Goal: Task Accomplishment & Management: Manage account settings

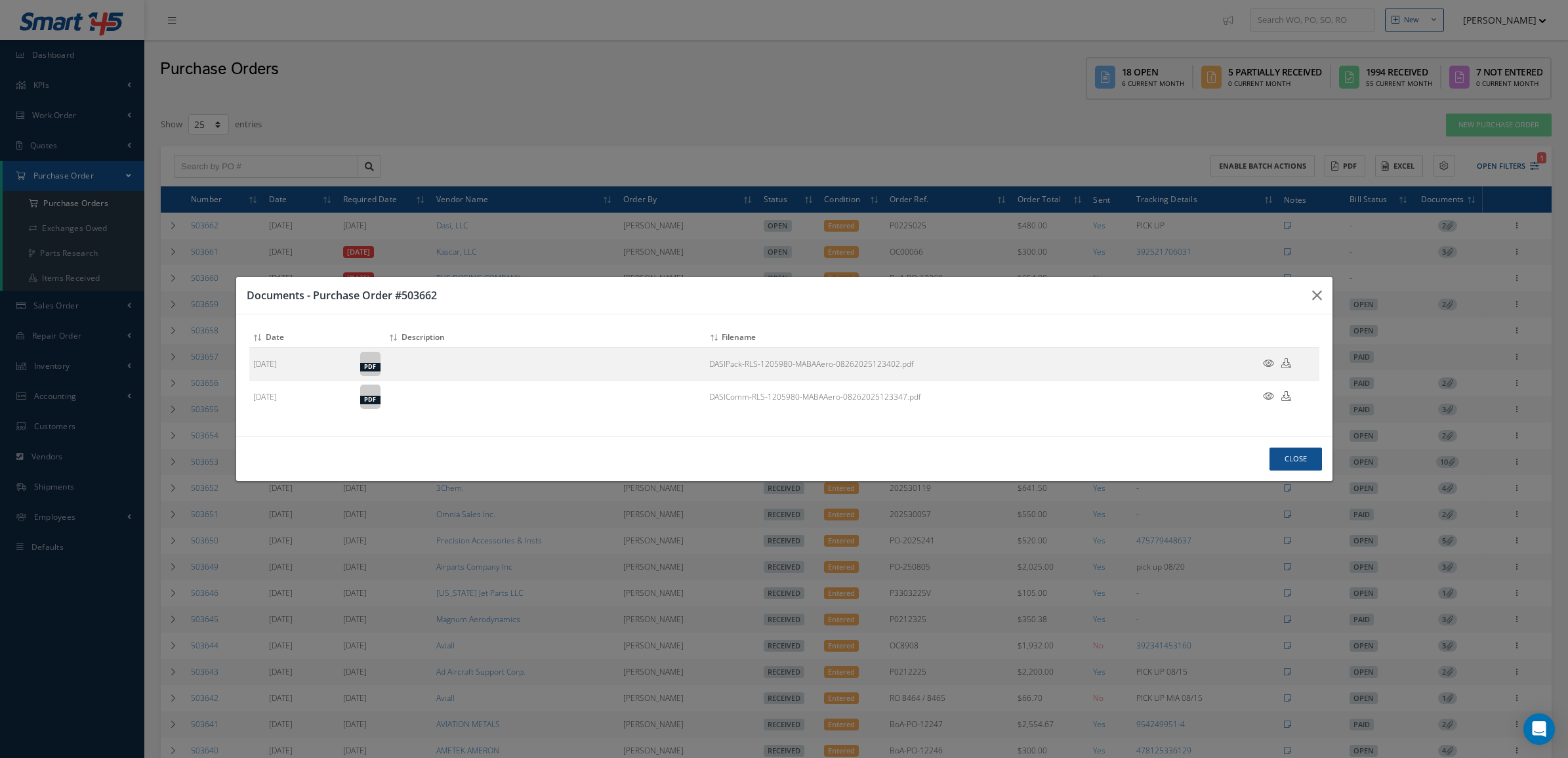
select select "25"
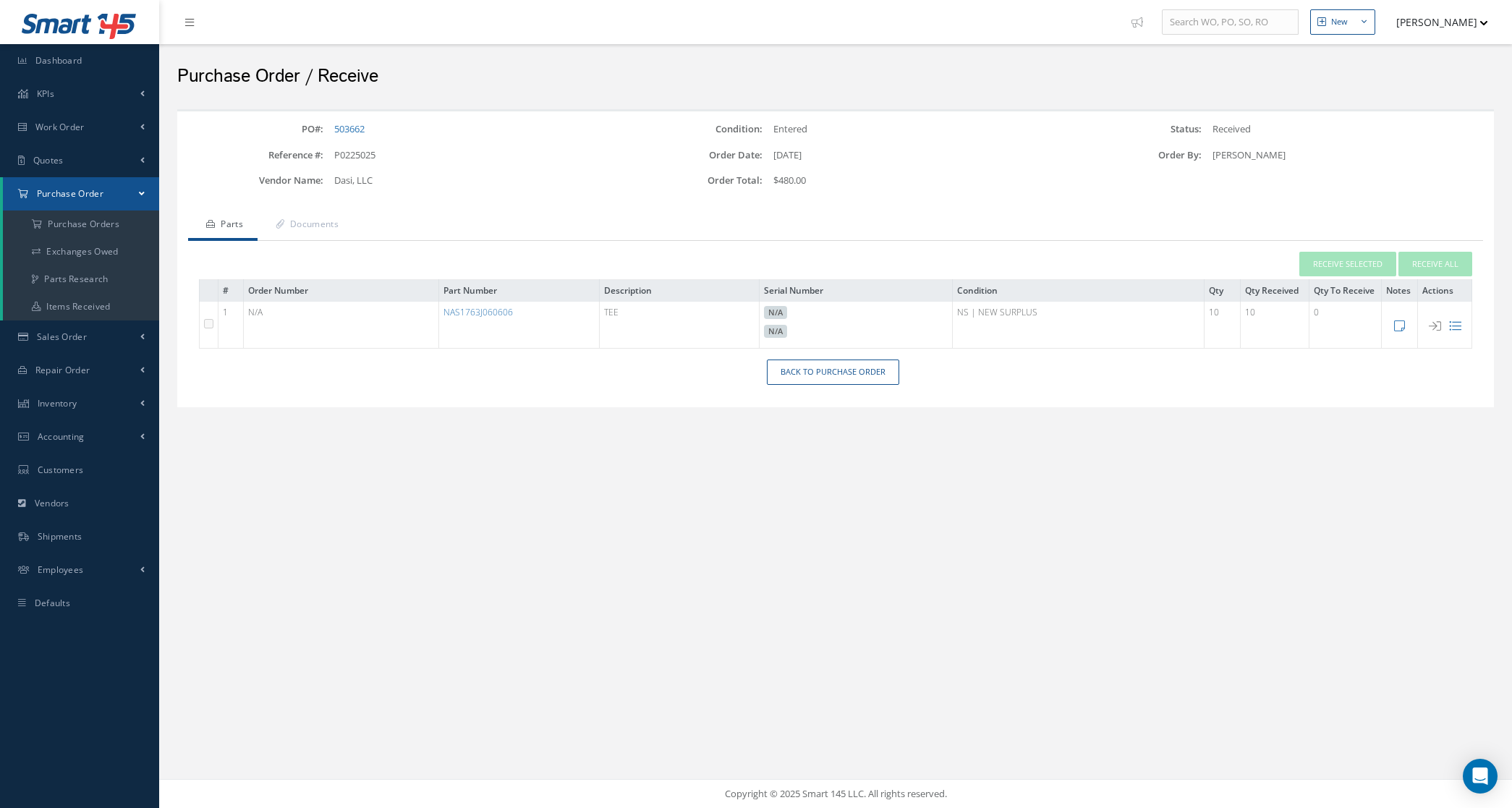
click at [103, 199] on link "Purchase Order" at bounding box center [80, 194] width 156 height 34
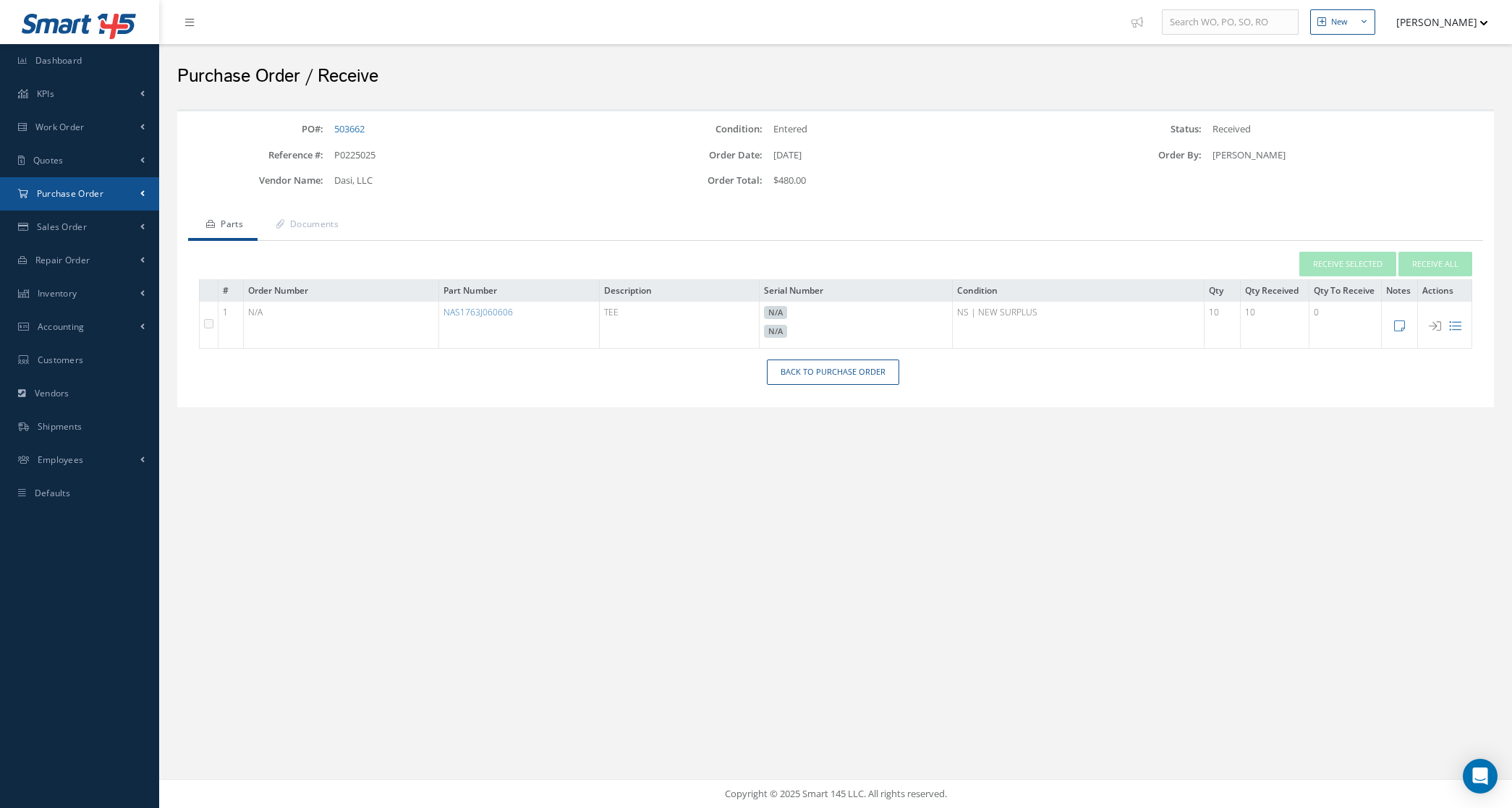
click at [51, 196] on span "Purchase Order" at bounding box center [70, 194] width 66 height 12
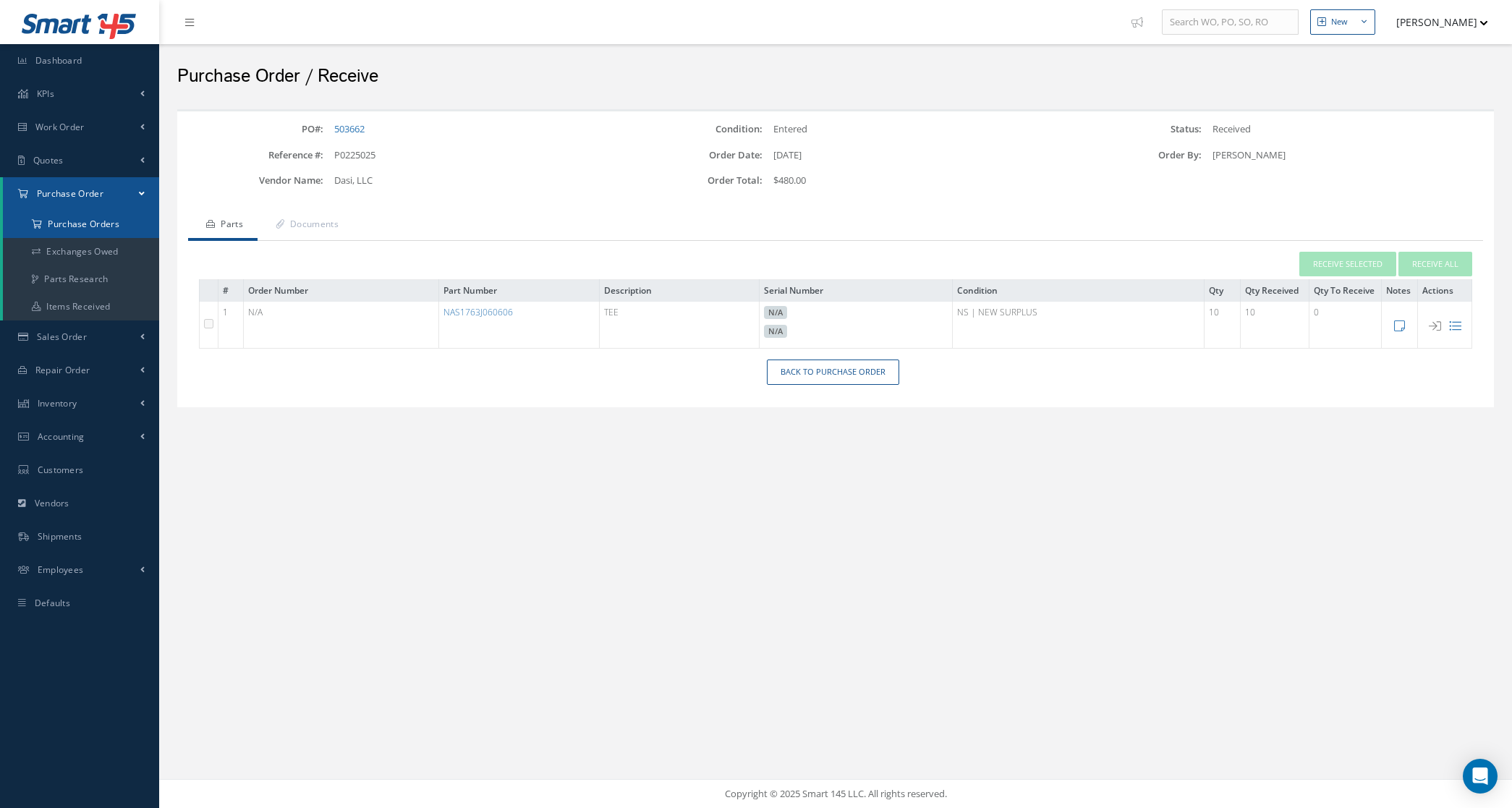
click at [61, 230] on a=1&status_id=2&status_id=3&status_id=5&collapsedFilters"] "Purchase Orders" at bounding box center [80, 224] width 156 height 28
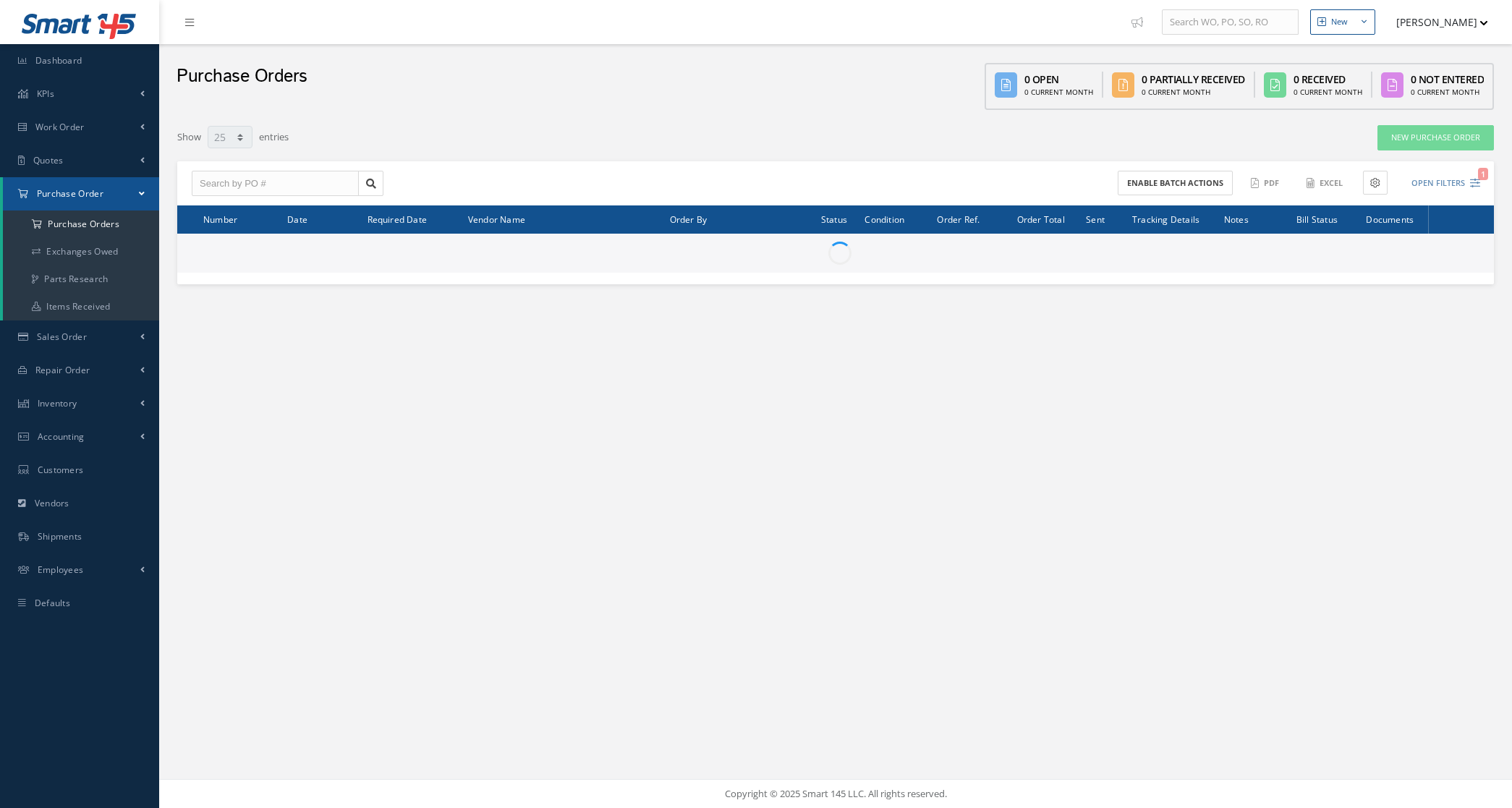
select select "25"
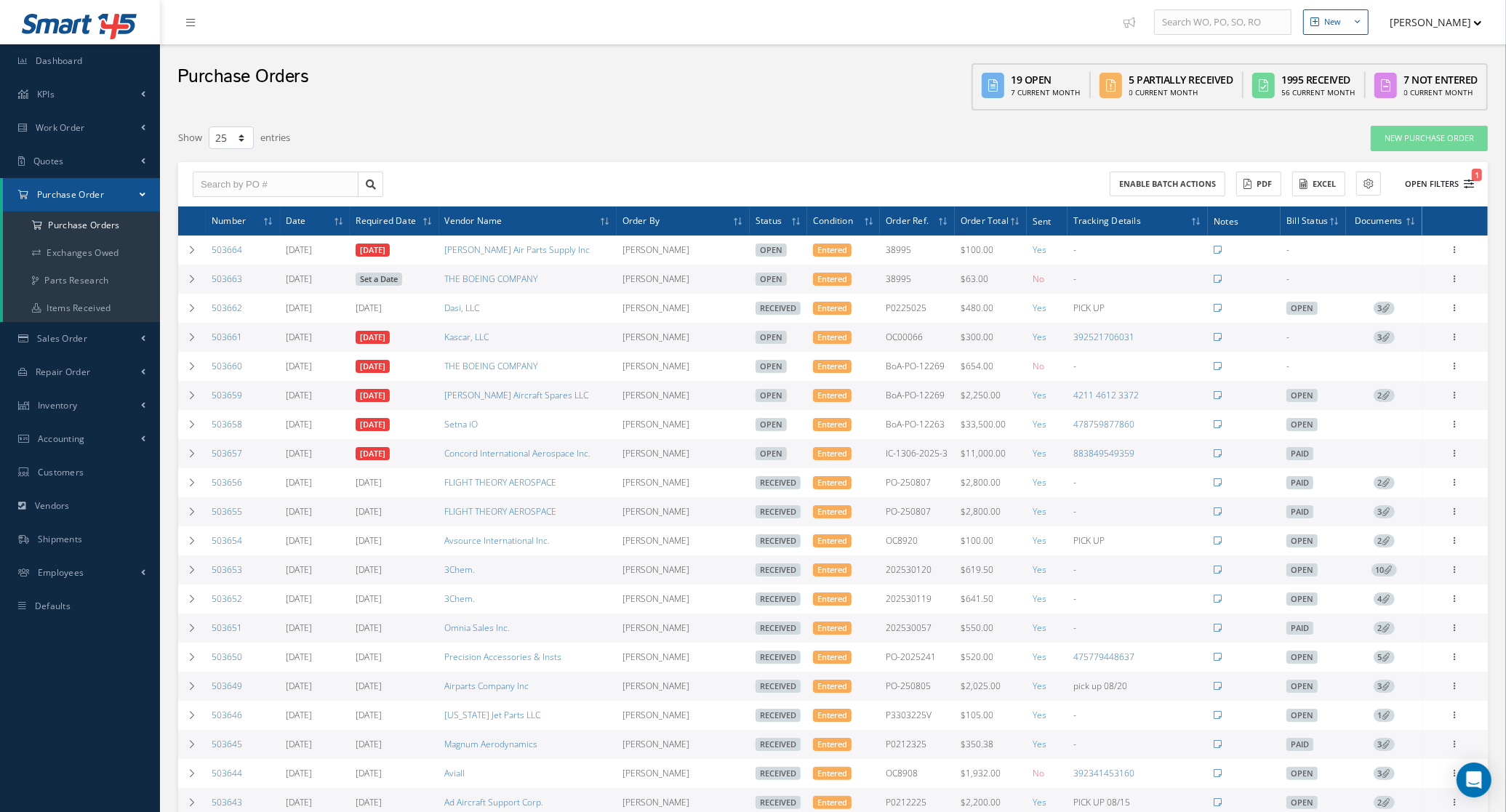
click at [1414, 172] on button "Open Filters 1" at bounding box center [1433, 184] width 82 height 24
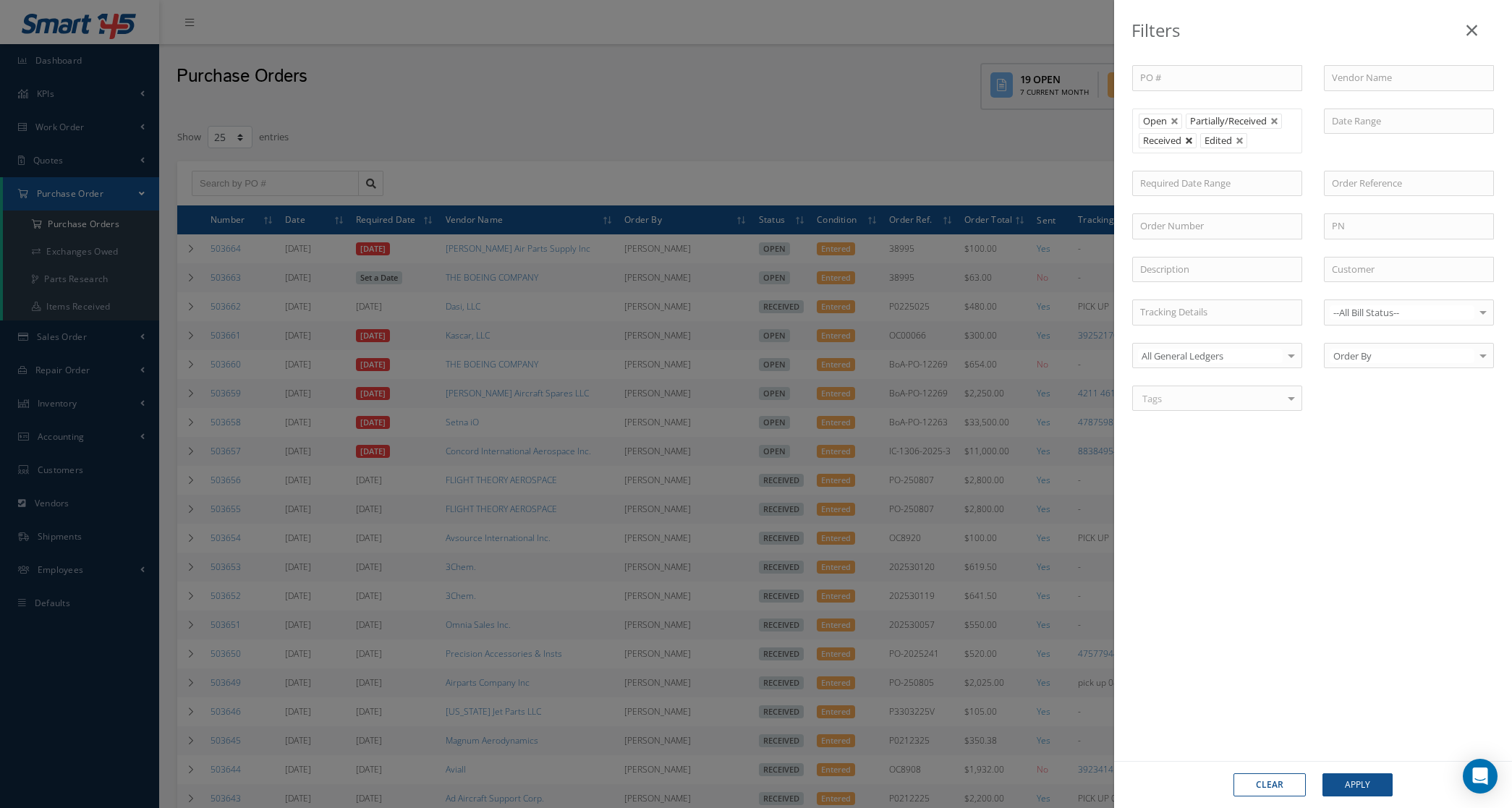
click at [1191, 143] on link at bounding box center [1189, 141] width 9 height 9
click at [1368, 772] on div "Clear Apply" at bounding box center [1313, 784] width 398 height 47
click at [1368, 779] on button "Apply" at bounding box center [1357, 785] width 70 height 23
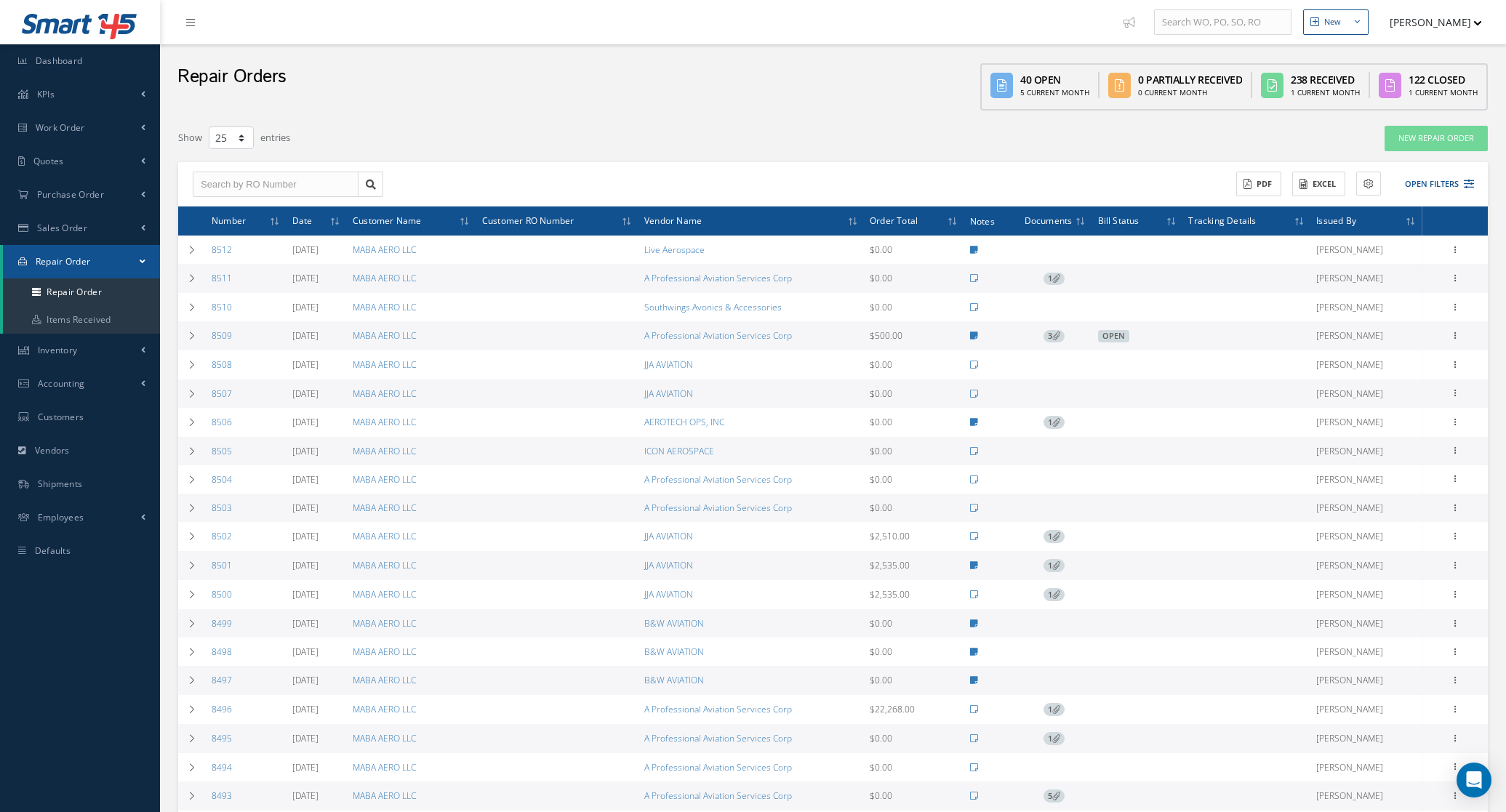
select select "25"
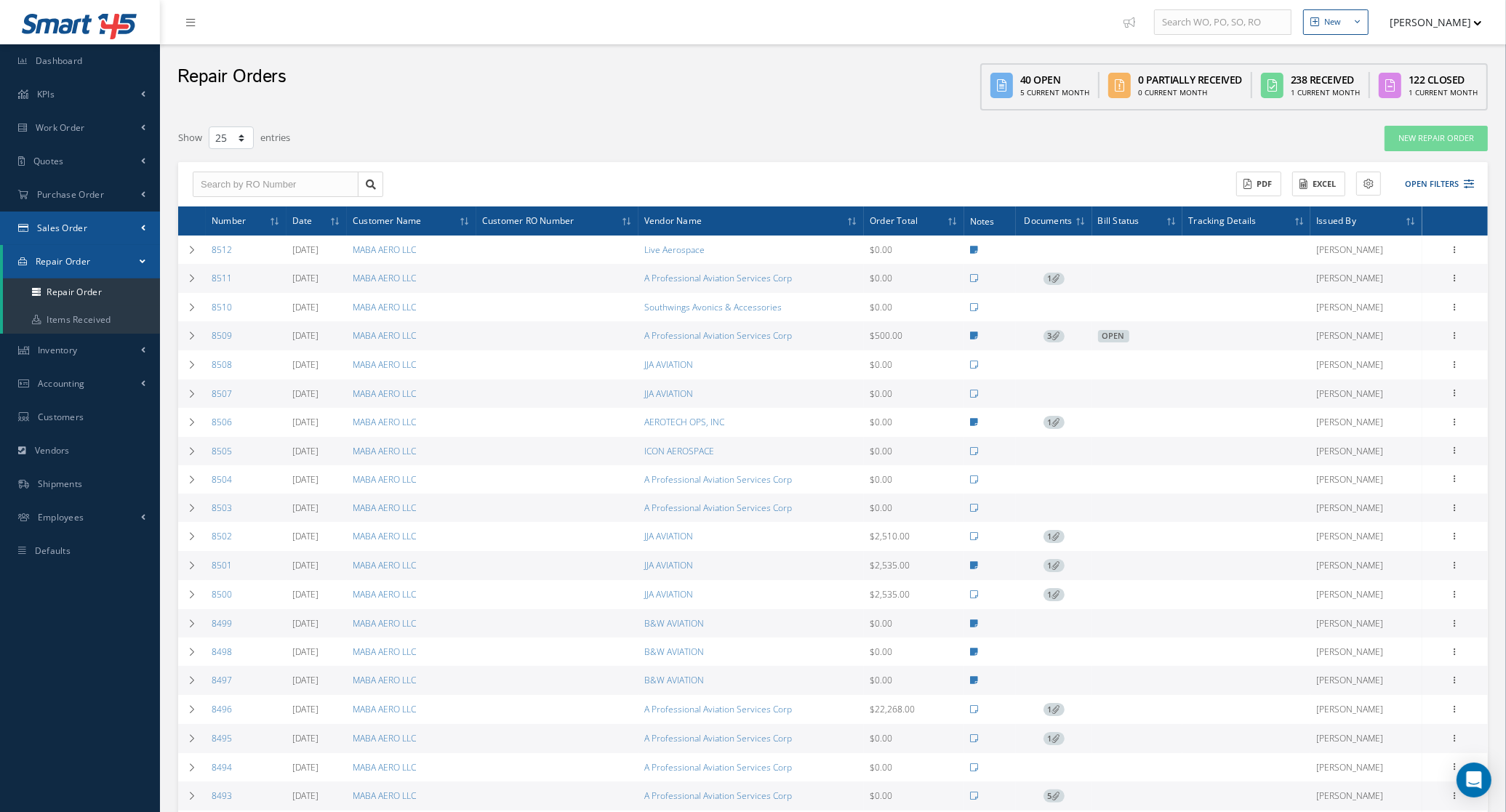
click at [62, 222] on span "Sales Order" at bounding box center [63, 227] width 50 height 13
click at [75, 258] on link "Sales Order" at bounding box center [81, 258] width 157 height 28
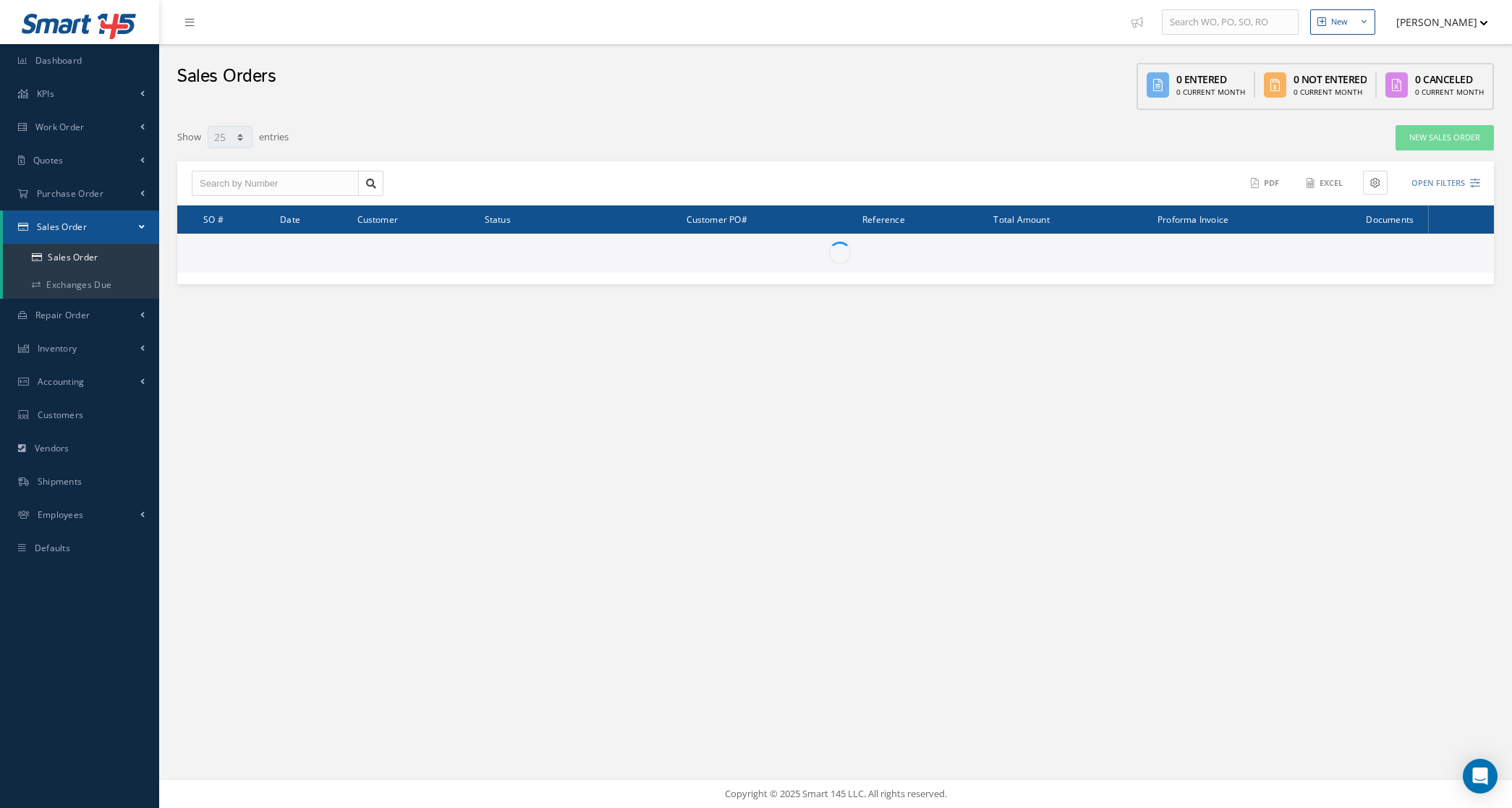
select select "25"
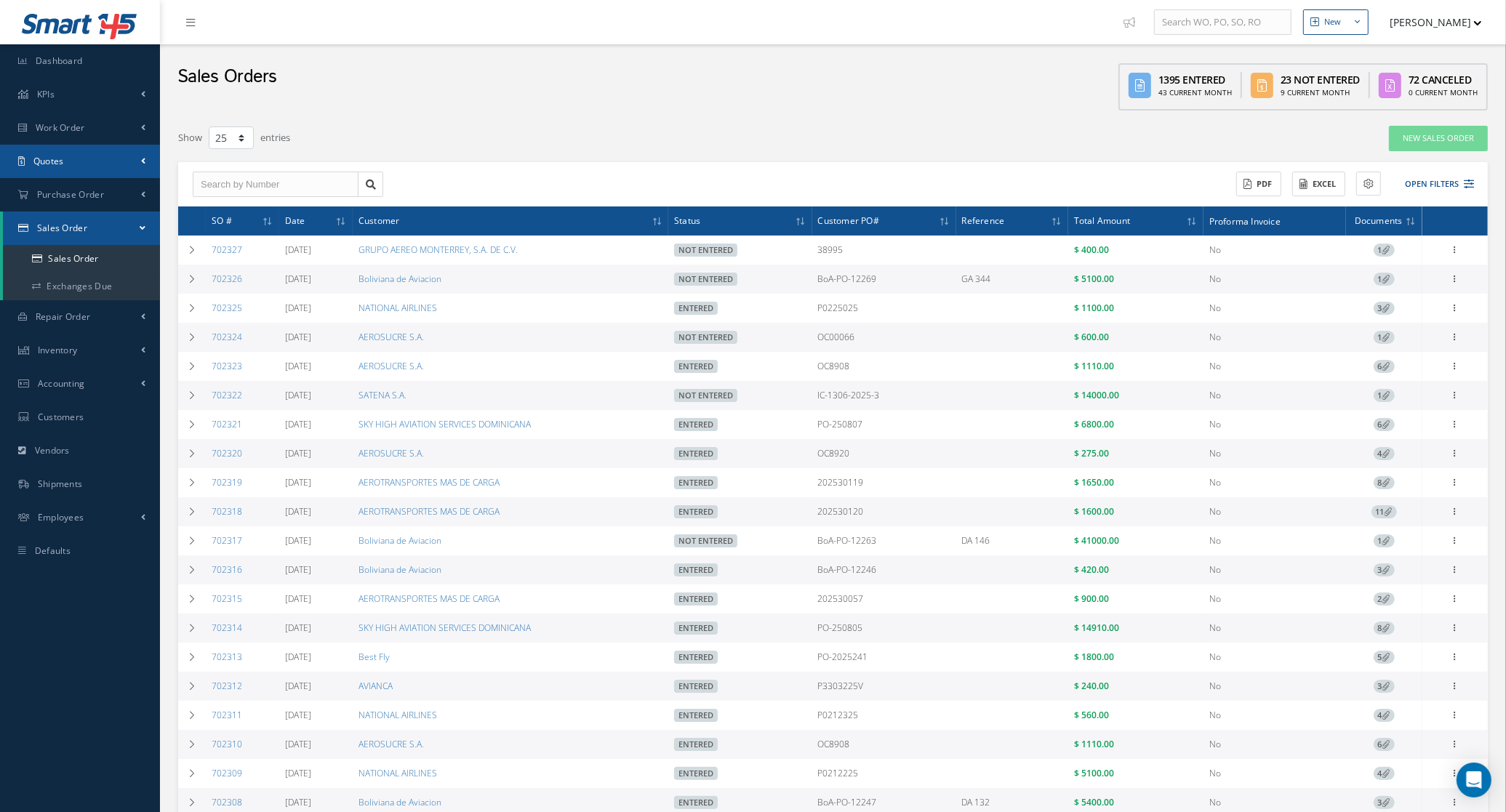
click at [71, 154] on link "Quotes" at bounding box center [80, 161] width 160 height 34
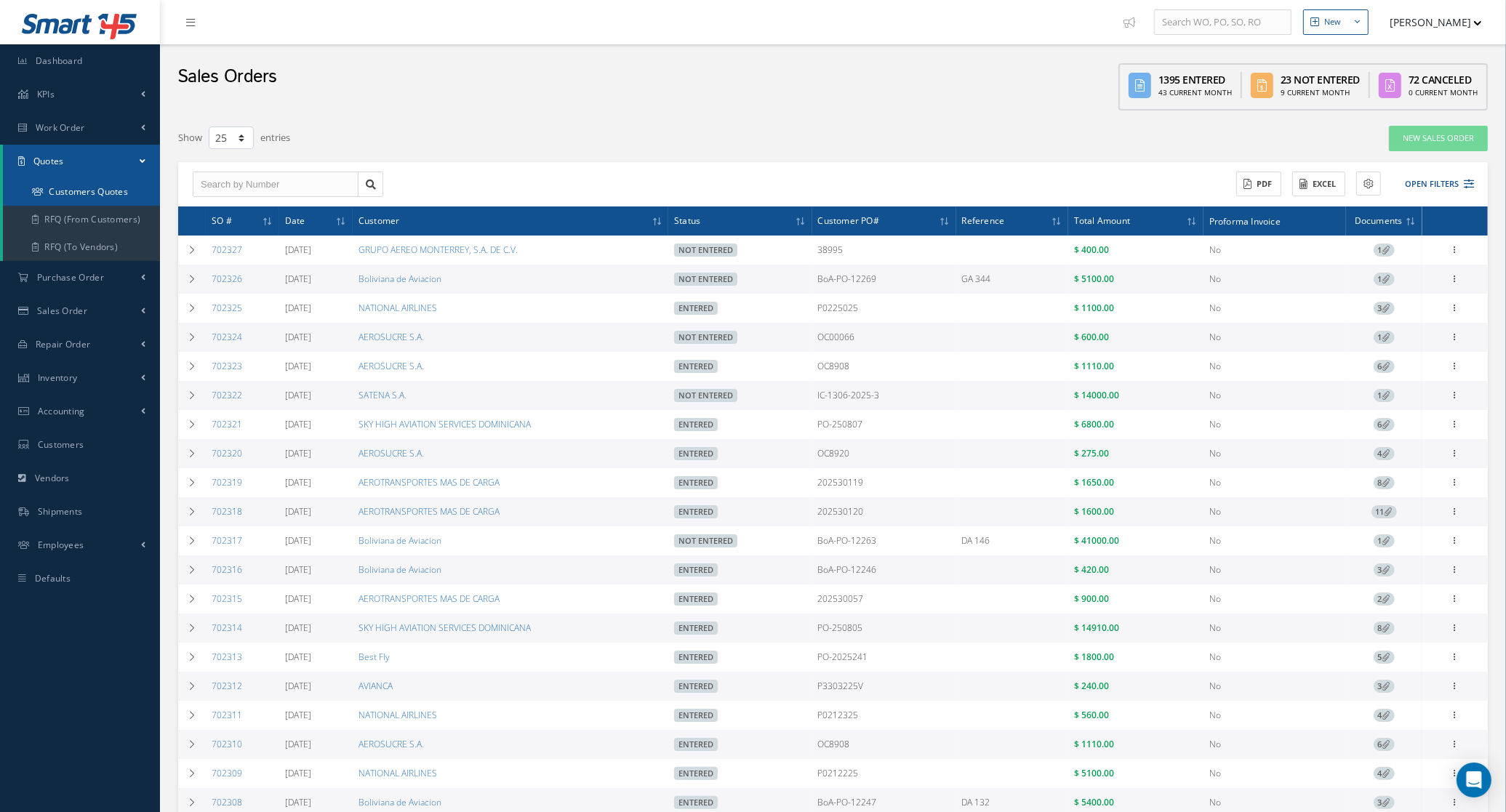
click at [81, 186] on link "Customers Quotes" at bounding box center [81, 192] width 157 height 28
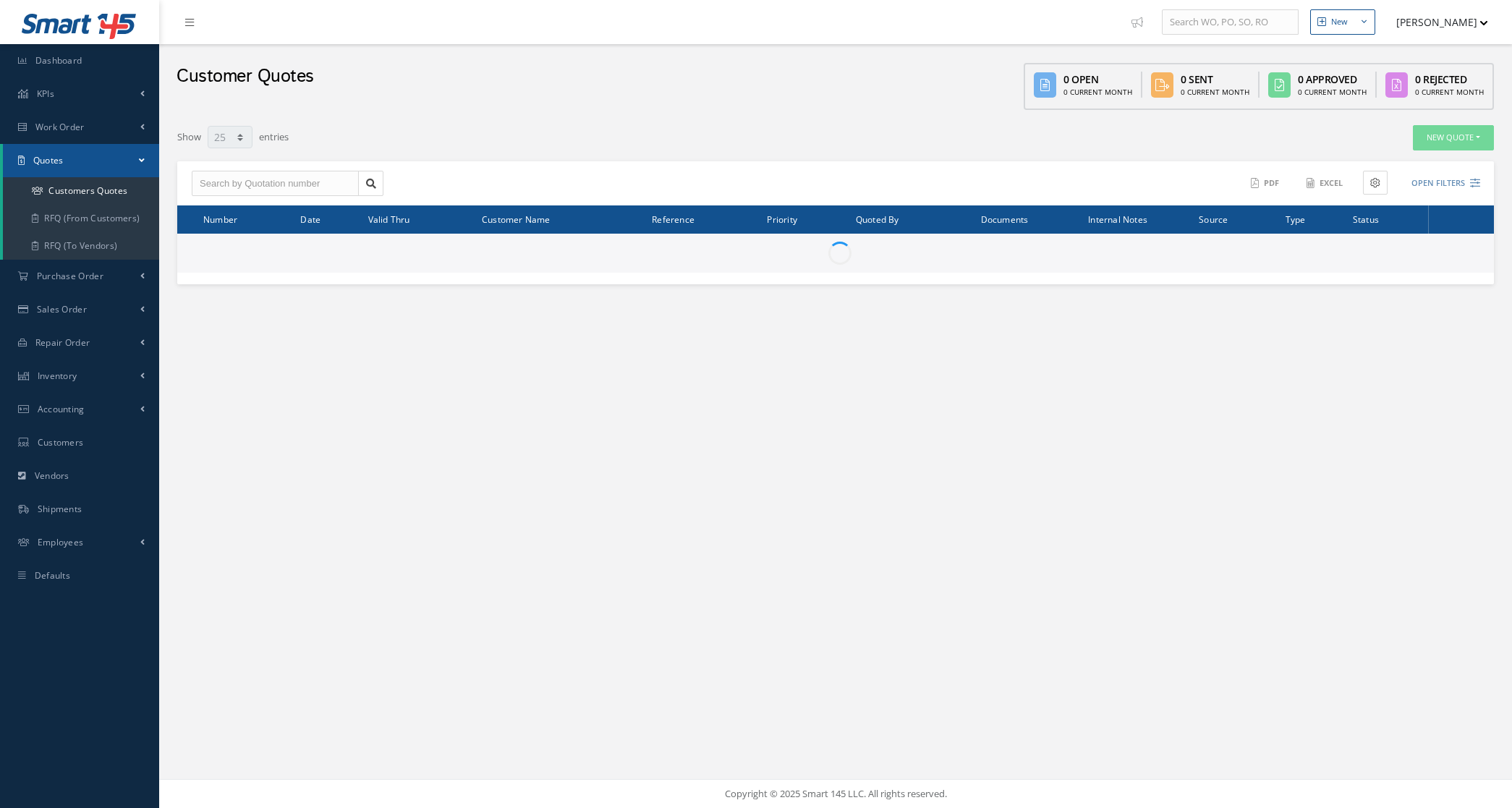
select select "25"
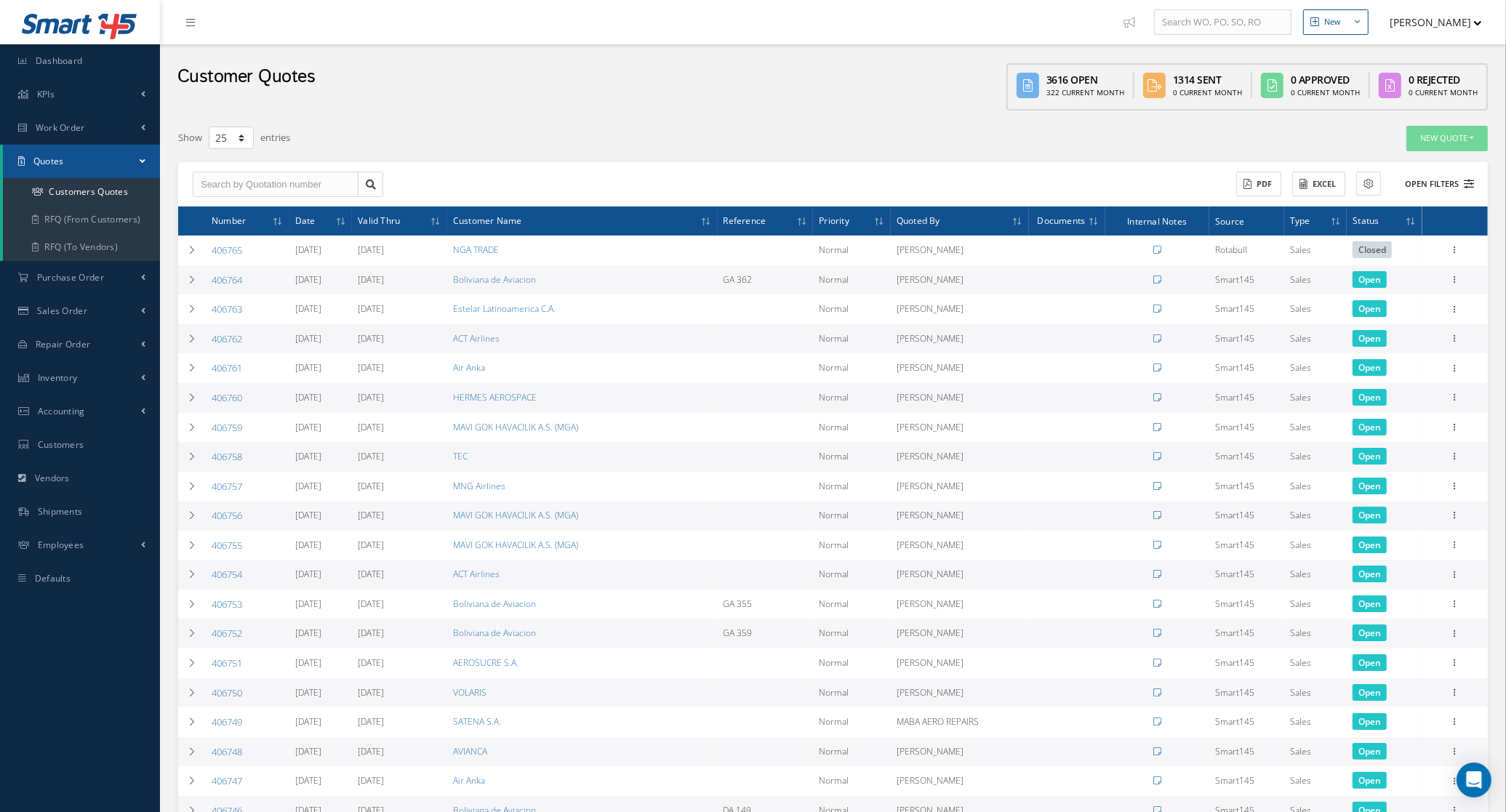
click at [1440, 175] on button "Open Filters" at bounding box center [1433, 184] width 82 height 24
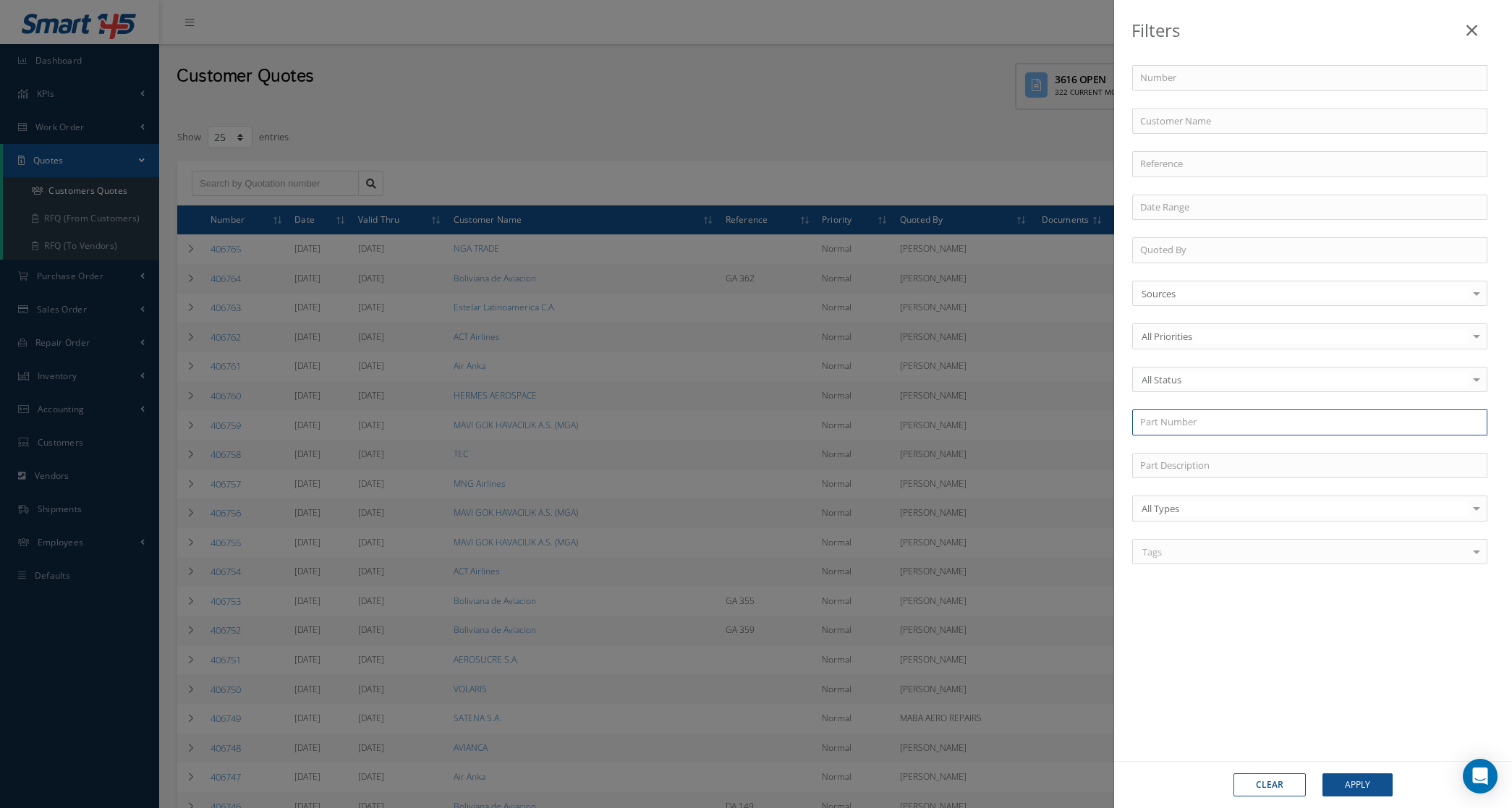
click at [1196, 422] on input "text" at bounding box center [1309, 422] width 355 height 26
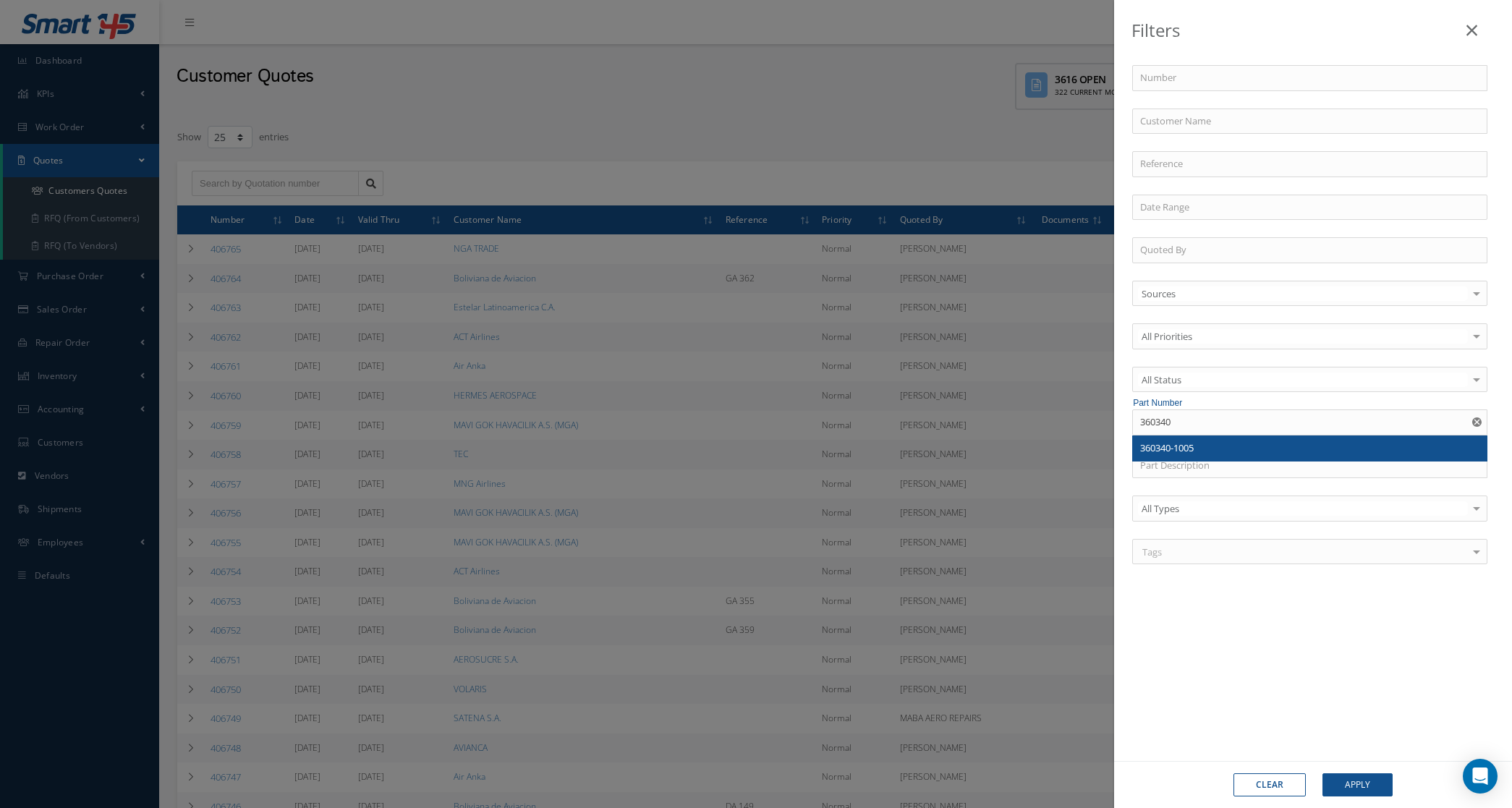
click at [1188, 452] on span "360340-1005" at bounding box center [1167, 449] width 54 height 13
type input "360340-1005"
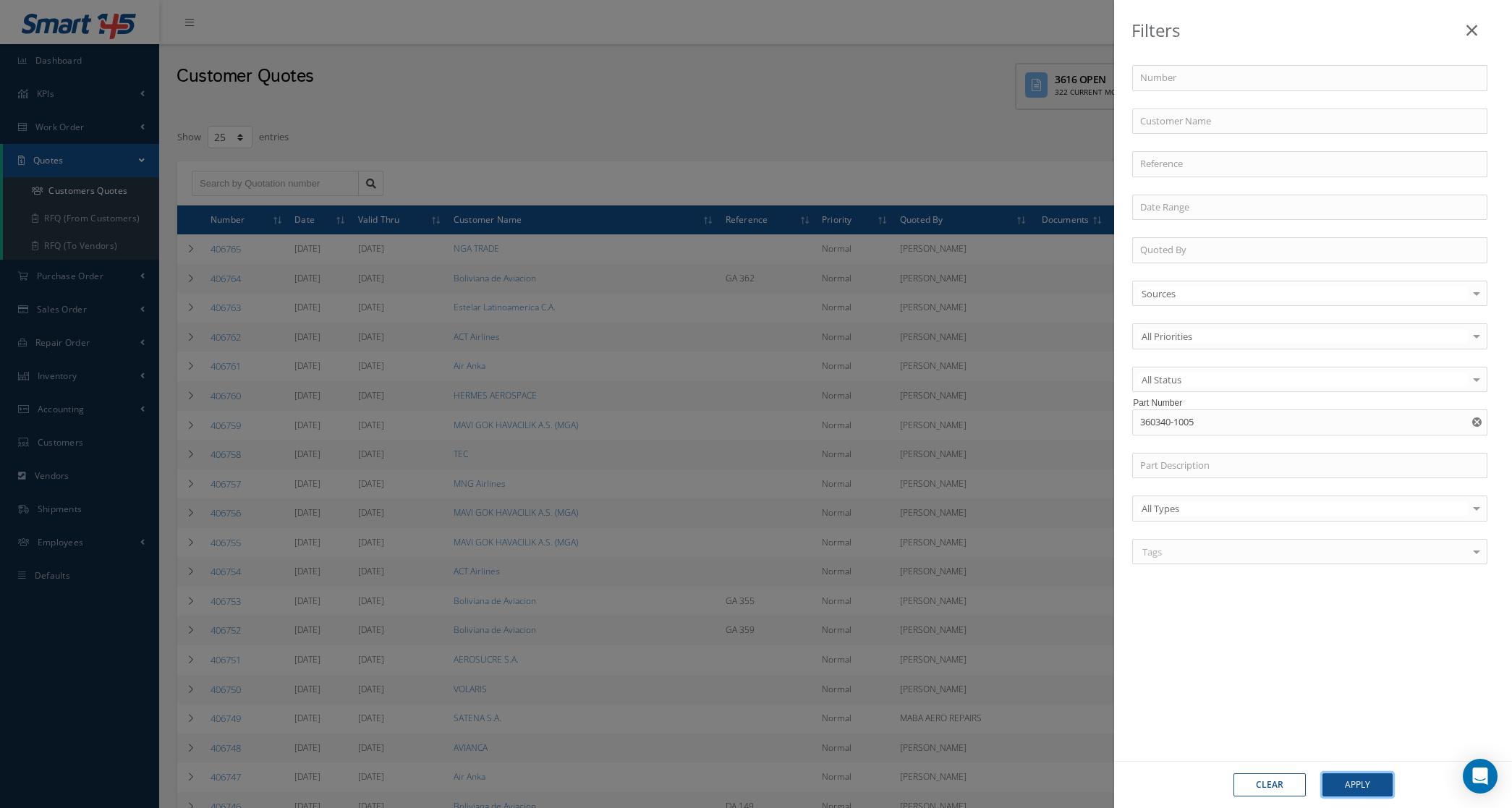
click at [1345, 782] on button "Apply" at bounding box center [1357, 785] width 70 height 23
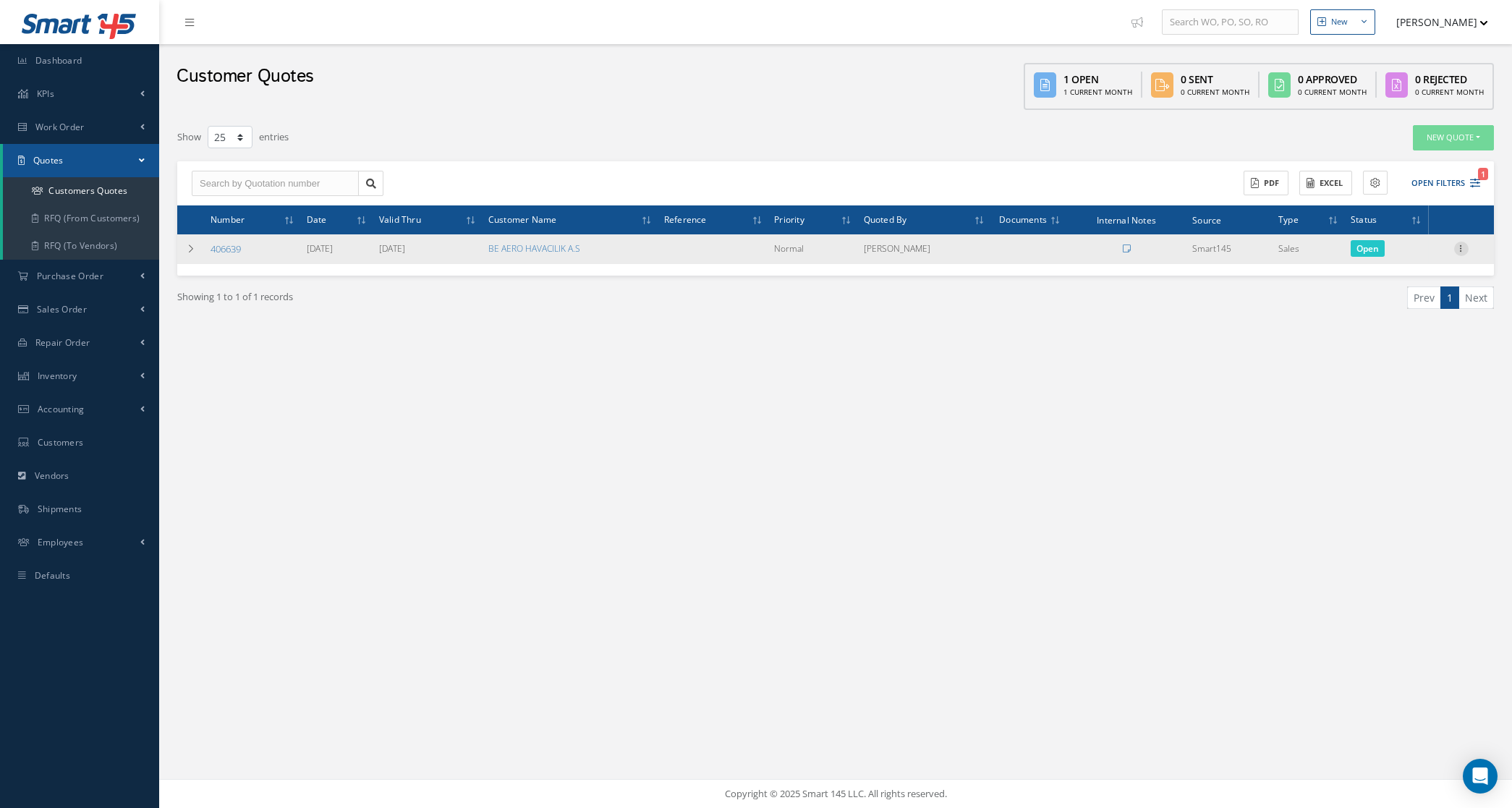
click at [1455, 250] on icon at bounding box center [1460, 247] width 14 height 12
click at [1404, 335] on link "Convert to Sales Order" at bounding box center [1394, 337] width 114 height 30
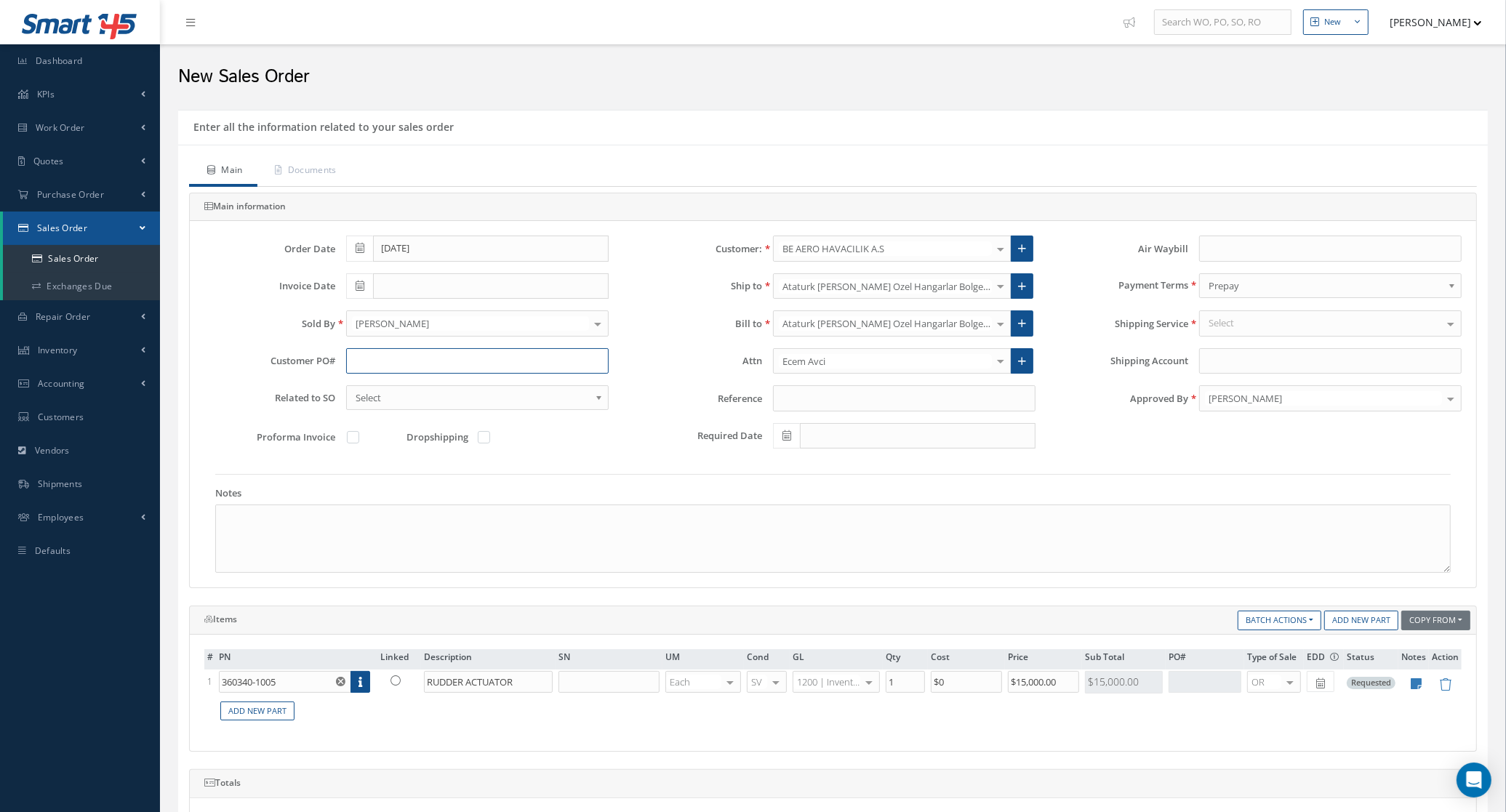
click at [507, 350] on input "text" at bounding box center [477, 361] width 263 height 26
type input "p"
drag, startPoint x: 496, startPoint y: 358, endPoint x: 212, endPoint y: 360, distance: 284.0
click at [212, 360] on div "Customer PO# PO-0034932/1638" at bounding box center [407, 361] width 426 height 26
type input "PO-0034932/1638"
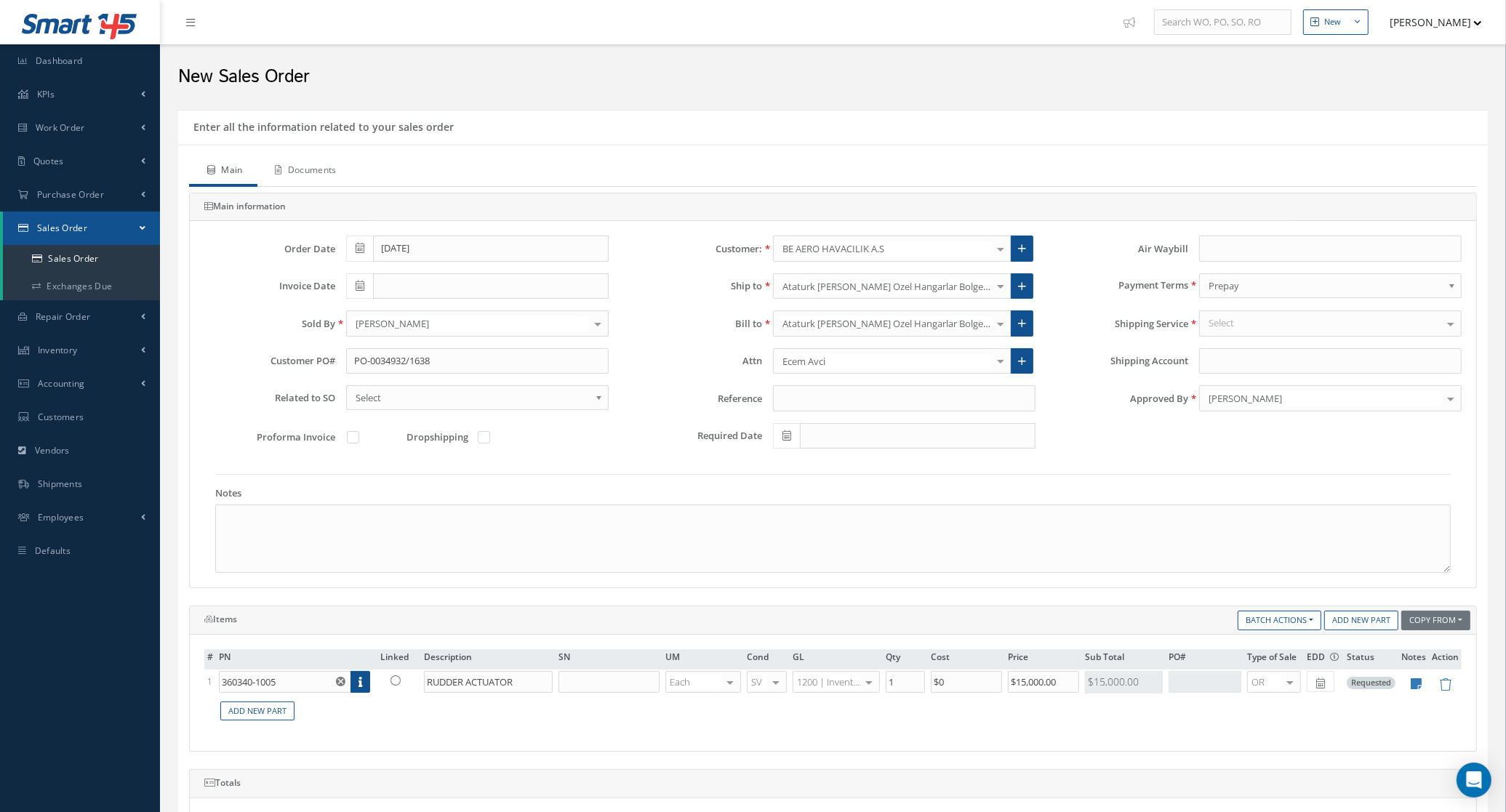
drag, startPoint x: 311, startPoint y: 162, endPoint x: 767, endPoint y: 140, distance: 456.5
click at [311, 162] on link "Documents" at bounding box center [304, 171] width 93 height 31
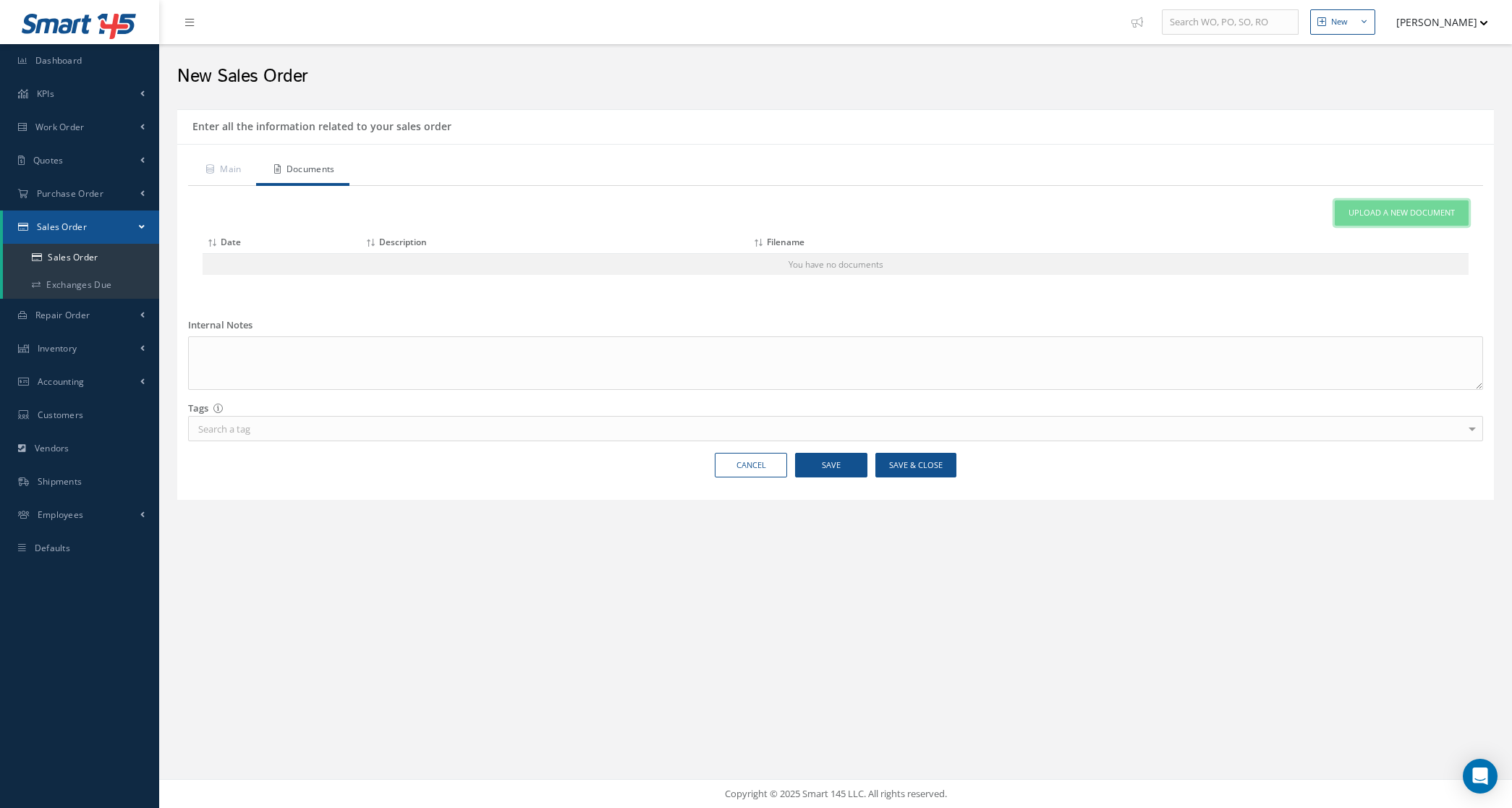
click at [1388, 223] on link "Upload a New Document" at bounding box center [1402, 213] width 134 height 25
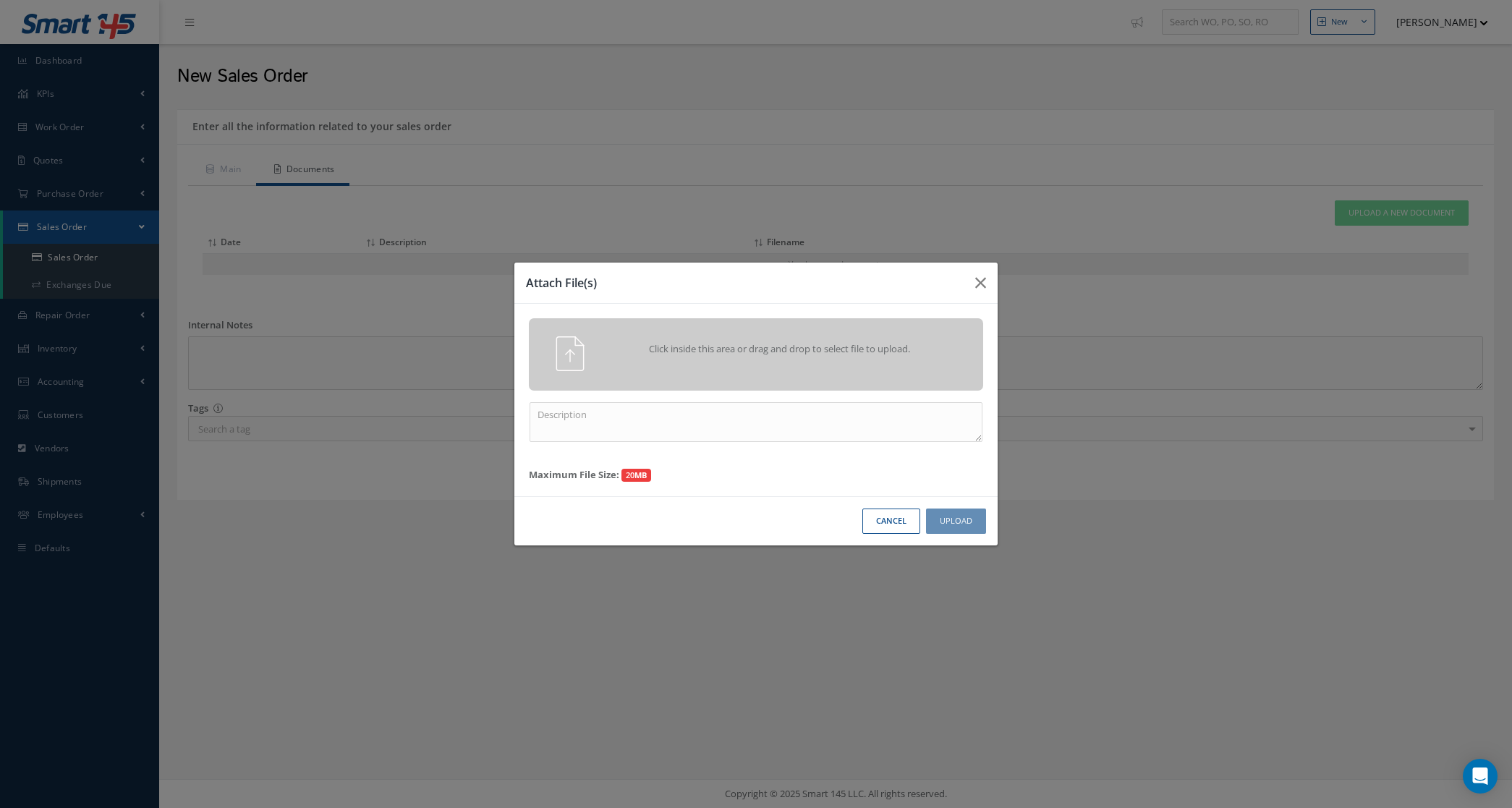
click at [827, 350] on span "Click inside this area or drag and drop to select file to upload." at bounding box center [779, 349] width 329 height 14
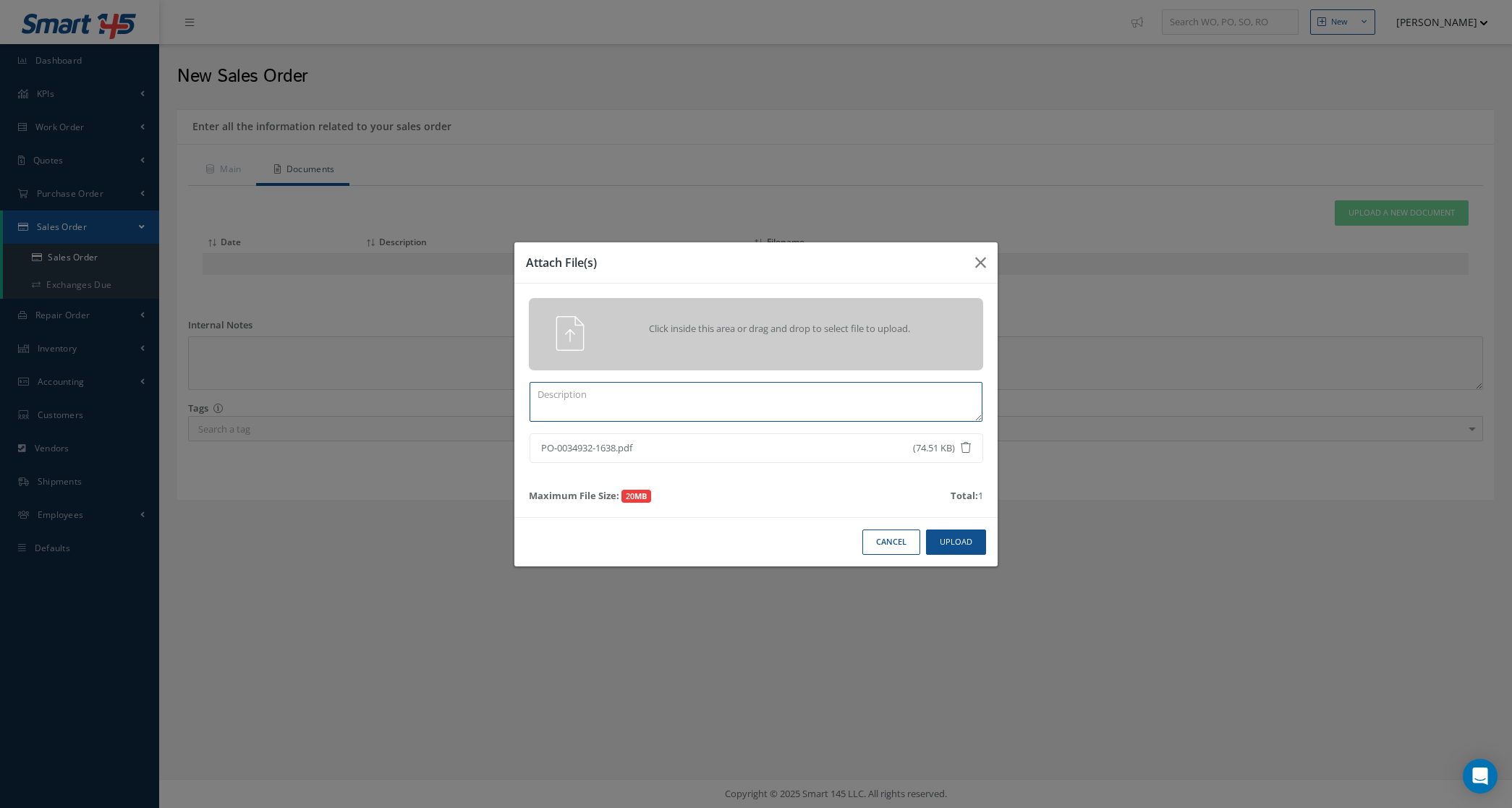
click at [831, 405] on textarea at bounding box center [756, 403] width 453 height 40
type textarea "PO"
click at [946, 550] on button "Upload" at bounding box center [955, 543] width 60 height 25
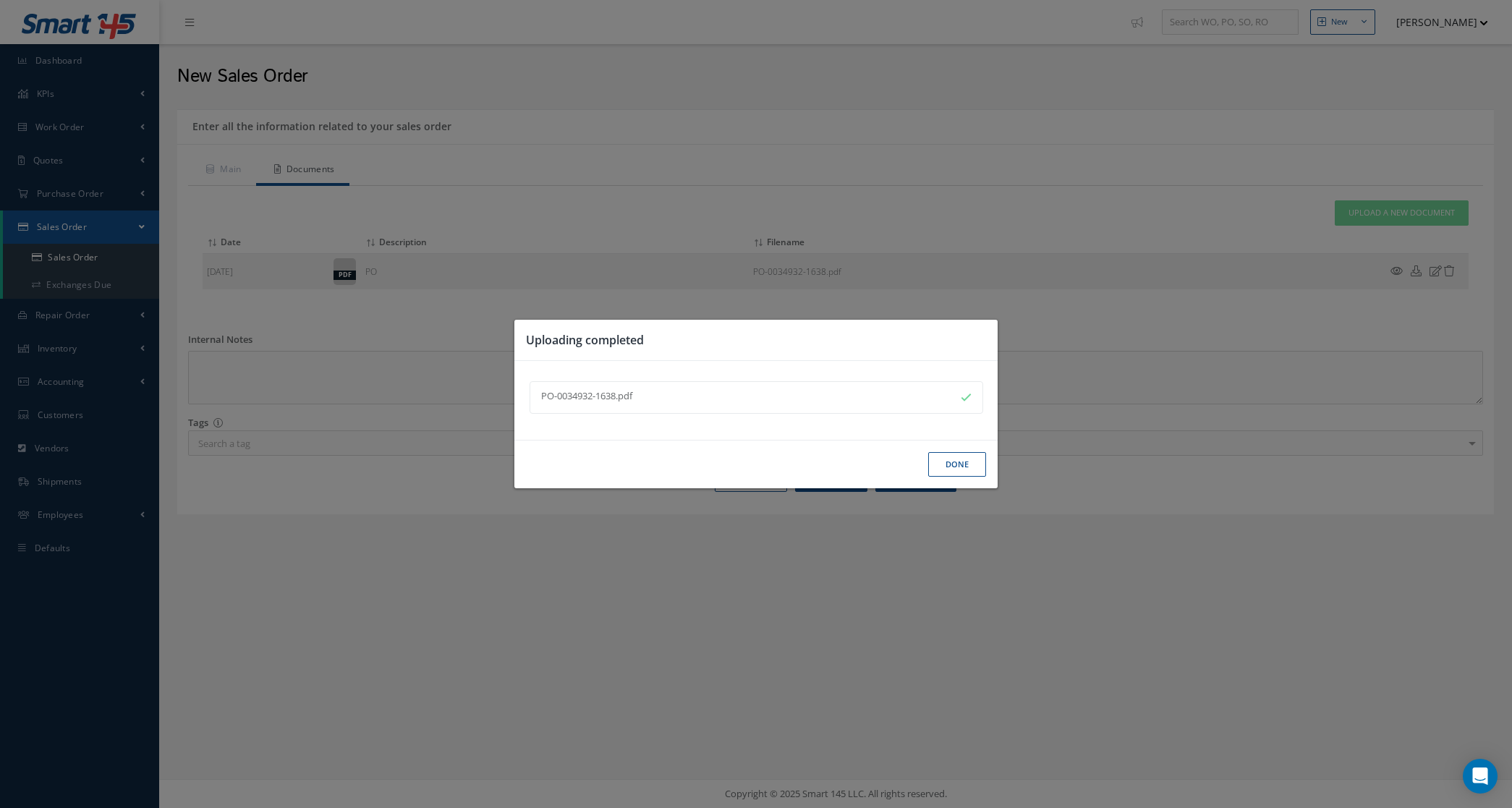
click at [944, 475] on button "Done" at bounding box center [957, 465] width 57 height 25
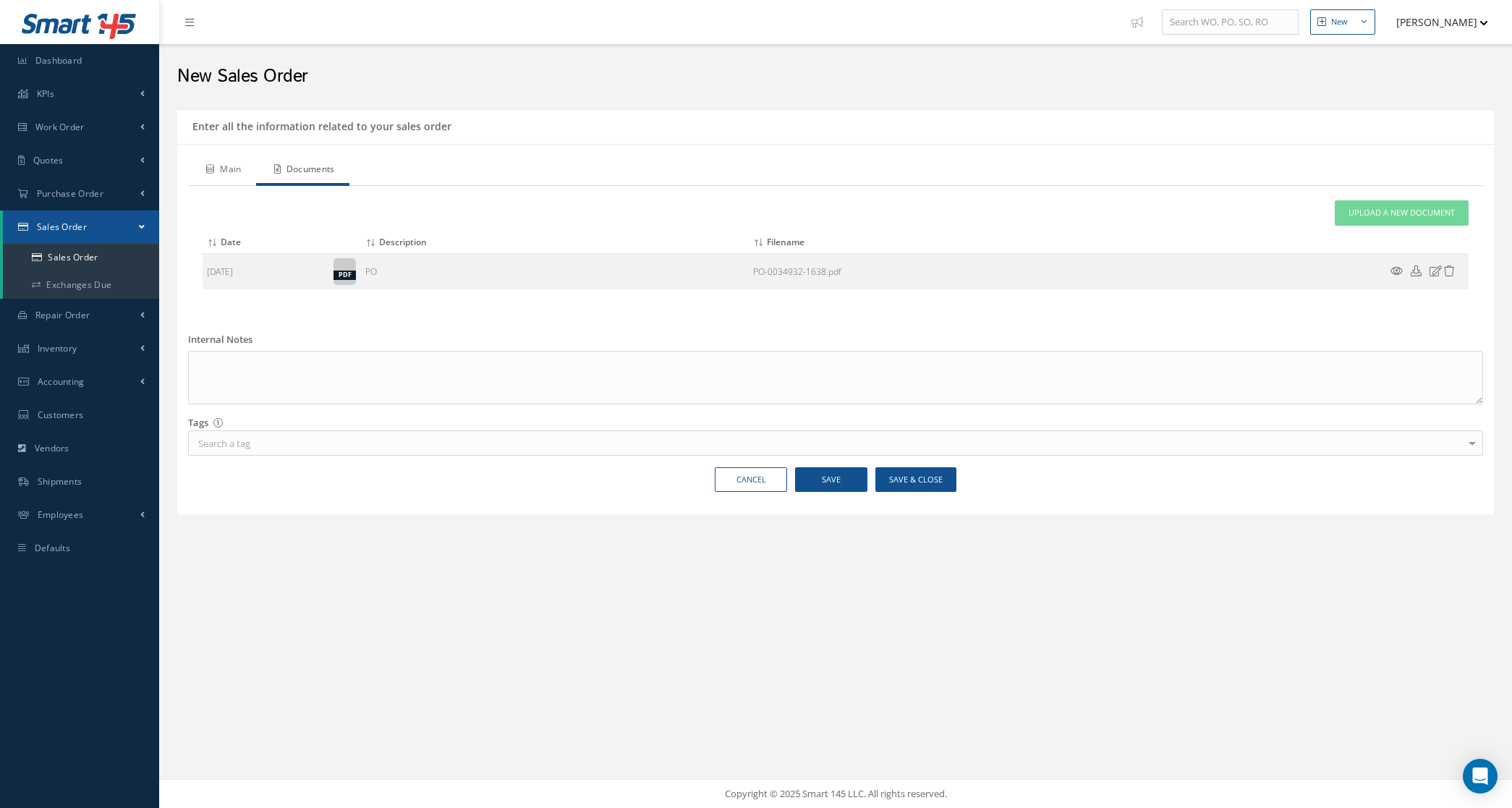
click at [219, 171] on link "Main" at bounding box center [221, 171] width 68 height 31
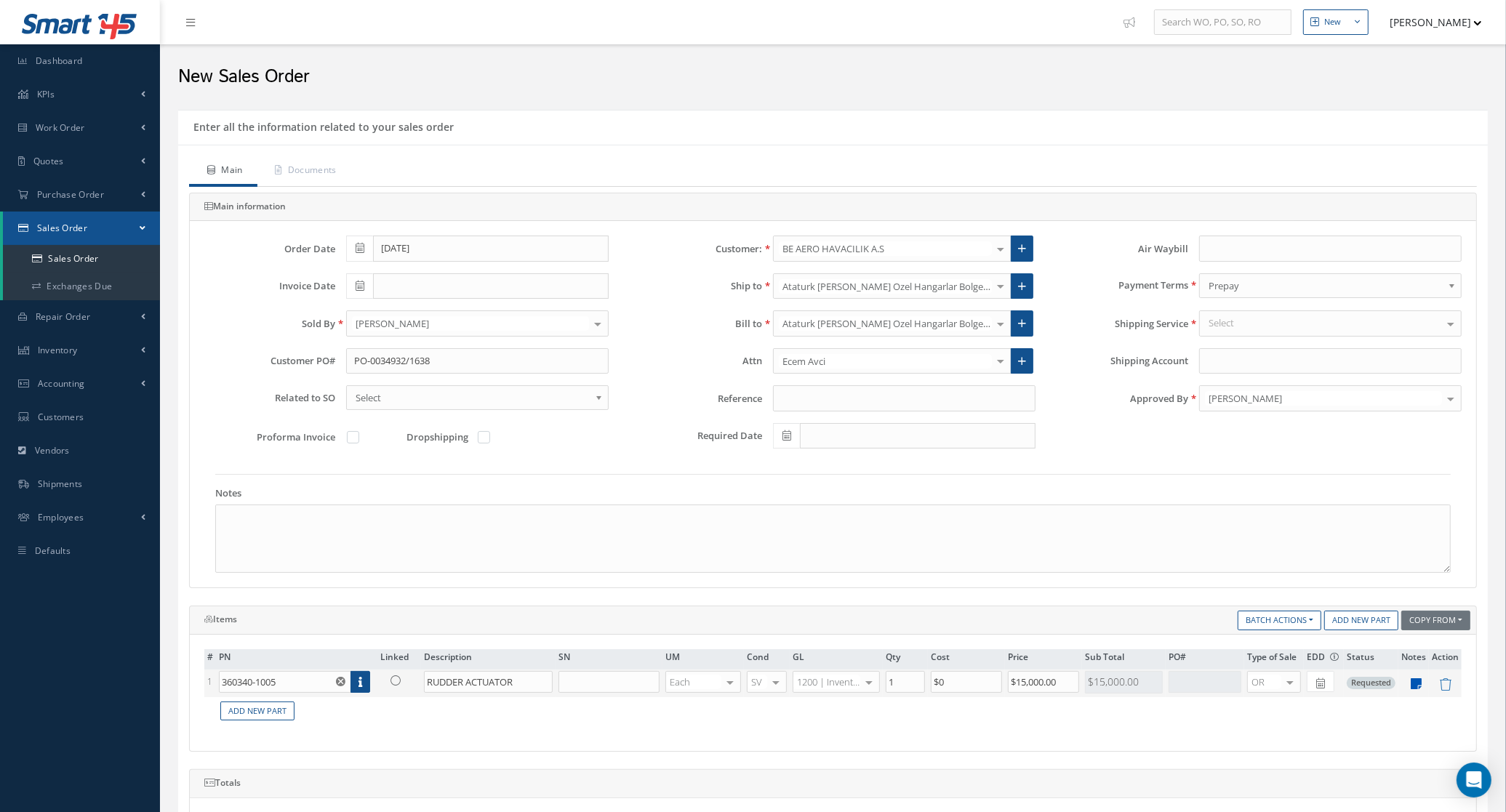
click at [1413, 685] on icon at bounding box center [1416, 684] width 11 height 13
type textarea "Fresh tag Stock FL"
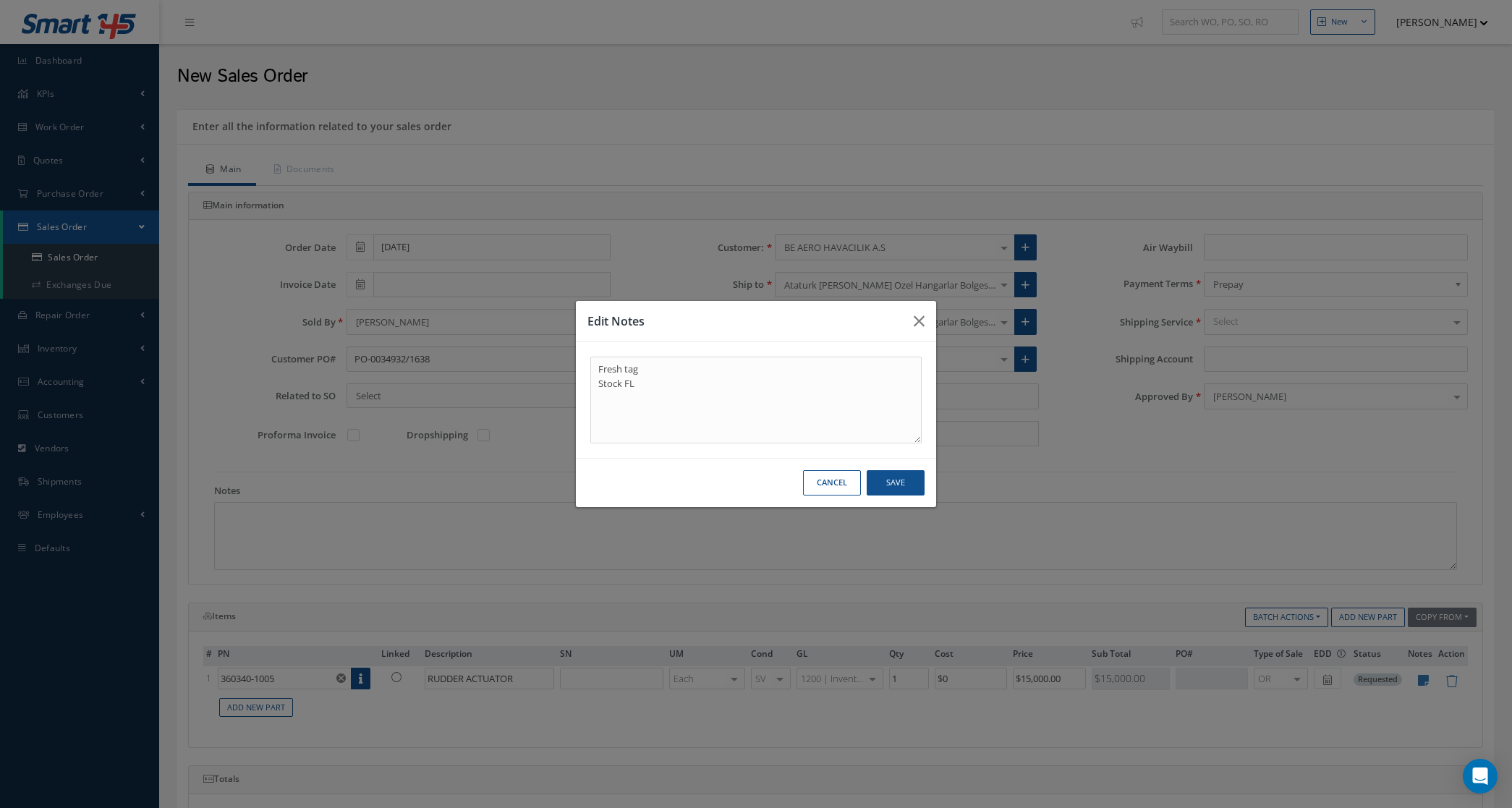
click at [839, 479] on button "Cancel" at bounding box center [832, 483] width 57 height 25
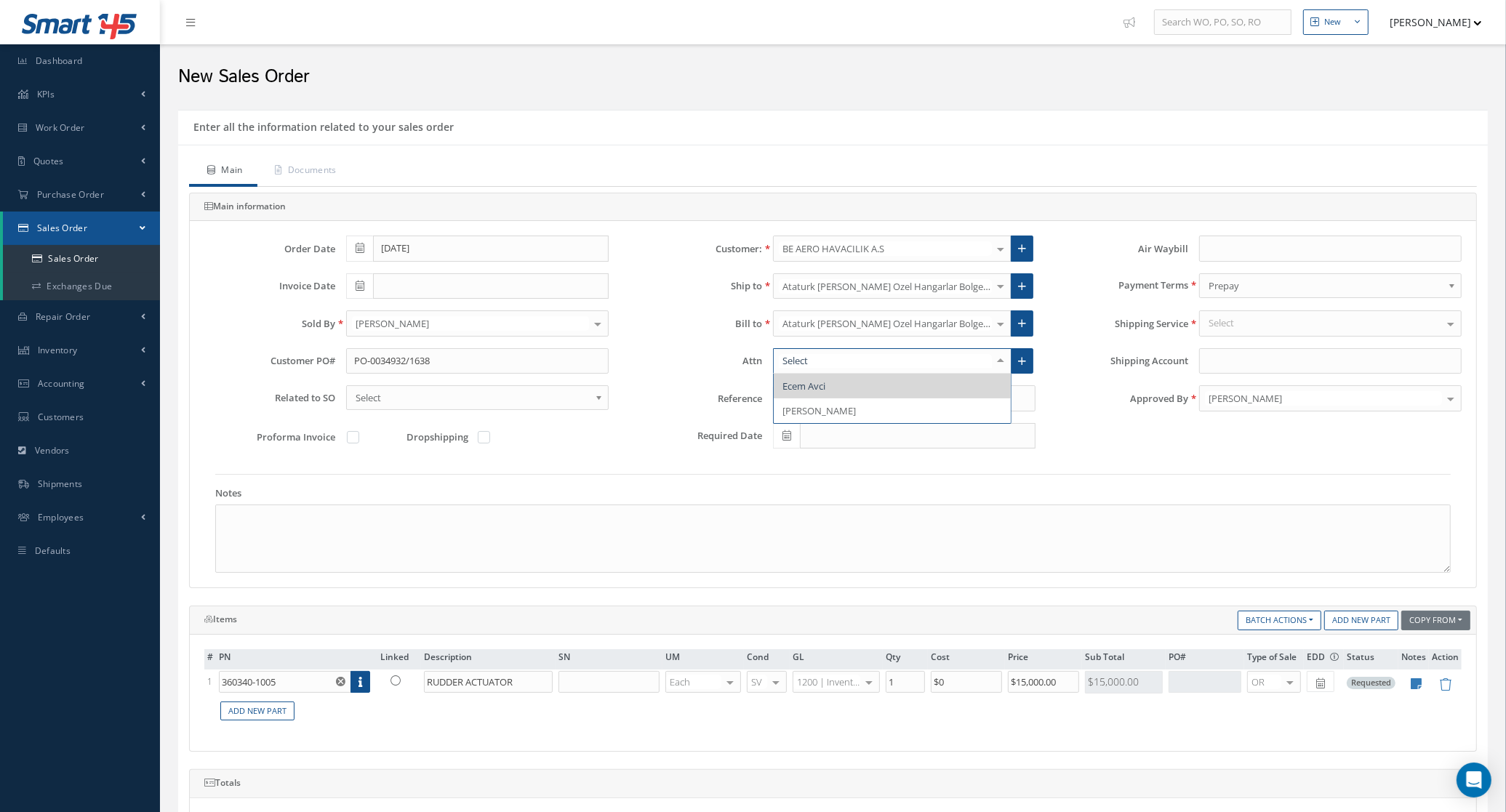
click at [1005, 361] on div at bounding box center [1000, 360] width 20 height 24
click at [1017, 360] on link at bounding box center [1021, 361] width 22 height 26
radio input "true"
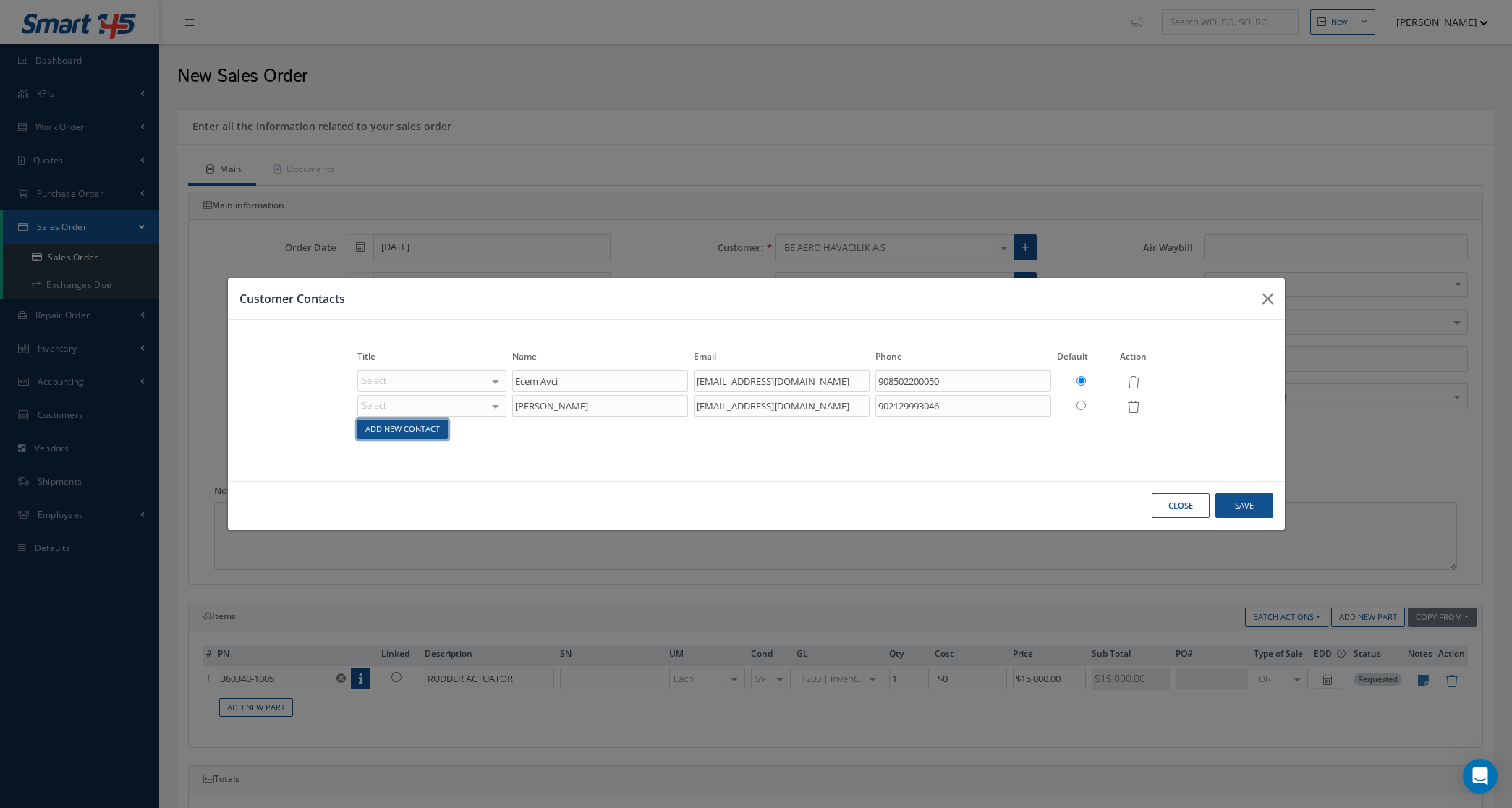
click at [439, 424] on link "Add New Contact" at bounding box center [402, 429] width 90 height 19
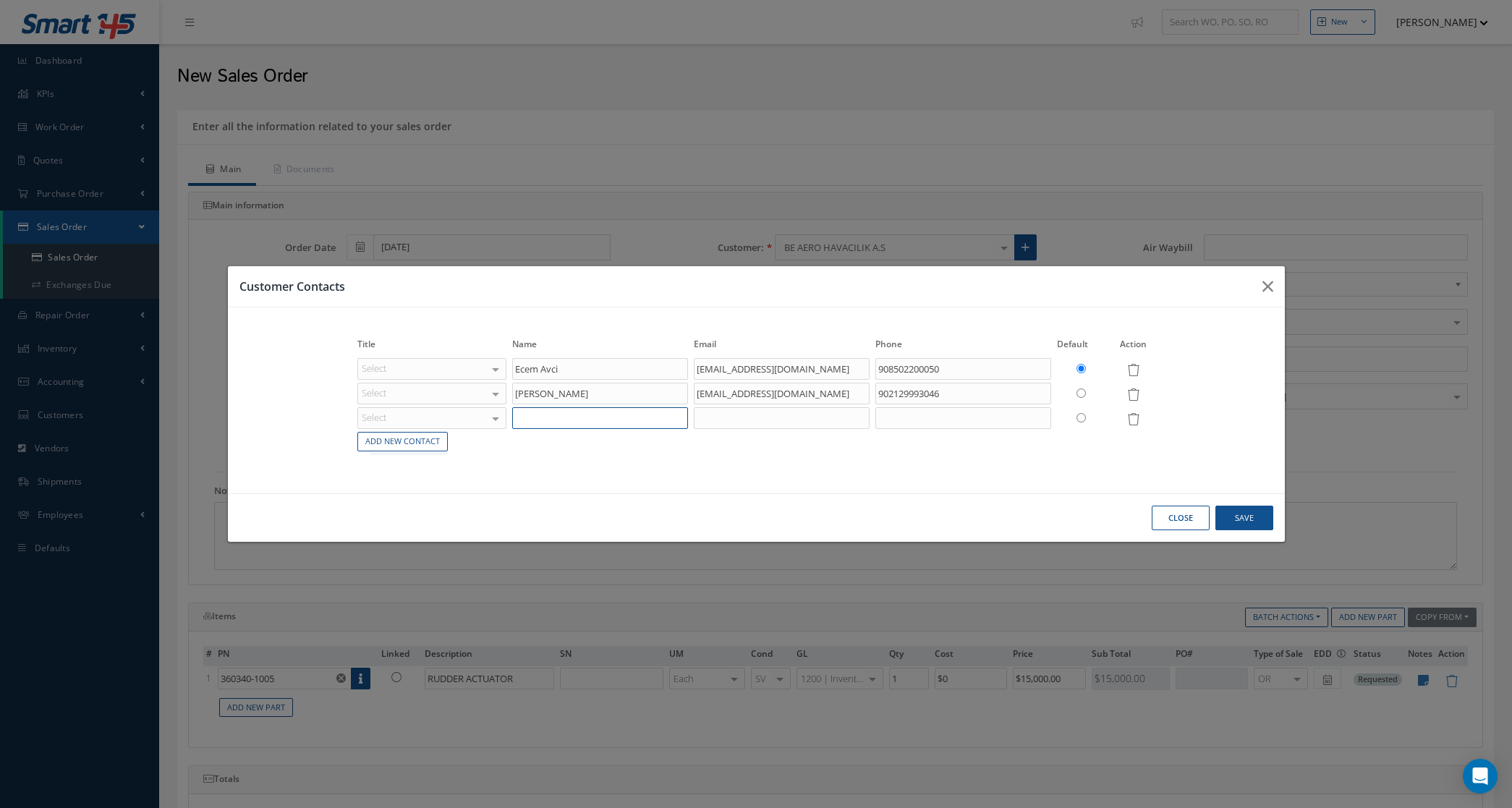
click at [524, 424] on input "text" at bounding box center [599, 418] width 175 height 22
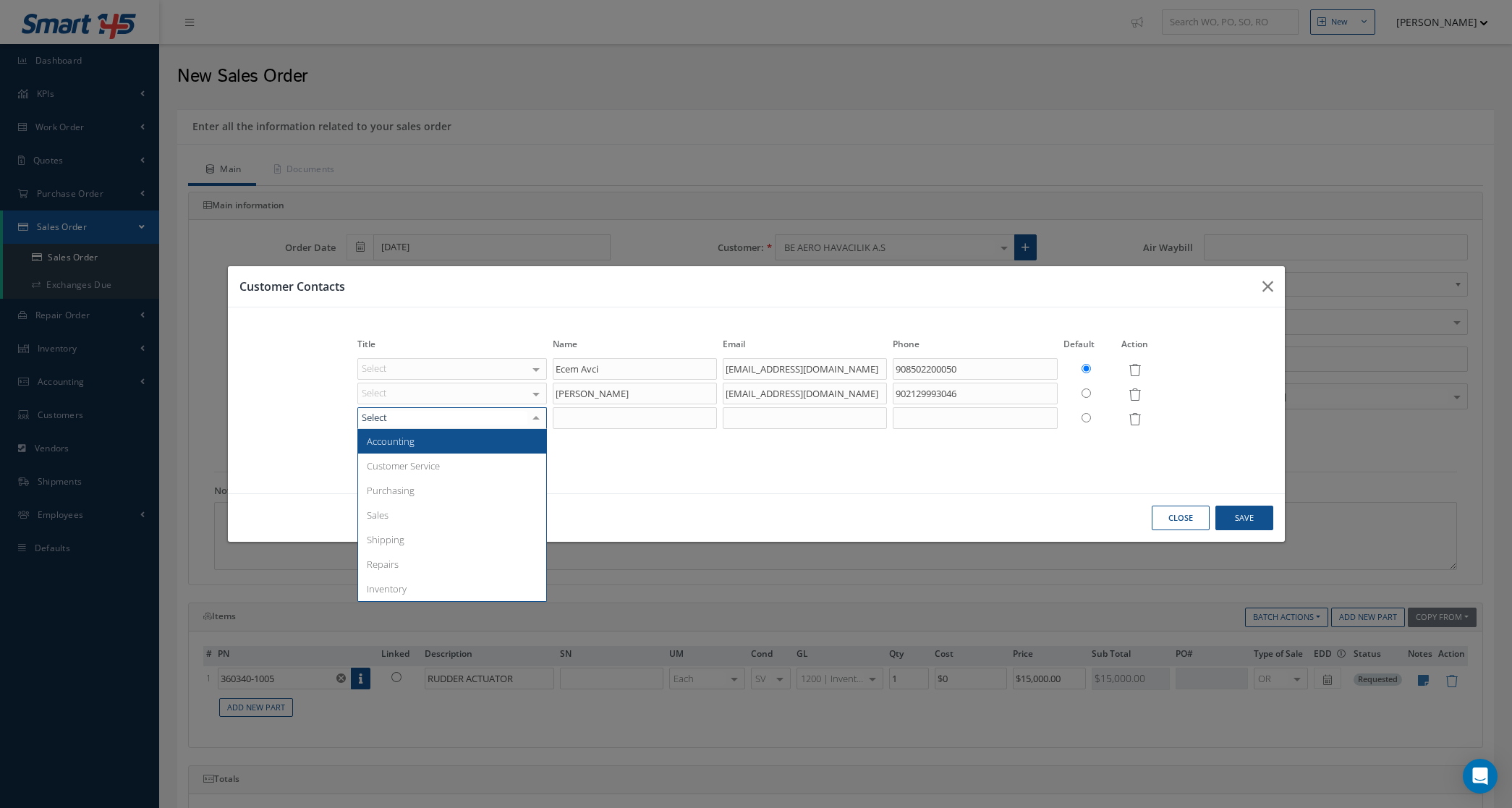
click at [493, 422] on div "Accounting Customer Service Purchasing Sales Shipping Repairs Inventory No elem…" at bounding box center [452, 418] width 190 height 22
click at [453, 450] on span "Accounting" at bounding box center [452, 442] width 188 height 25
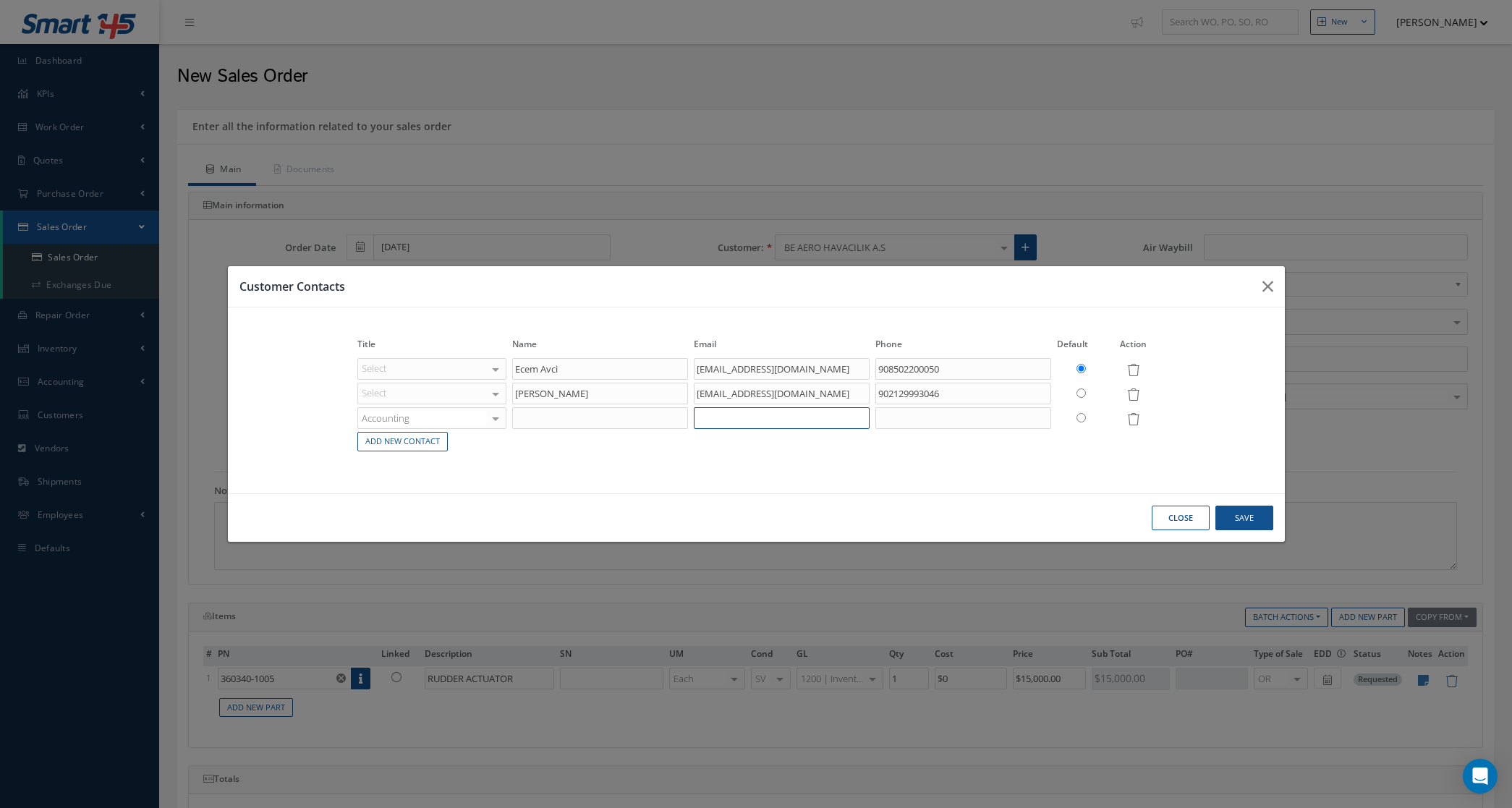
click at [823, 424] on input "text" at bounding box center [781, 418] width 175 height 22
paste input "yahya.yildir@be-aero.com"
type input "yahya.yildir@be-aero.com"
click at [564, 421] on input "text" at bounding box center [599, 418] width 175 height 22
paste input "Mr. Yahya Yıldır"
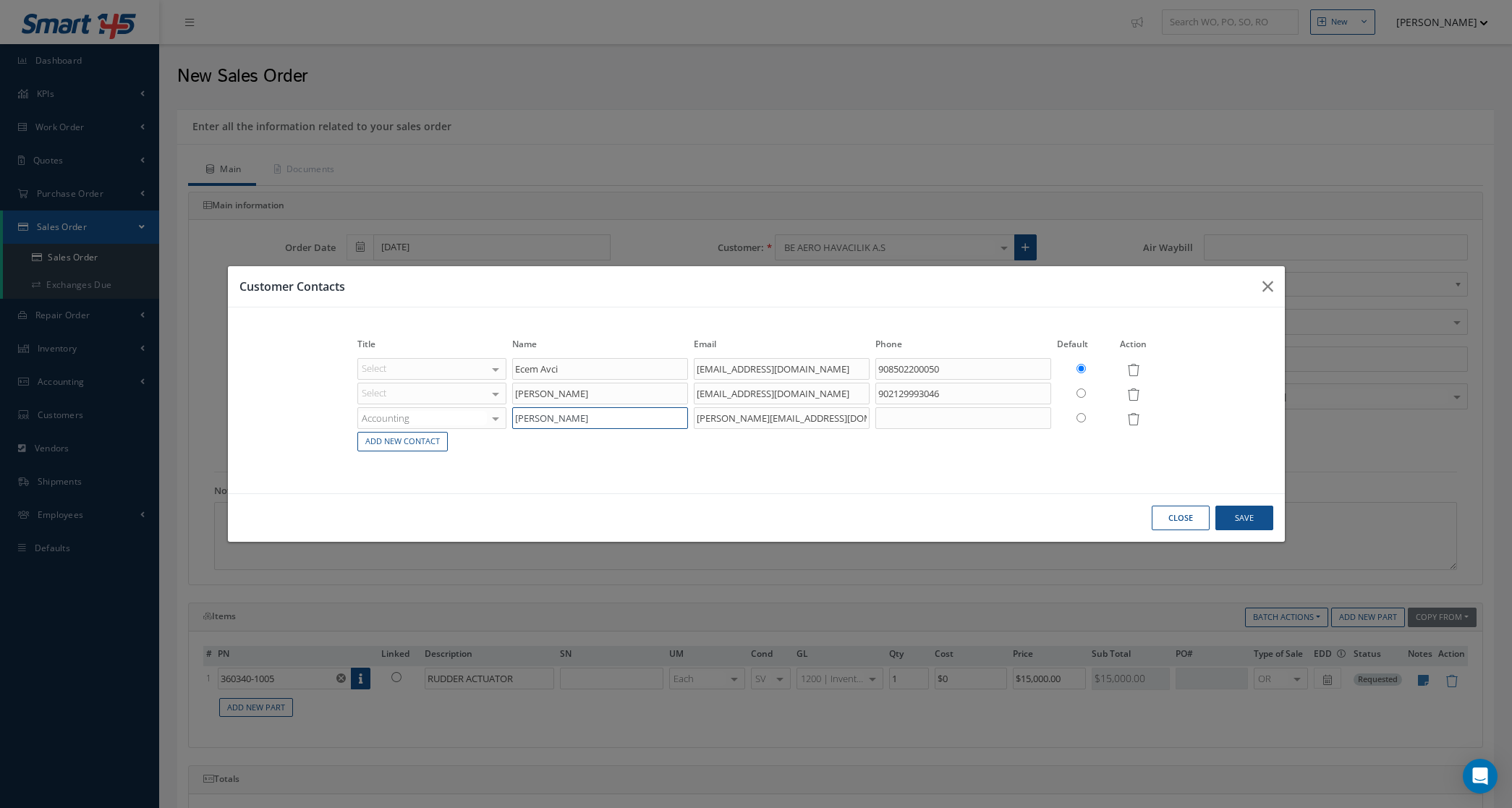
type input "Mr. Yahya Yıldır"
click at [948, 418] on input "text" at bounding box center [962, 418] width 175 height 22
click at [385, 443] on link "Add New Contact" at bounding box center [402, 442] width 90 height 19
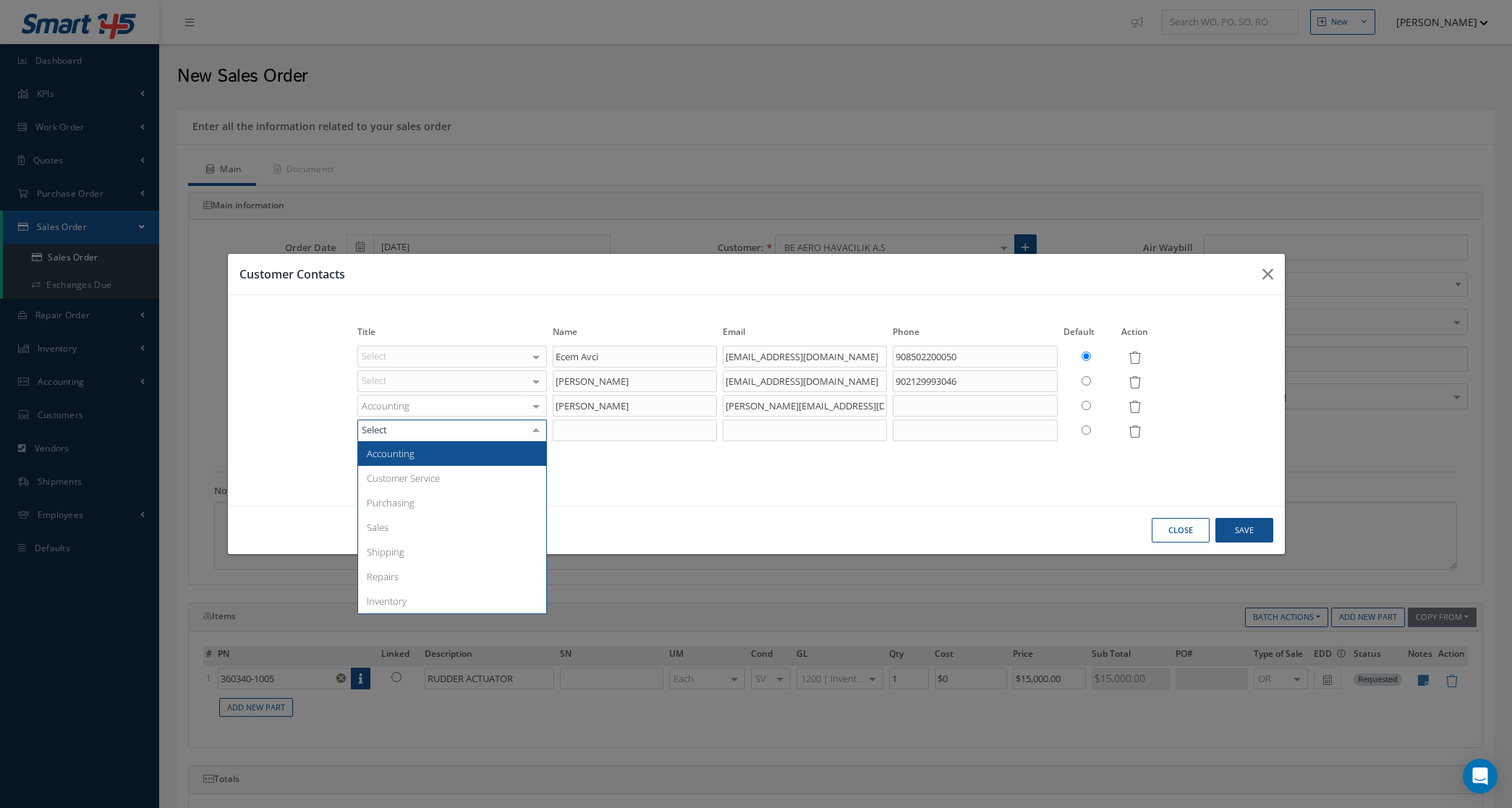
click at [402, 431] on div at bounding box center [452, 430] width 190 height 22
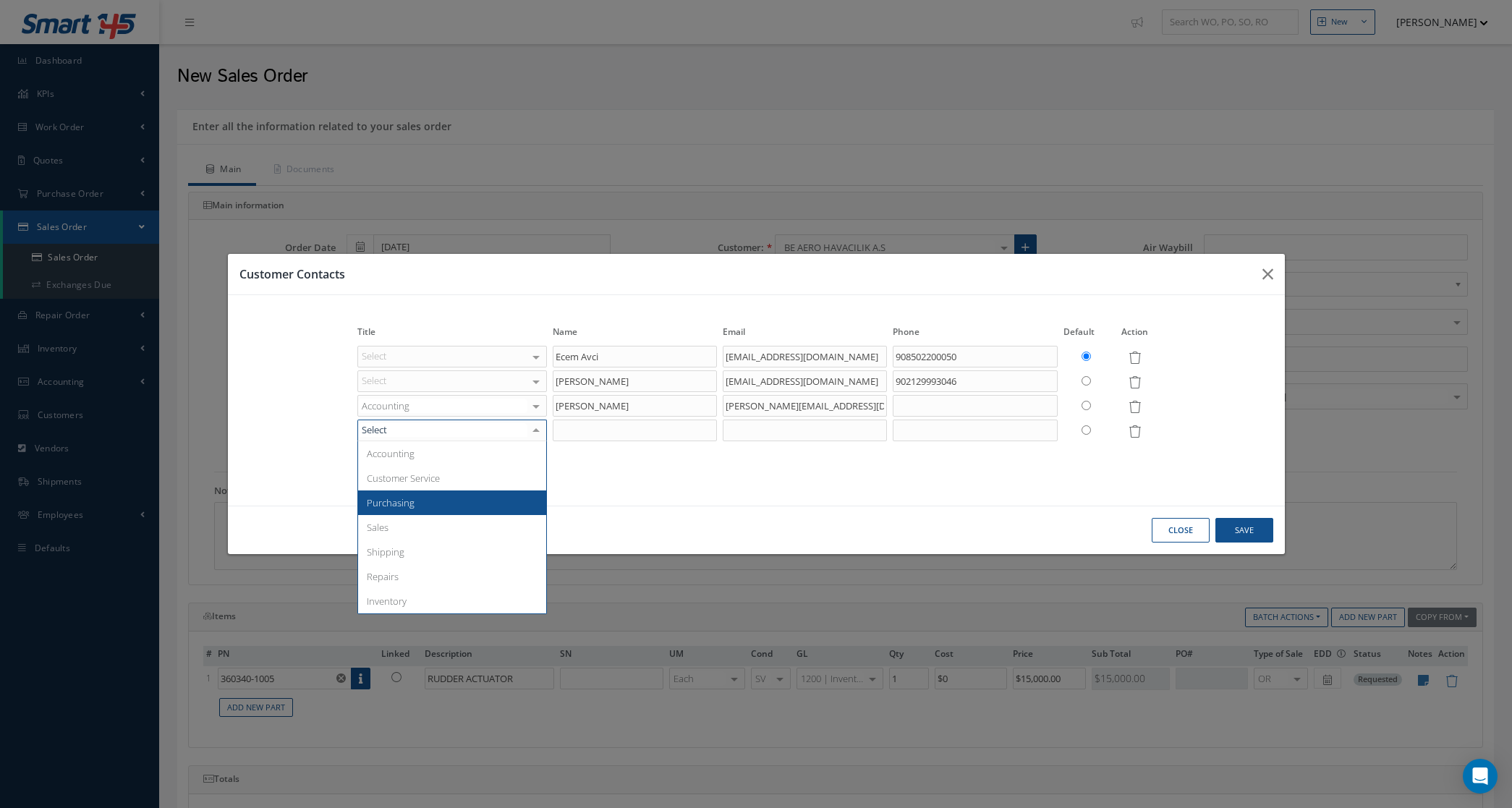
click at [424, 501] on span "Purchasing" at bounding box center [452, 503] width 188 height 25
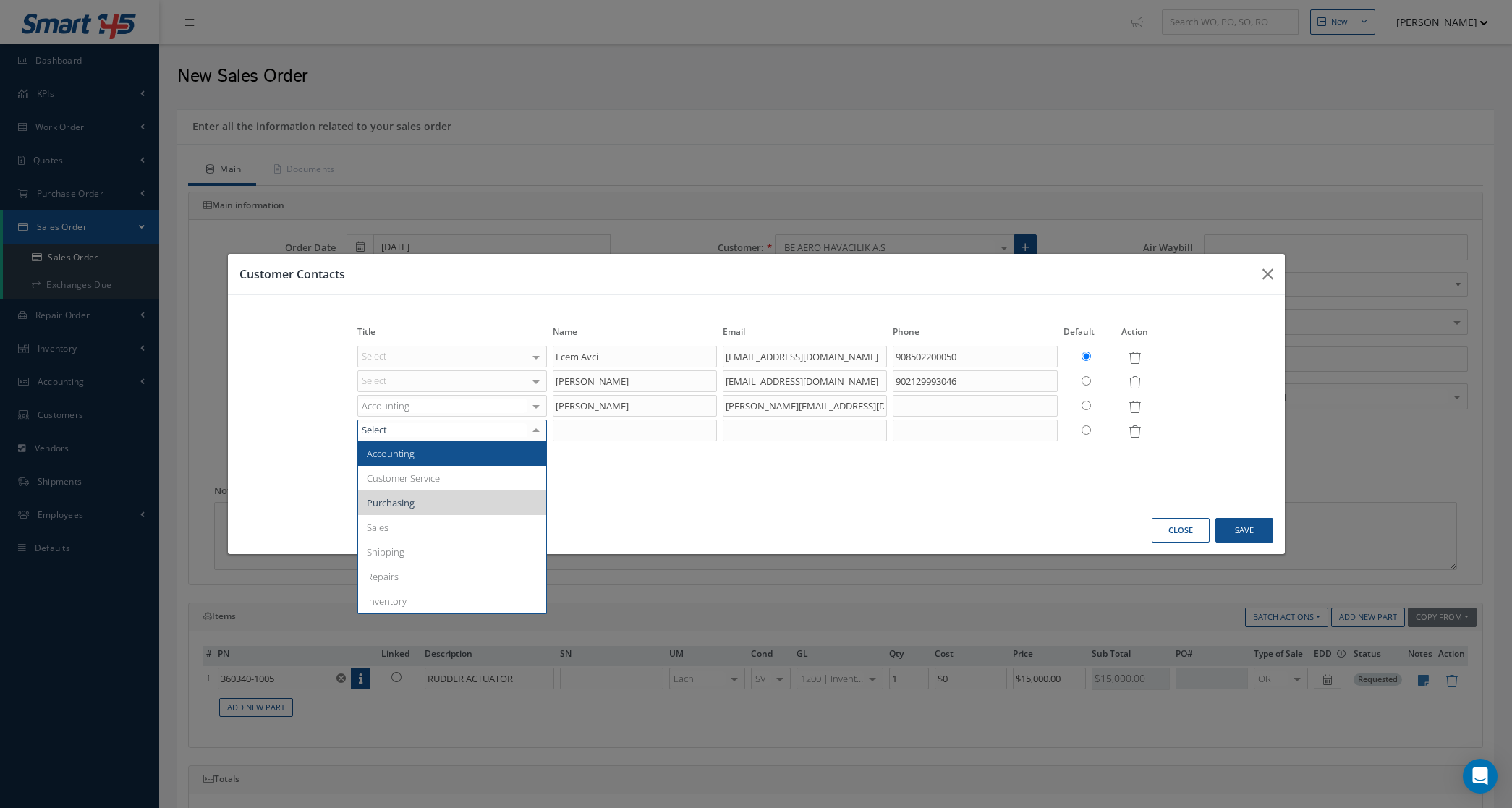
click at [391, 442] on div "Accounting Customer Service Purchasing Sales Shipping Repairs Inventory No elem…" at bounding box center [452, 430] width 190 height 22
click at [612, 478] on div "Title Name Email Phone Default Action Select Accounting Customer Service Purcha…" at bounding box center [756, 400] width 803 height 181
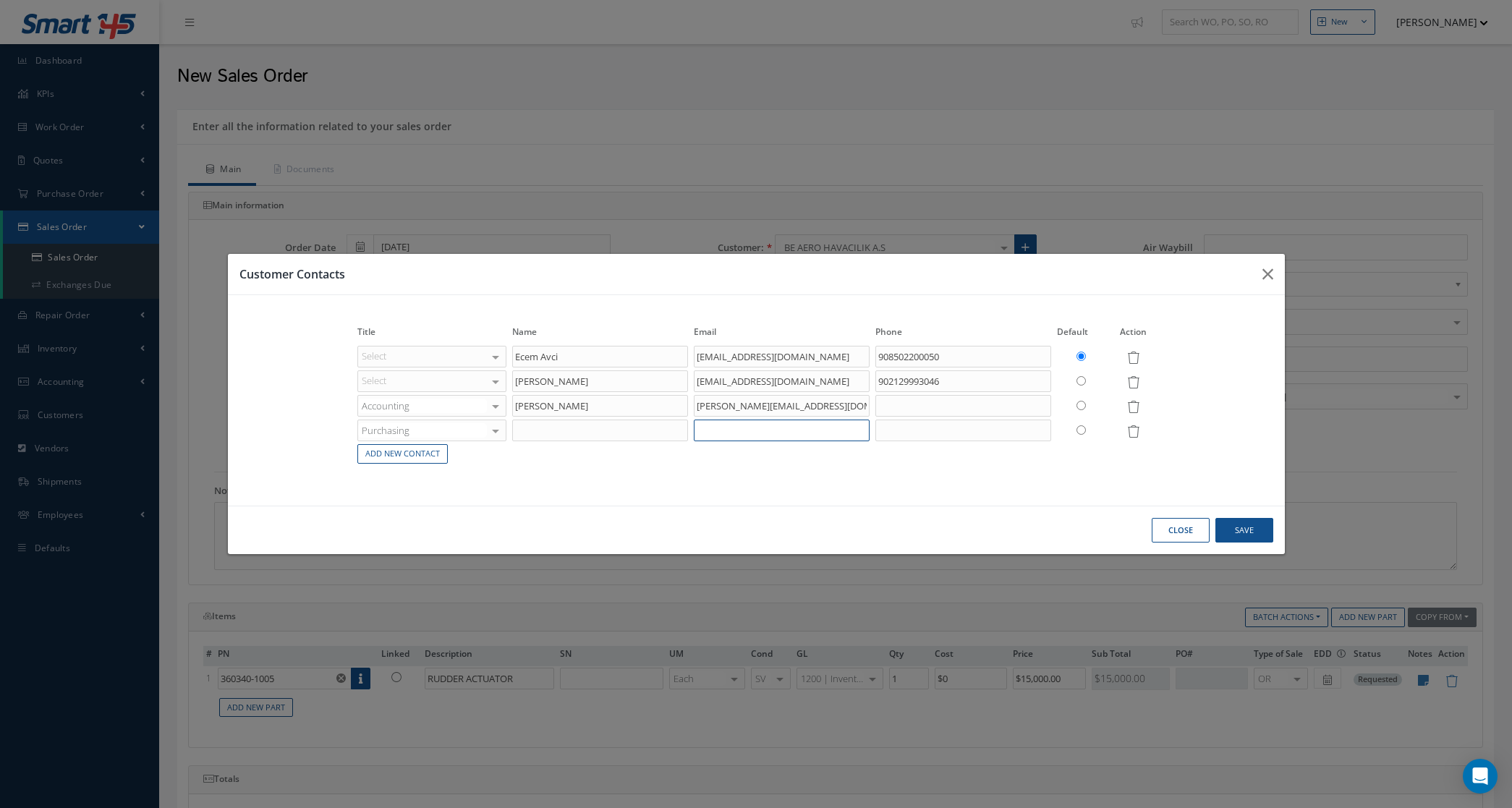
click at [732, 438] on input "text" at bounding box center [781, 430] width 175 height 22
paste input "omer.caliskan@be-aero.com"
type input "omer.caliskan@be-aero.com"
click at [415, 447] on link "Add New Contact" at bounding box center [402, 454] width 90 height 19
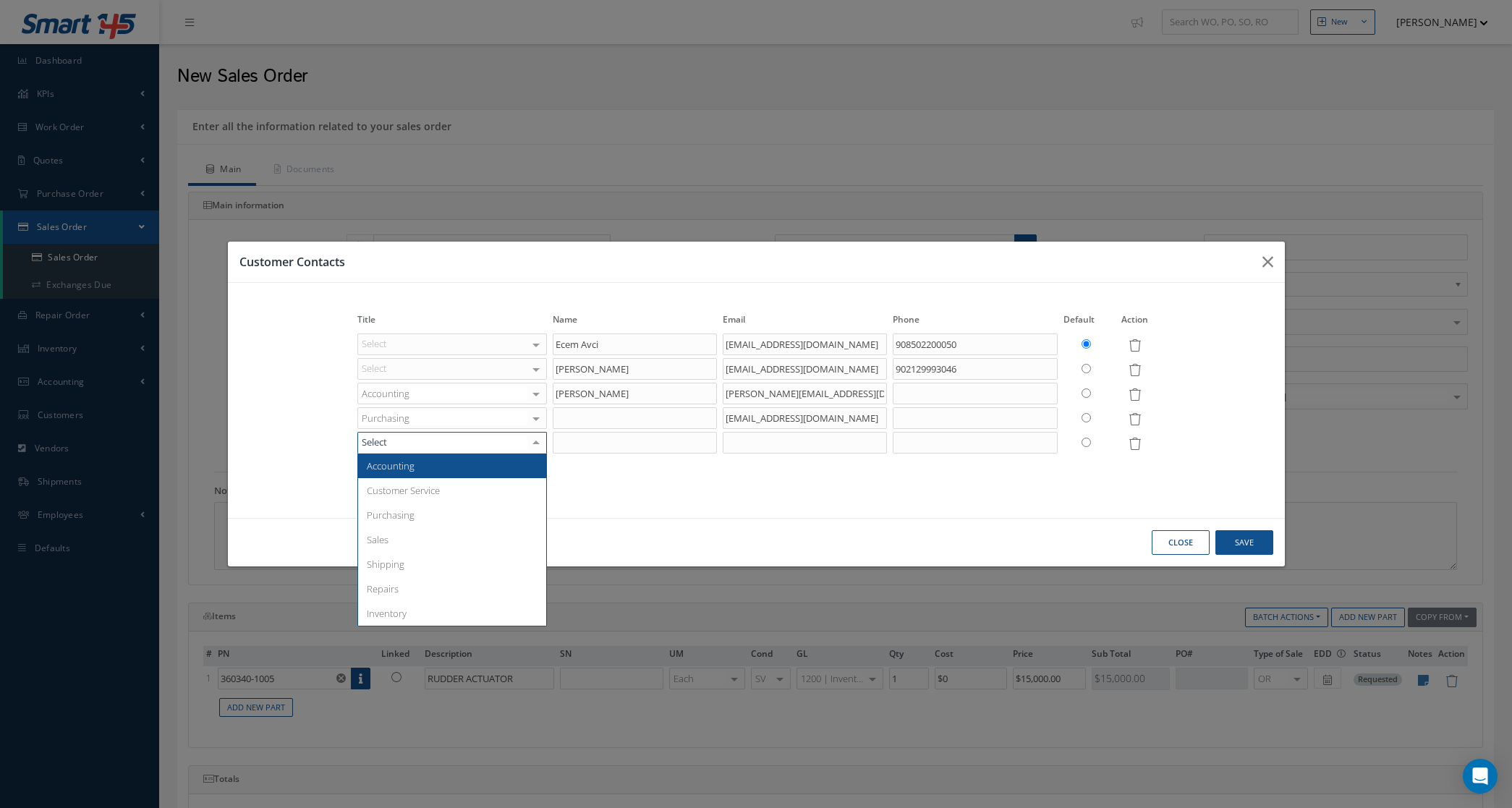
click at [479, 445] on div at bounding box center [452, 443] width 190 height 22
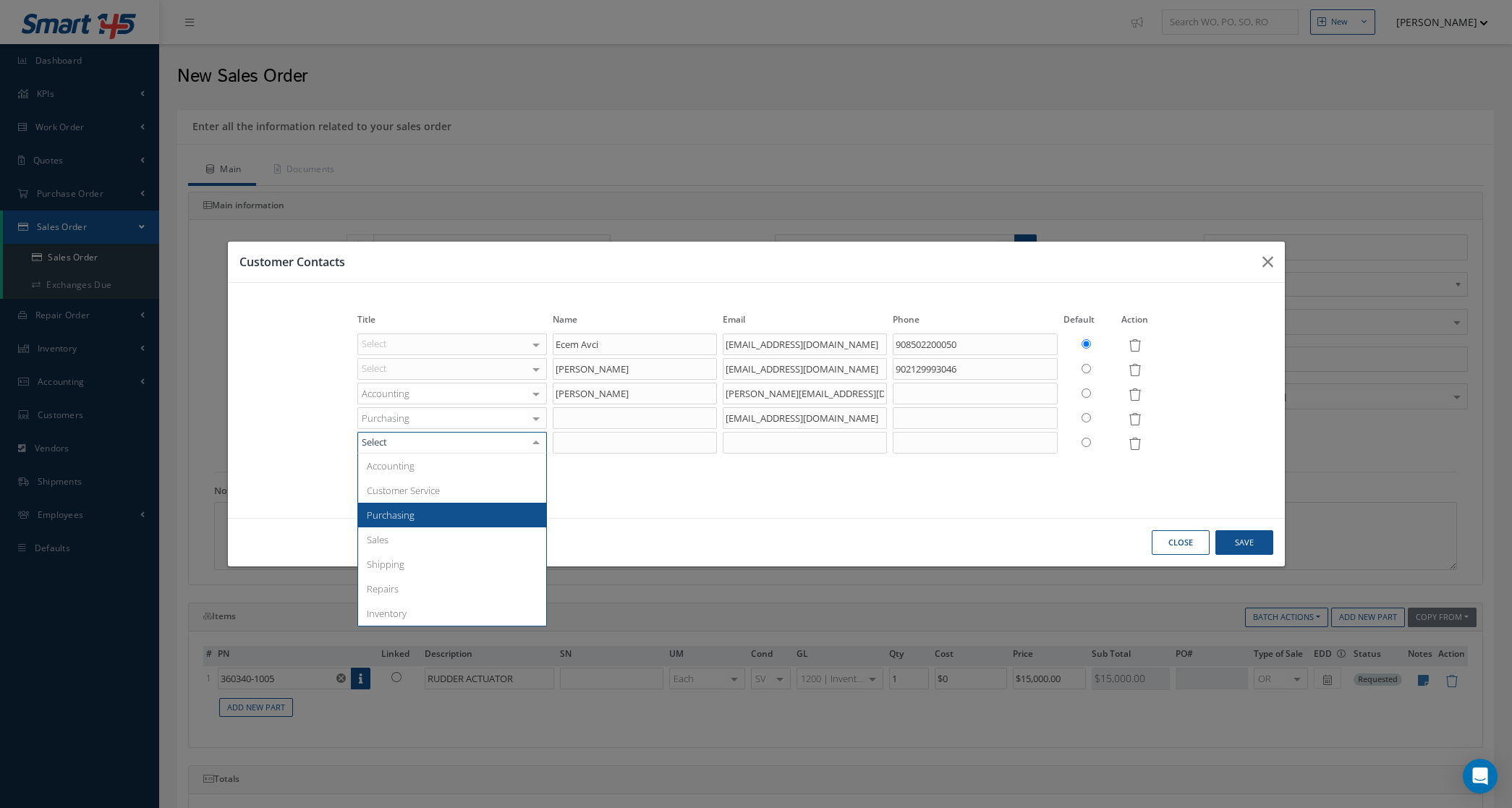
click at [450, 510] on span "Purchasing" at bounding box center [452, 516] width 188 height 25
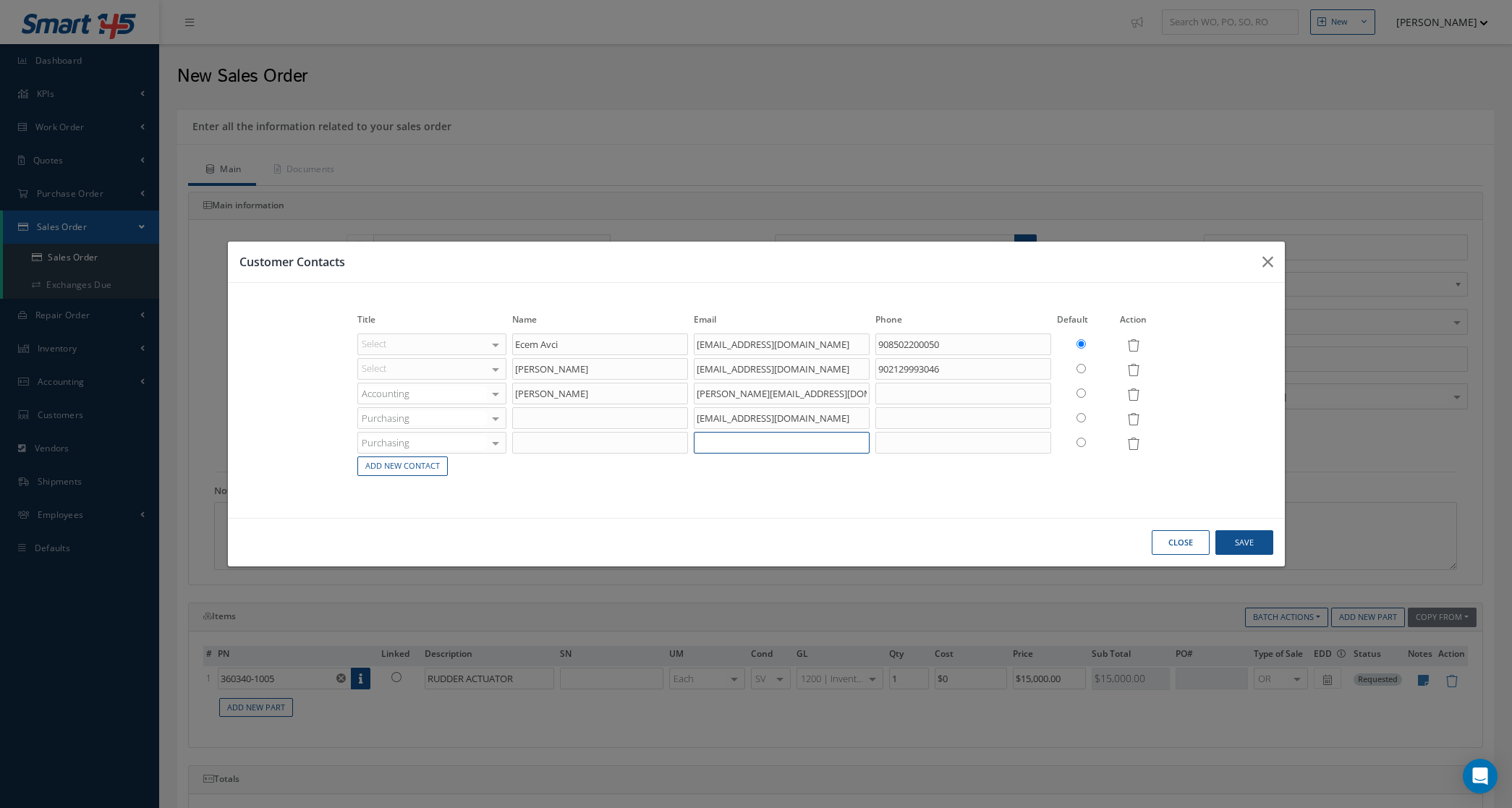
click at [729, 447] on input "text" at bounding box center [781, 443] width 175 height 22
click at [772, 436] on input "text" at bounding box center [781, 443] width 175 height 22
paste input "ertugrul.pala@be-aero.com"
type input "ertugrul.pala@be-aero.com"
click at [524, 442] on input "text" at bounding box center [599, 443] width 175 height 22
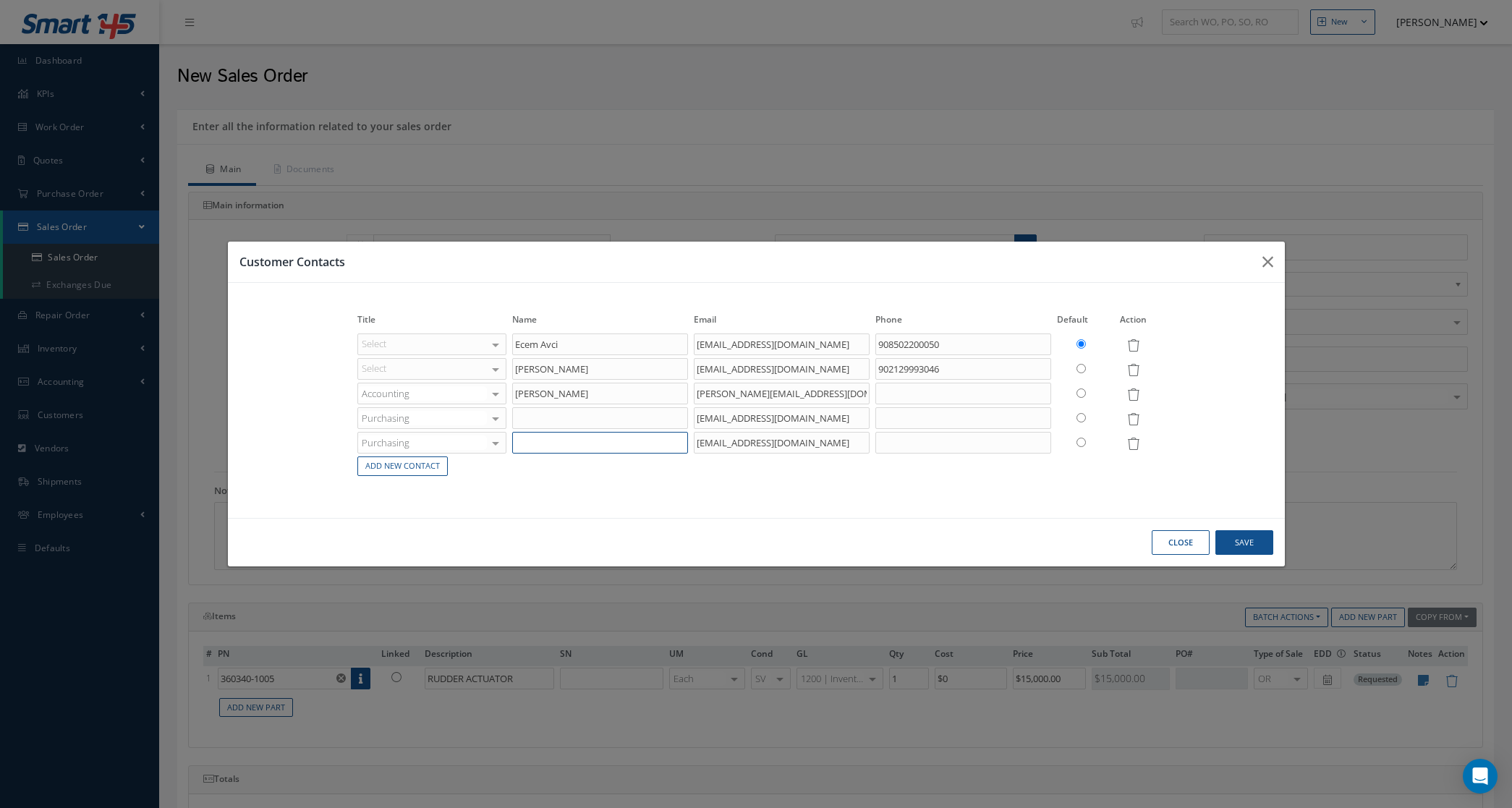
paste input "ERTUĞRUL PALA"
type input "ERTUĞRUL PALA"
click at [611, 415] on input "text" at bounding box center [599, 418] width 175 height 22
paste input "Ömer Faruk ÇALIŞKAN"
type input "Ömer Faruk ÇALIŞKAN"
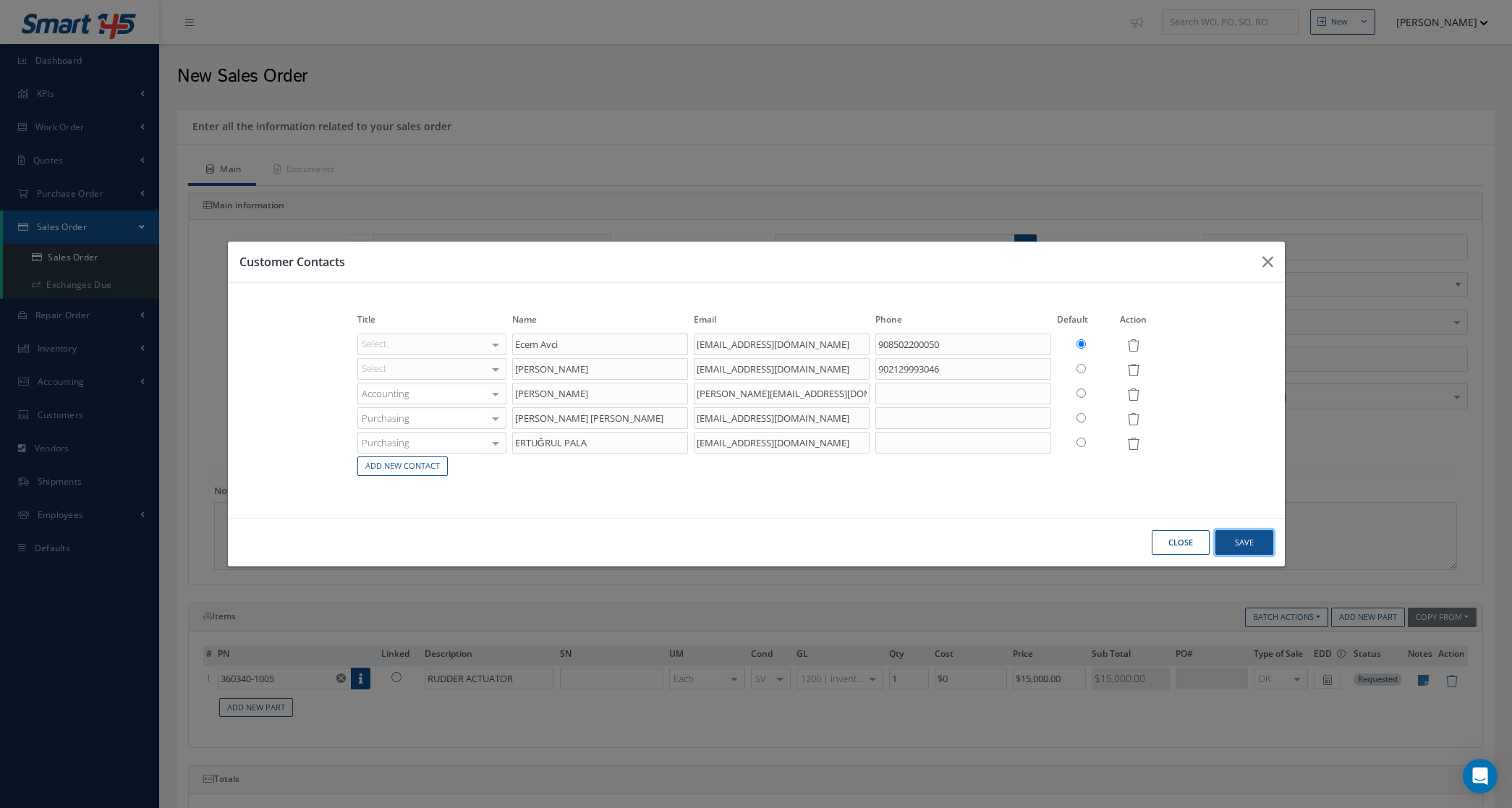
click at [1250, 542] on button "Save" at bounding box center [1244, 543] width 57 height 25
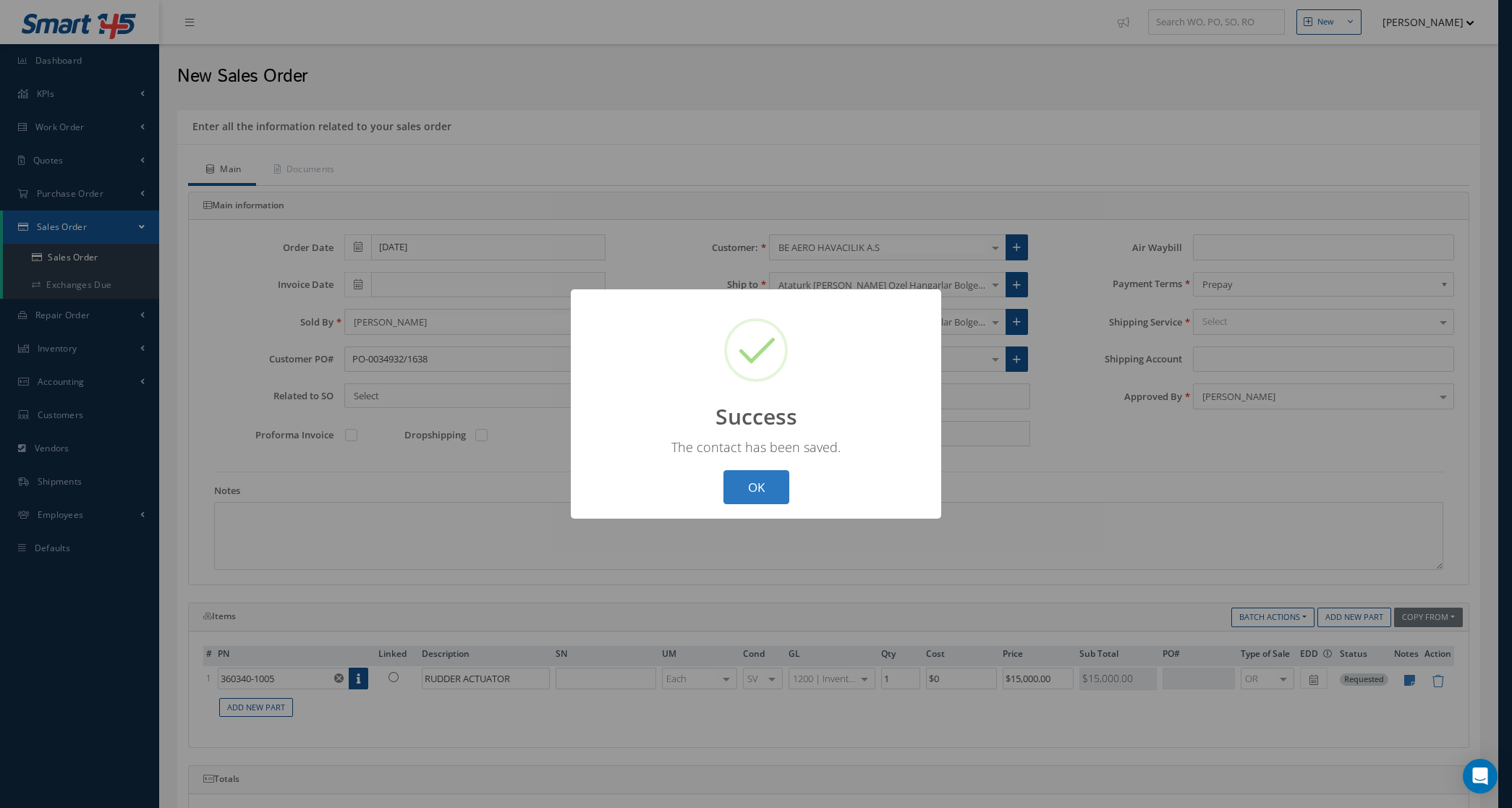
click at [761, 496] on button "OK" at bounding box center [756, 487] width 66 height 34
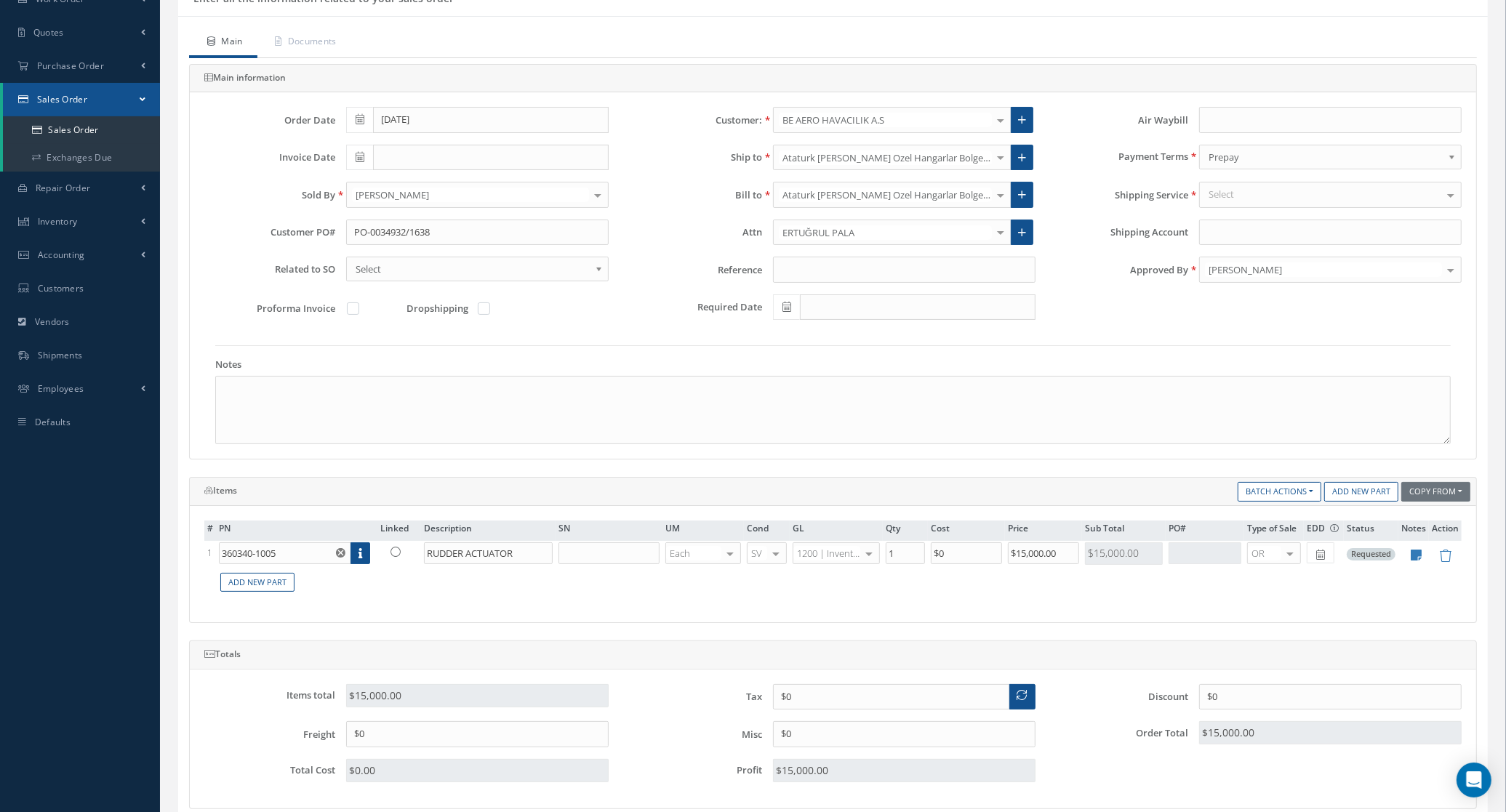
scroll to position [363, 0]
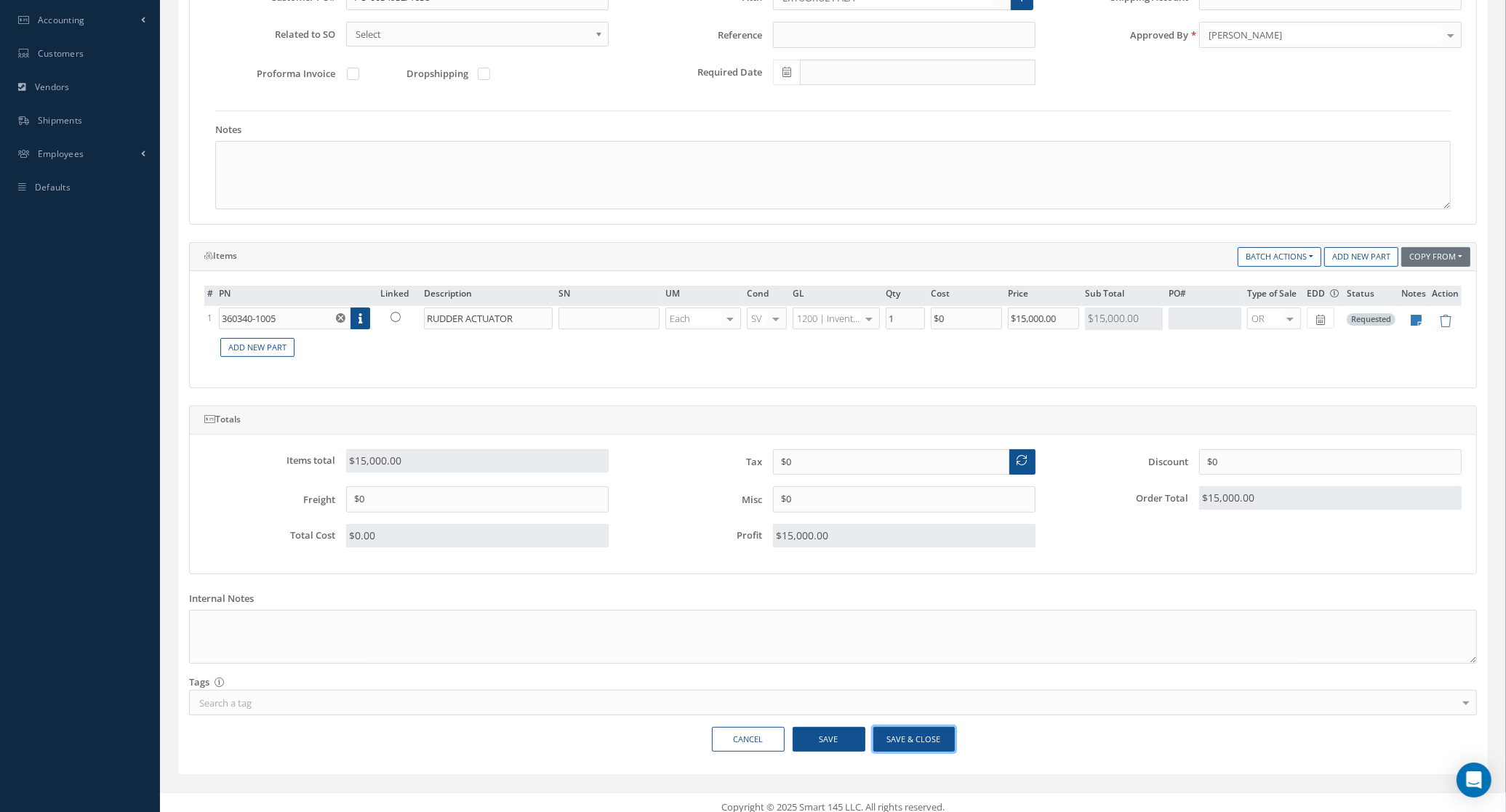
click at [912, 752] on button "Save & Close" at bounding box center [914, 740] width 82 height 25
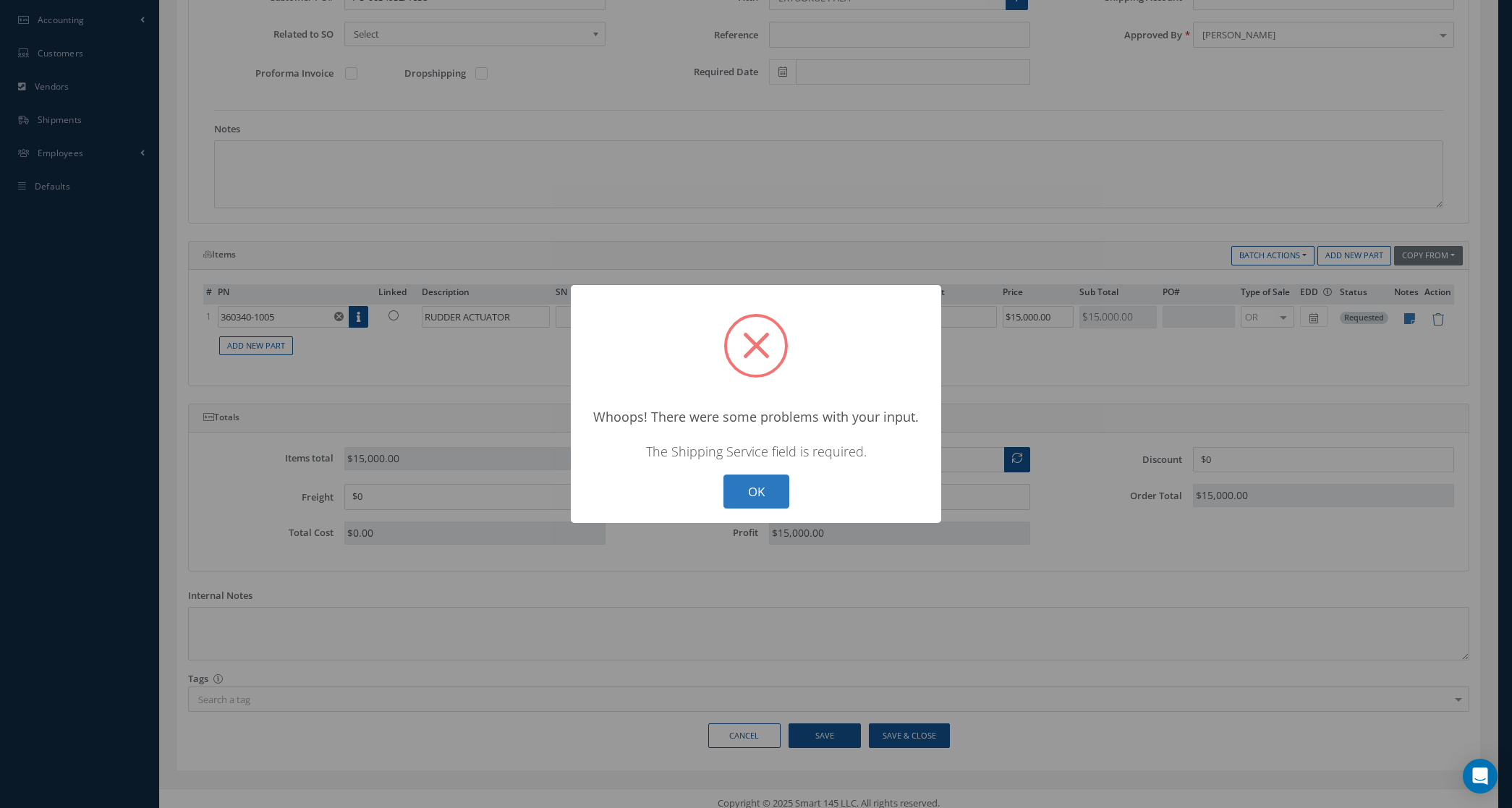
click at [784, 490] on button "OK" at bounding box center [756, 491] width 66 height 34
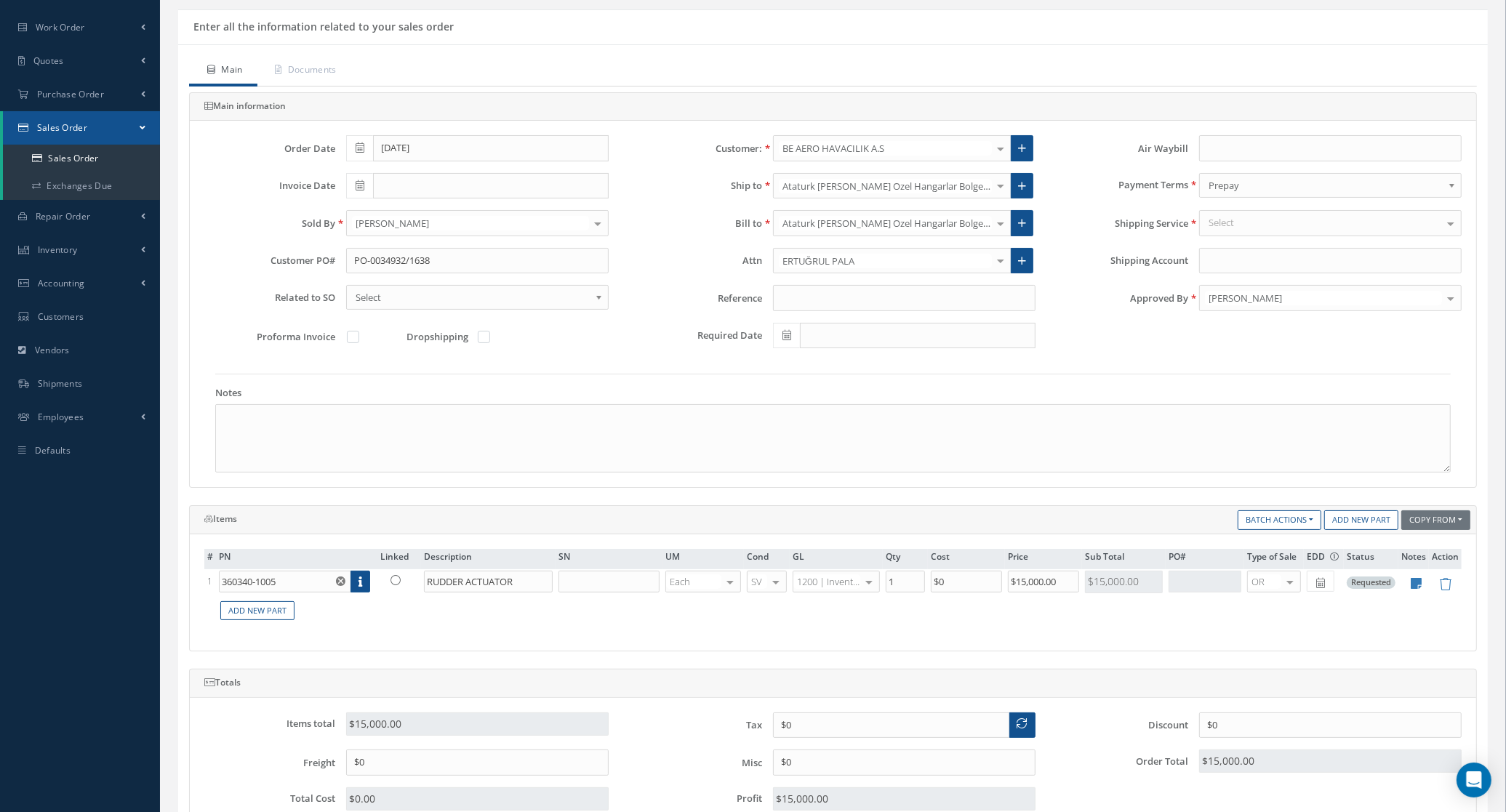
scroll to position [91, 0]
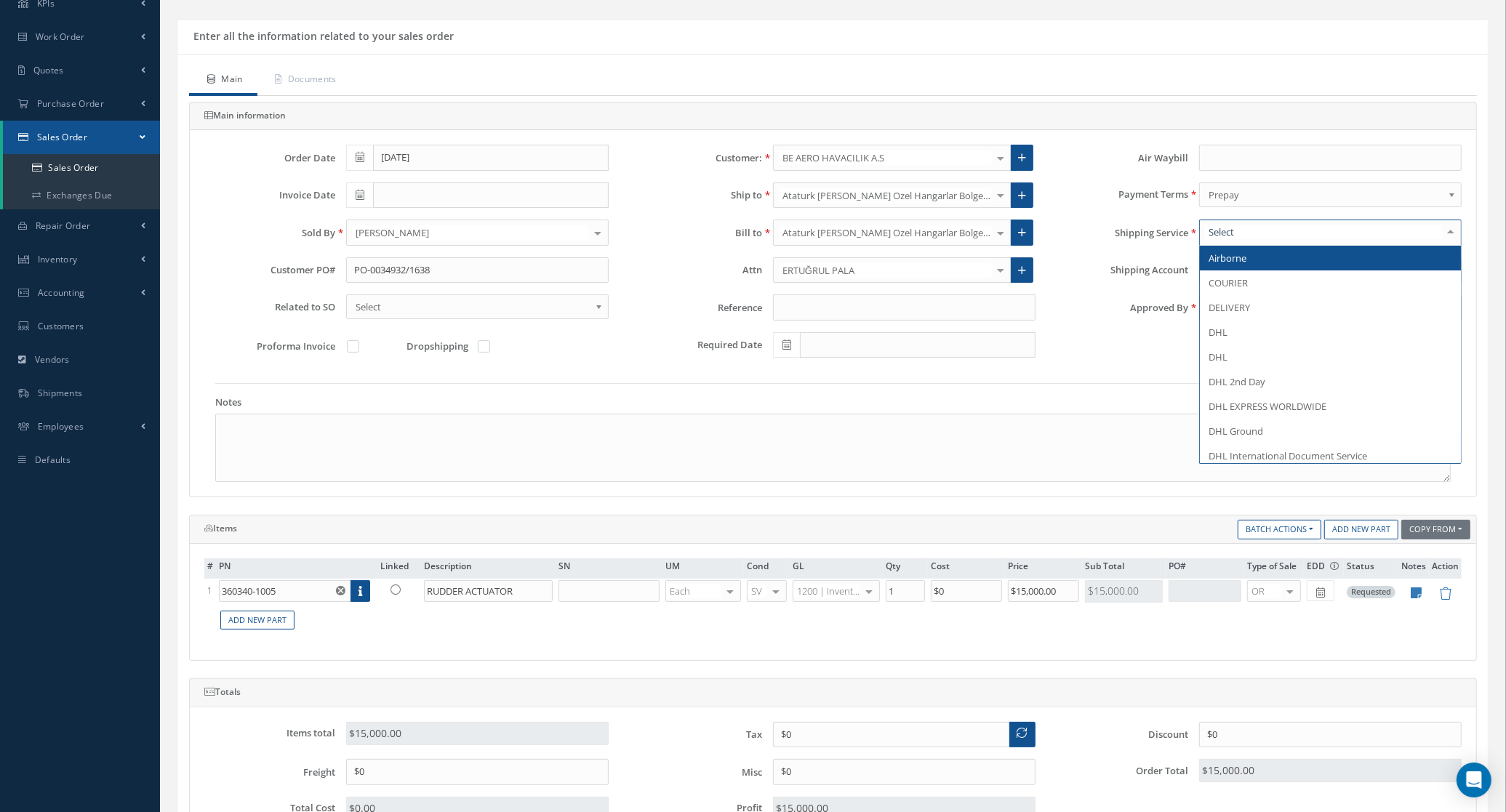
click at [1255, 233] on div at bounding box center [1331, 232] width 263 height 26
type input "TB"
click at [1250, 248] on span "TBA" at bounding box center [1331, 258] width 261 height 25
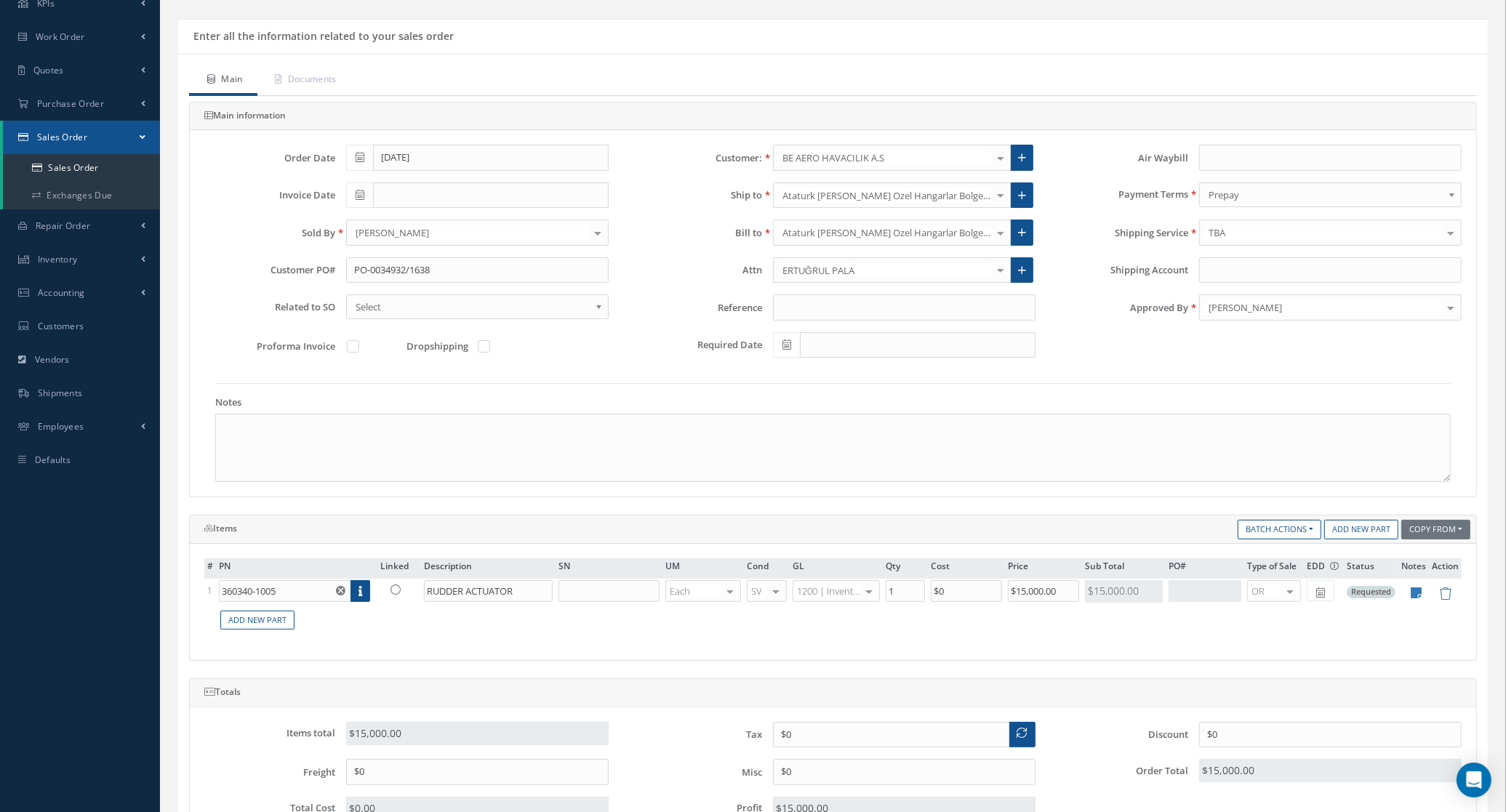
scroll to position [379, 0]
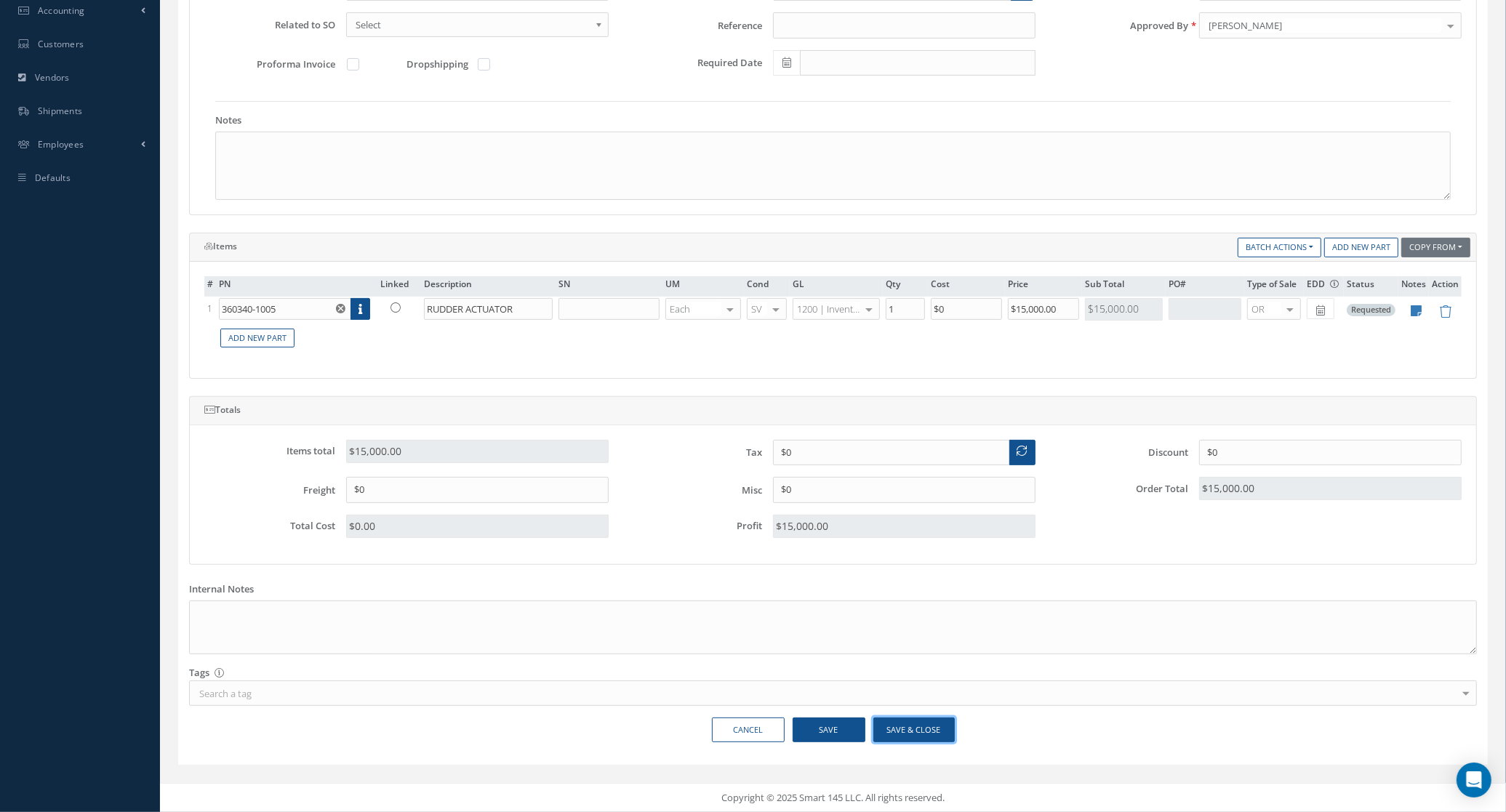
click at [921, 724] on button "Save & Close" at bounding box center [914, 730] width 82 height 25
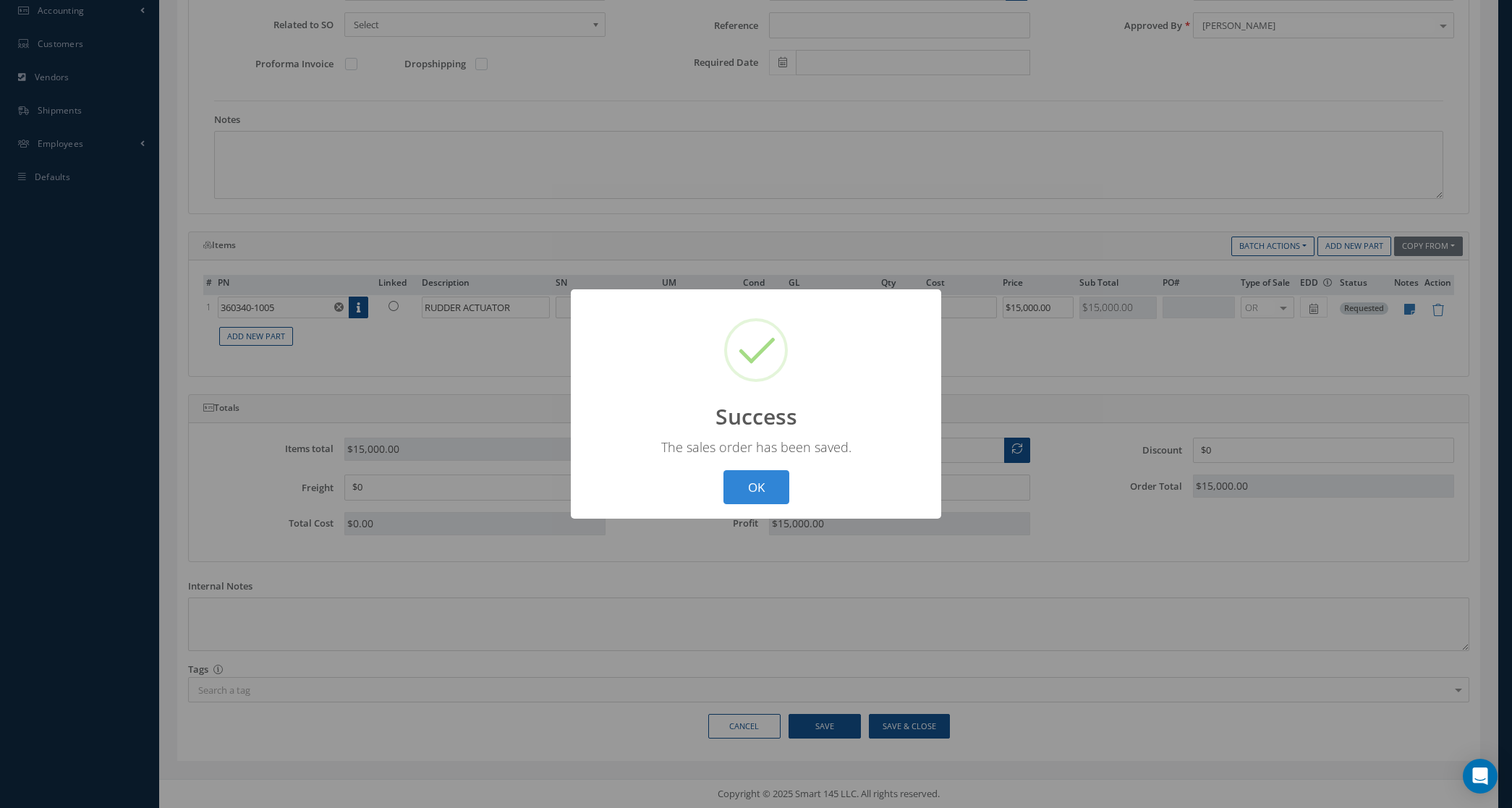
click at [752, 468] on div "? ! i Success × The sales order has been saved. OK Cancel" at bounding box center [756, 404] width 371 height 229
click at [757, 491] on button "OK" at bounding box center [756, 487] width 66 height 34
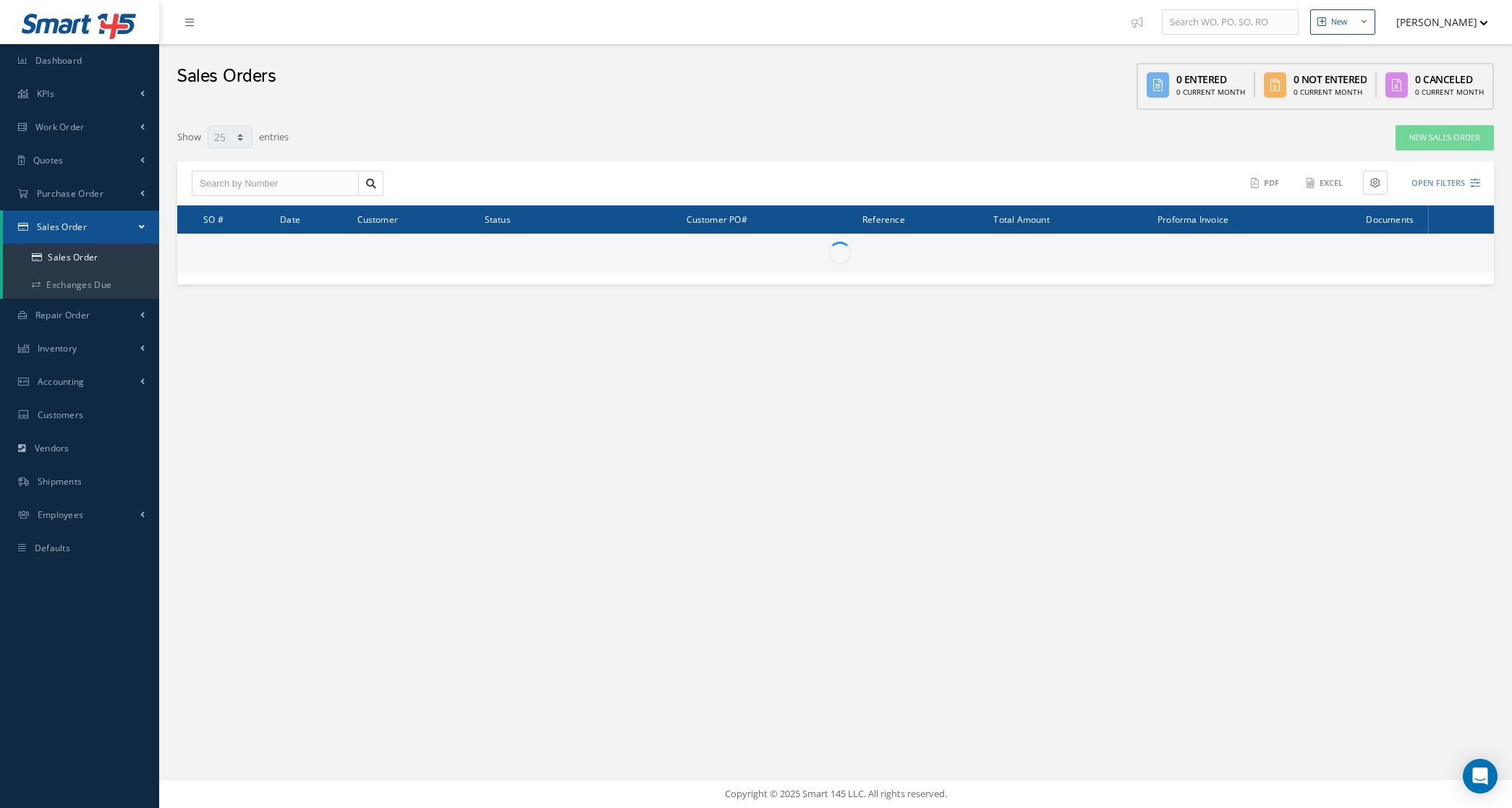
select select "25"
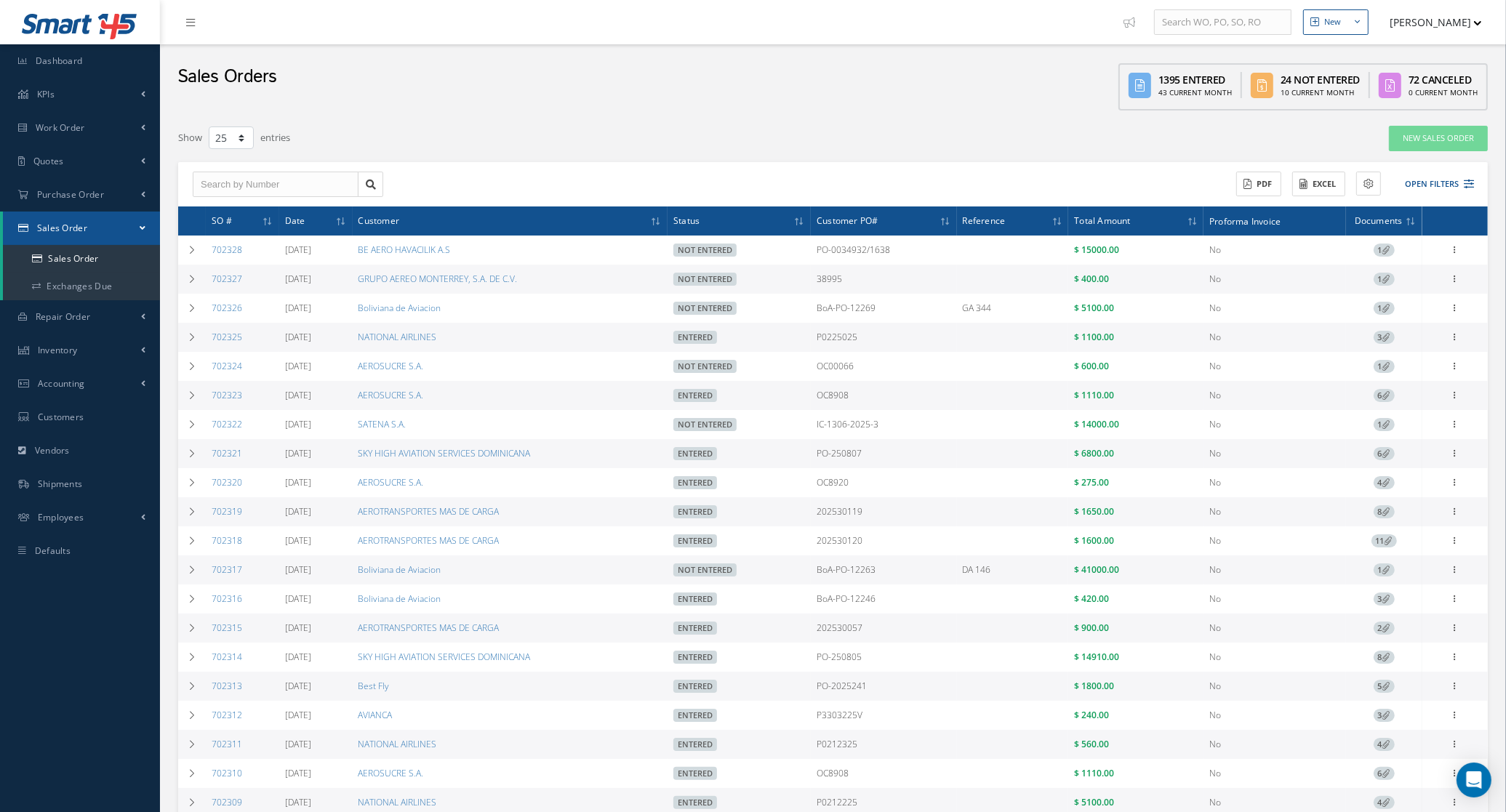
click at [671, 159] on div "Filters SO # Customer Name Select All Status All Status Entered Not Entered Par…" at bounding box center [833, 585] width 1310 height 920
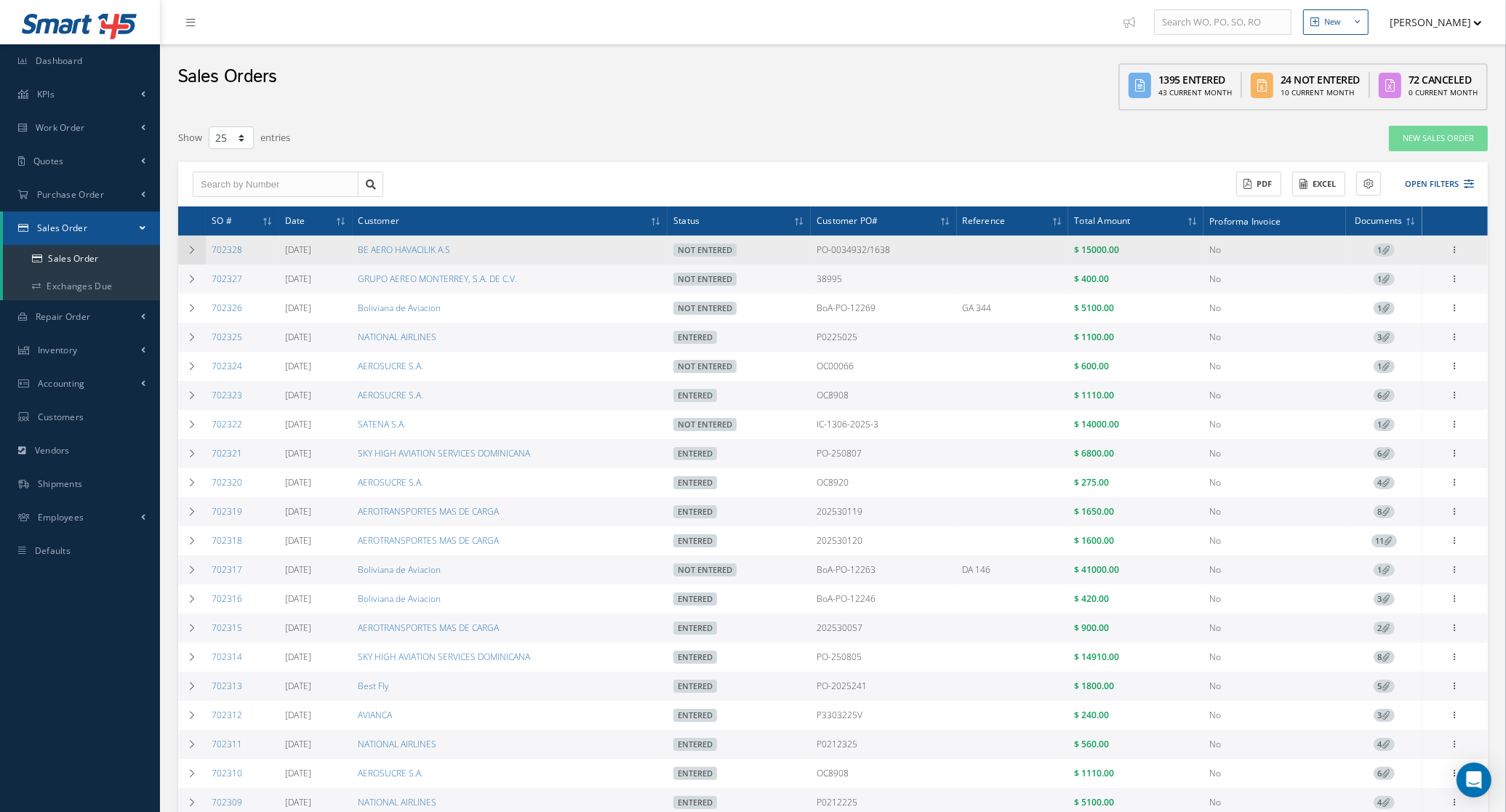
drag, startPoint x: 242, startPoint y: 249, endPoint x: 204, endPoint y: 249, distance: 38.0
click at [204, 249] on tr "702328 [DATE] BE AERO HAVACILIK A.S Not Entered PO-0034932/1638 $ 15000.00 No 1…" at bounding box center [833, 250] width 1310 height 29
copy tr "702328"
drag, startPoint x: 506, startPoint y: 244, endPoint x: 357, endPoint y: 248, distance: 149.1
click at [357, 248] on tr "702328 08/27/2025 BE AERO HAVACILIK A.S Not Entered PO-0034932/1638 $ 15000.00 …" at bounding box center [833, 250] width 1310 height 29
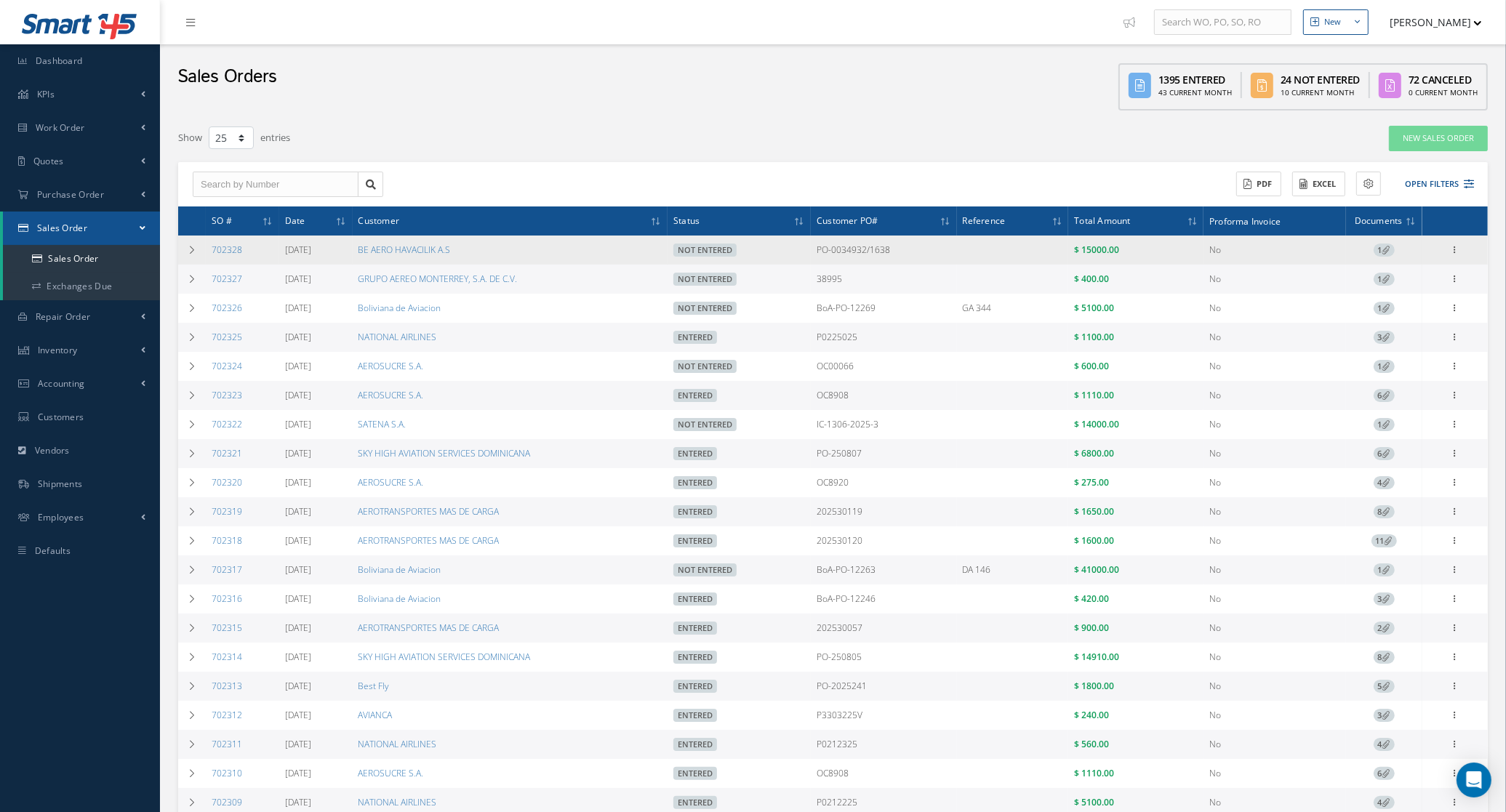
copy tr "BE AERO HAVACILIK A.S"
drag, startPoint x: 906, startPoint y: 246, endPoint x: 821, endPoint y: 256, distance: 85.6
click at [821, 256] on tr "702328 08/27/2025 BE AERO HAVACILIK A.S Not Entered PO-0034932/1638 $ 15000.00 …" at bounding box center [833, 250] width 1310 height 29
copy tr "PO-0034932/1638"
click at [190, 251] on icon at bounding box center [192, 249] width 11 height 9
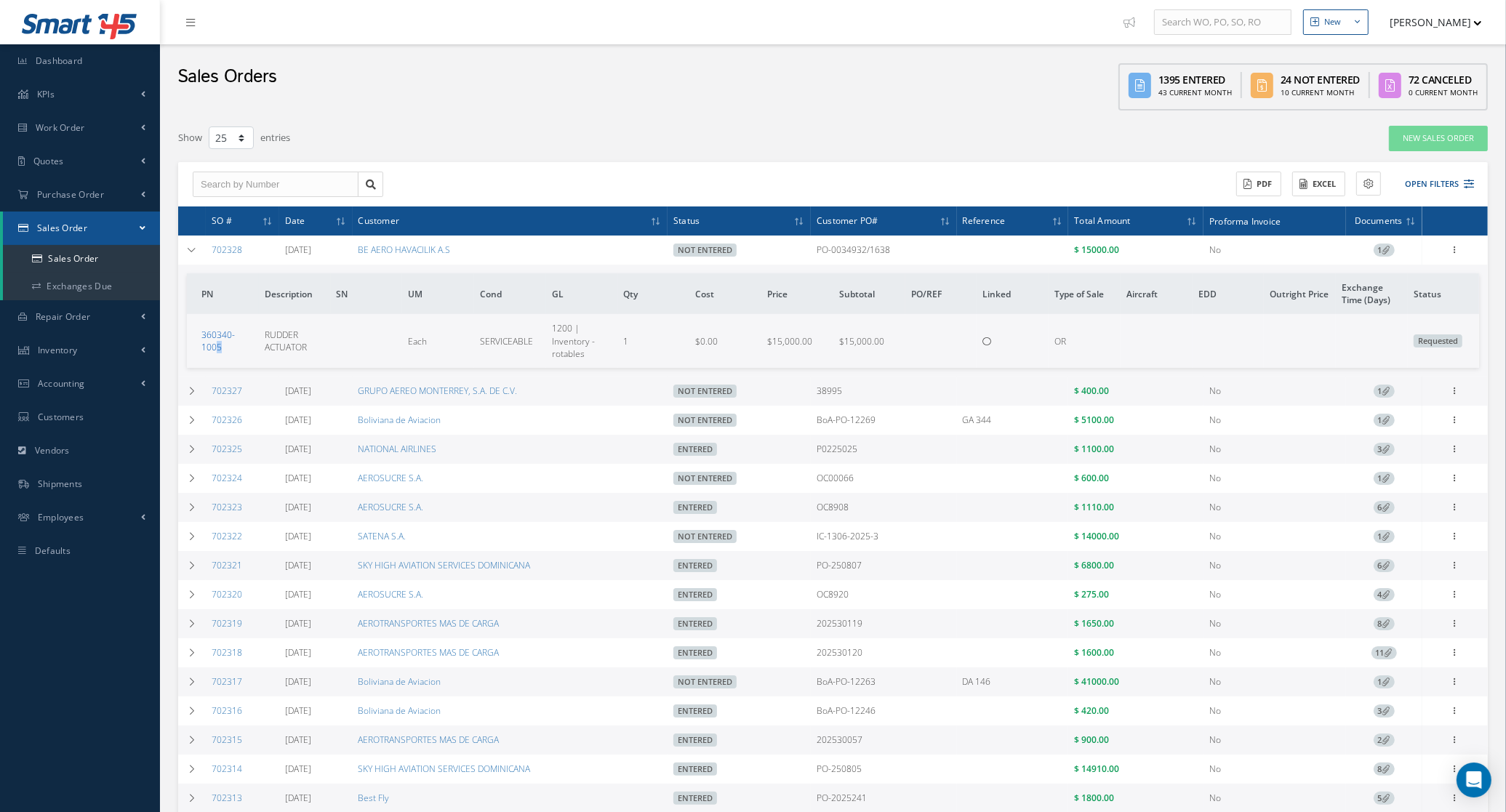
drag, startPoint x: 234, startPoint y: 343, endPoint x: 218, endPoint y: 347, distance: 16.5
click at [218, 347] on td "360340-1005" at bounding box center [223, 340] width 72 height 53
drag, startPoint x: 218, startPoint y: 347, endPoint x: 204, endPoint y: 327, distance: 24.4
click at [204, 328] on link "360340-1005" at bounding box center [218, 341] width 34 height 25
click at [1420, 178] on button "Open Filters" at bounding box center [1433, 184] width 82 height 24
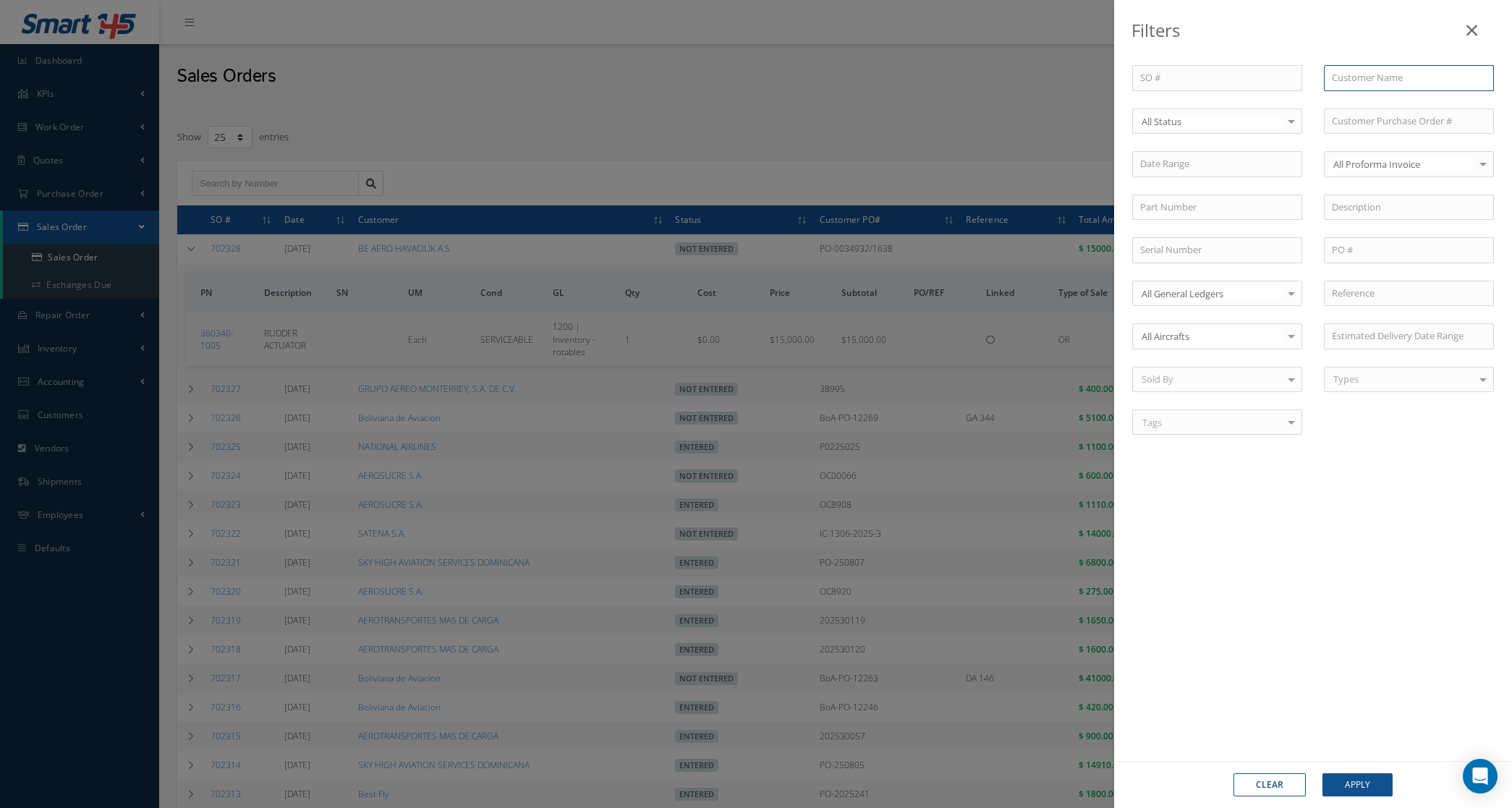
click at [1353, 81] on input "text" at bounding box center [1409, 78] width 170 height 26
click at [1369, 126] on input "text" at bounding box center [1409, 121] width 170 height 26
paste input "PO 12246"
drag, startPoint x: 1347, startPoint y: 118, endPoint x: 1317, endPoint y: 118, distance: 30.0
click at [1317, 118] on div "Customer Purchase Order # PO 12246 No Match Found" at bounding box center [1409, 121] width 192 height 26
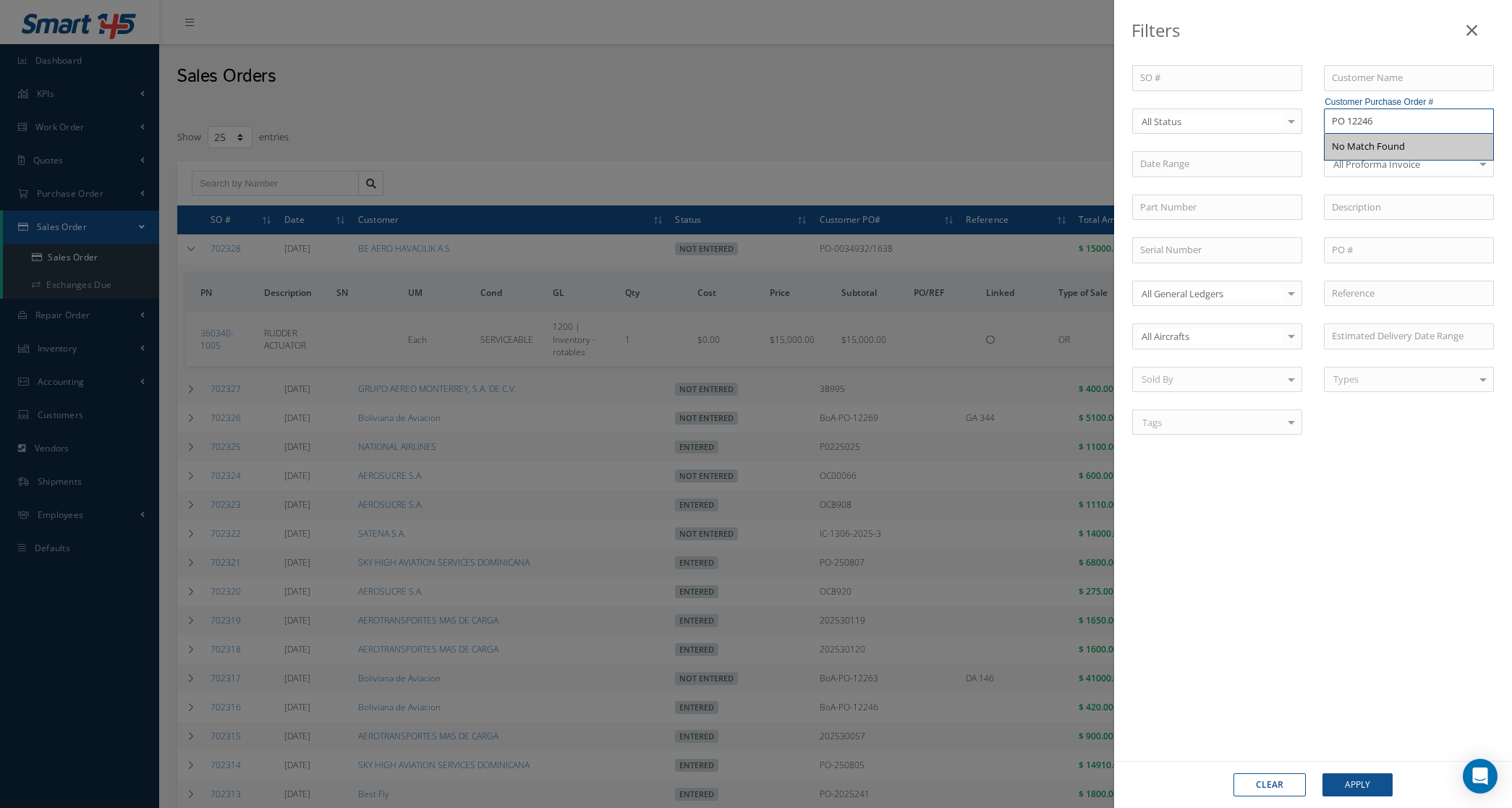
click at [1347, 117] on input "PO 12246" at bounding box center [1409, 121] width 170 height 26
click at [1333, 117] on input "PO-12246" at bounding box center [1409, 121] width 170 height 26
click at [1408, 136] on div "BoA-PO-12246" at bounding box center [1409, 147] width 169 height 26
type input "BoA-PO-12246"
click at [1371, 781] on button "Apply" at bounding box center [1357, 785] width 70 height 23
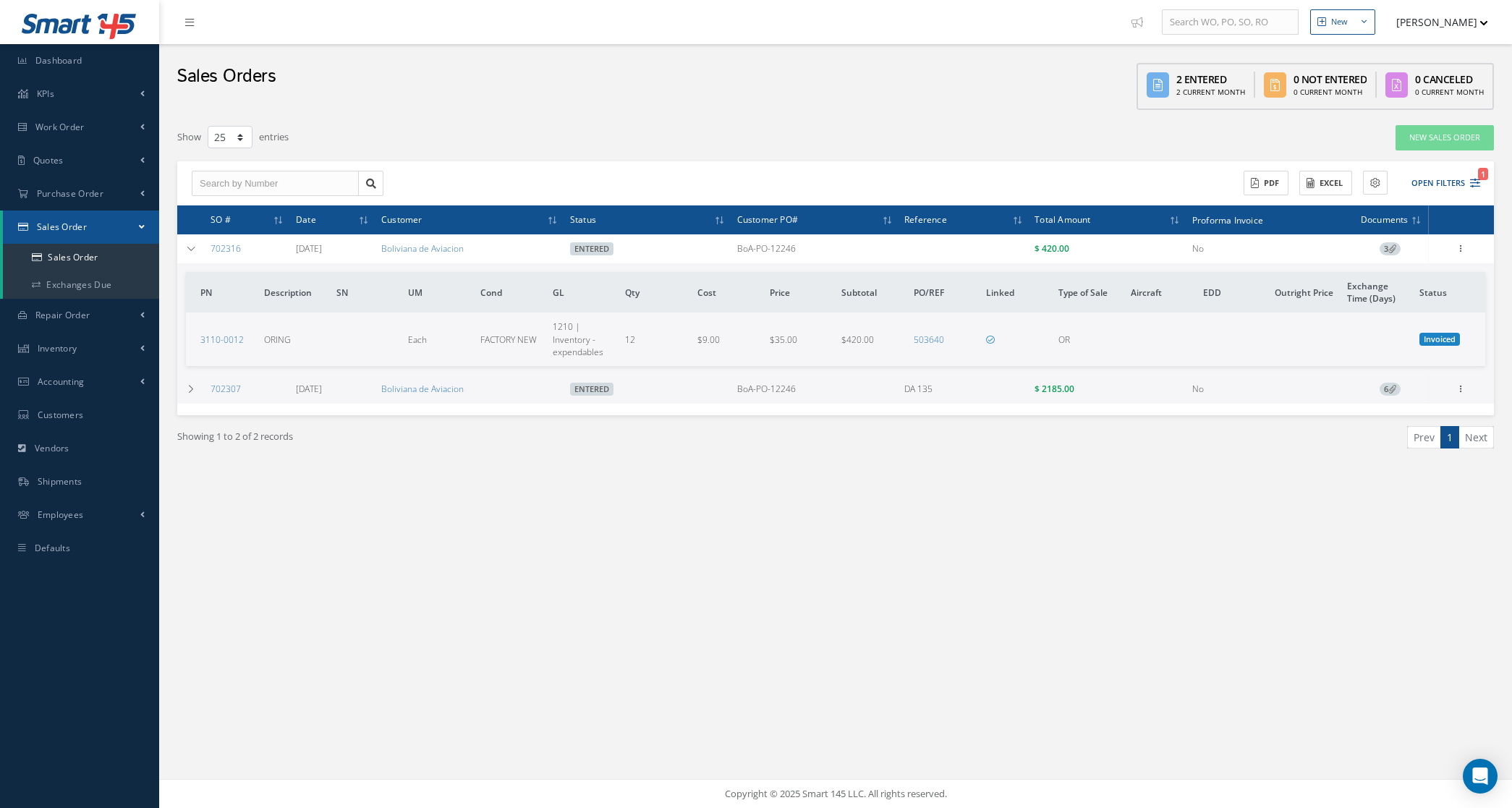
click at [300, 477] on div "Showing 1 to 2 of 2 records Prev 1 Next" at bounding box center [836, 450] width 1339 height 70
click at [200, 395] on td at bounding box center [191, 389] width 28 height 29
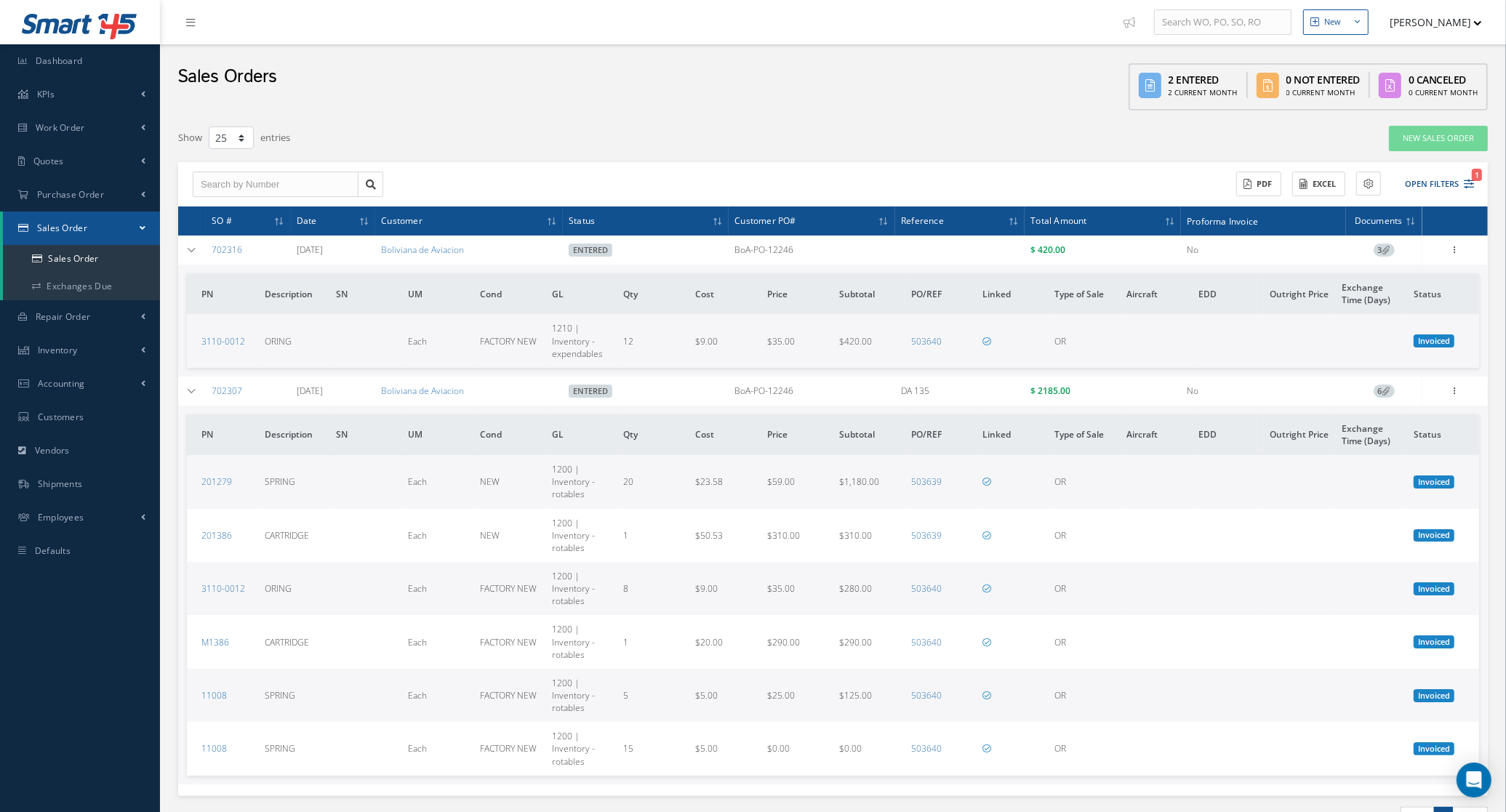
scroll to position [84, 0]
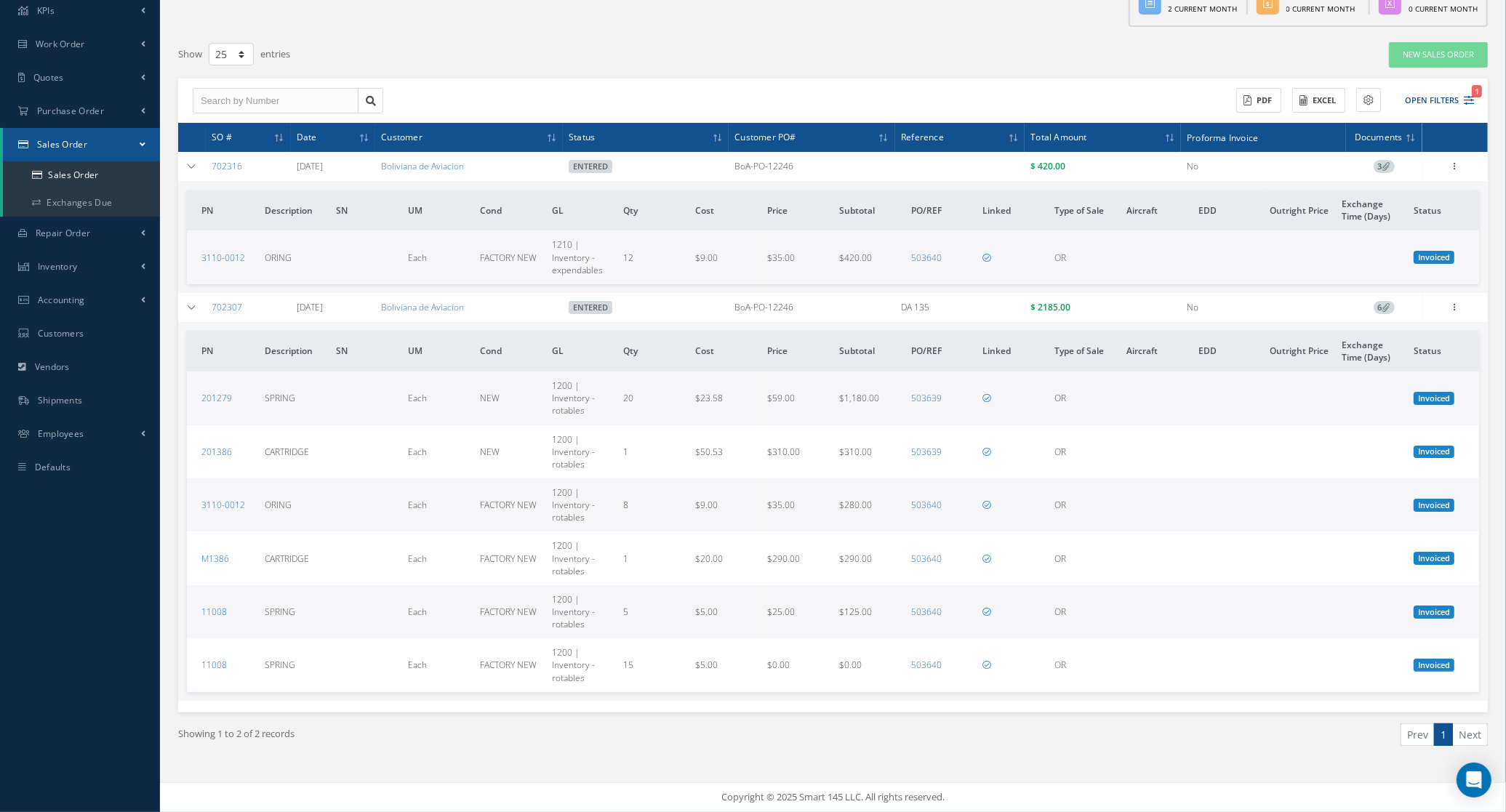
click at [790, 749] on div "Showing 1 to 2 of 2 records" at bounding box center [501, 740] width 667 height 34
click at [1456, 174] on div "Reverse Sales Order Edit Show Send By Email Documents Print-Outs Sales Order In…" at bounding box center [1456, 167] width 17 height 17
click at [1456, 168] on icon at bounding box center [1455, 165] width 14 height 12
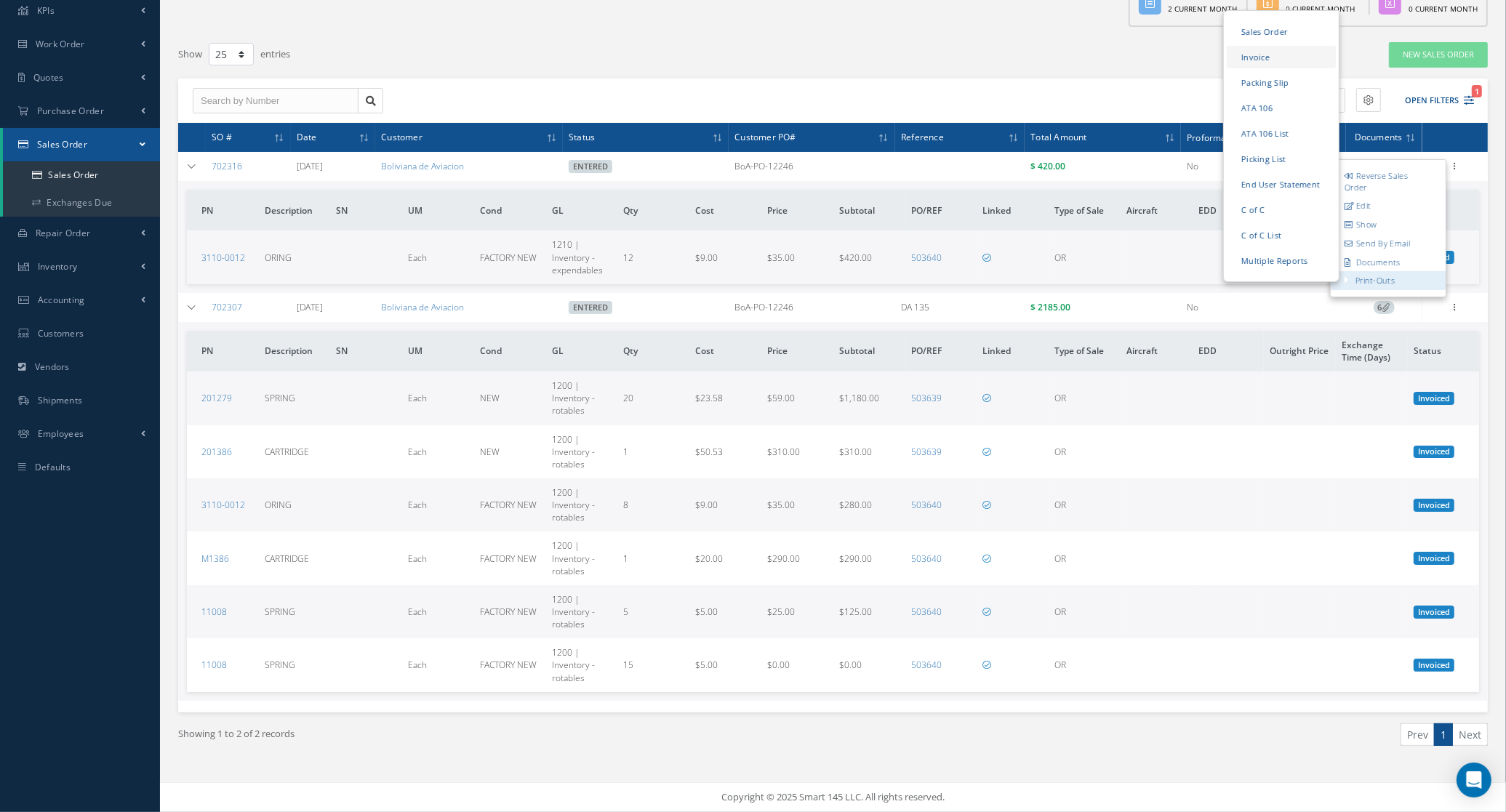
click at [1268, 53] on link "Invoice" at bounding box center [1281, 57] width 109 height 22
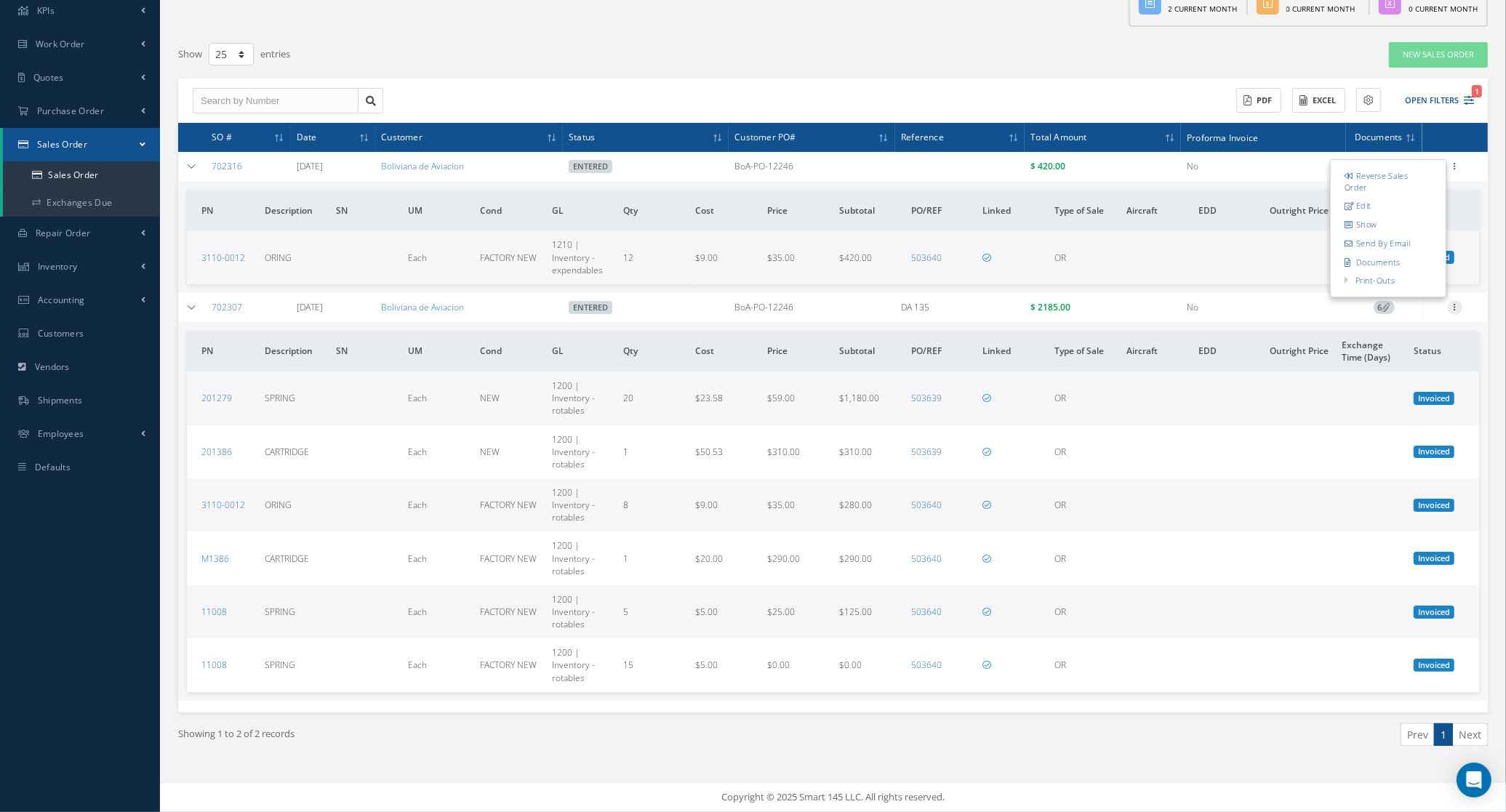
click at [1456, 170] on icon at bounding box center [1455, 165] width 14 height 12
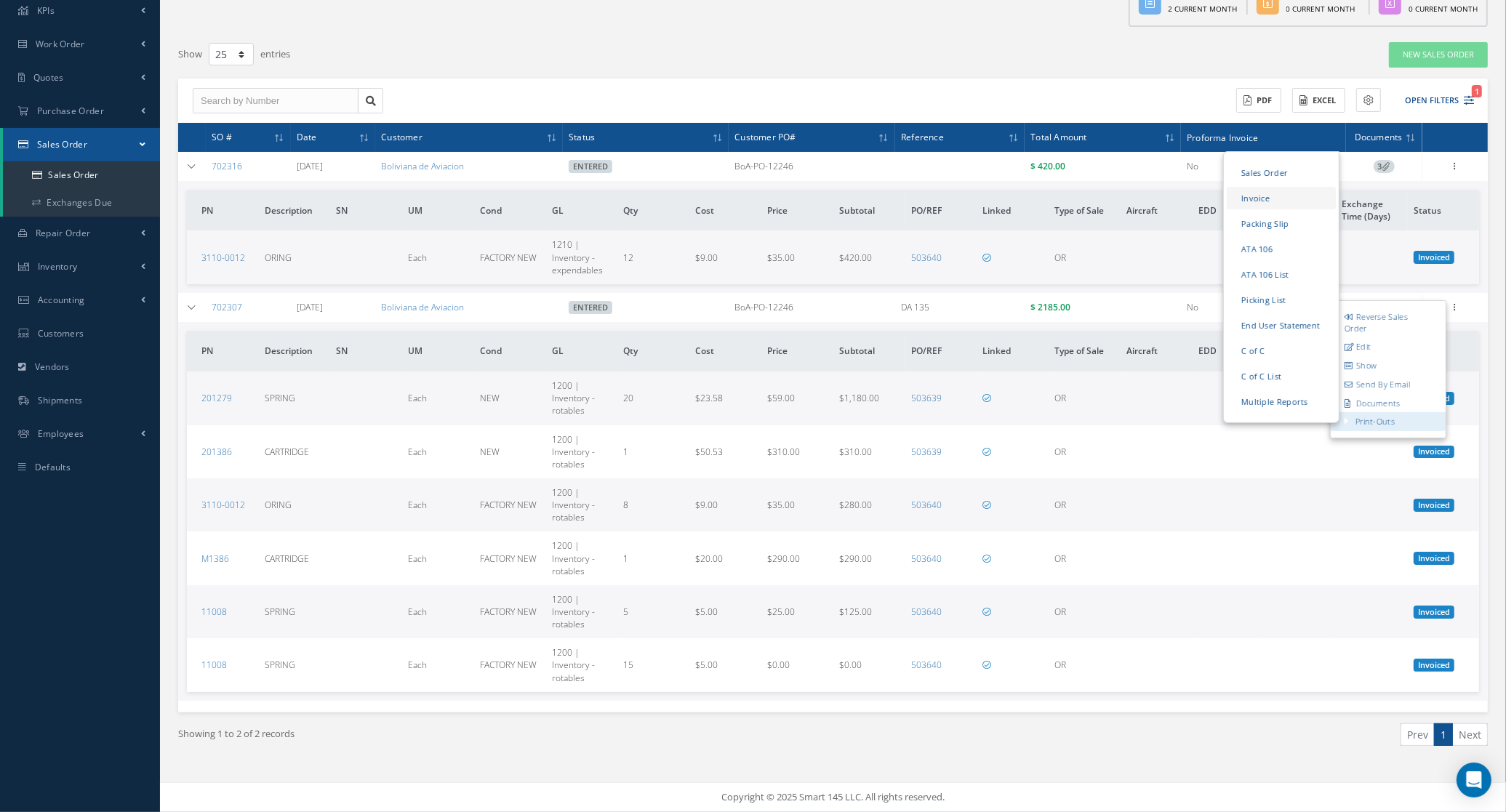
click at [1284, 191] on link "Invoice" at bounding box center [1281, 197] width 109 height 22
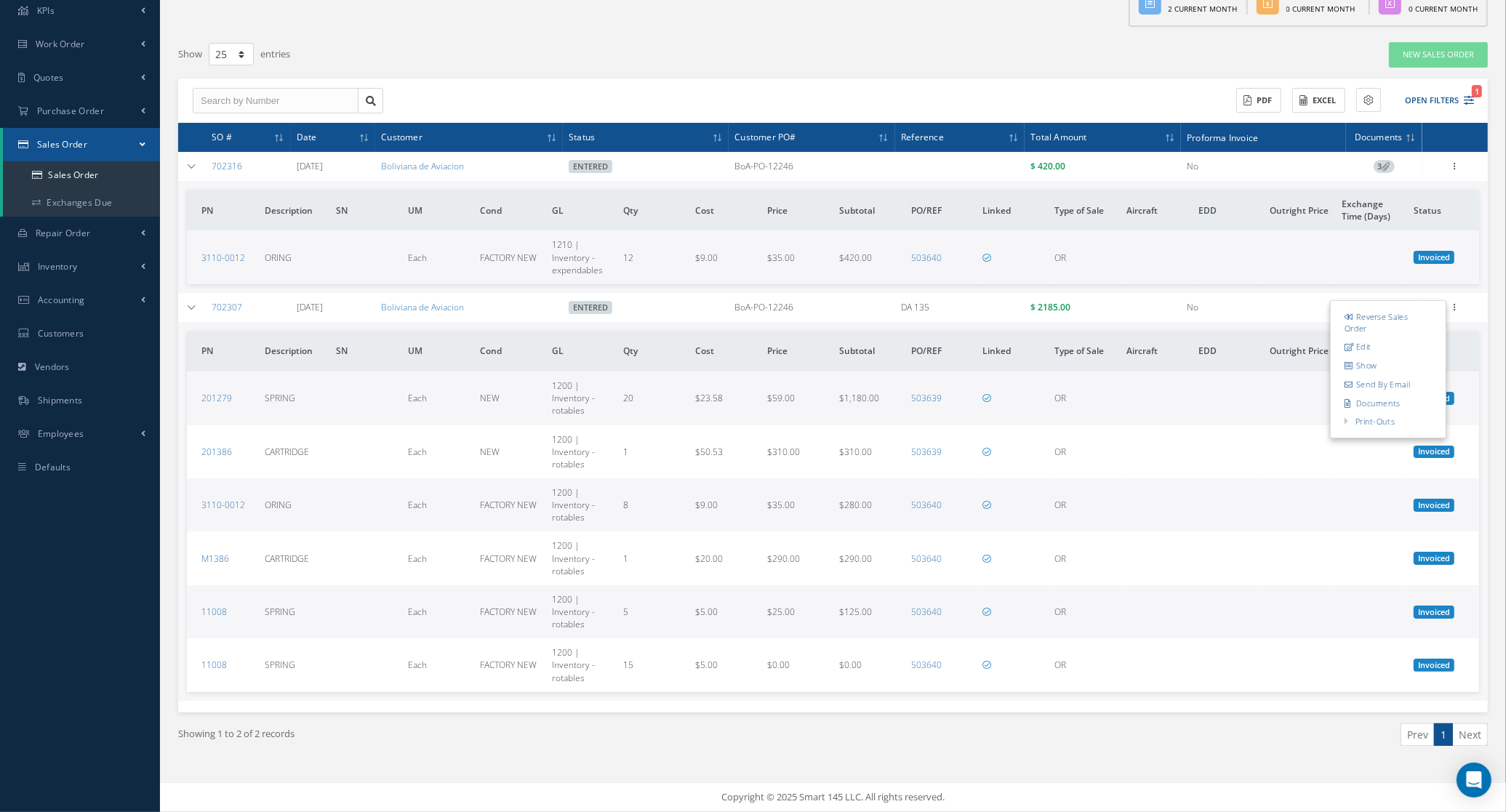
click at [1234, 293] on td "No" at bounding box center [1263, 307] width 165 height 29
click at [1459, 175] on div "Reverse Sales Order Edit Show Send By Email Documents Print-Outs Sales Order In…" at bounding box center [1456, 167] width 17 height 17
click at [1456, 170] on icon at bounding box center [1455, 165] width 14 height 12
click at [1420, 407] on link "Documents" at bounding box center [1388, 403] width 115 height 19
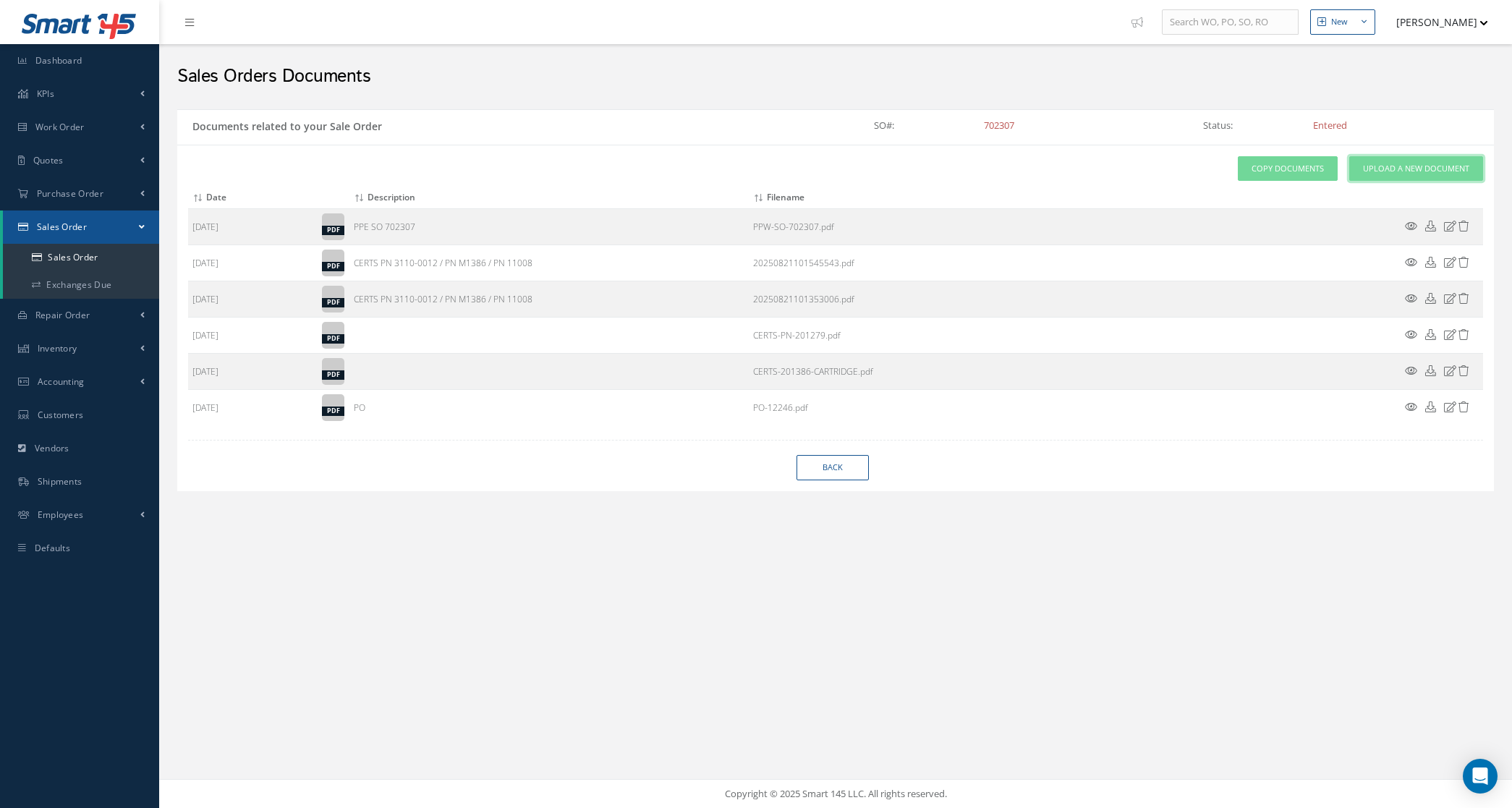
click at [1379, 175] on link "Upload a New Document" at bounding box center [1416, 169] width 134 height 25
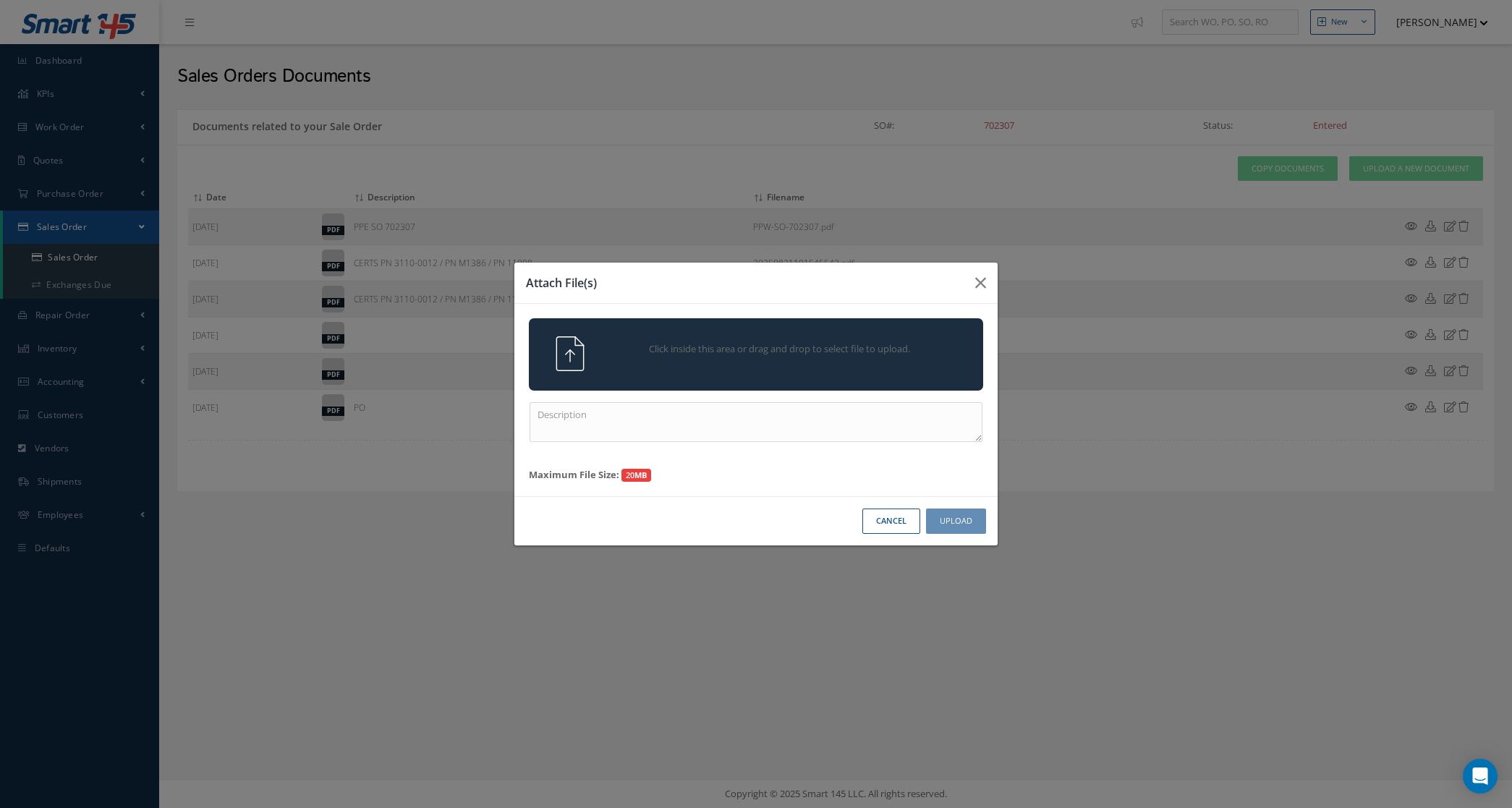
click at [825, 350] on span "Click inside this area or drag and drop to select file to upload." at bounding box center [779, 349] width 329 height 14
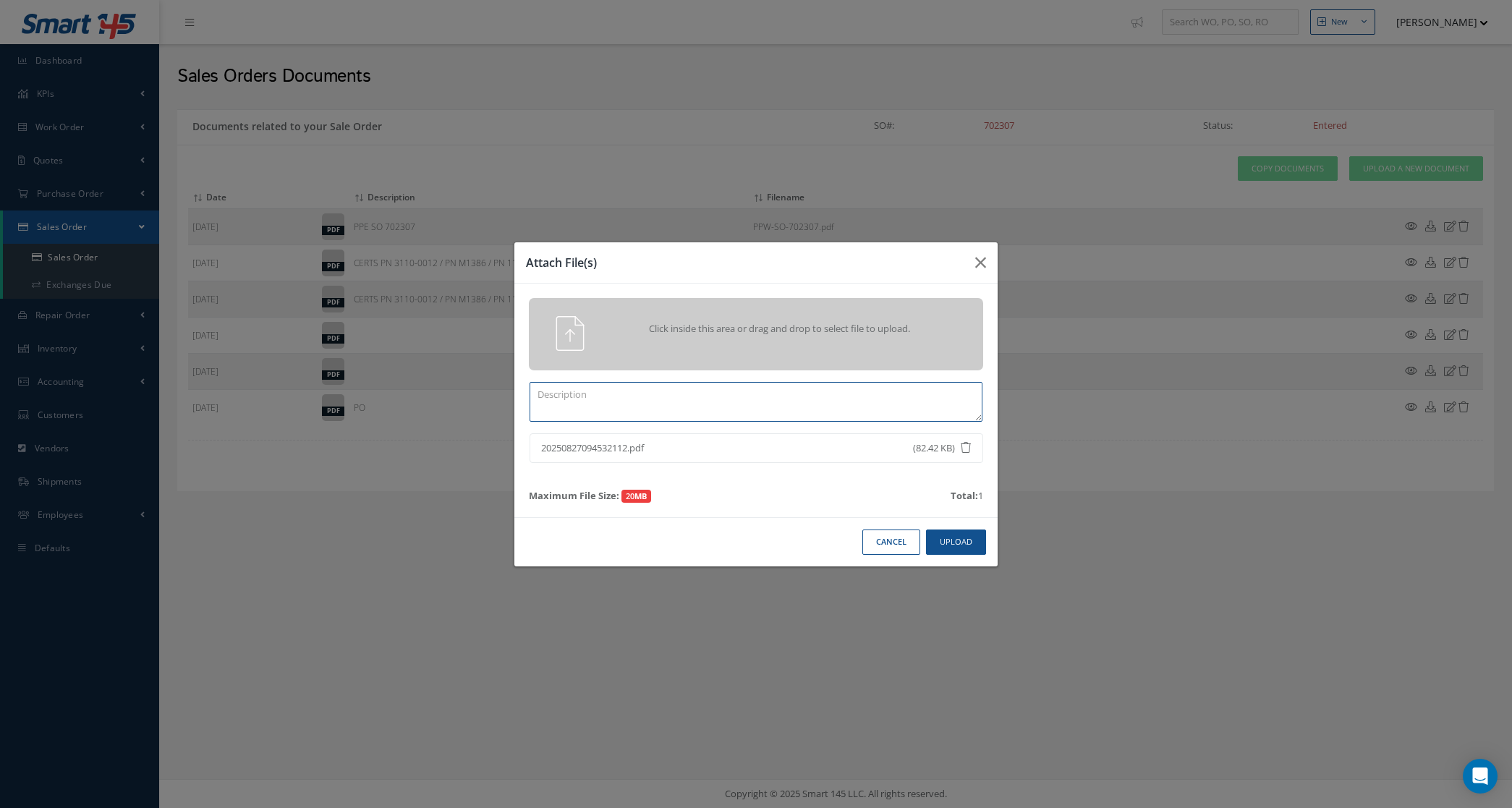
click at [879, 404] on textarea at bounding box center [756, 403] width 453 height 40
type textarea "POD"
click at [931, 552] on button "Upload" at bounding box center [955, 543] width 60 height 25
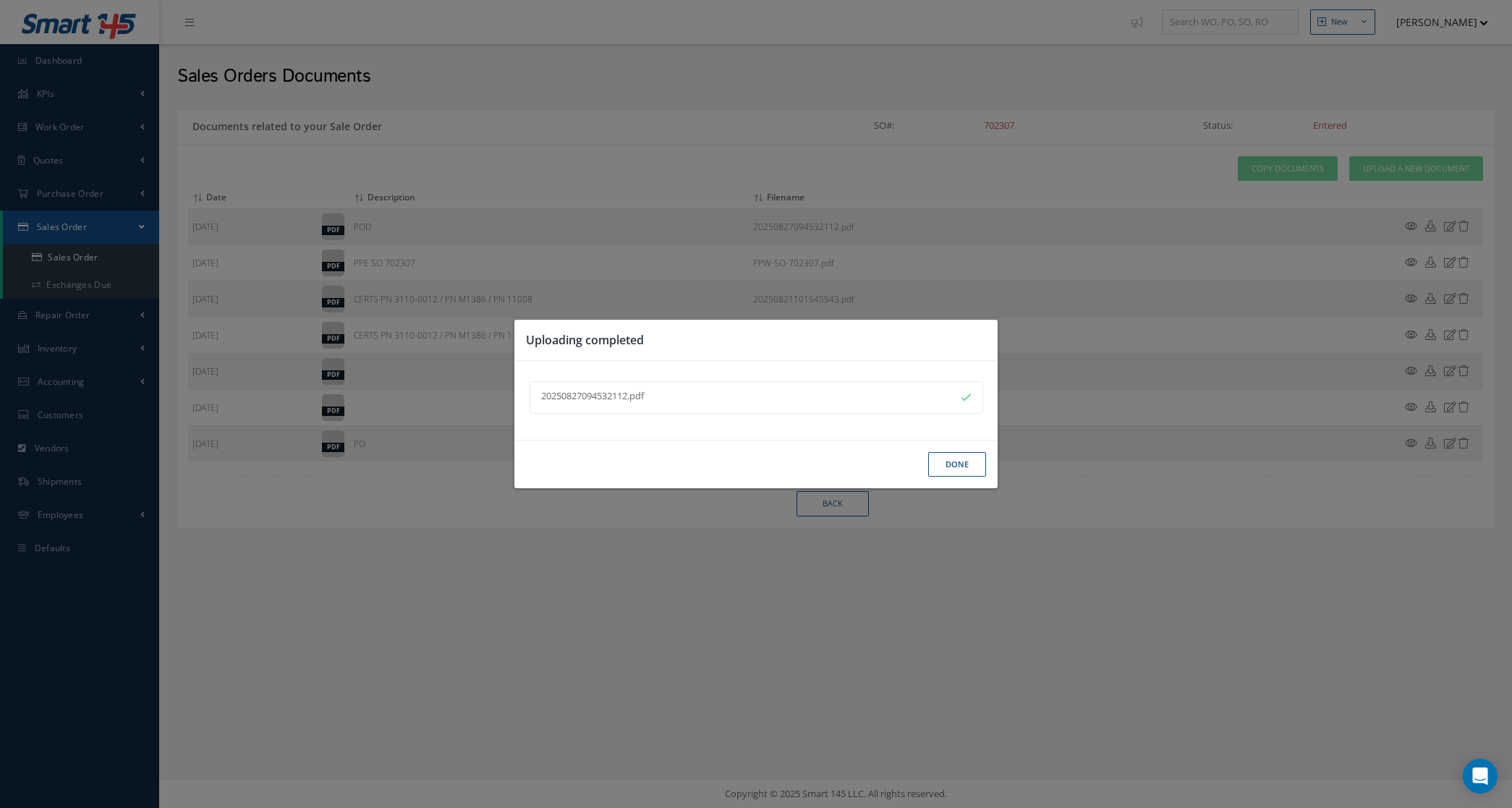
click at [956, 457] on button "Done" at bounding box center [957, 465] width 57 height 25
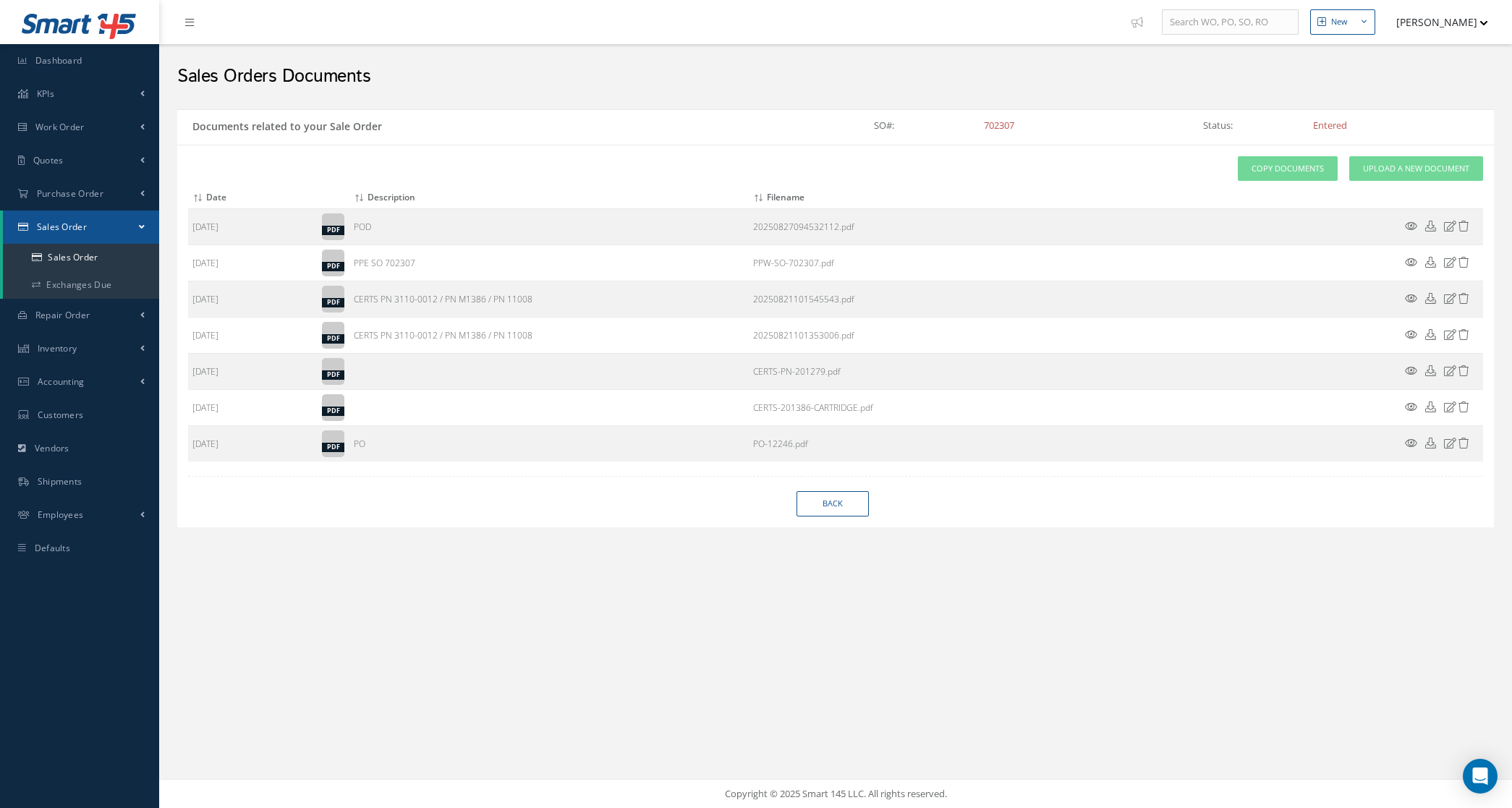
select select "25"
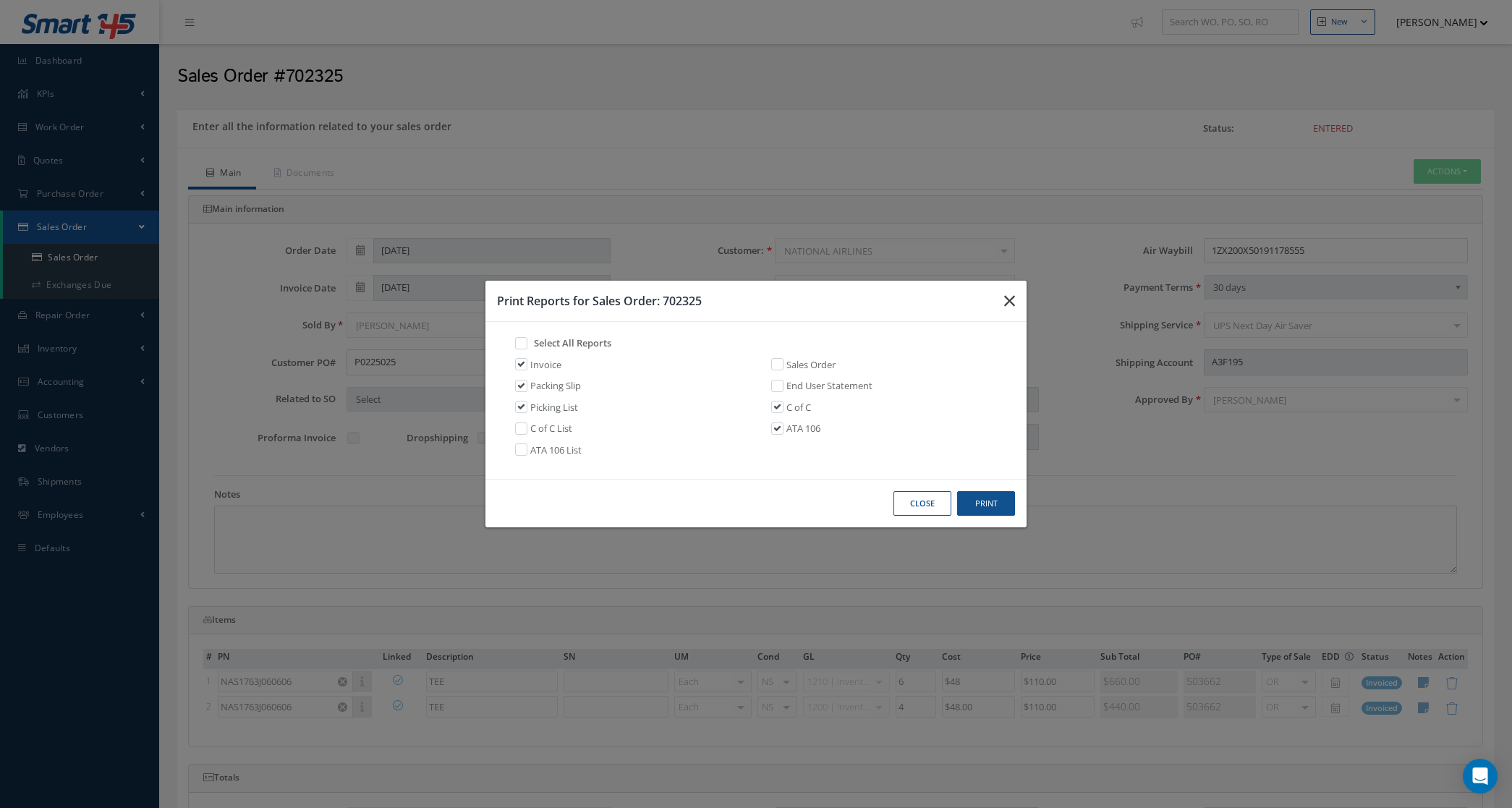
click at [998, 297] on button "button" at bounding box center [1009, 301] width 34 height 40
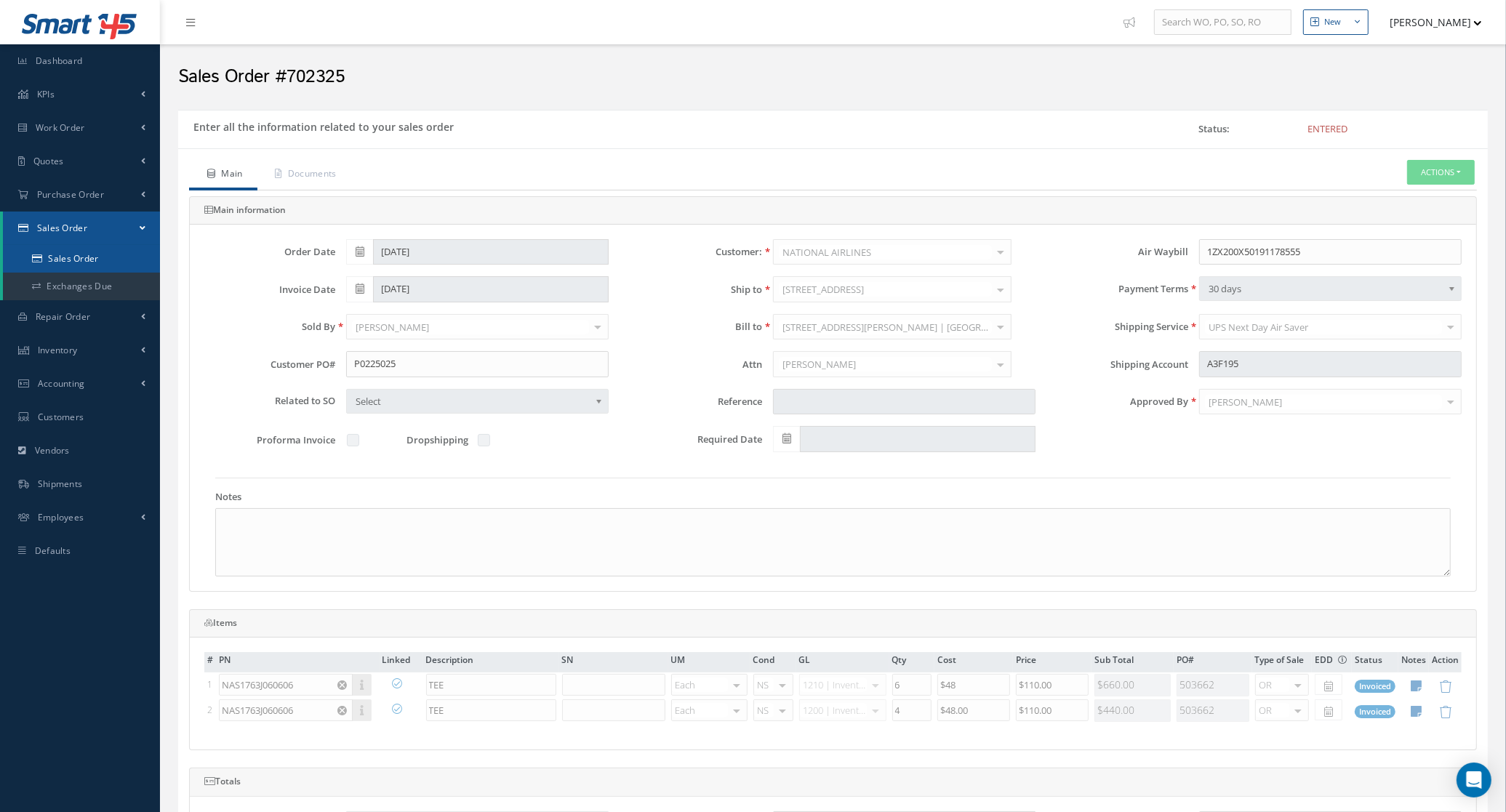
click at [73, 249] on link "Sales Order" at bounding box center [81, 258] width 157 height 28
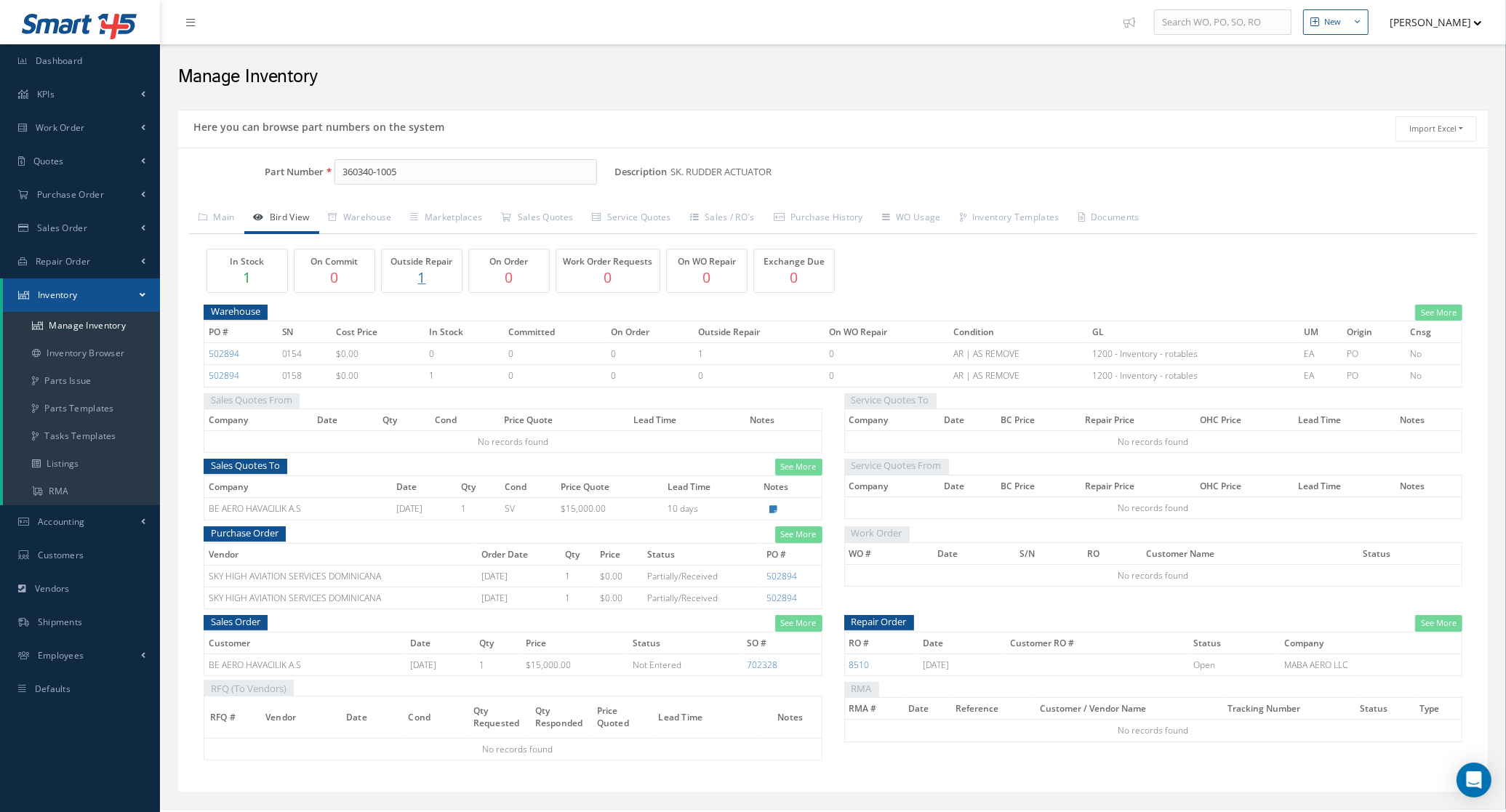
click at [426, 280] on p "1" at bounding box center [421, 277] width 72 height 21
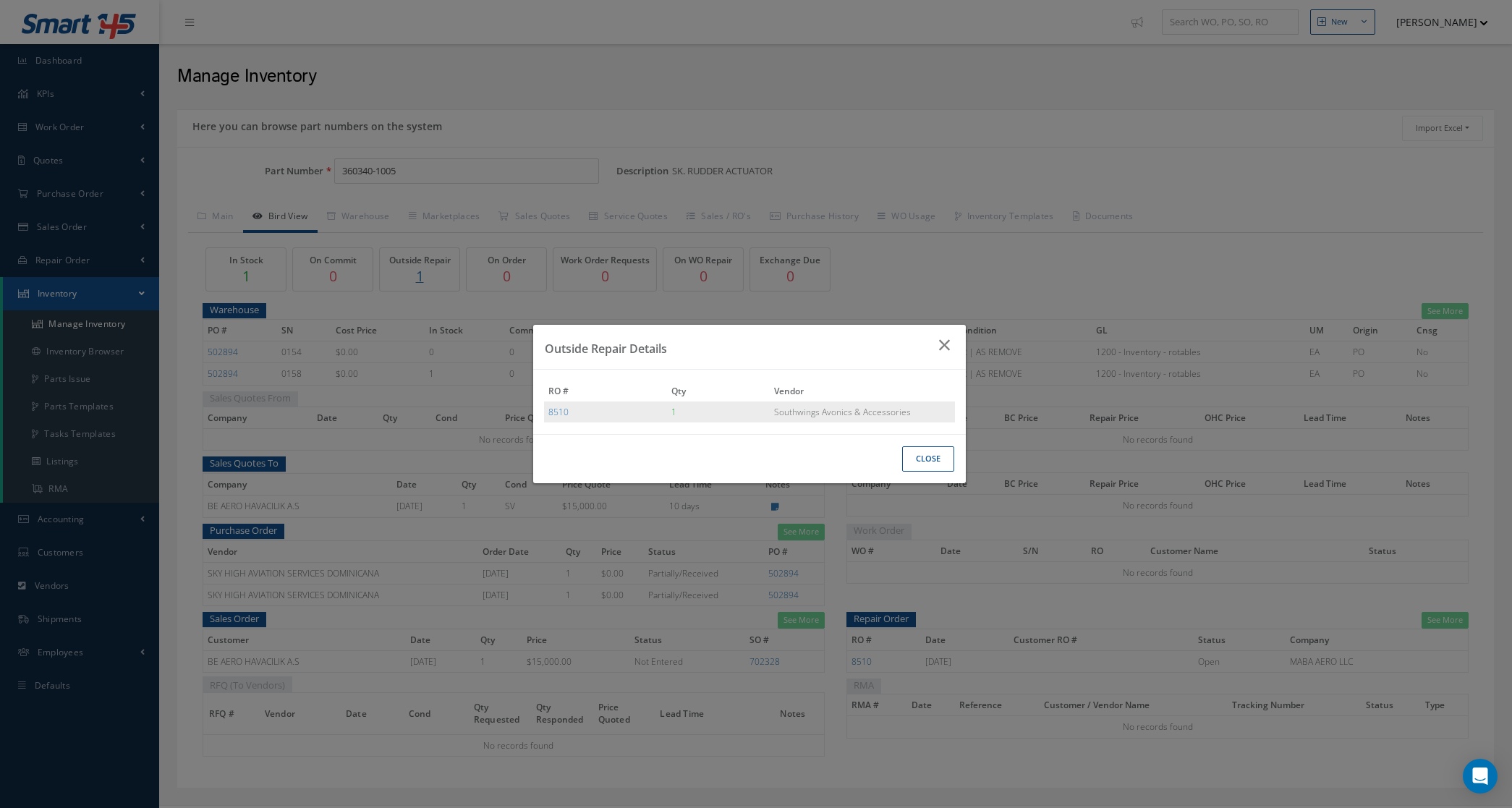
drag, startPoint x: 575, startPoint y: 420, endPoint x: 544, endPoint y: 421, distance: 31.0
click at [544, 421] on td "8510" at bounding box center [606, 412] width 123 height 21
drag, startPoint x: 920, startPoint y: 418, endPoint x: 548, endPoint y: 418, distance: 372.0
click at [548, 418] on tr "8510 1 Southwings Avonics & Accessories" at bounding box center [749, 412] width 411 height 21
copy tr "8510 1 Southwings Avonics & Accessories"
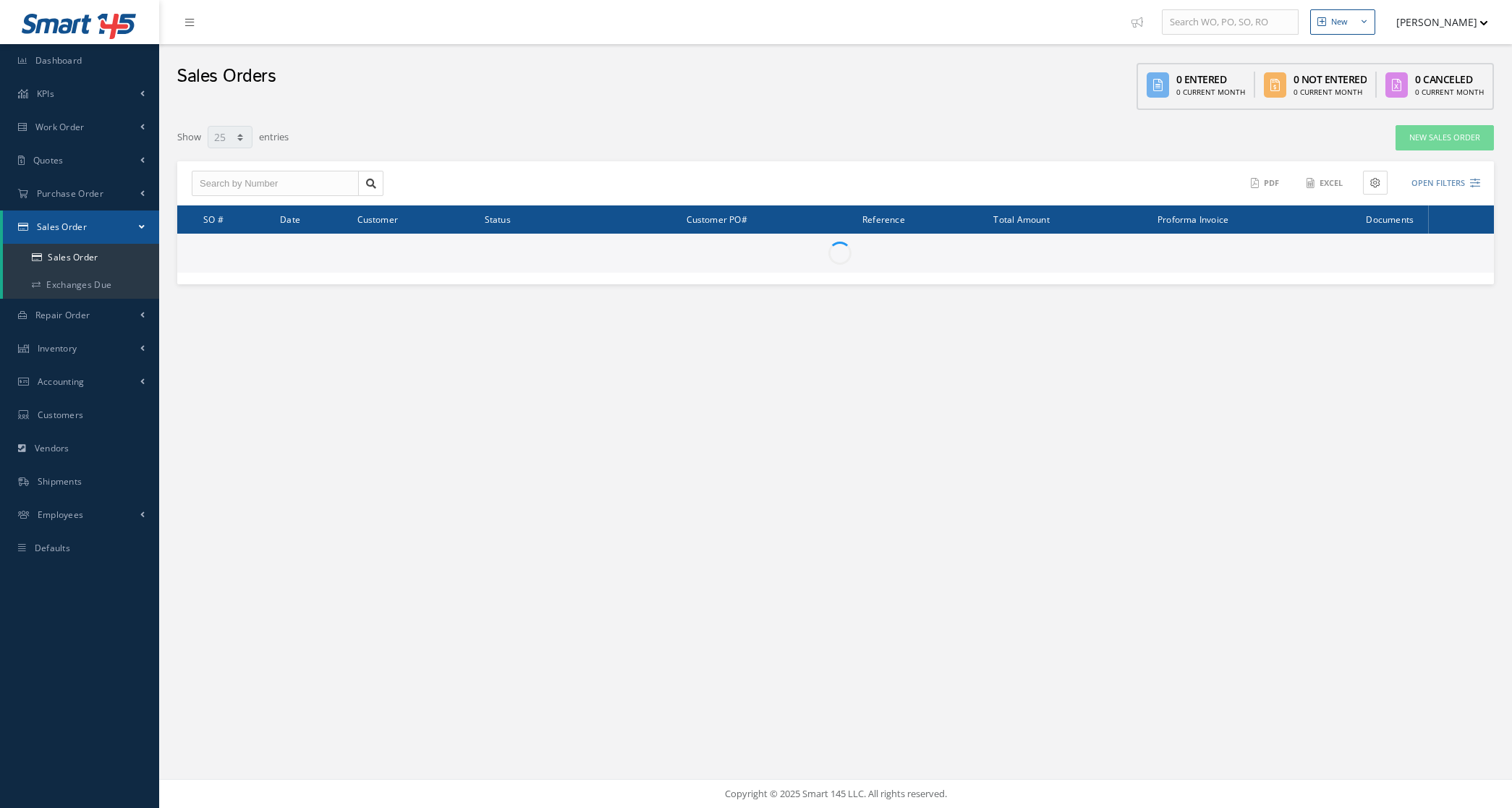
select select "25"
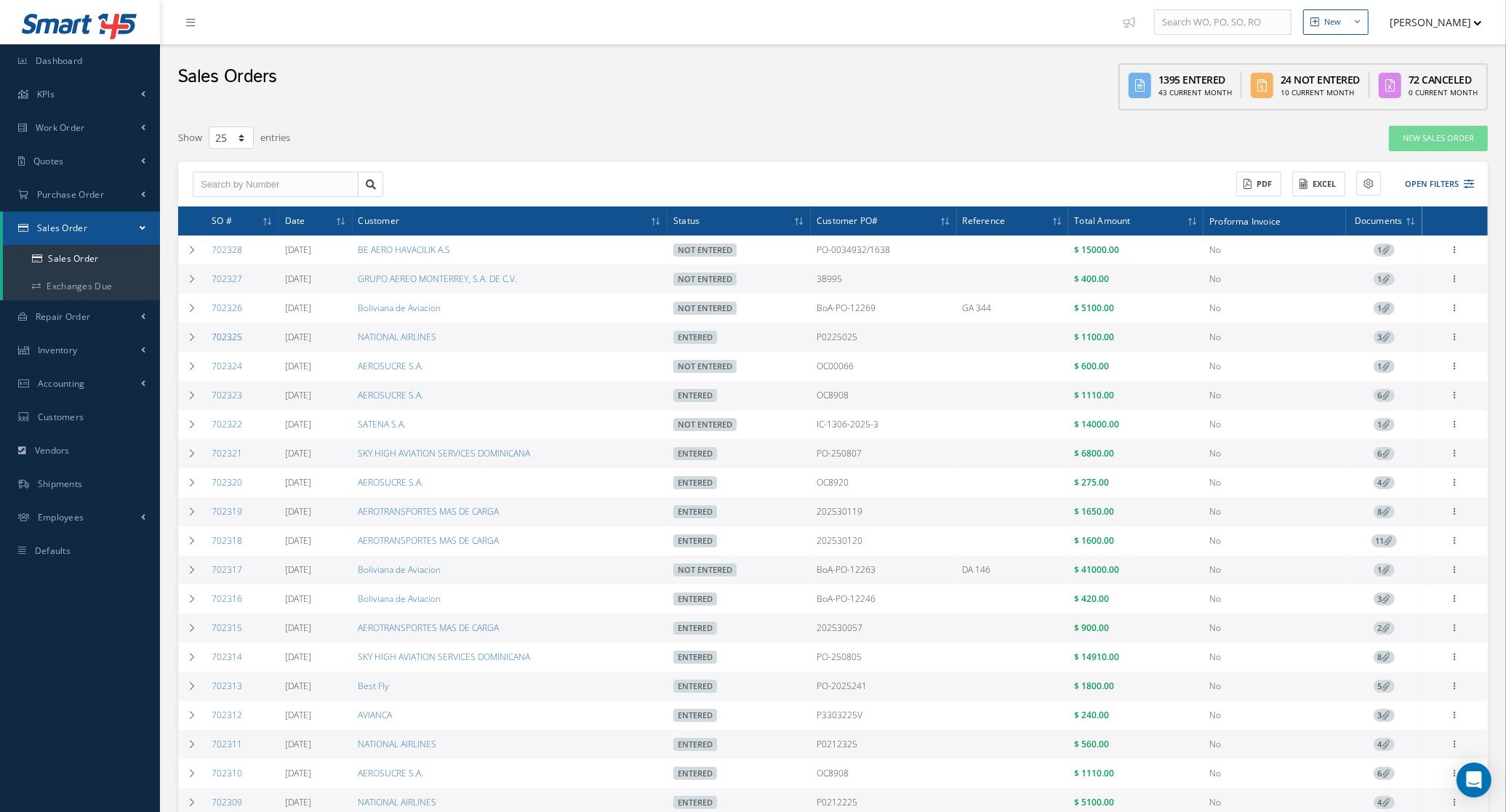
click at [234, 339] on link "702325" at bounding box center [227, 336] width 31 height 13
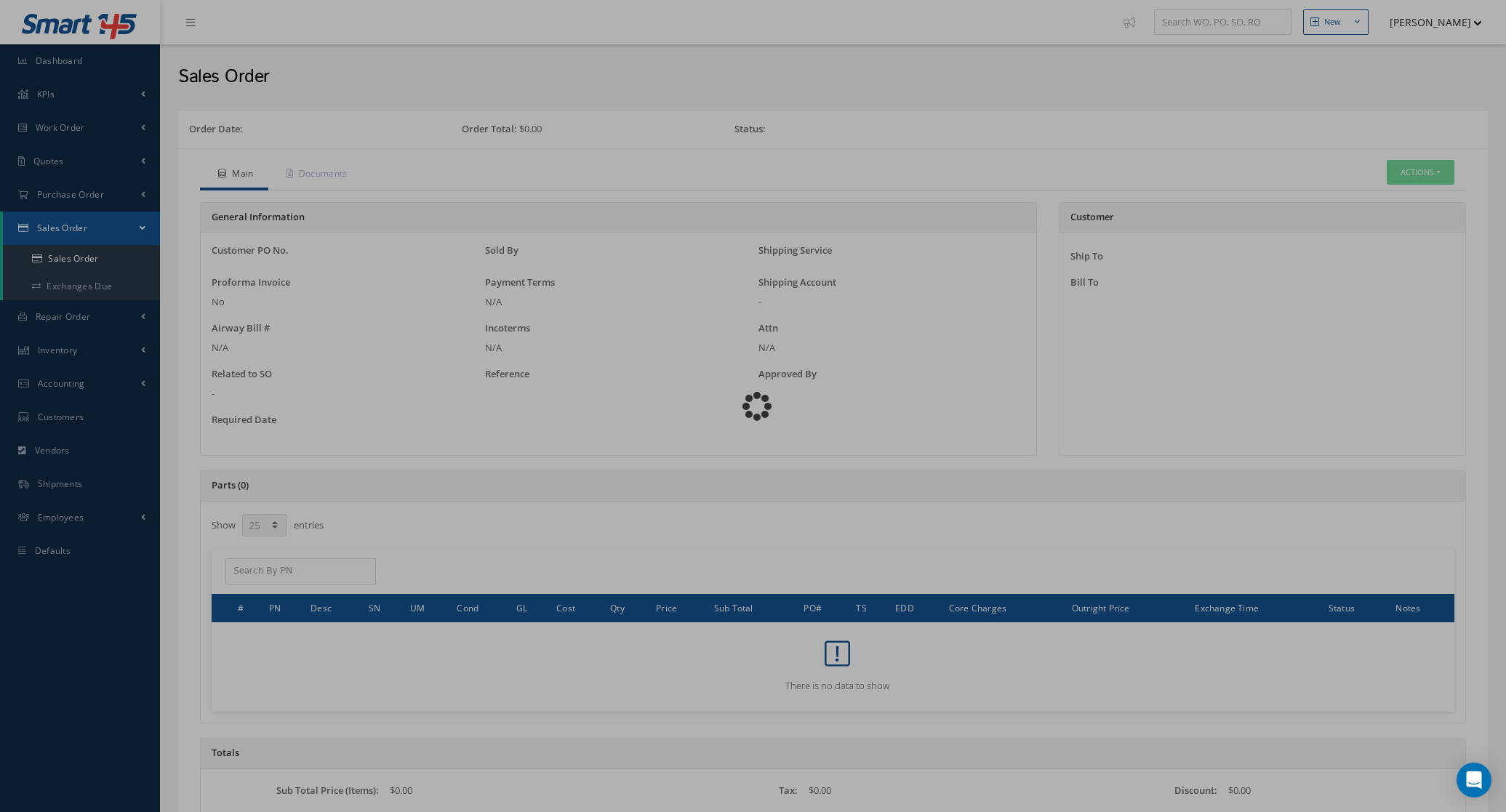
select select "25"
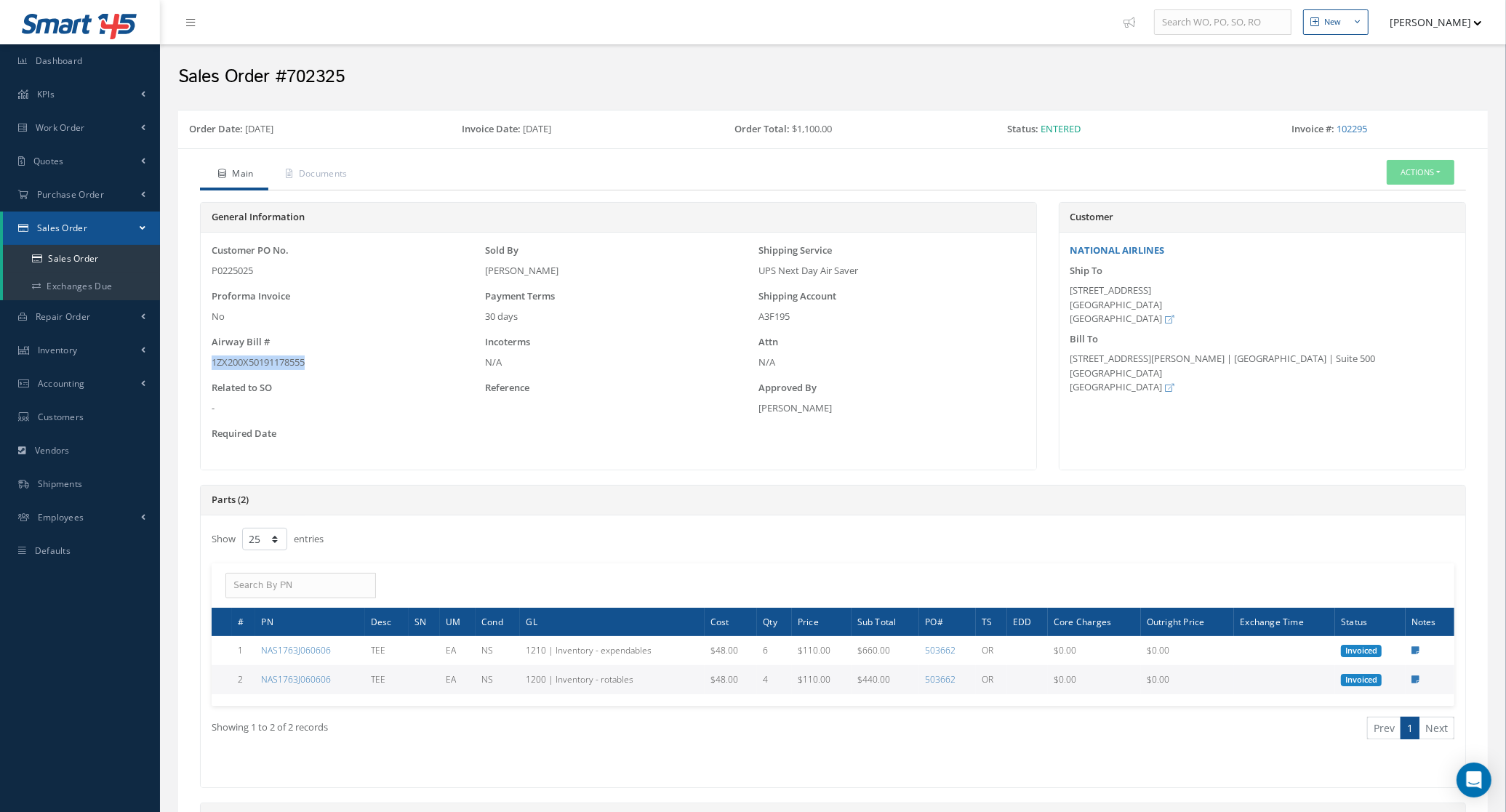
drag, startPoint x: 310, startPoint y: 365, endPoint x: 190, endPoint y: 370, distance: 120.1
click at [190, 370] on div "General Information Customer PO No. P0225025 Sold By [PERSON_NAME] Shipping Ser…" at bounding box center [619, 344] width 859 height 283
copy div "1ZX200X50191178555"
click at [1423, 166] on button "Actions" at bounding box center [1421, 172] width 67 height 25
click at [1296, 327] on link "Invoice" at bounding box center [1289, 316] width 111 height 22
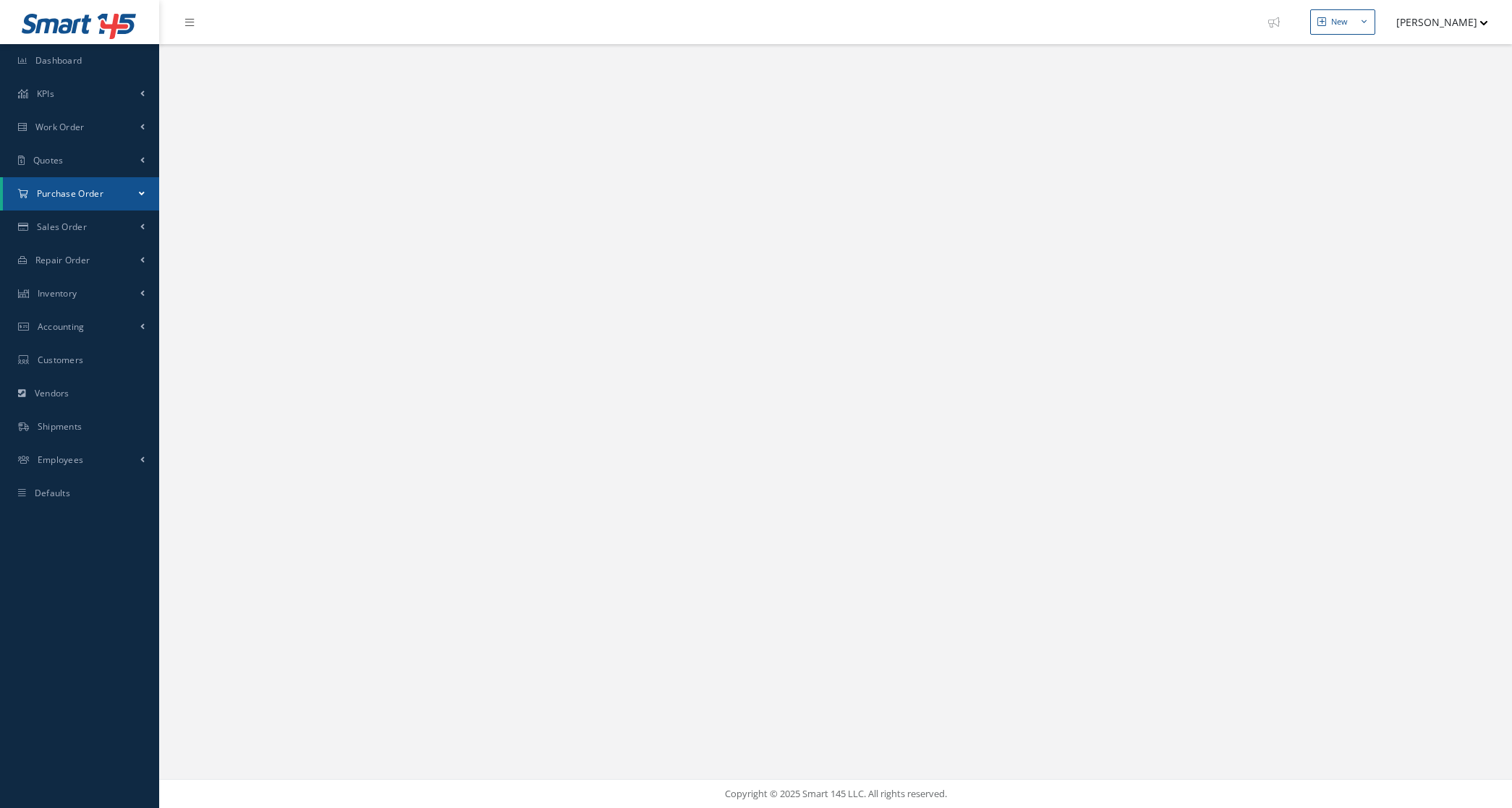
select select "25"
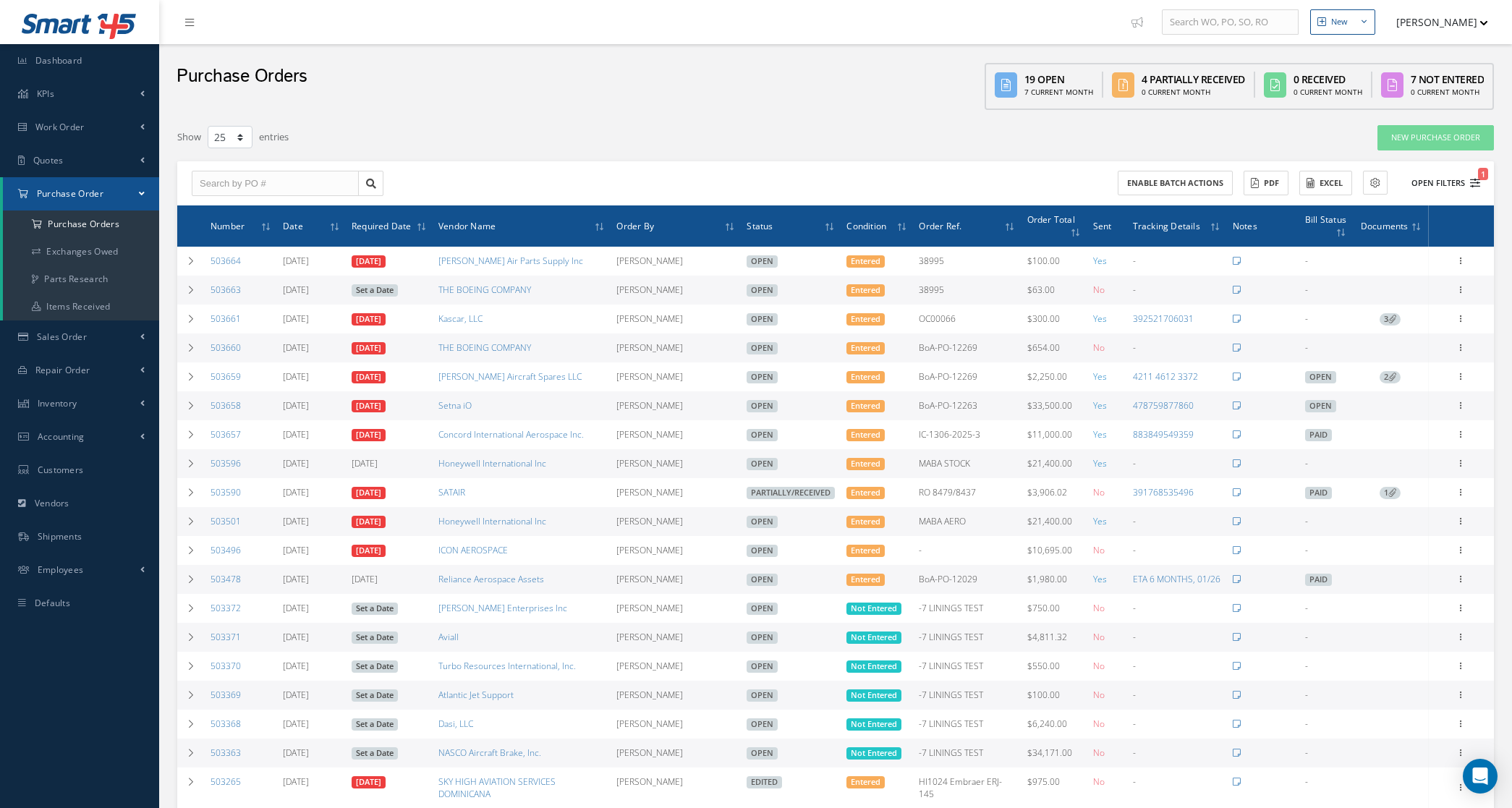
click at [1448, 182] on button "Open Filters 1" at bounding box center [1438, 183] width 81 height 24
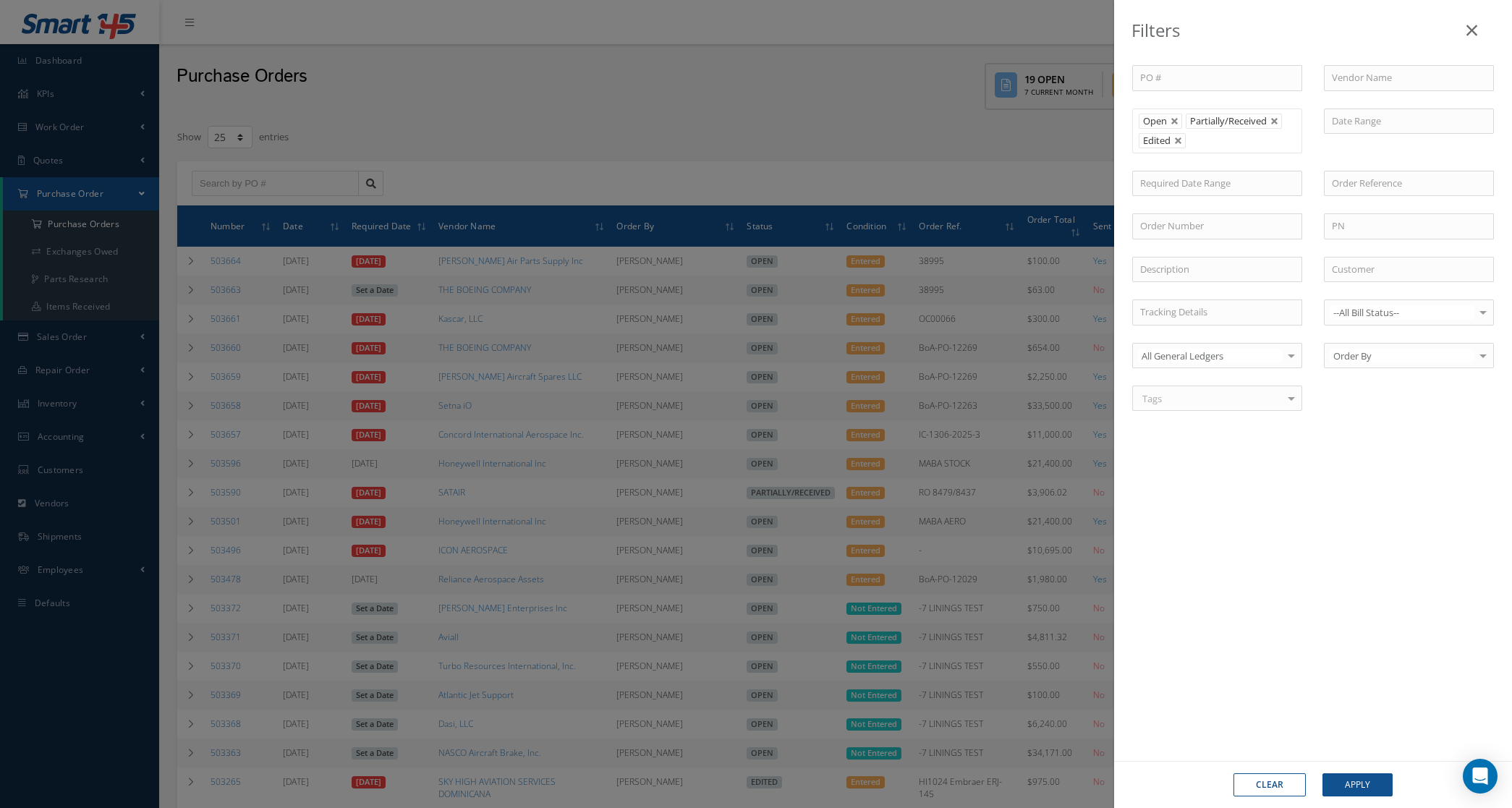
click at [1434, 178] on div "Filters PO # Vendor Name Open Partially/Received Received Canceled Edited Open …" at bounding box center [756, 404] width 1512 height 808
click at [1198, 143] on input "text" at bounding box center [1200, 140] width 18 height 18
click at [1337, 782] on button "Apply" at bounding box center [1357, 785] width 70 height 23
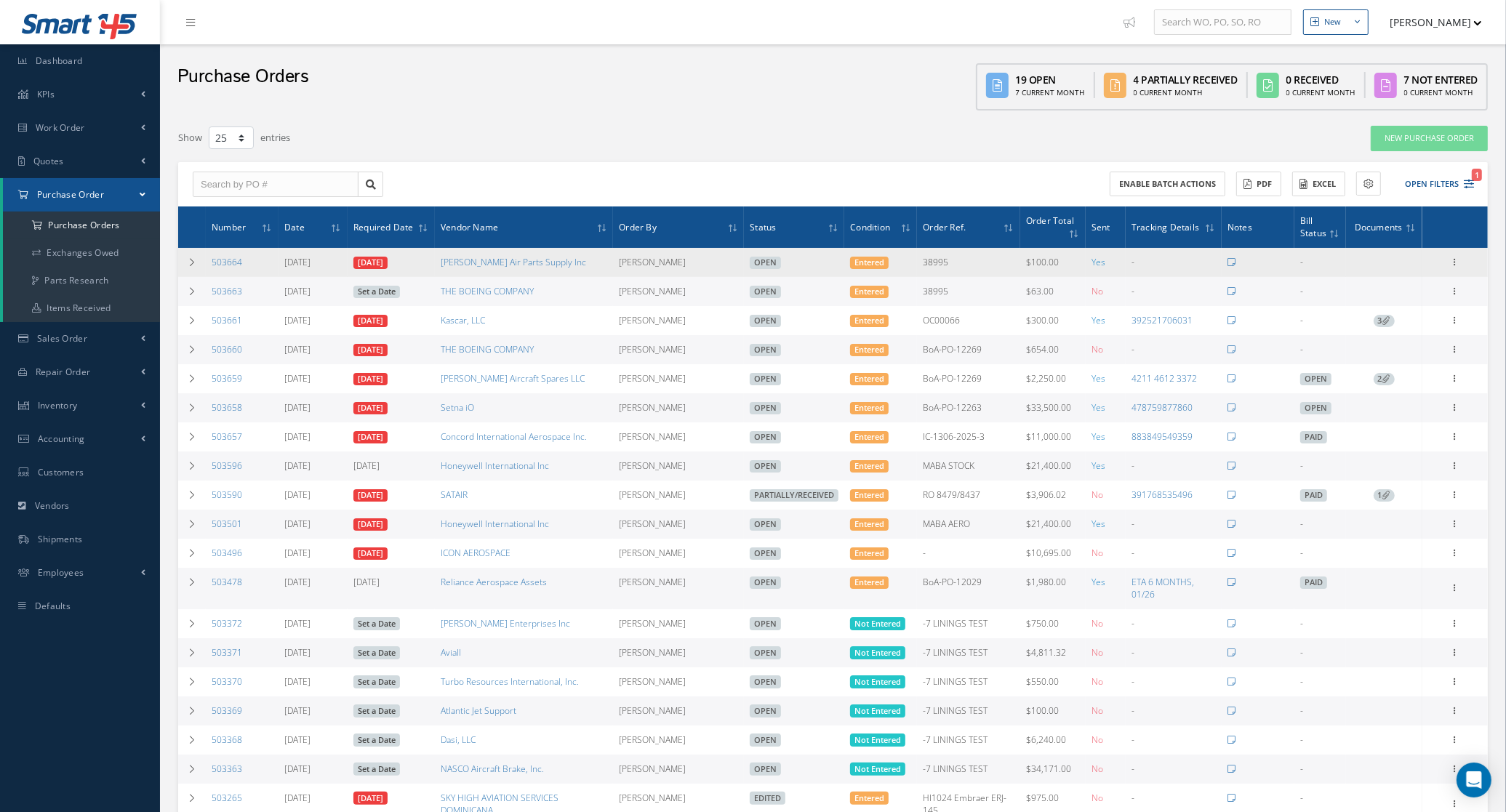
drag, startPoint x: 259, startPoint y: 266, endPoint x: 205, endPoint y: 266, distance: 54.0
click at [206, 266] on td "503664" at bounding box center [242, 262] width 72 height 29
copy link "503664"
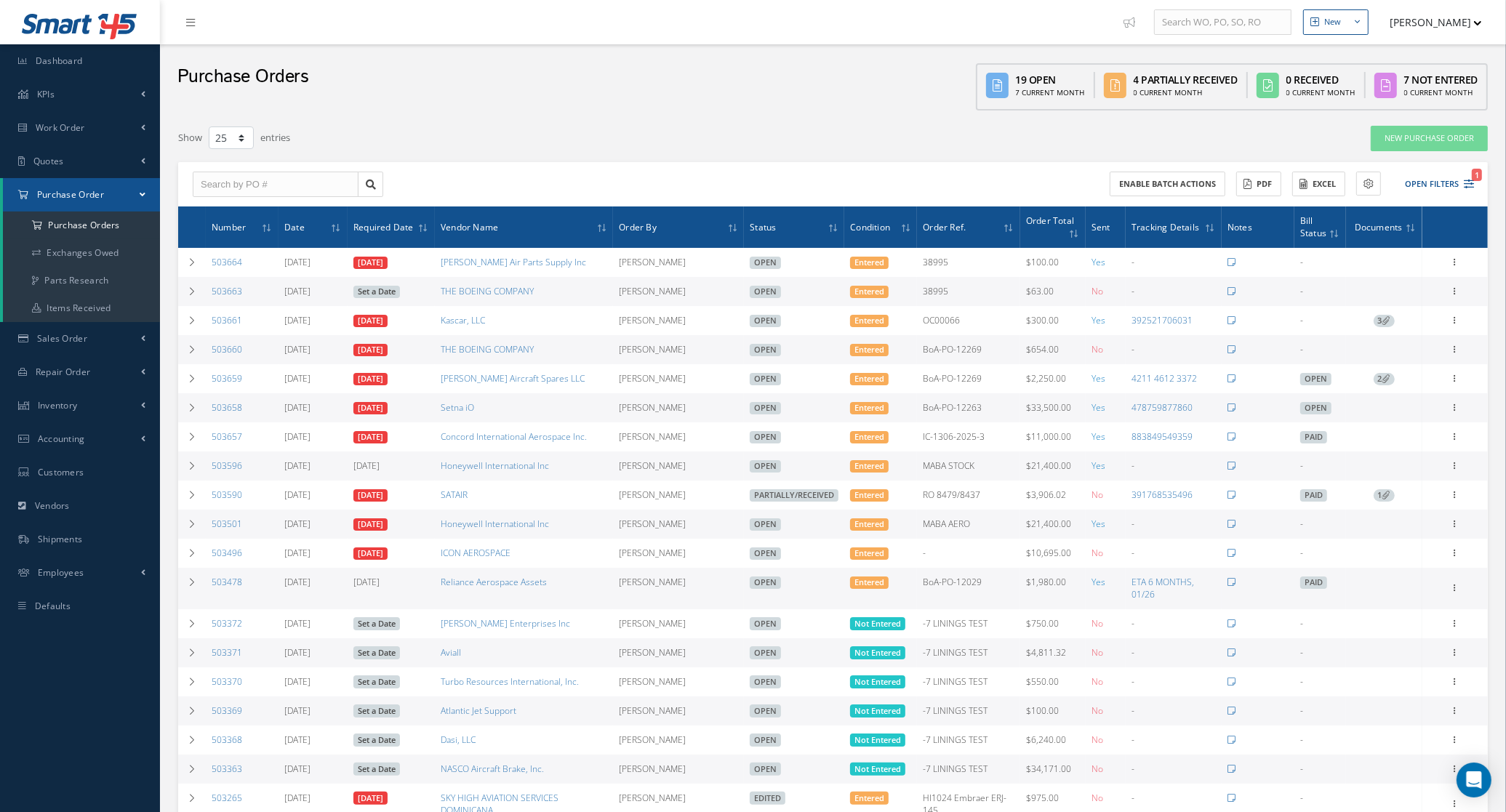
drag, startPoint x: 255, startPoint y: 292, endPoint x: 209, endPoint y: 295, distance: 46.1
click at [209, 295] on td "503663" at bounding box center [242, 292] width 72 height 29
click at [189, 286] on td at bounding box center [192, 292] width 28 height 29
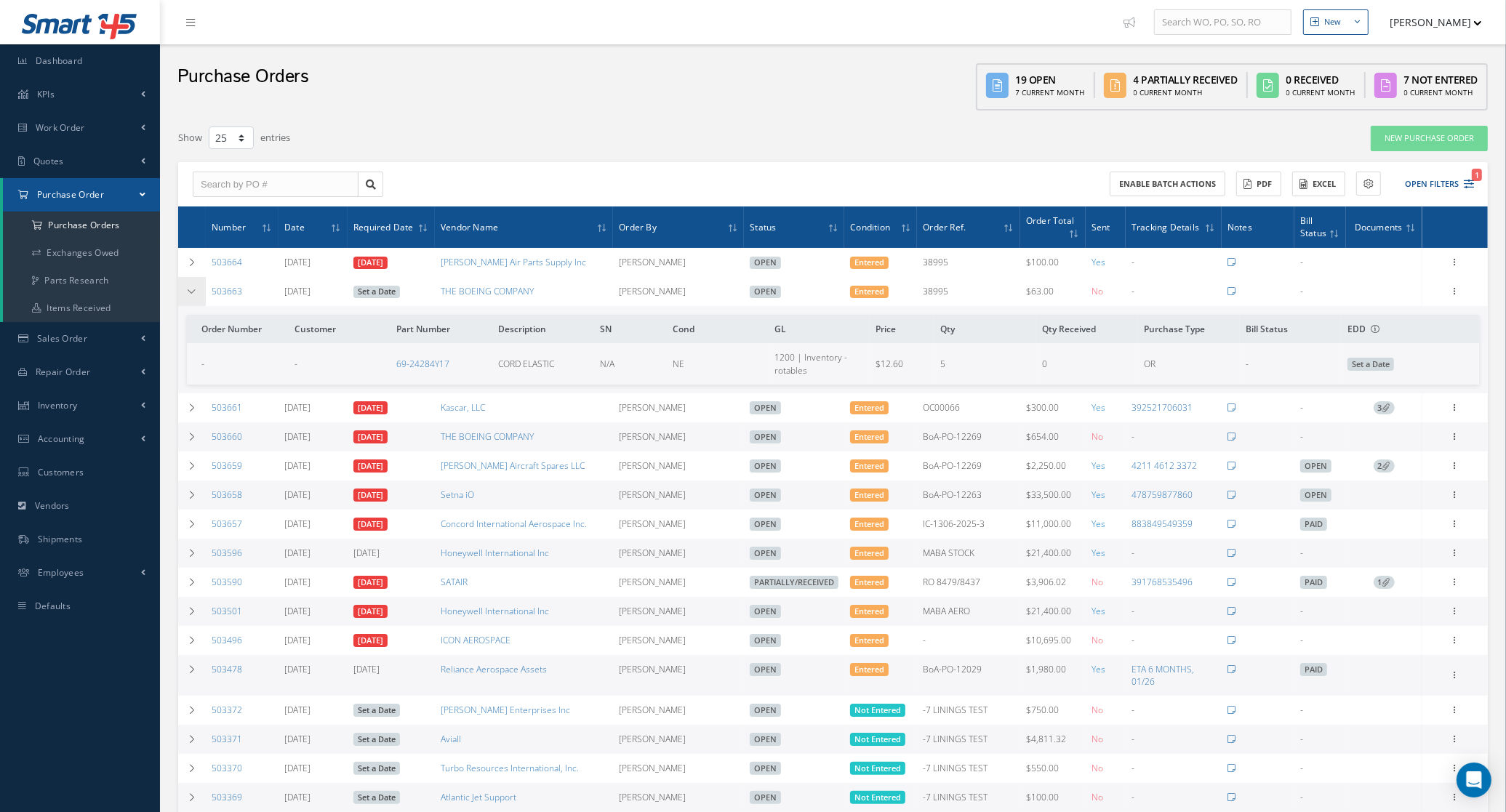
click at [189, 287] on icon at bounding box center [192, 291] width 11 height 9
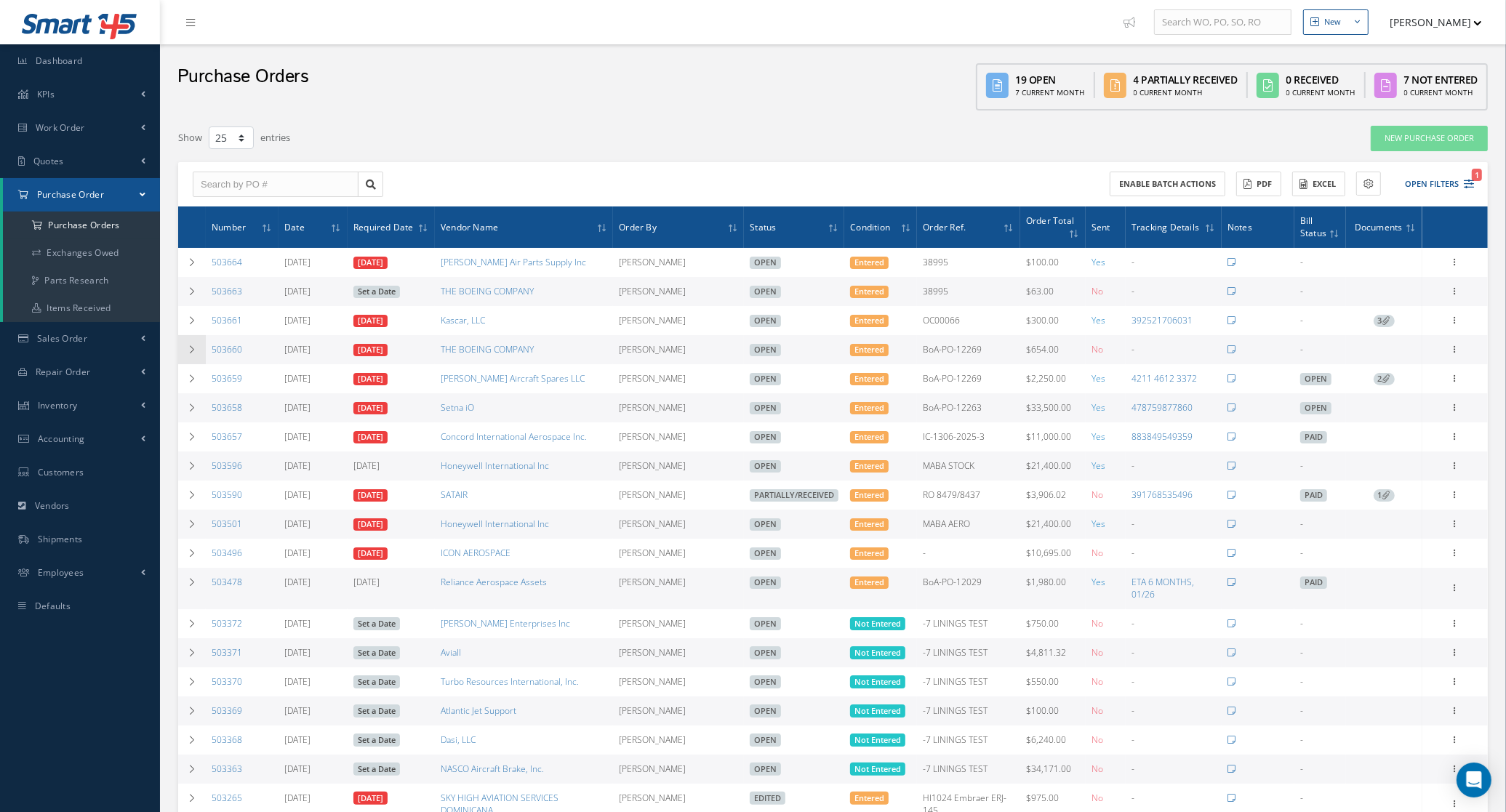
click at [194, 354] on icon at bounding box center [192, 350] width 11 height 9
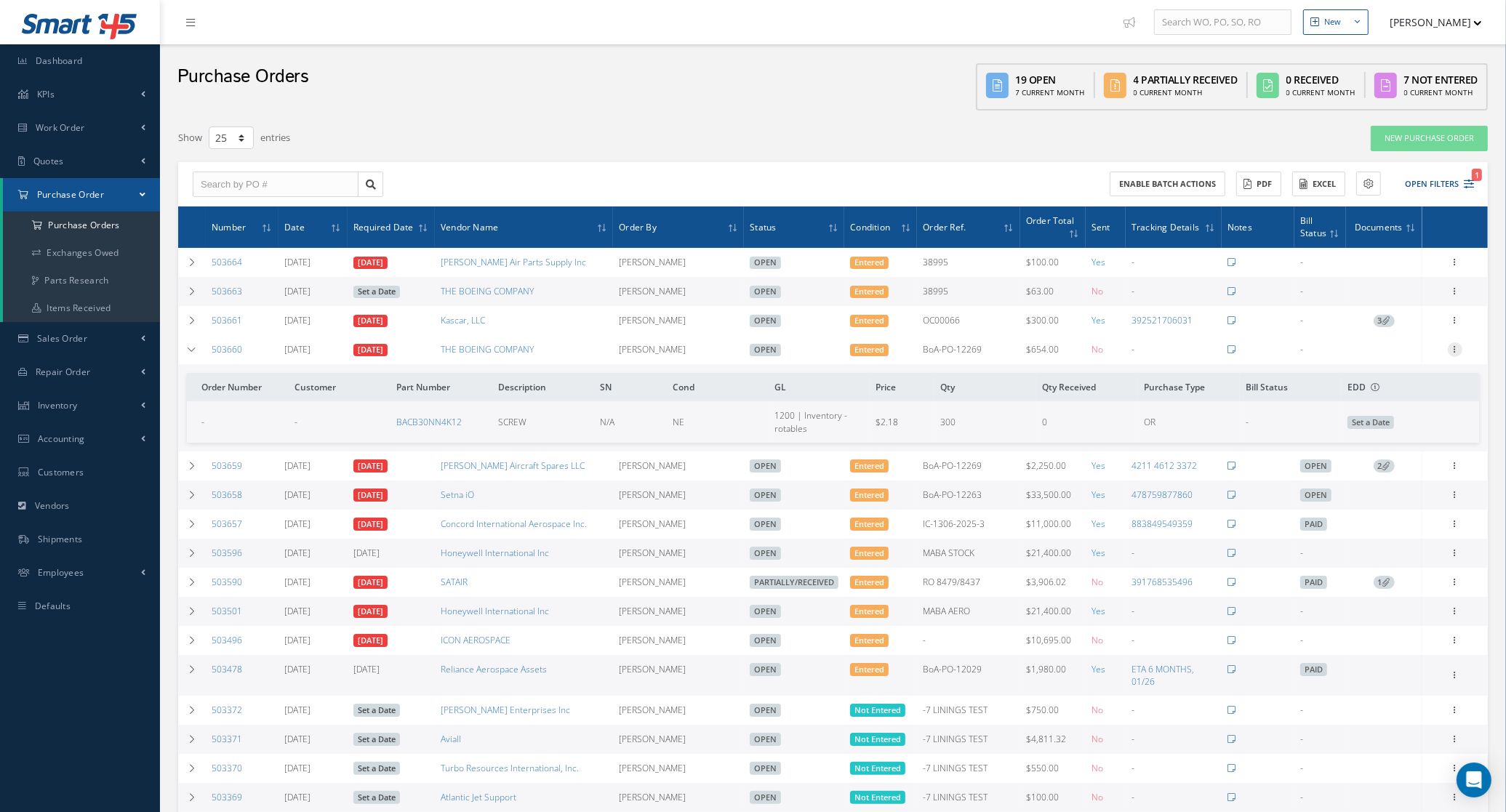
click at [1460, 351] on icon at bounding box center [1455, 349] width 14 height 12
click at [1387, 389] on link "Edit" at bounding box center [1388, 397] width 115 height 19
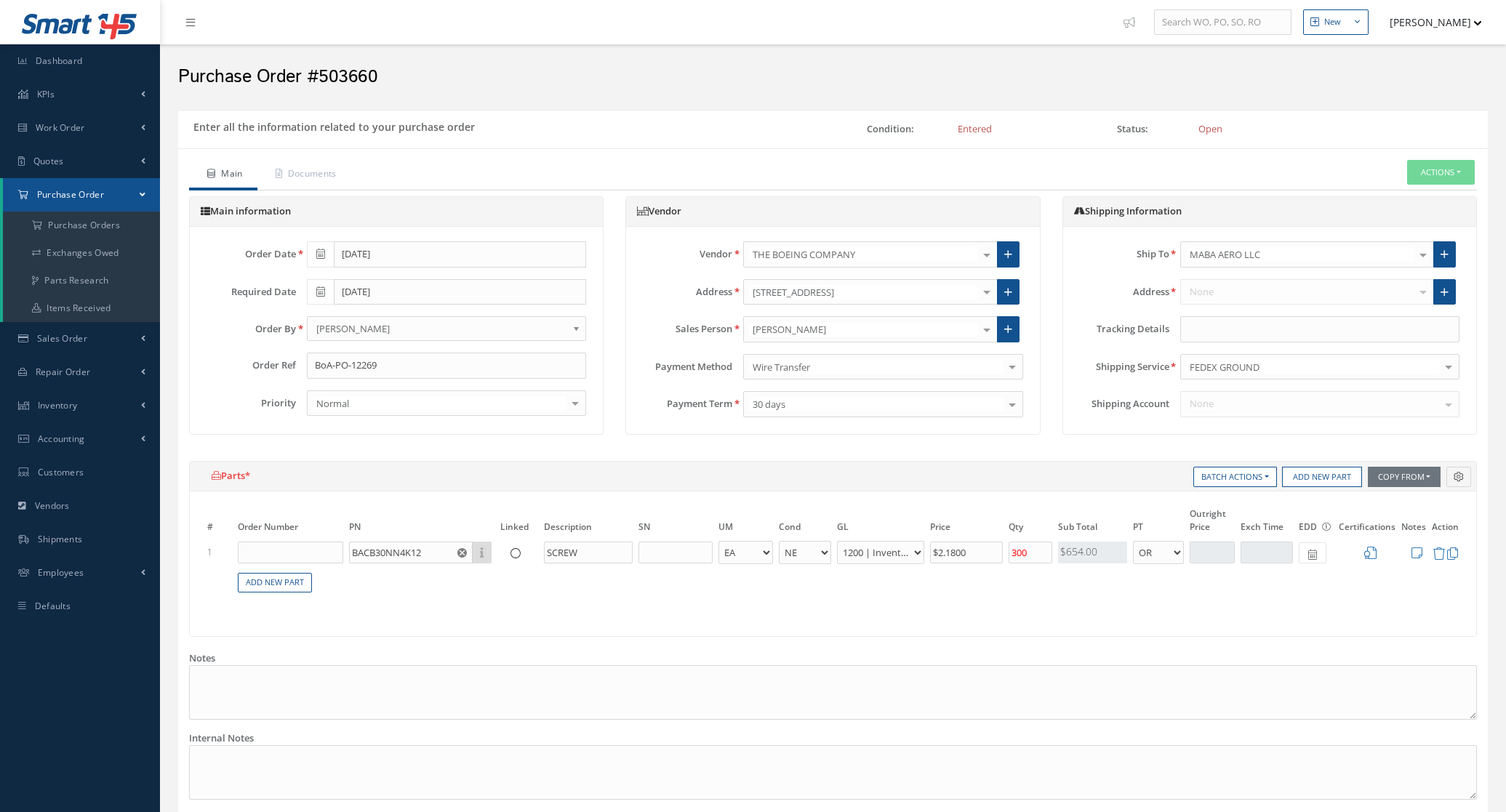
select select "5"
select select "6"
select select "1"
click at [1202, 330] on input "text" at bounding box center [1320, 328] width 279 height 26
paste input "883861767825"
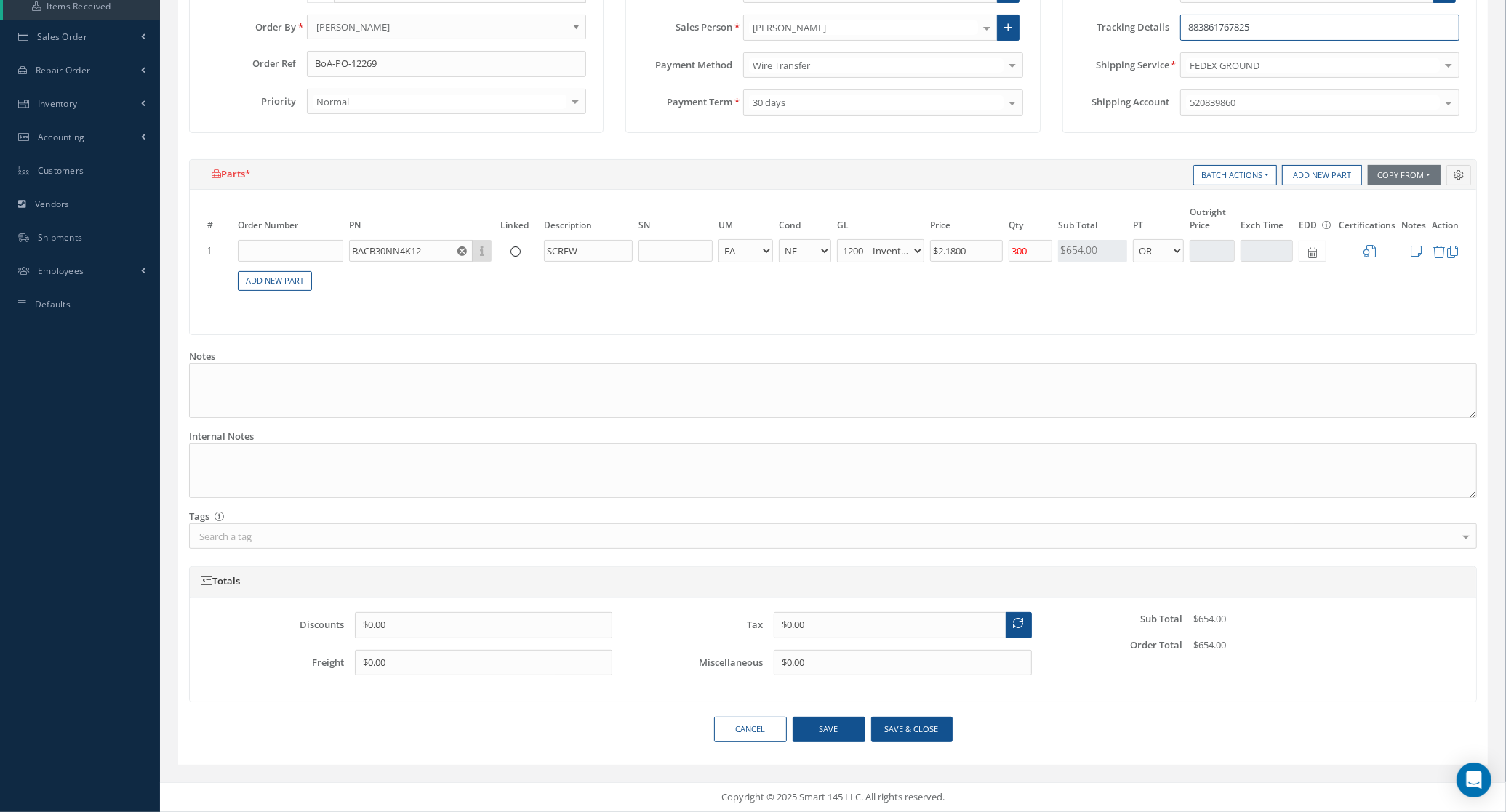
scroll to position [304, 0]
type input "883861767825"
click at [895, 722] on button "Save & close" at bounding box center [912, 729] width 82 height 25
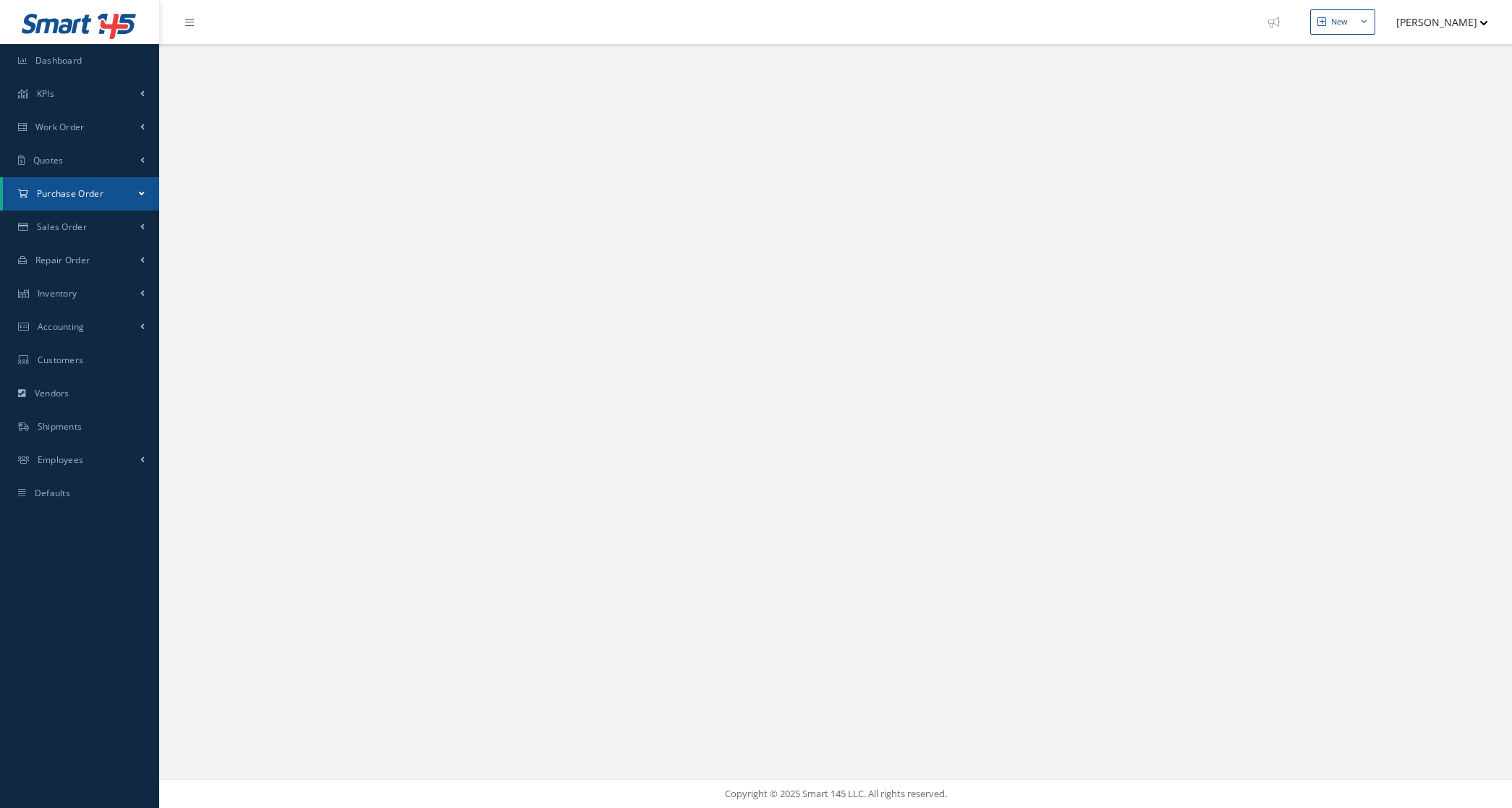
select select "25"
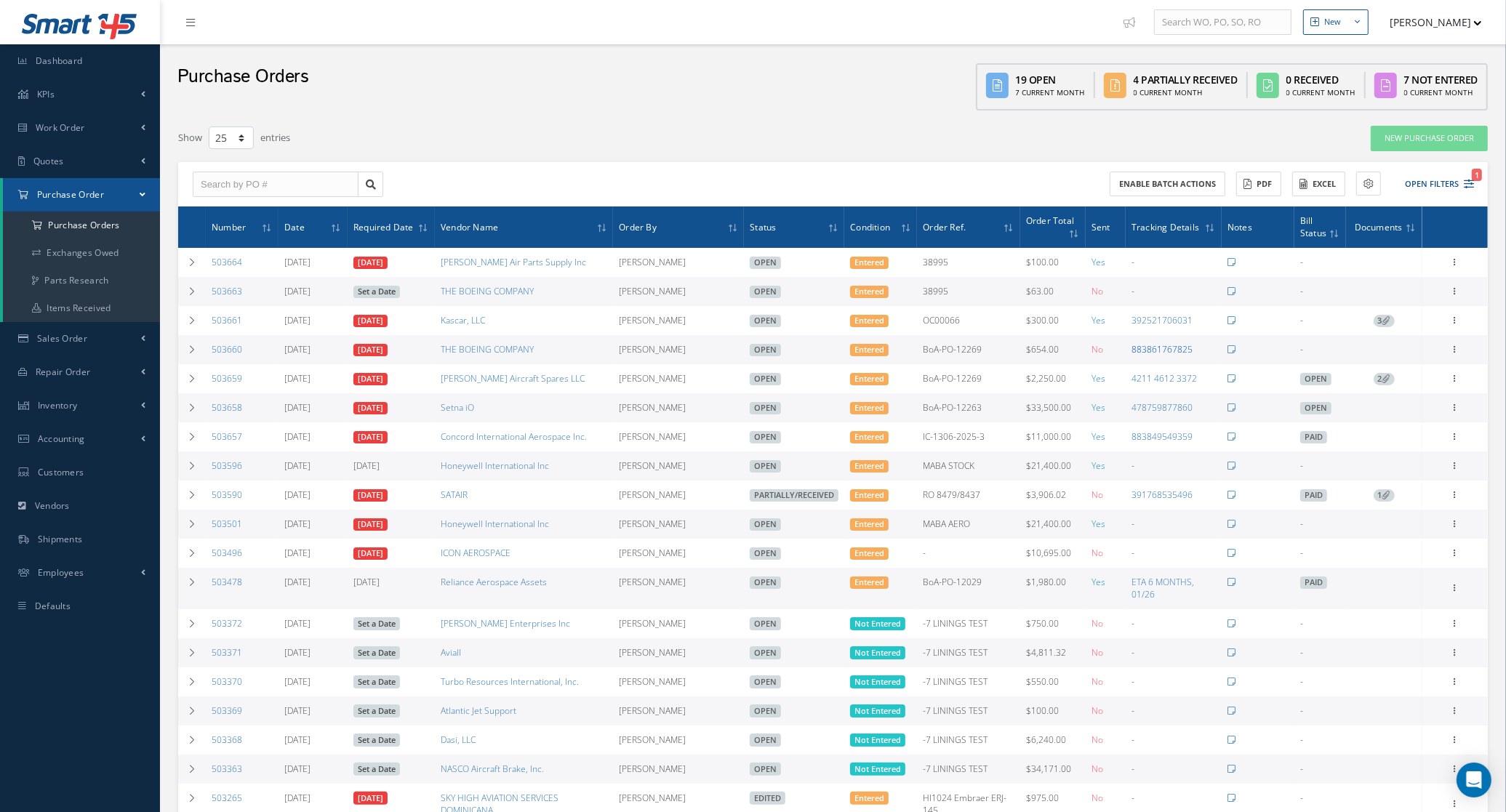
click at [1161, 352] on link "883861767825" at bounding box center [1162, 349] width 61 height 13
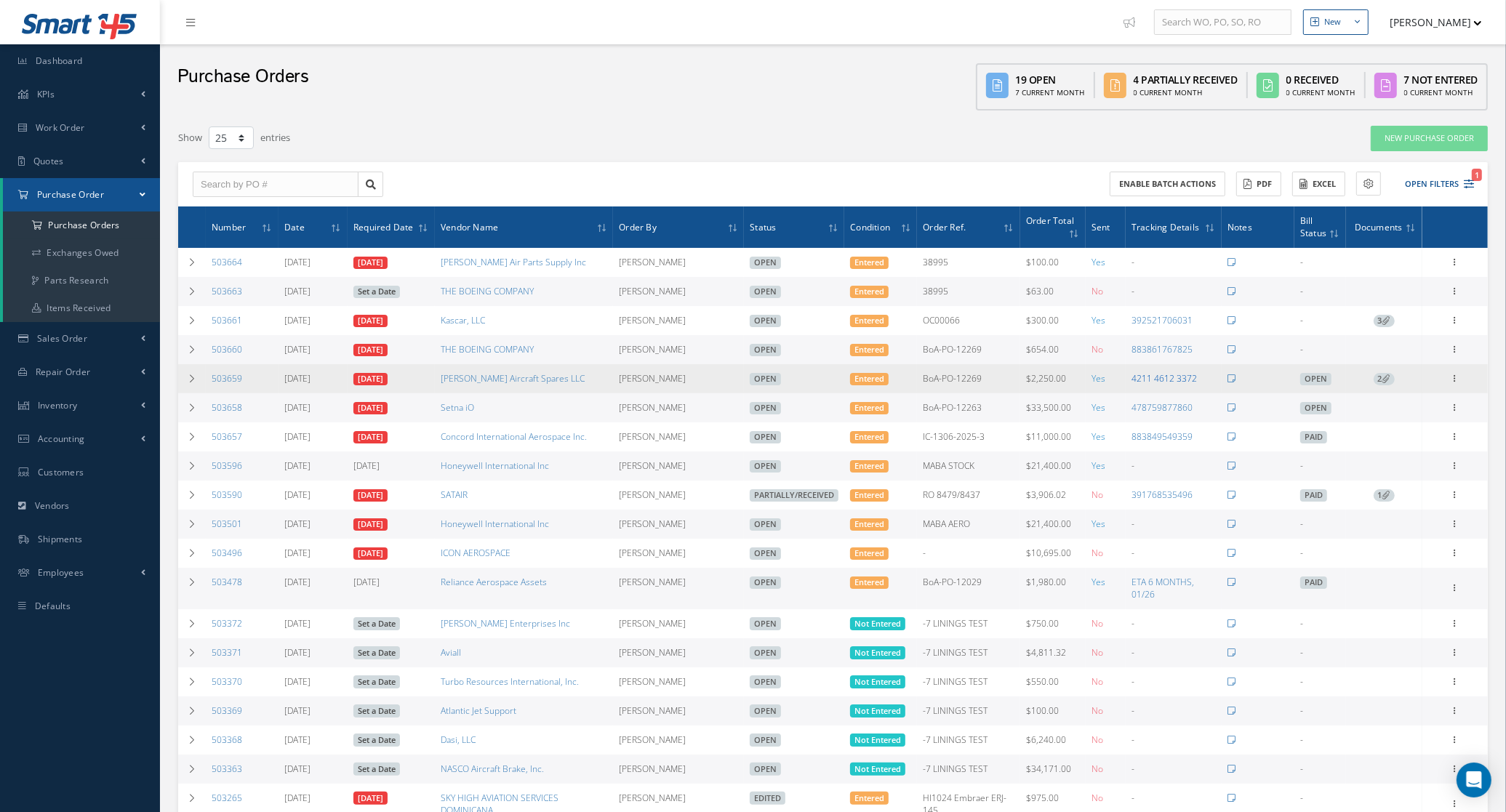
click at [1179, 380] on link "4211 4612 3372" at bounding box center [1165, 379] width 66 height 13
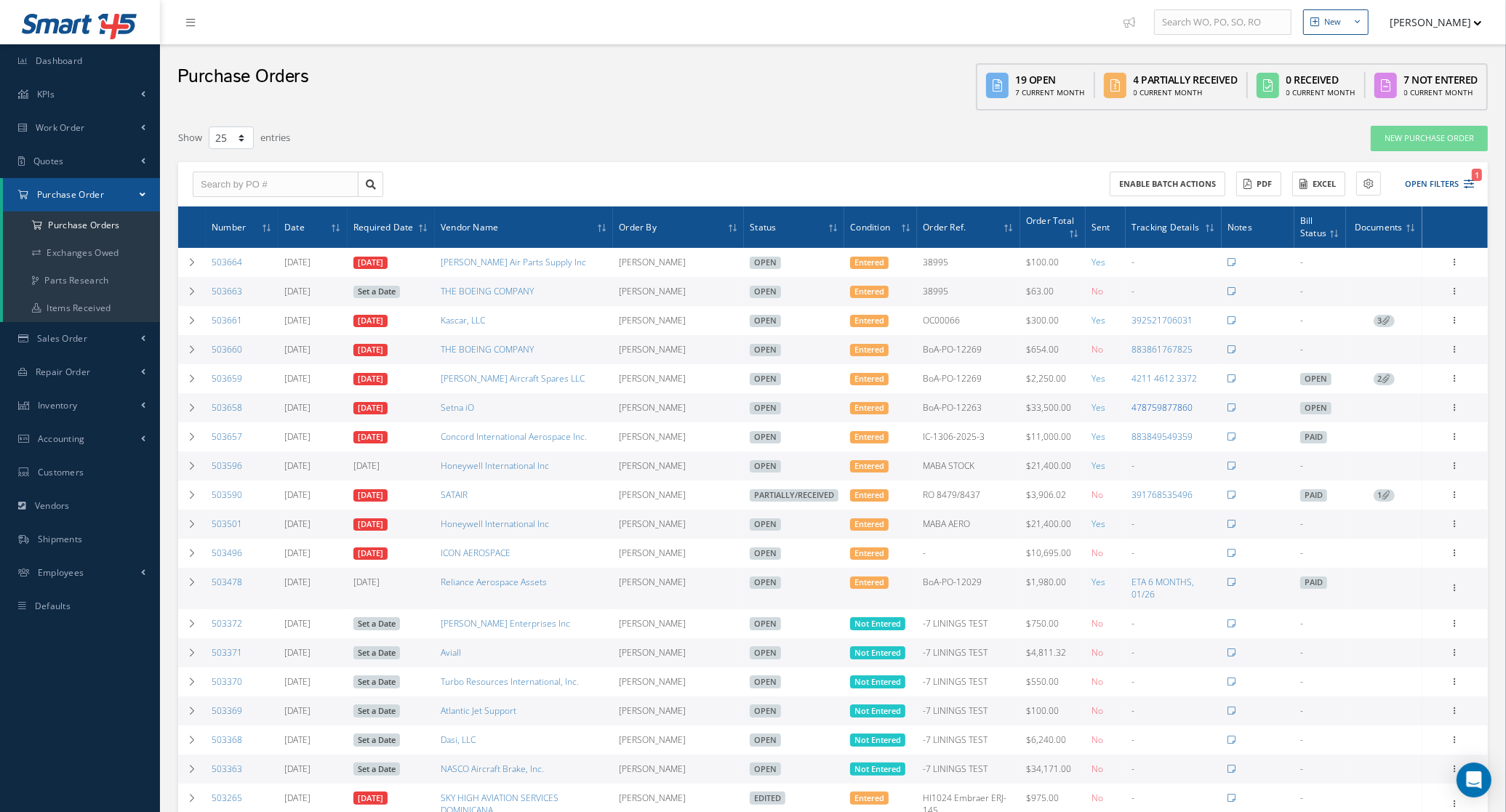
click at [1168, 409] on link "478759877860" at bounding box center [1162, 407] width 61 height 13
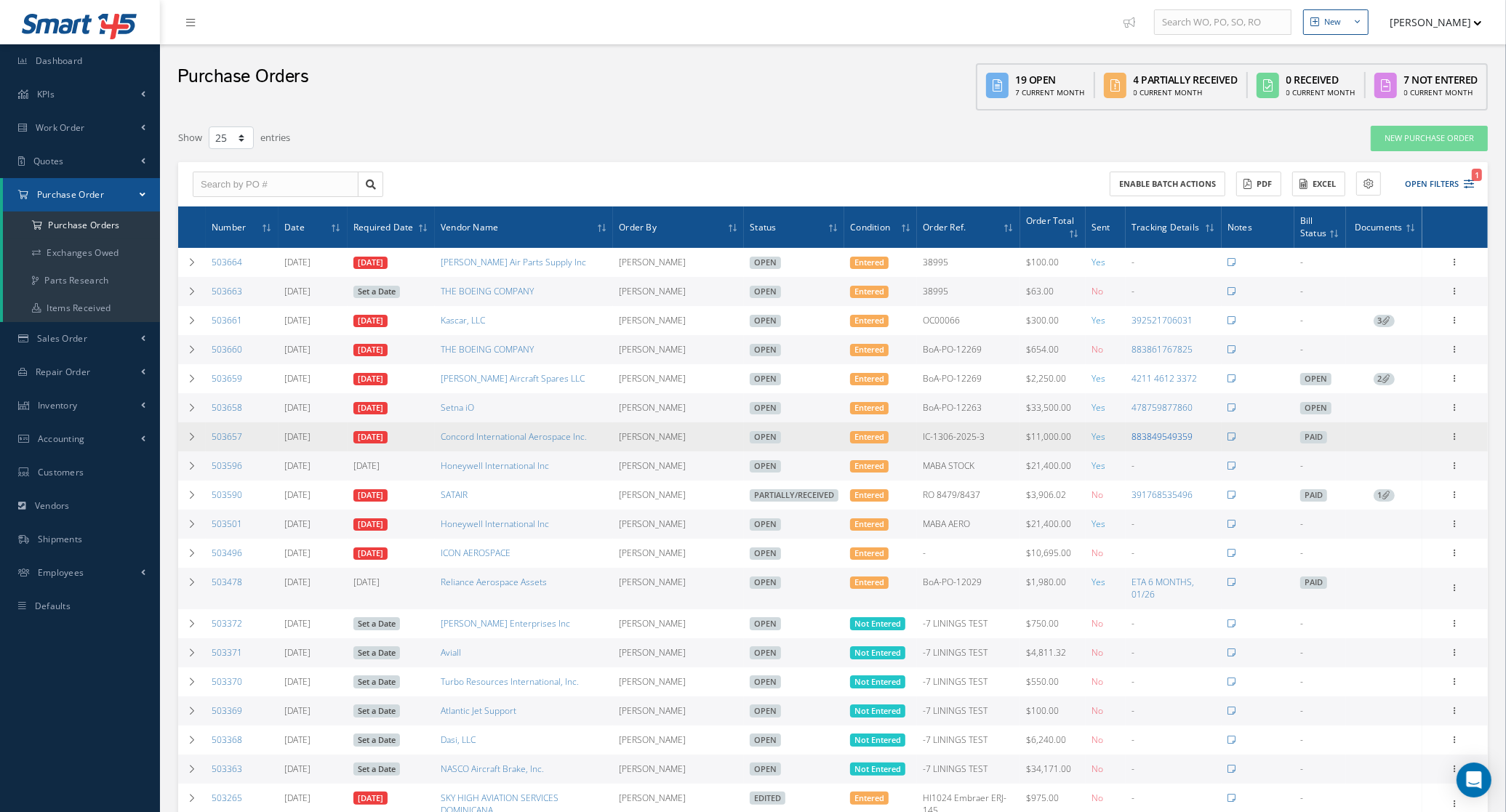
click at [1176, 440] on link "883849549359" at bounding box center [1162, 436] width 61 height 13
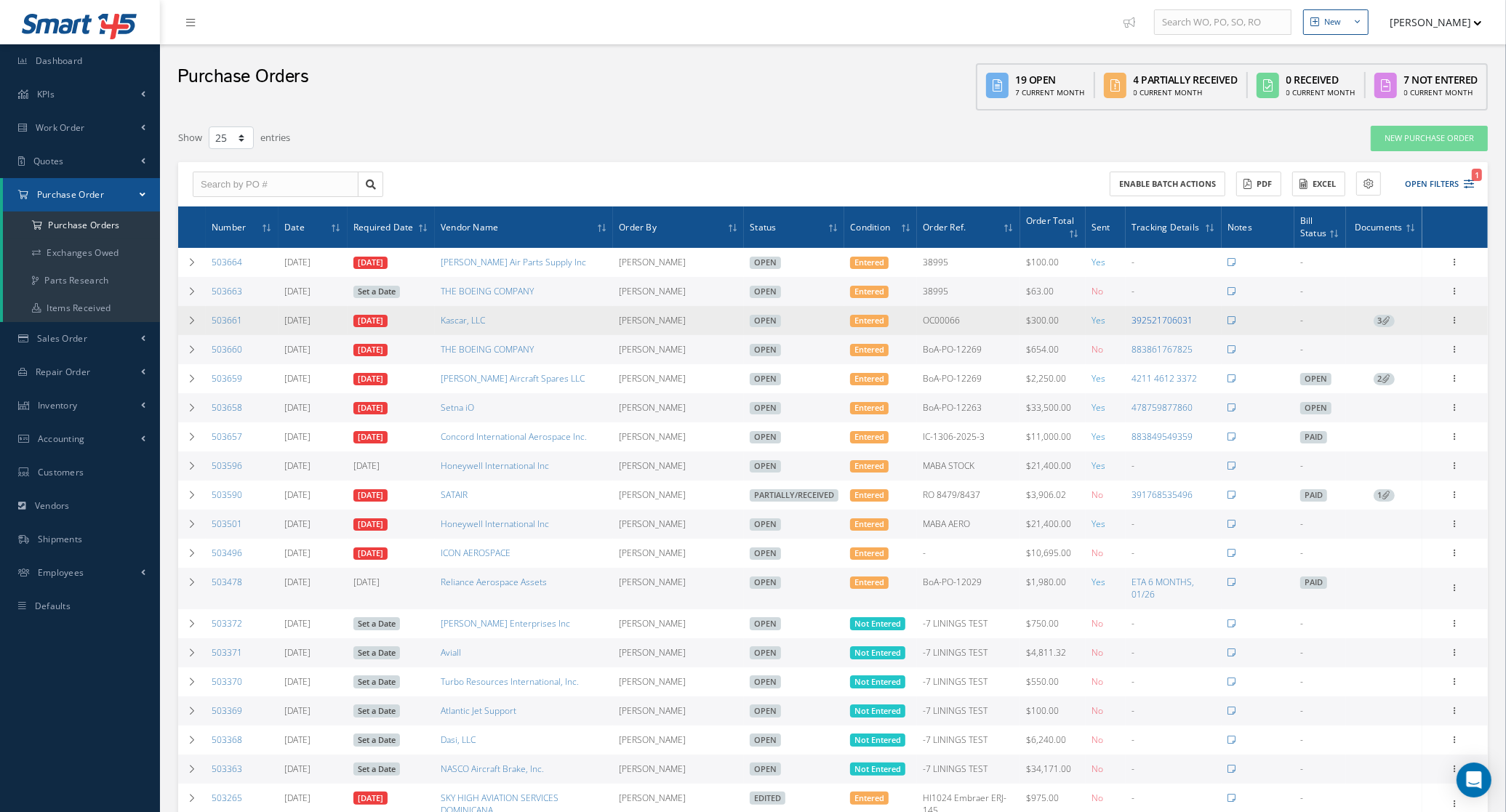
click at [1171, 322] on link "392521706031" at bounding box center [1162, 320] width 61 height 13
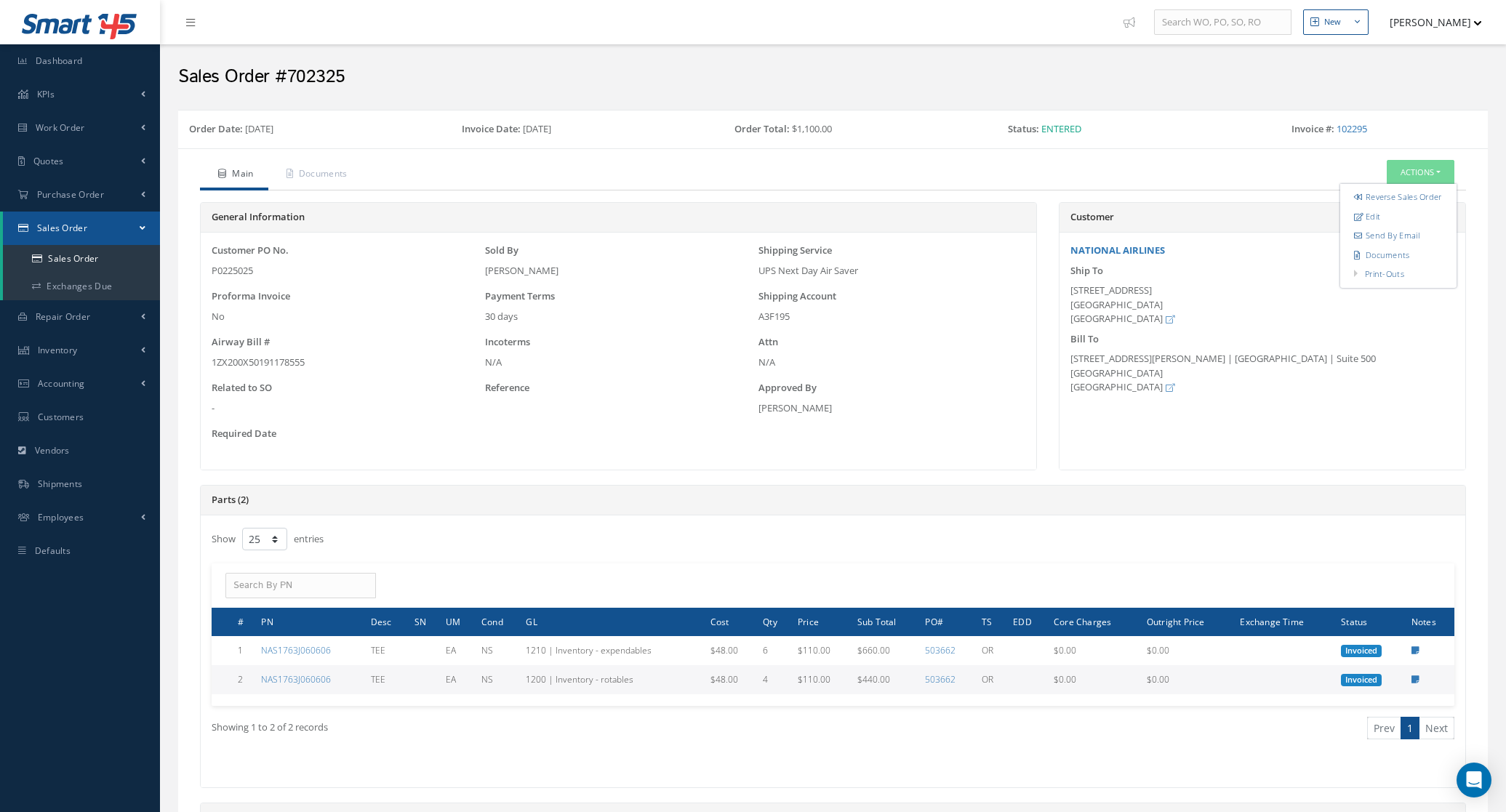
select select "25"
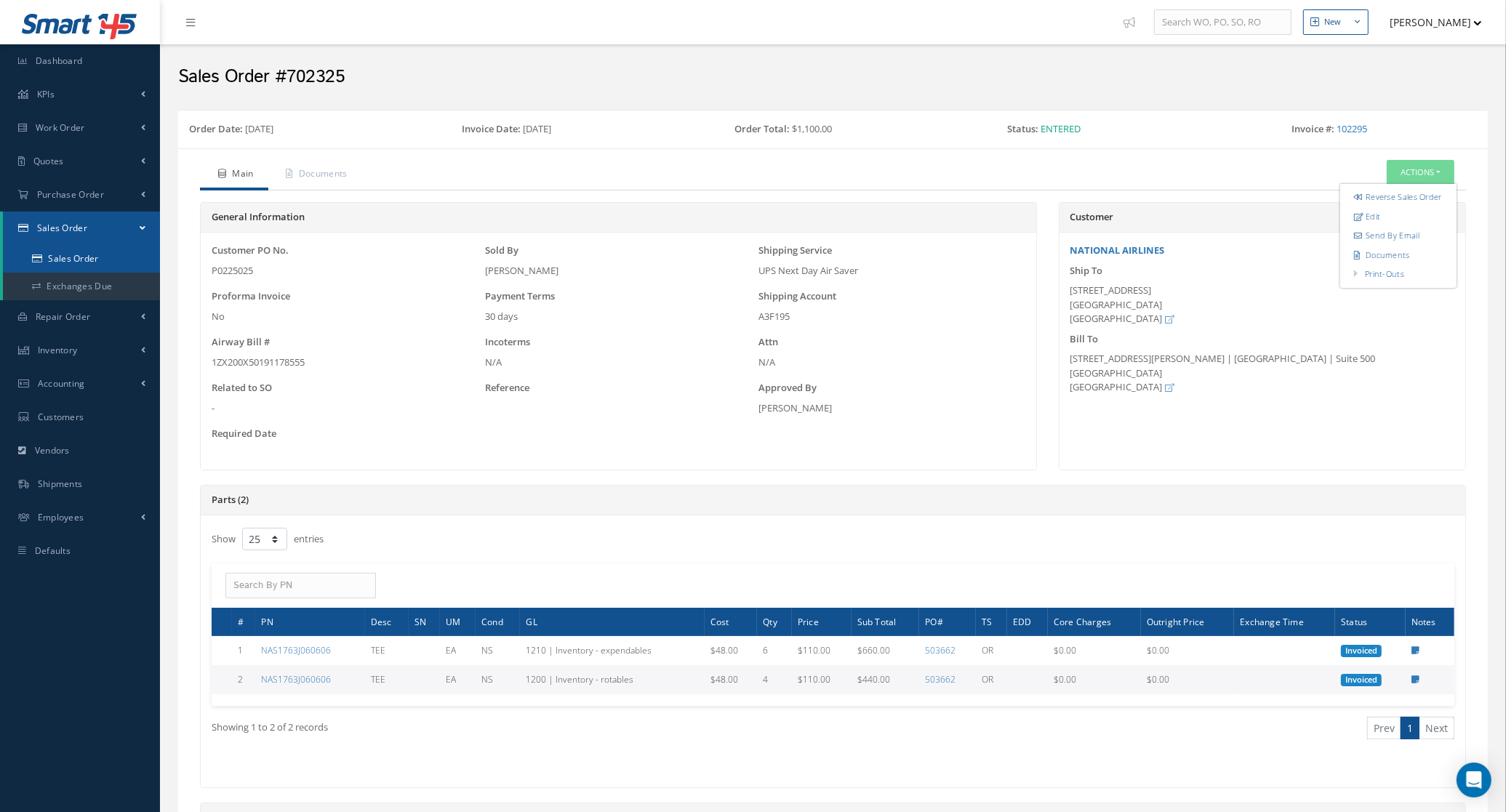
click at [95, 245] on link "Sales Order" at bounding box center [81, 258] width 157 height 28
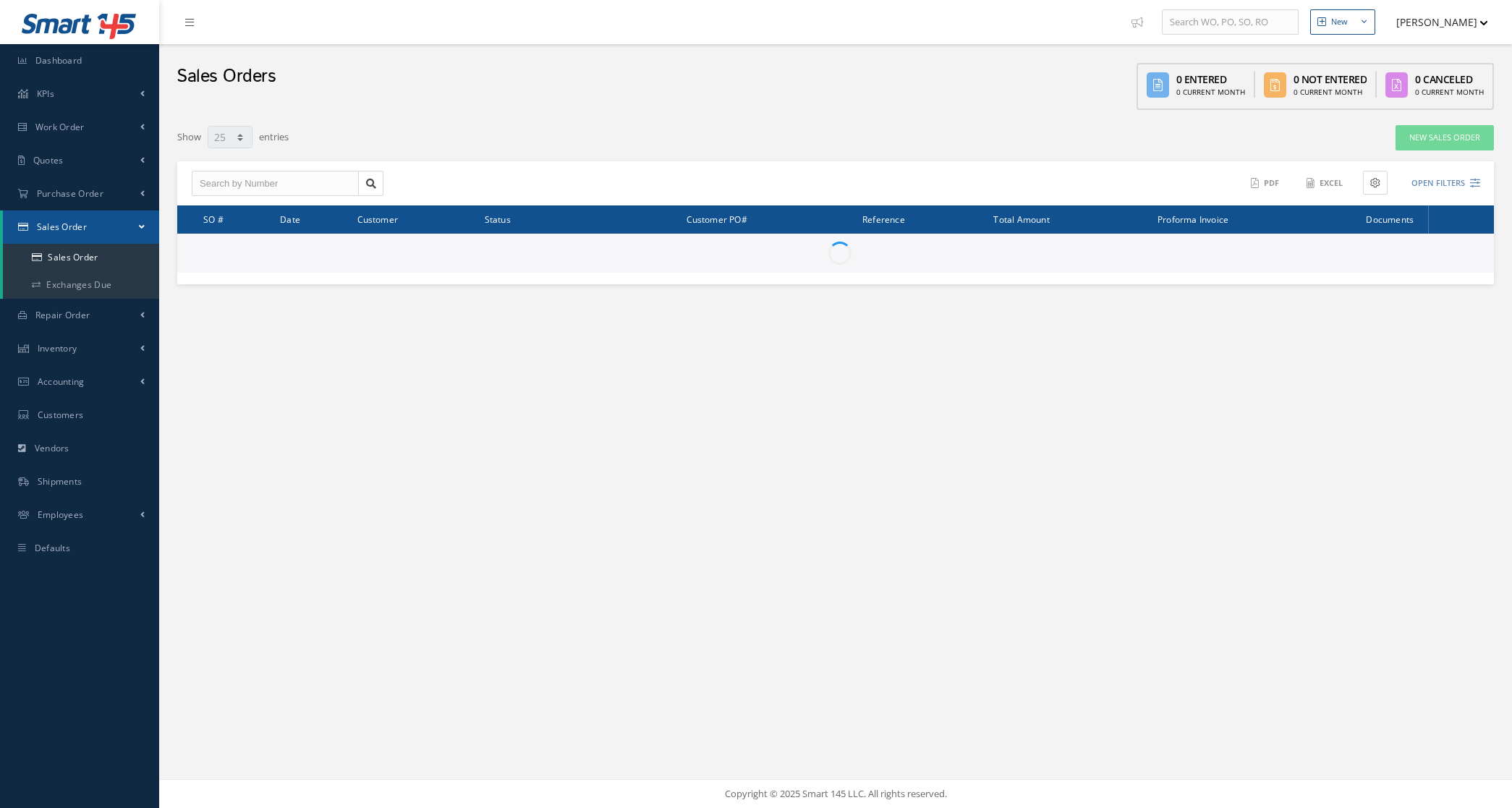
select select "25"
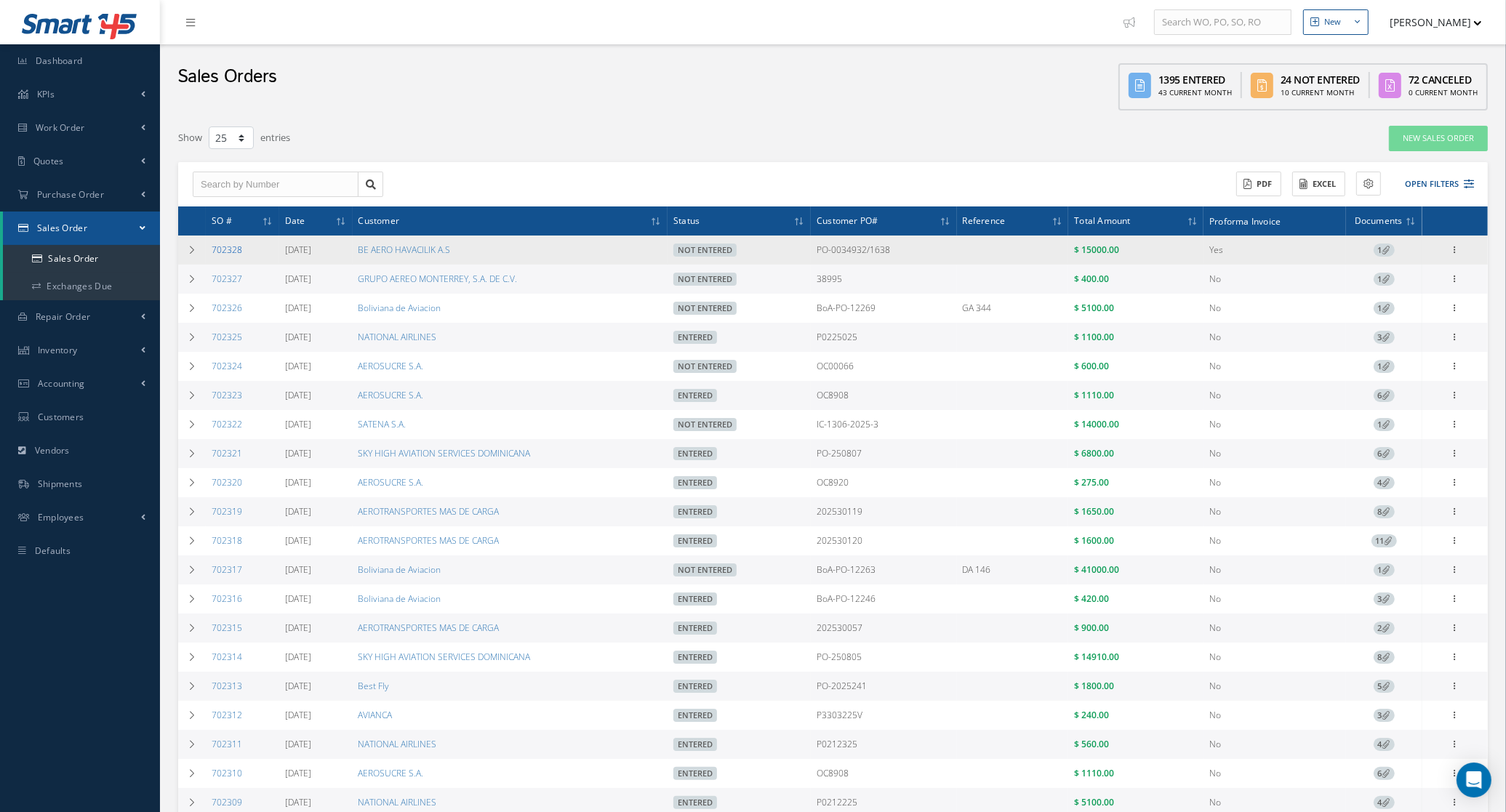
click at [215, 248] on link "702328" at bounding box center [227, 249] width 31 height 13
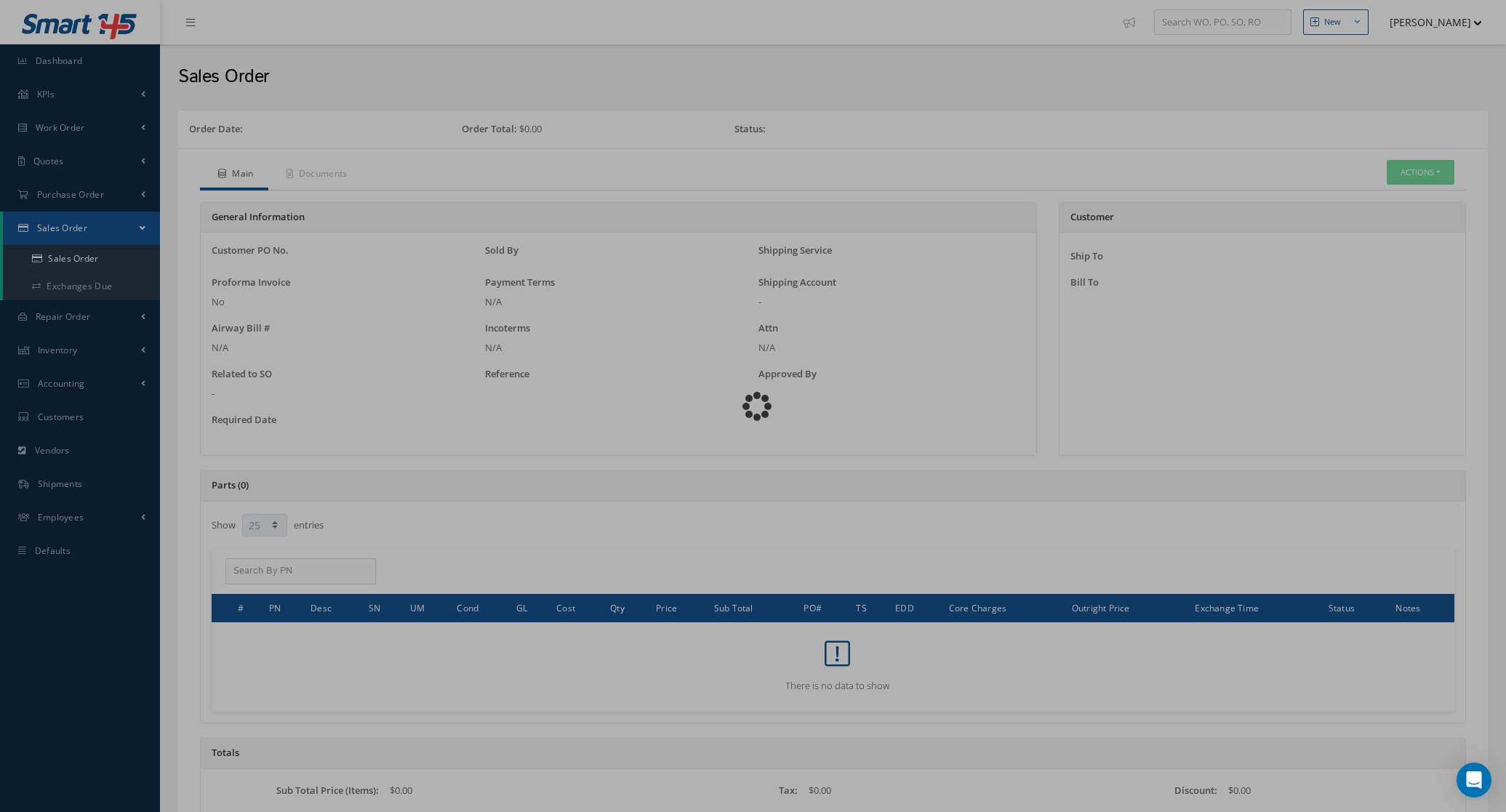
select select "25"
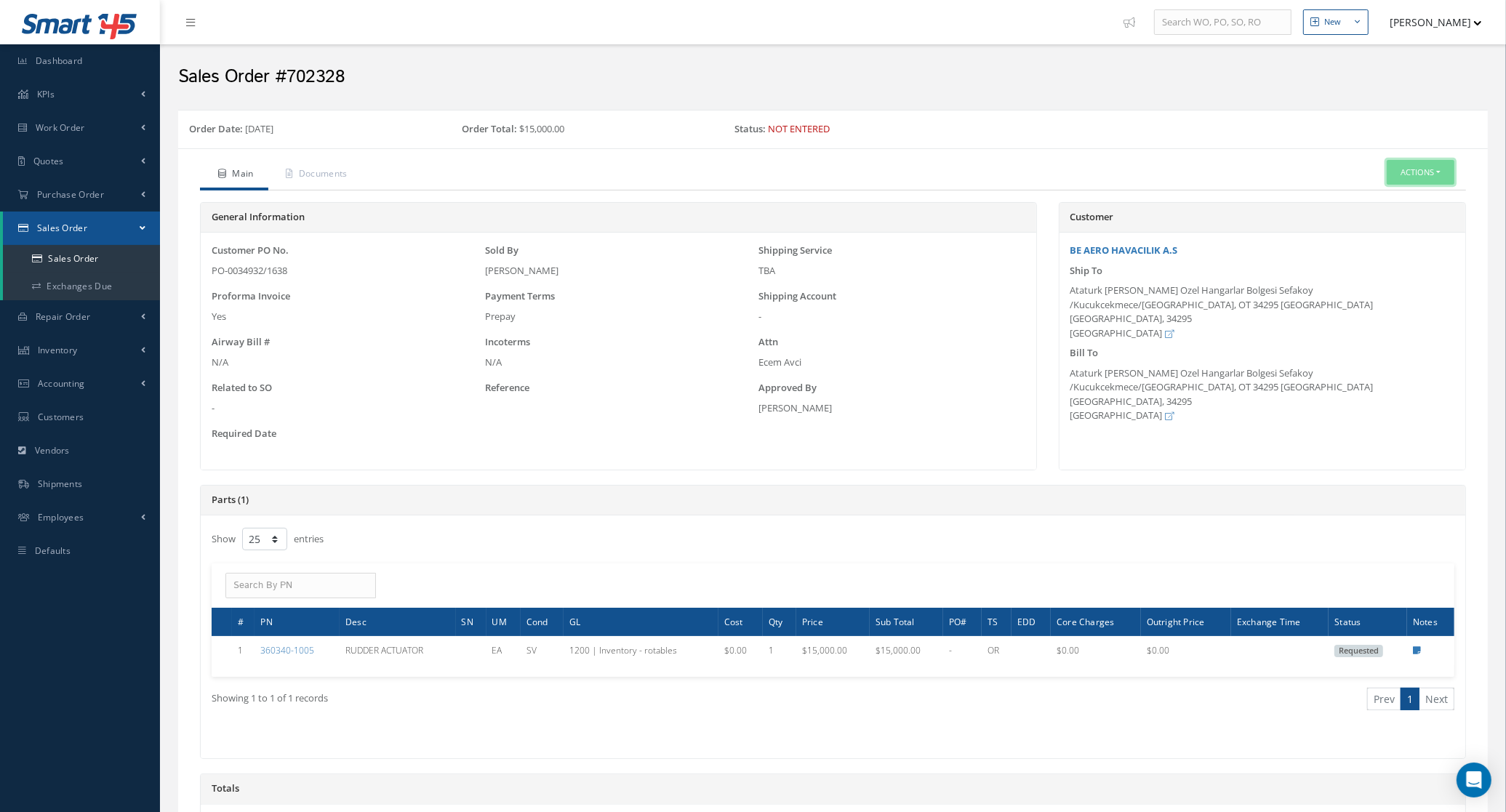
click at [1430, 179] on button "Actions" at bounding box center [1421, 172] width 67 height 25
click at [1413, 198] on link "Edit" at bounding box center [1398, 197] width 117 height 19
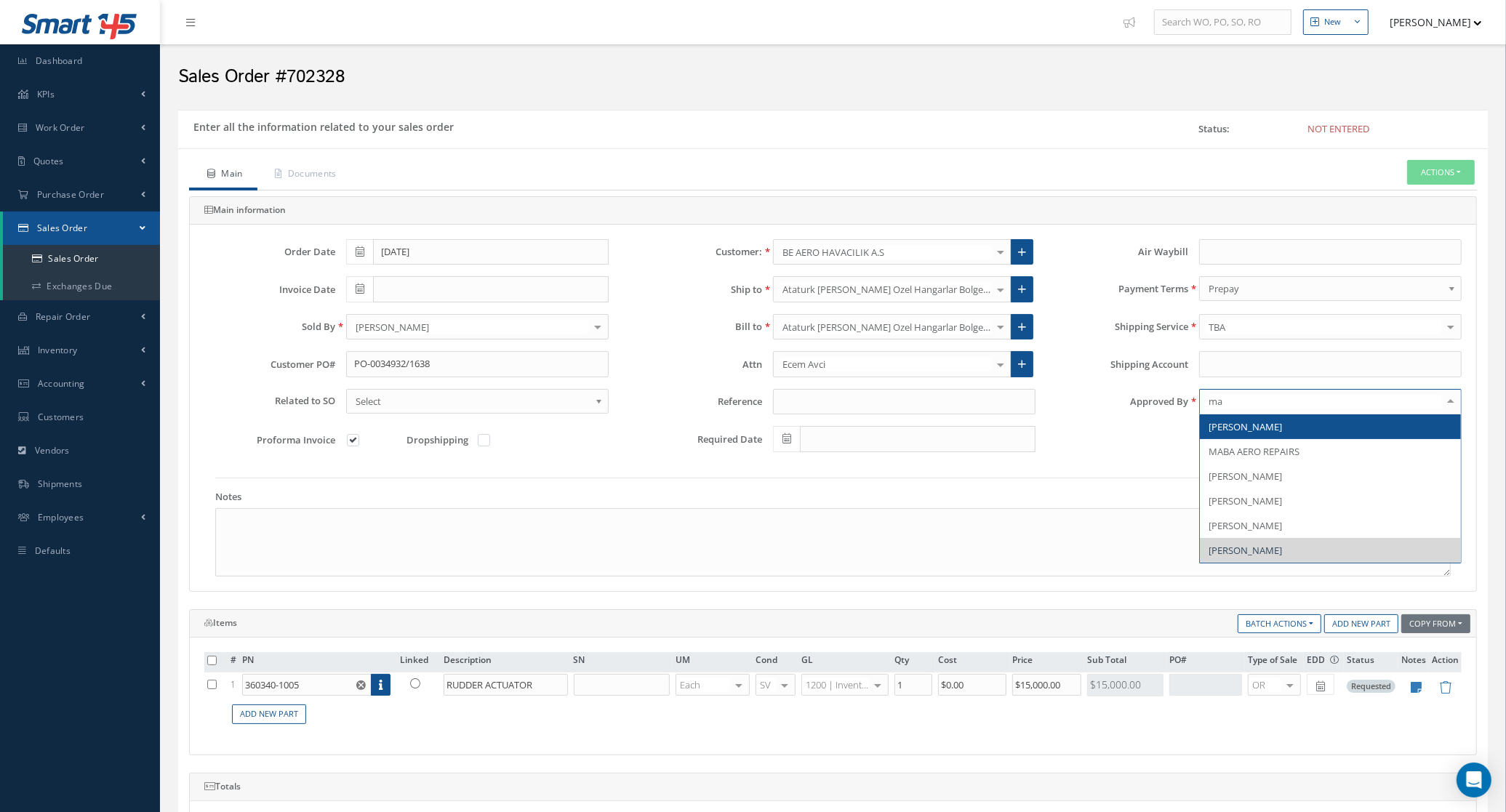
type input "mar"
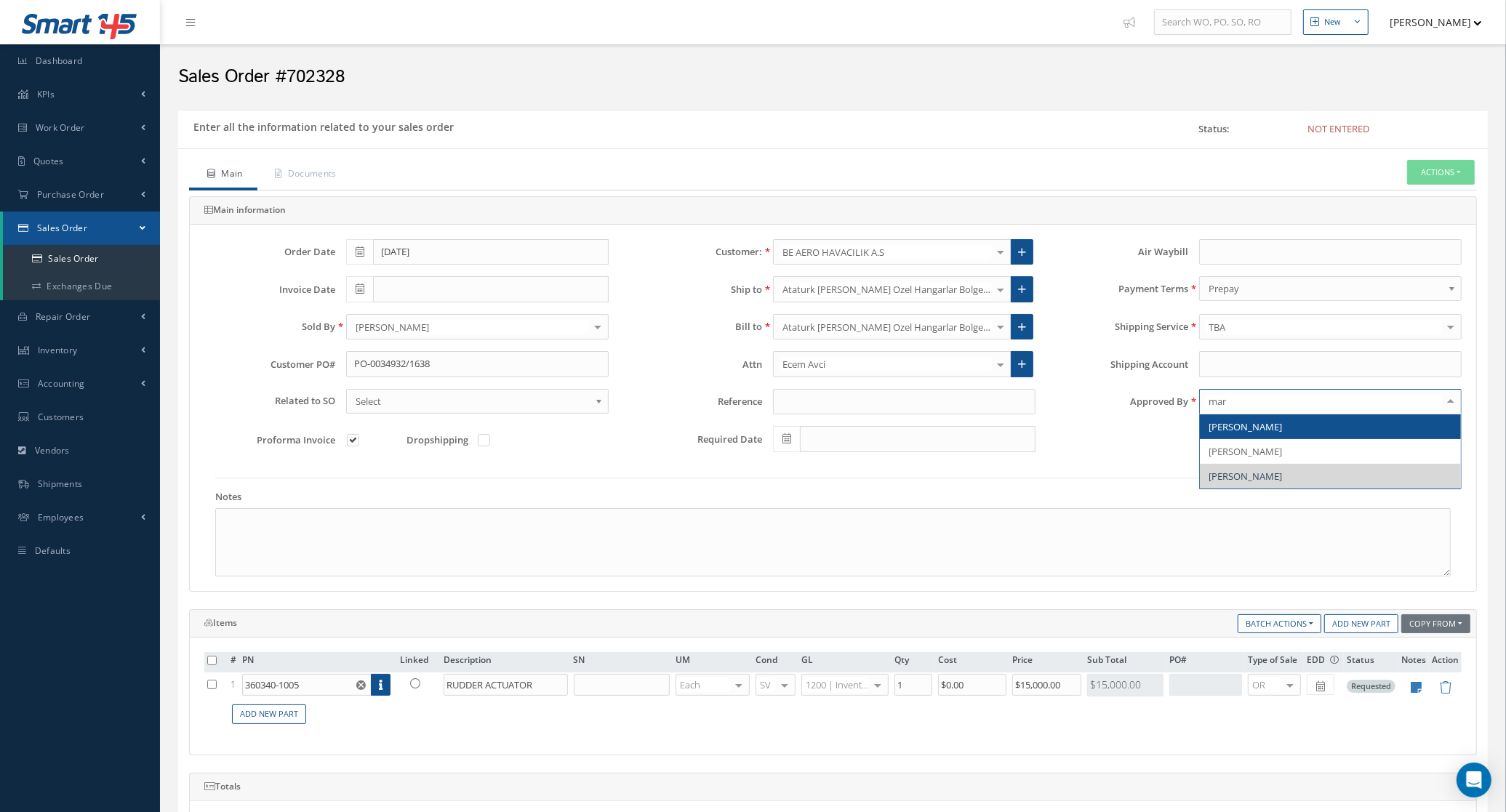
click at [1355, 433] on span "[PERSON_NAME]" at bounding box center [1331, 427] width 261 height 25
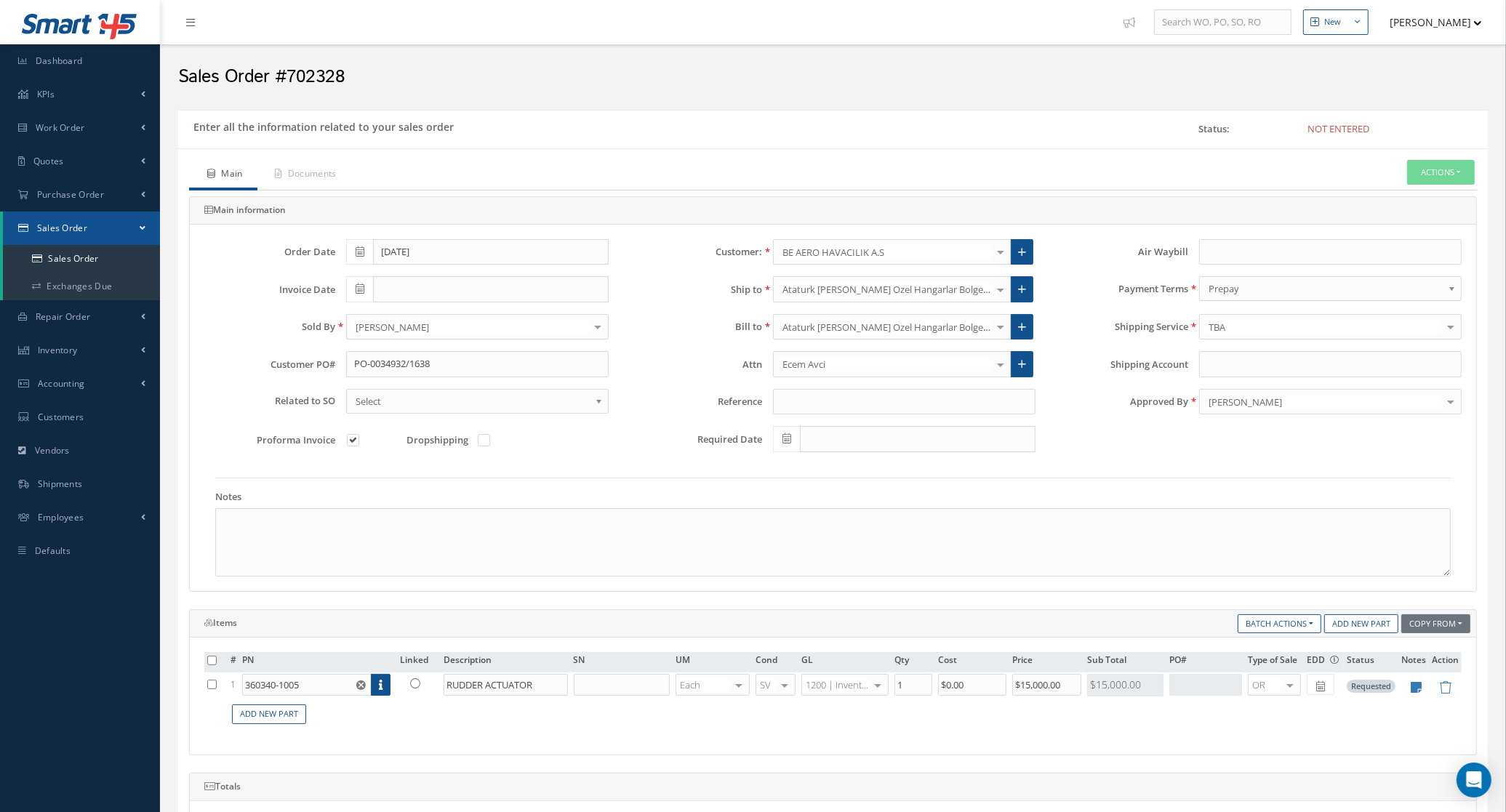
click at [884, 92] on div "Sales Order #702328" at bounding box center [833, 73] width 1332 height 43
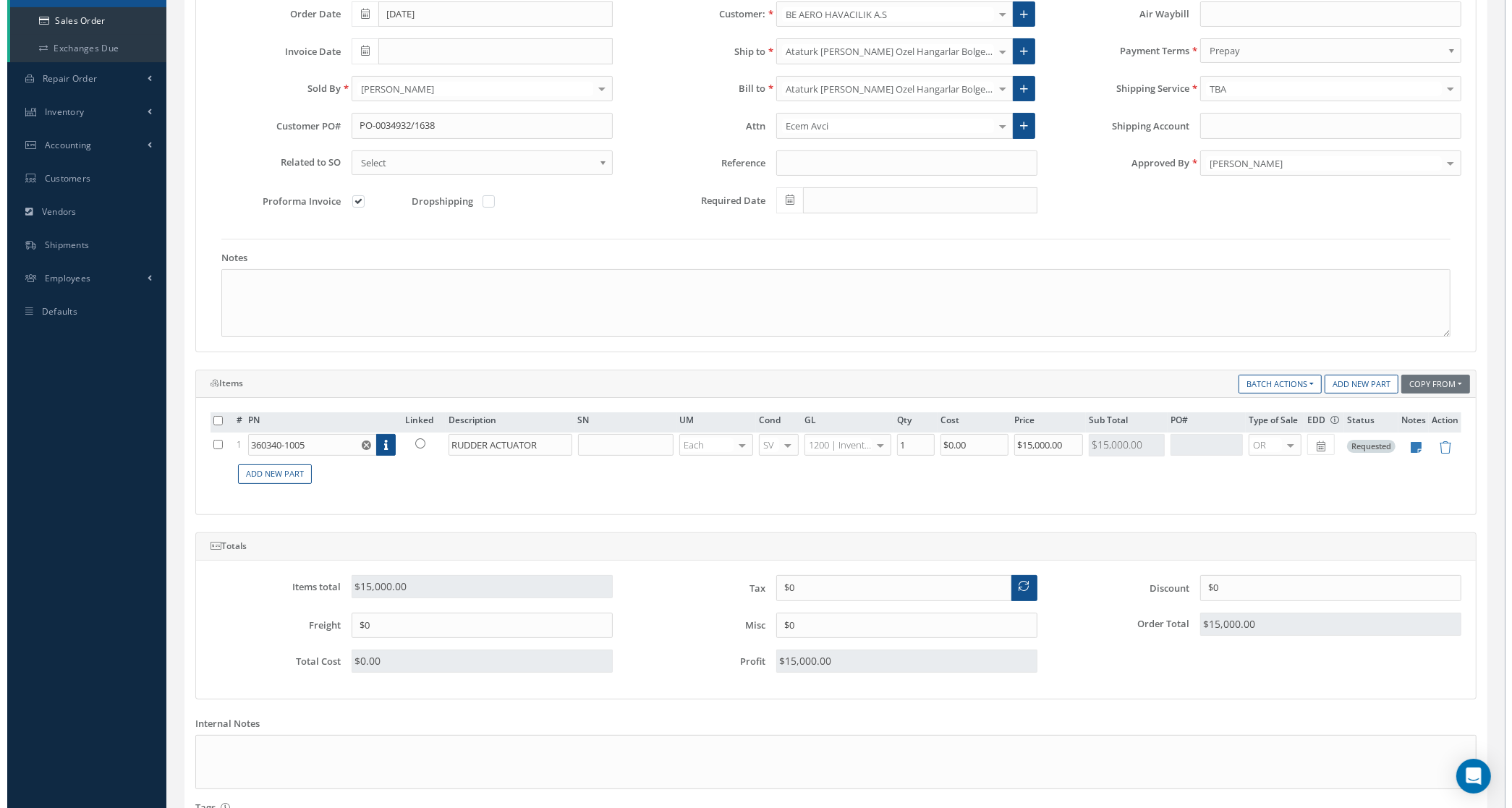
scroll to position [380, 0]
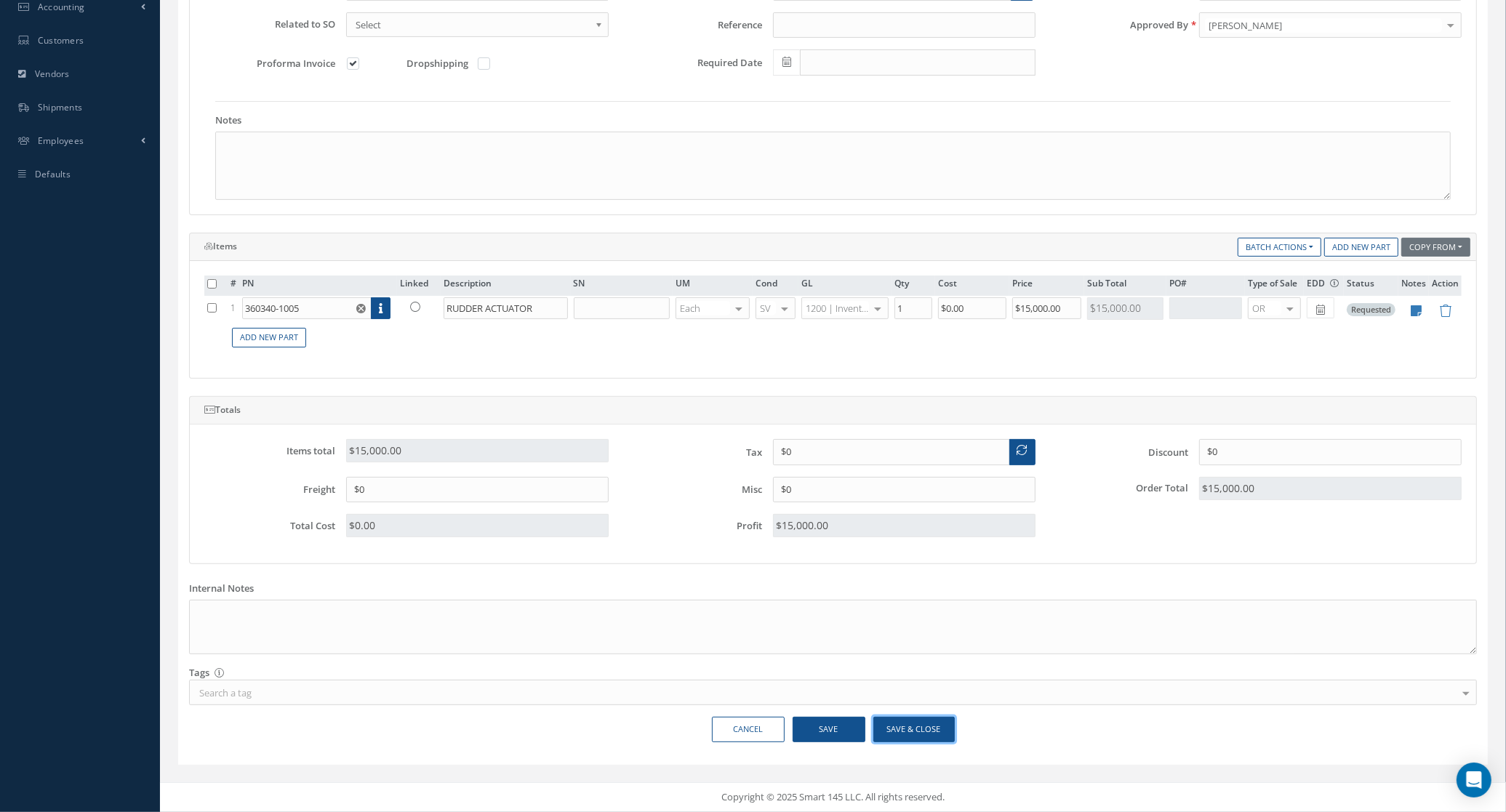
click at [951, 723] on button "Save & Close" at bounding box center [914, 729] width 82 height 25
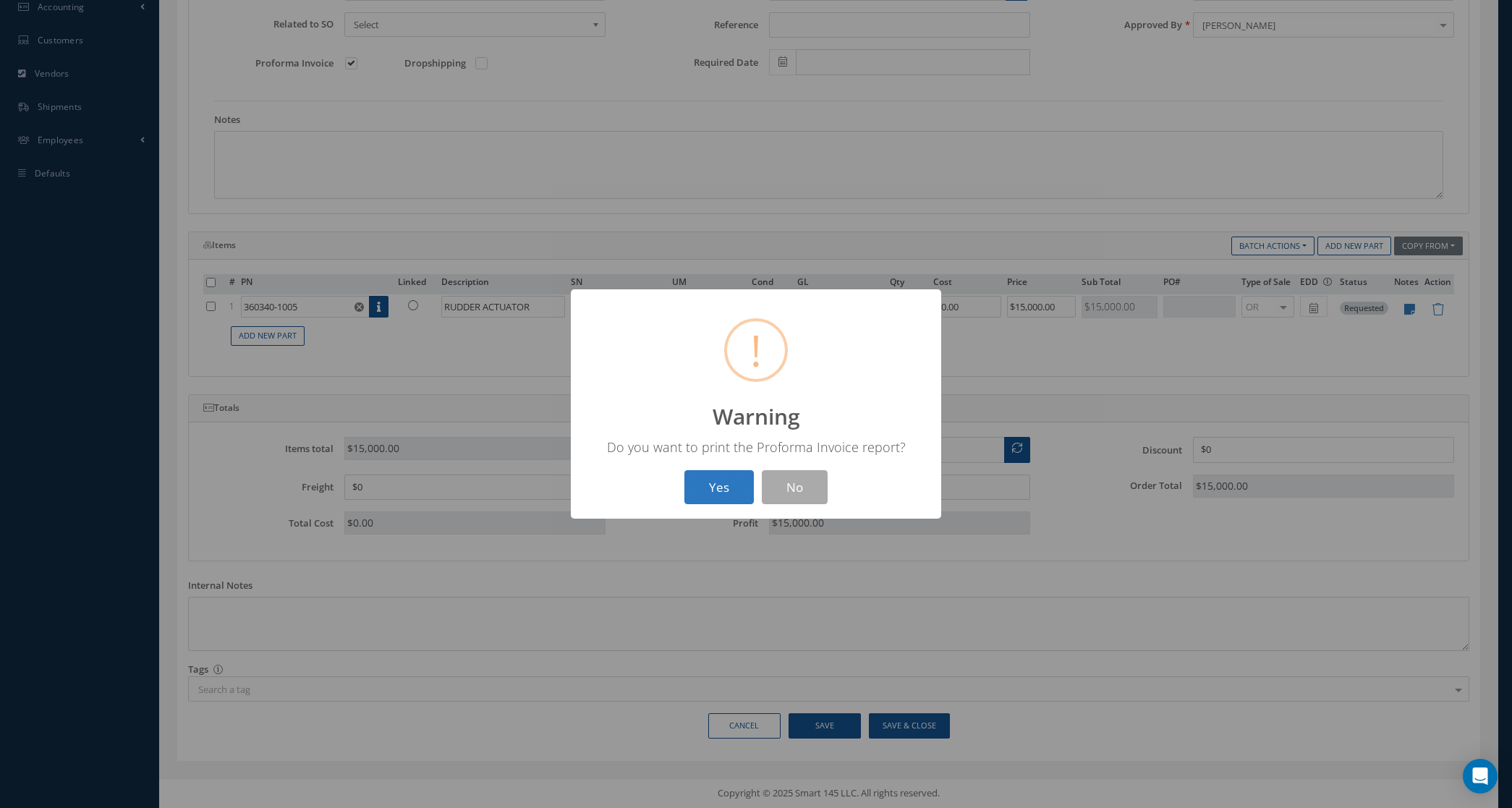
click at [731, 486] on button "Yes" at bounding box center [719, 487] width 69 height 34
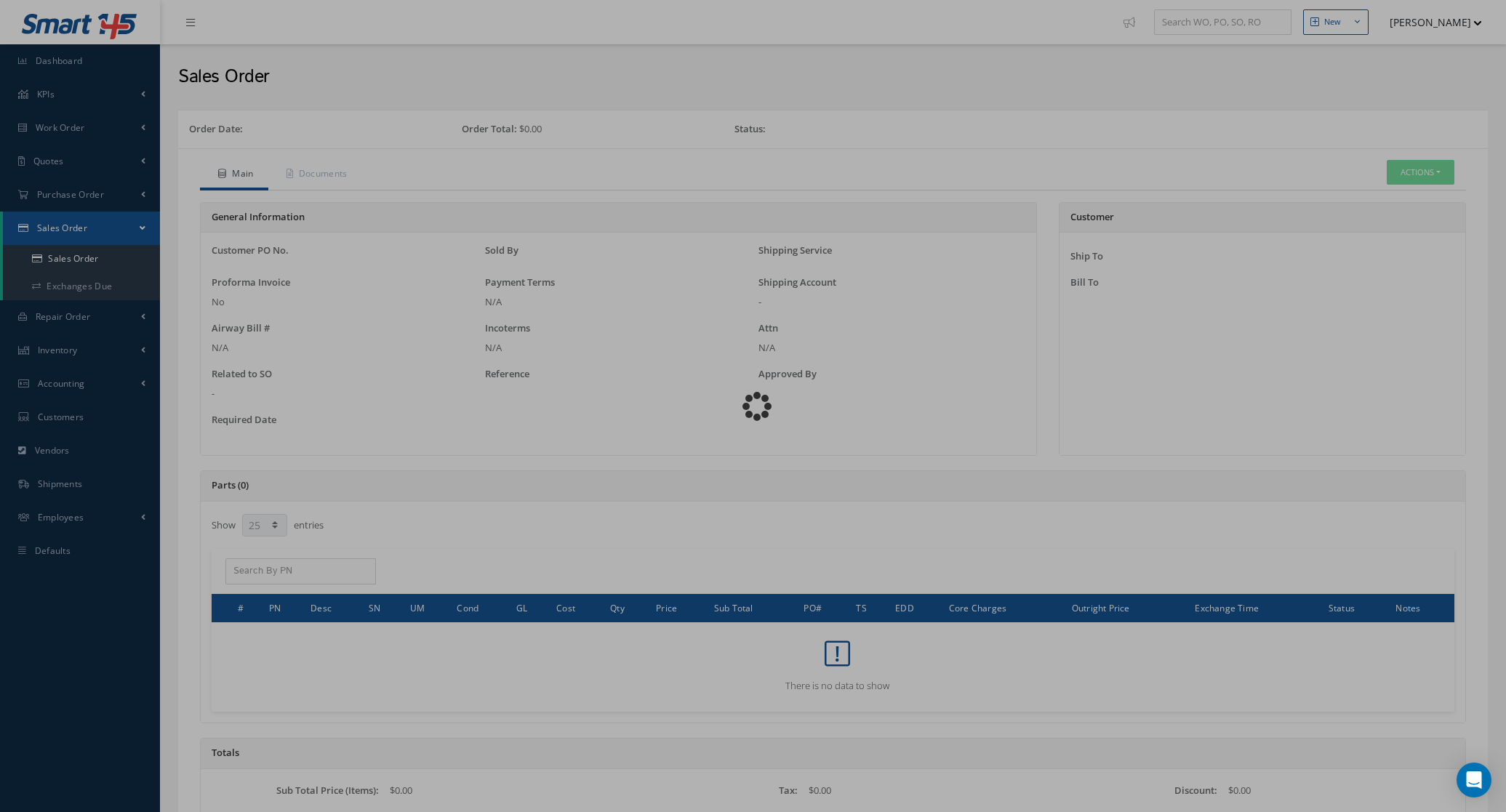
select select "25"
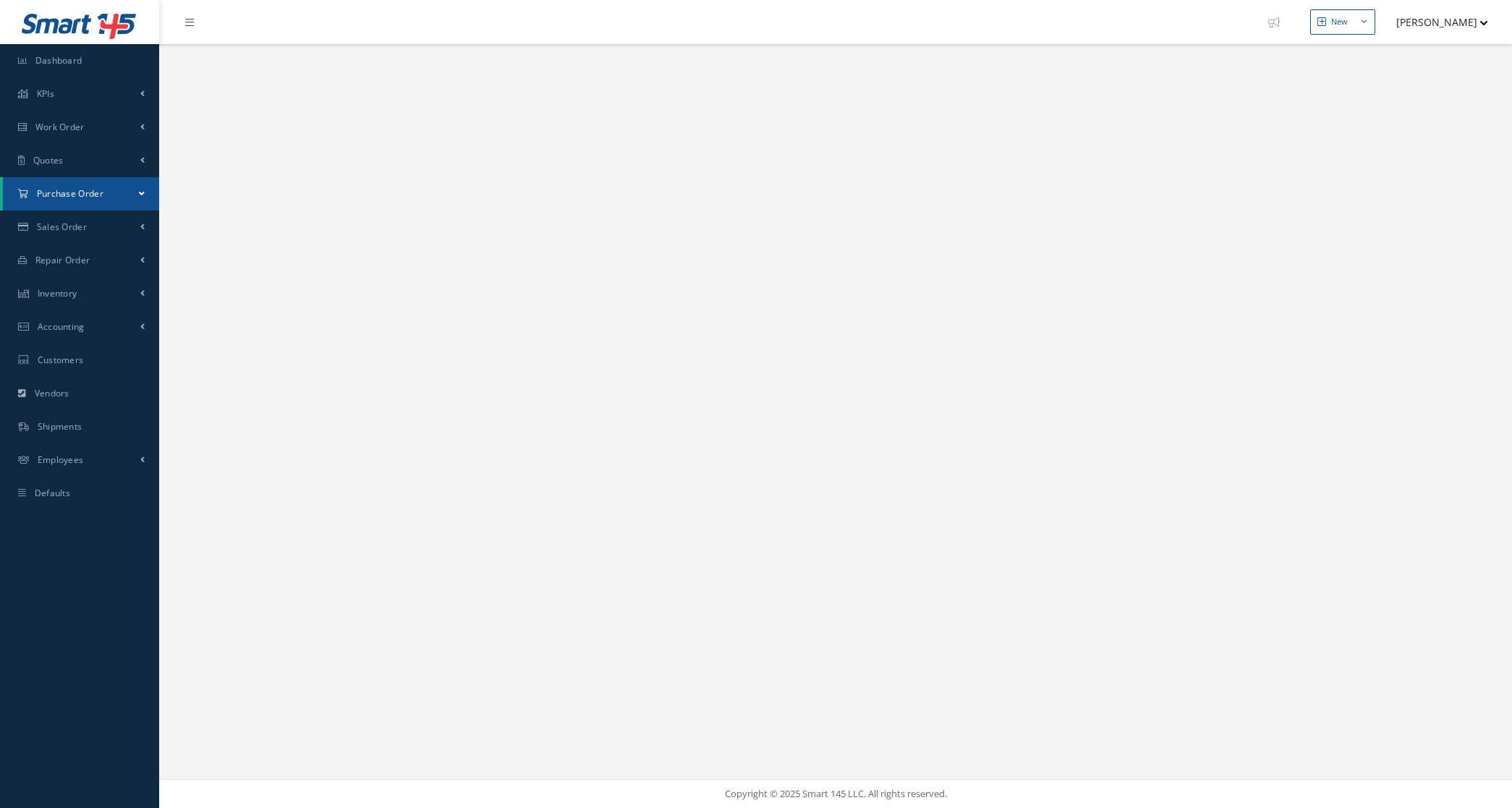
select select "25"
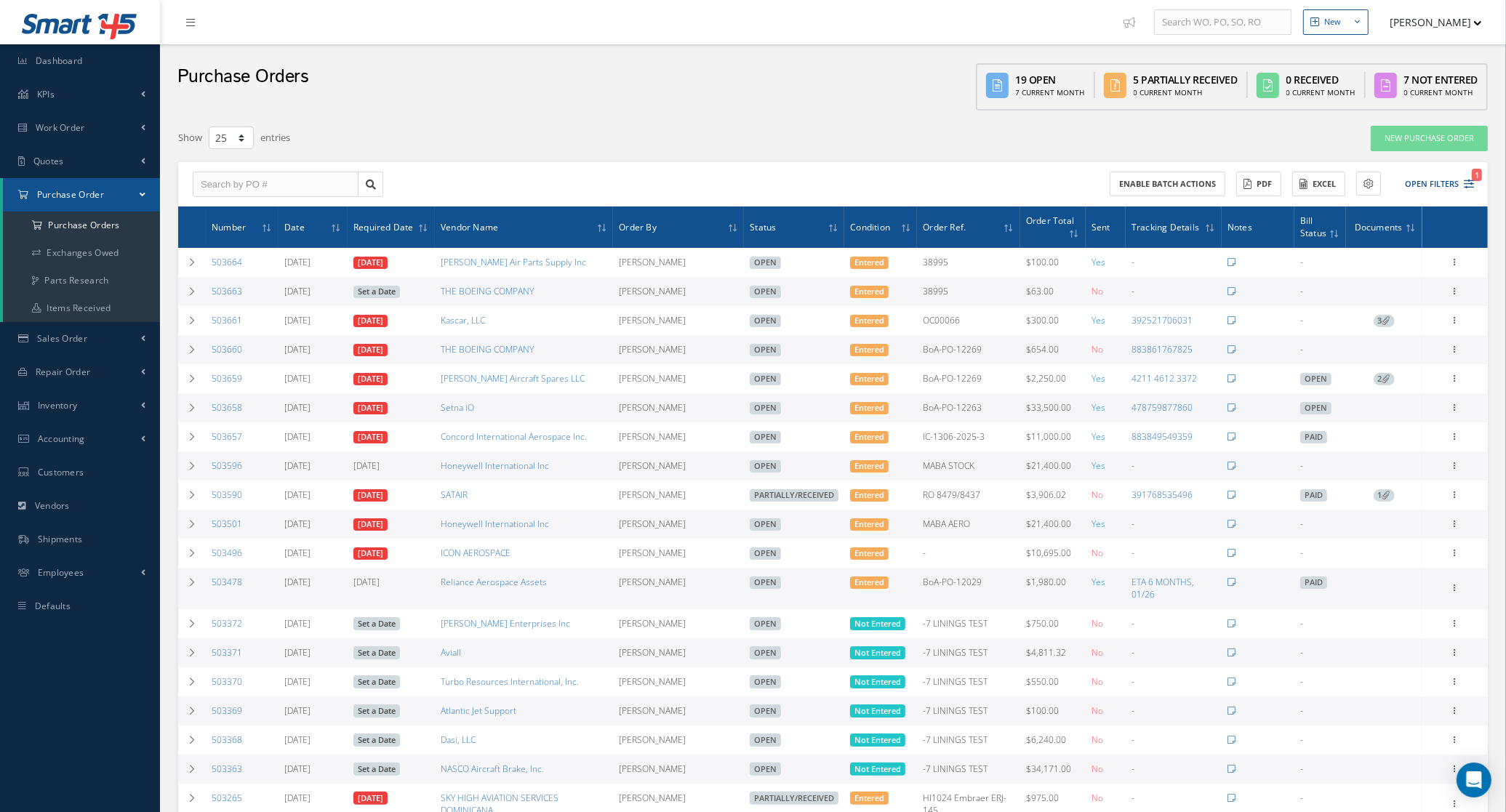
click at [375, 292] on link "Set a Date" at bounding box center [377, 293] width 46 height 13
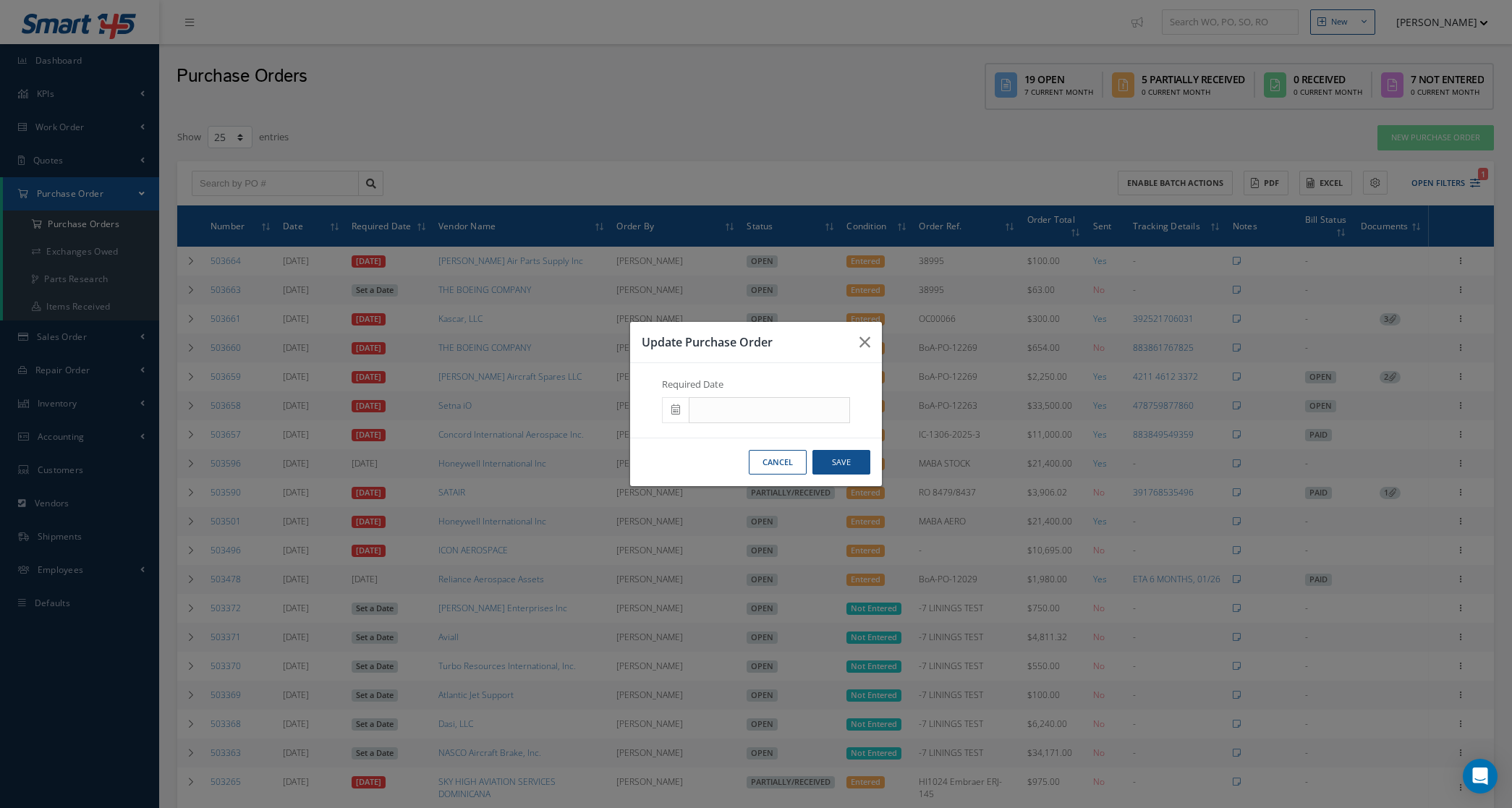
click at [675, 413] on icon at bounding box center [676, 409] width 9 height 11
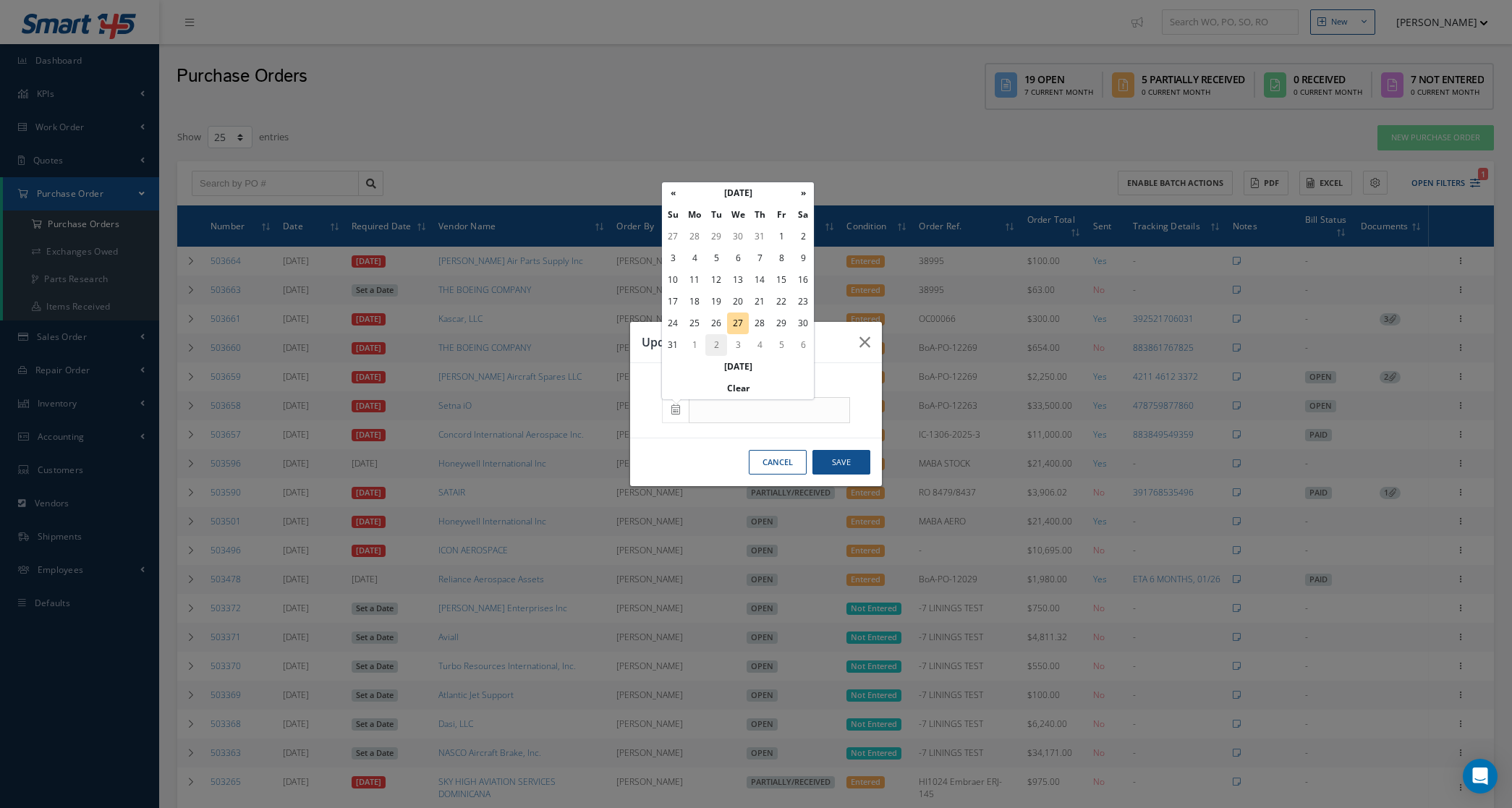
click at [707, 341] on td "2" at bounding box center [716, 345] width 22 height 22
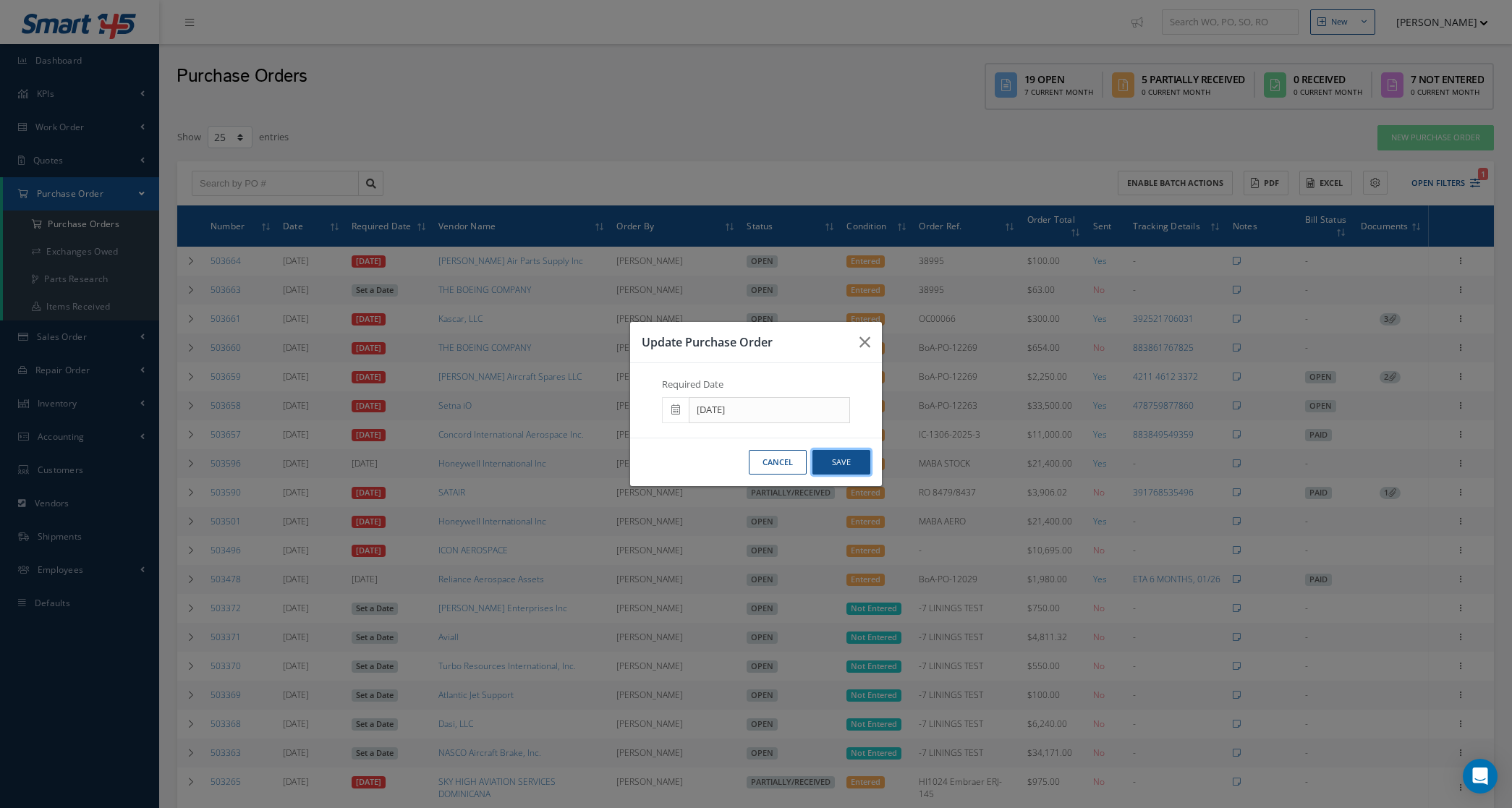
click at [831, 453] on button "Save" at bounding box center [841, 463] width 57 height 25
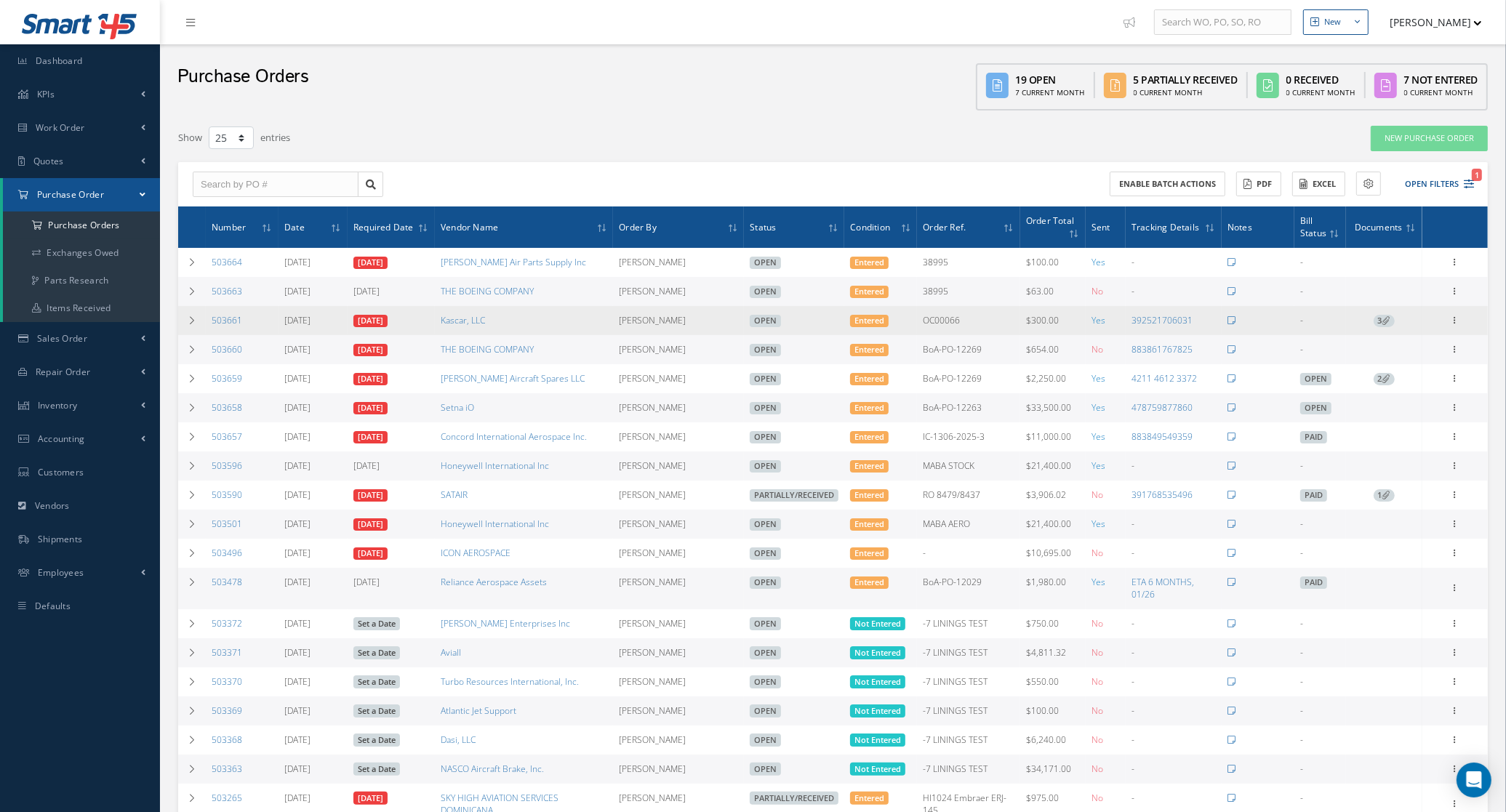
click at [365, 314] on td "08/25/2025" at bounding box center [391, 321] width 88 height 29
click at [368, 314] on td "08/25/2025" at bounding box center [391, 321] width 88 height 29
click at [370, 319] on link "08/25/2025" at bounding box center [370, 322] width 34 height 13
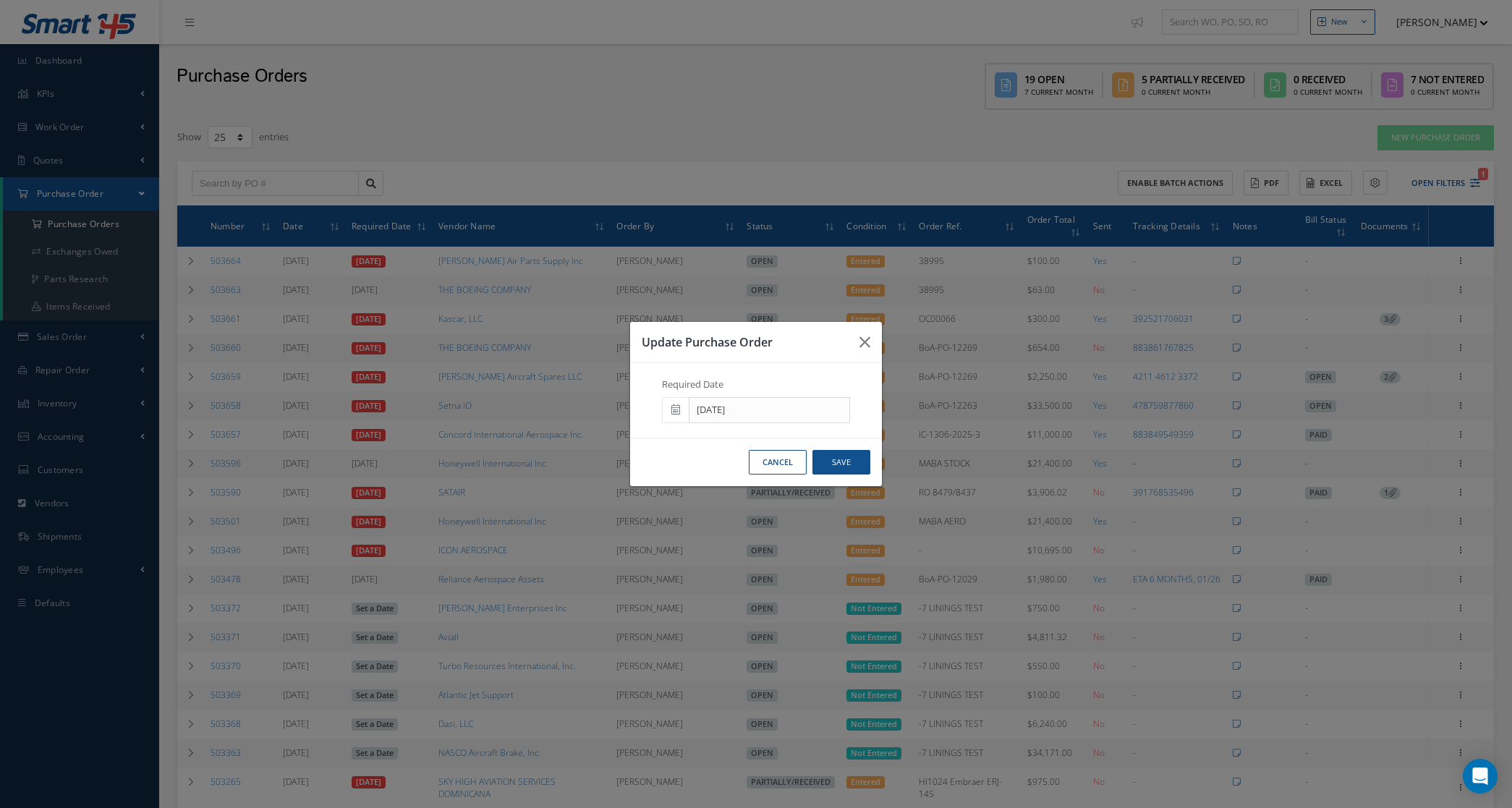
click at [677, 412] on icon at bounding box center [676, 409] width 9 height 11
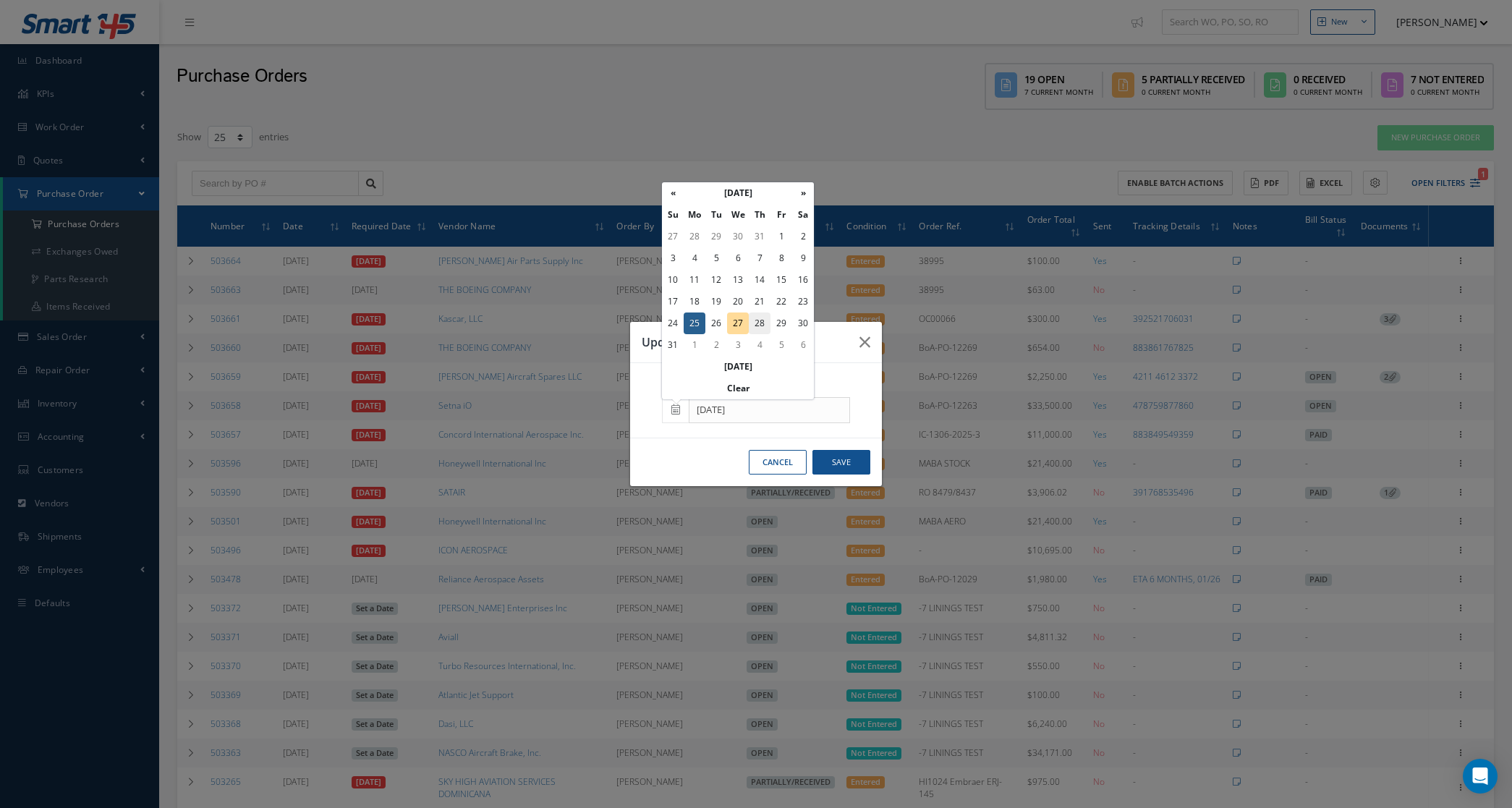
click at [761, 329] on td "28" at bounding box center [759, 323] width 22 height 22
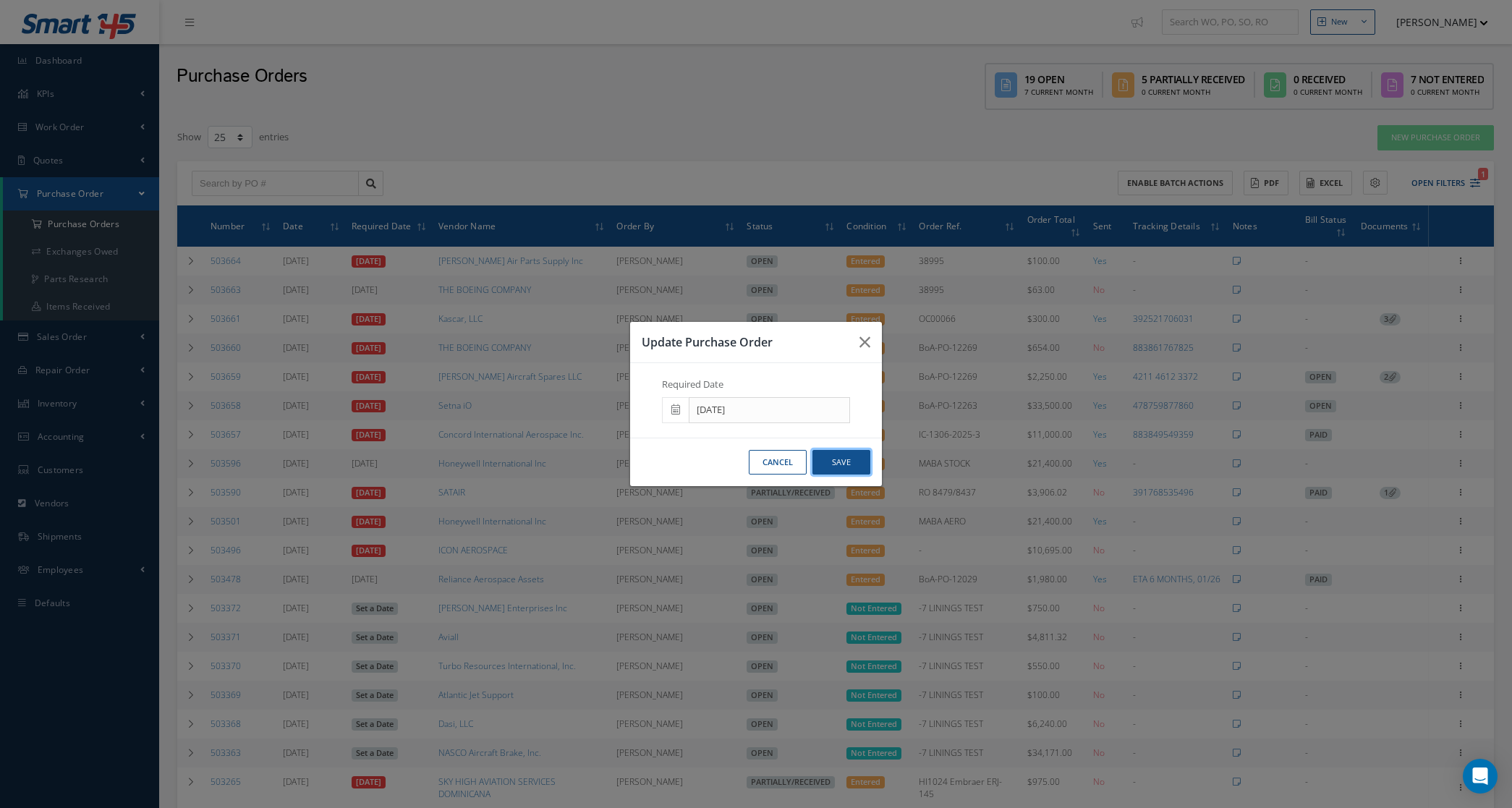
drag, startPoint x: 823, startPoint y: 458, endPoint x: 15, endPoint y: 716, distance: 848.2
click at [823, 458] on button "Save" at bounding box center [841, 463] width 57 height 25
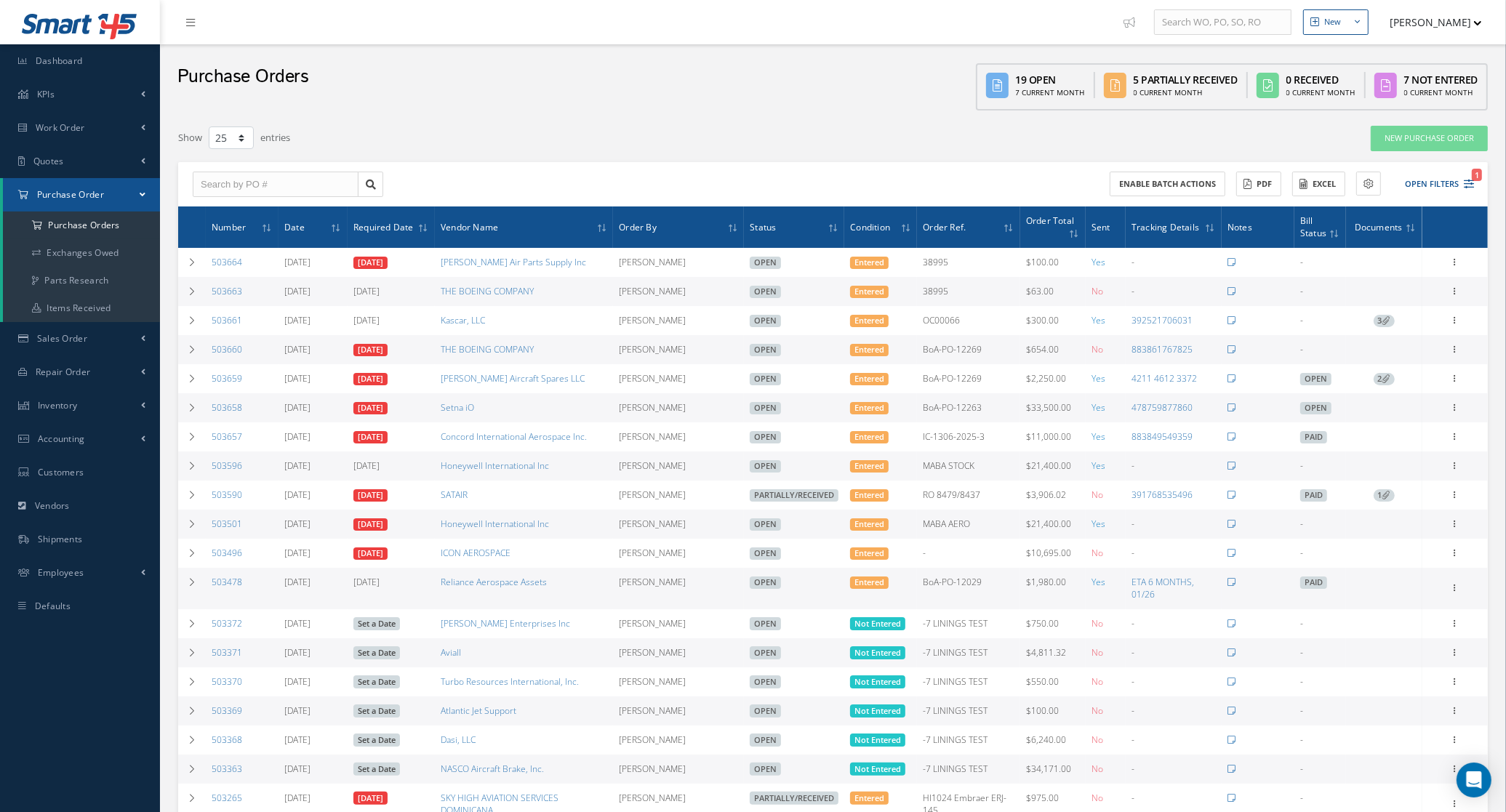
drag, startPoint x: 360, startPoint y: 380, endPoint x: 390, endPoint y: 387, distance: 30.8
click at [360, 380] on link "08/25/2025" at bounding box center [370, 380] width 34 height 13
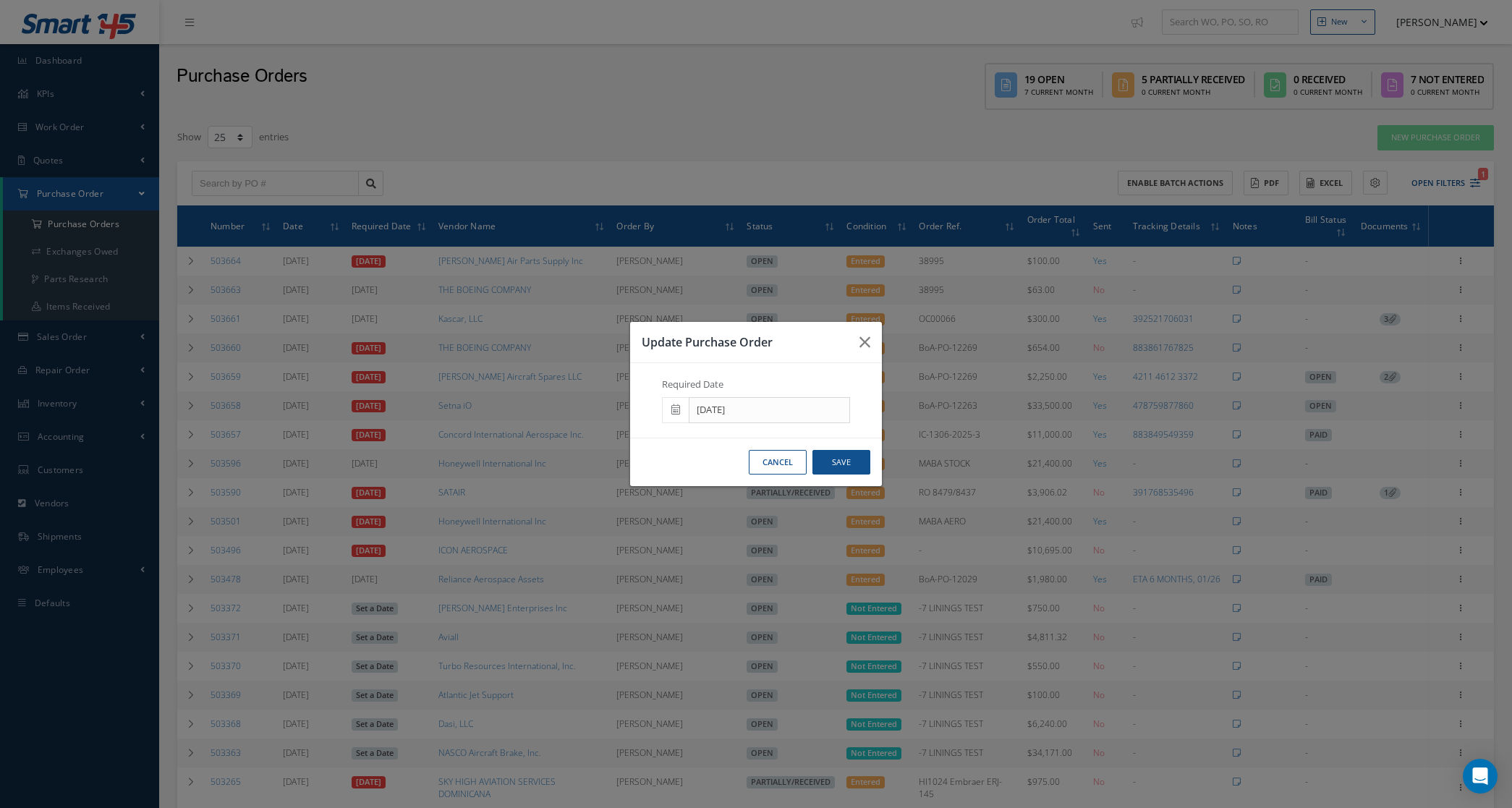
click at [681, 403] on span at bounding box center [676, 409] width 27 height 26
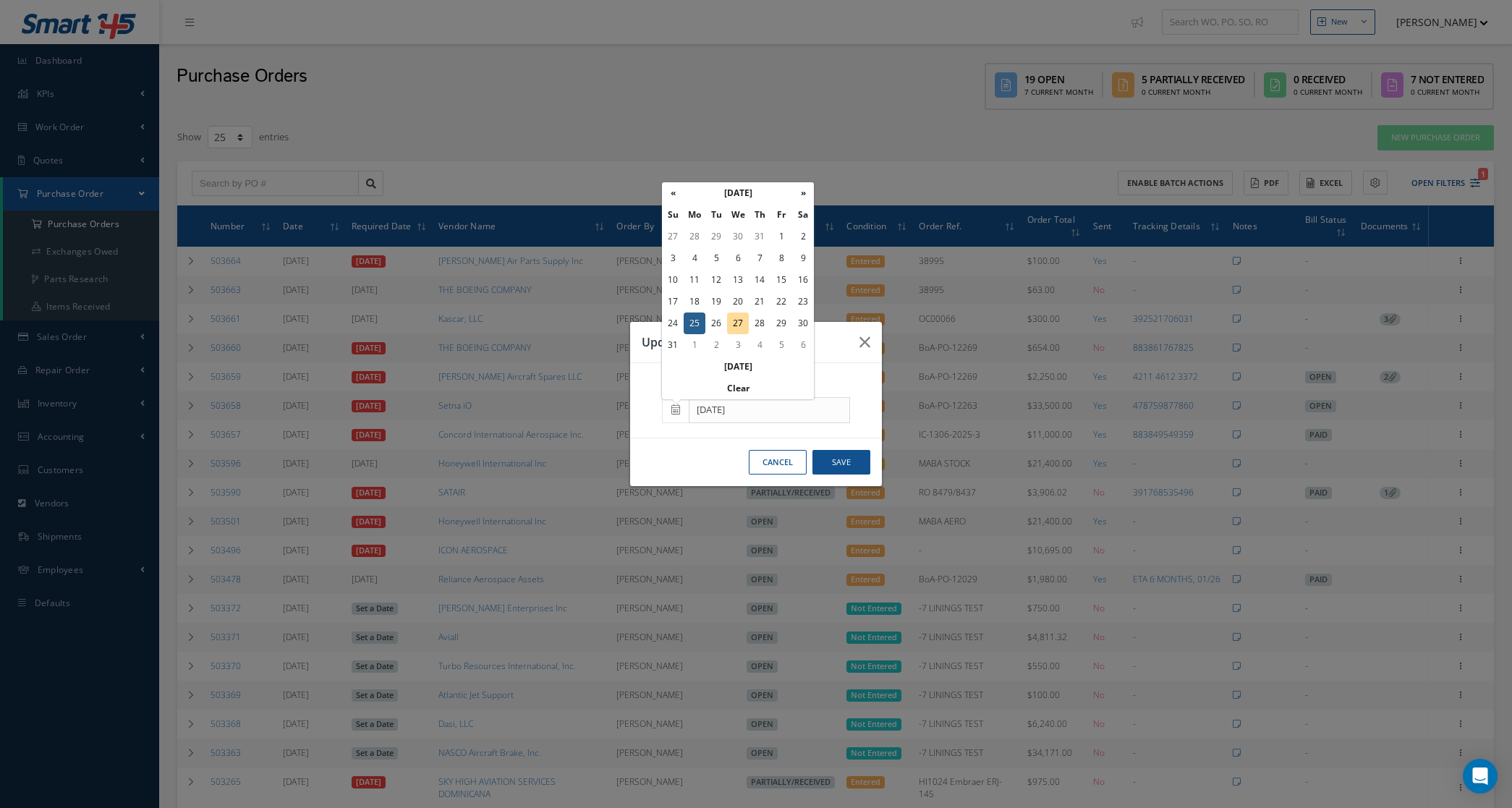
click at [781, 323] on td "29" at bounding box center [781, 323] width 22 height 22
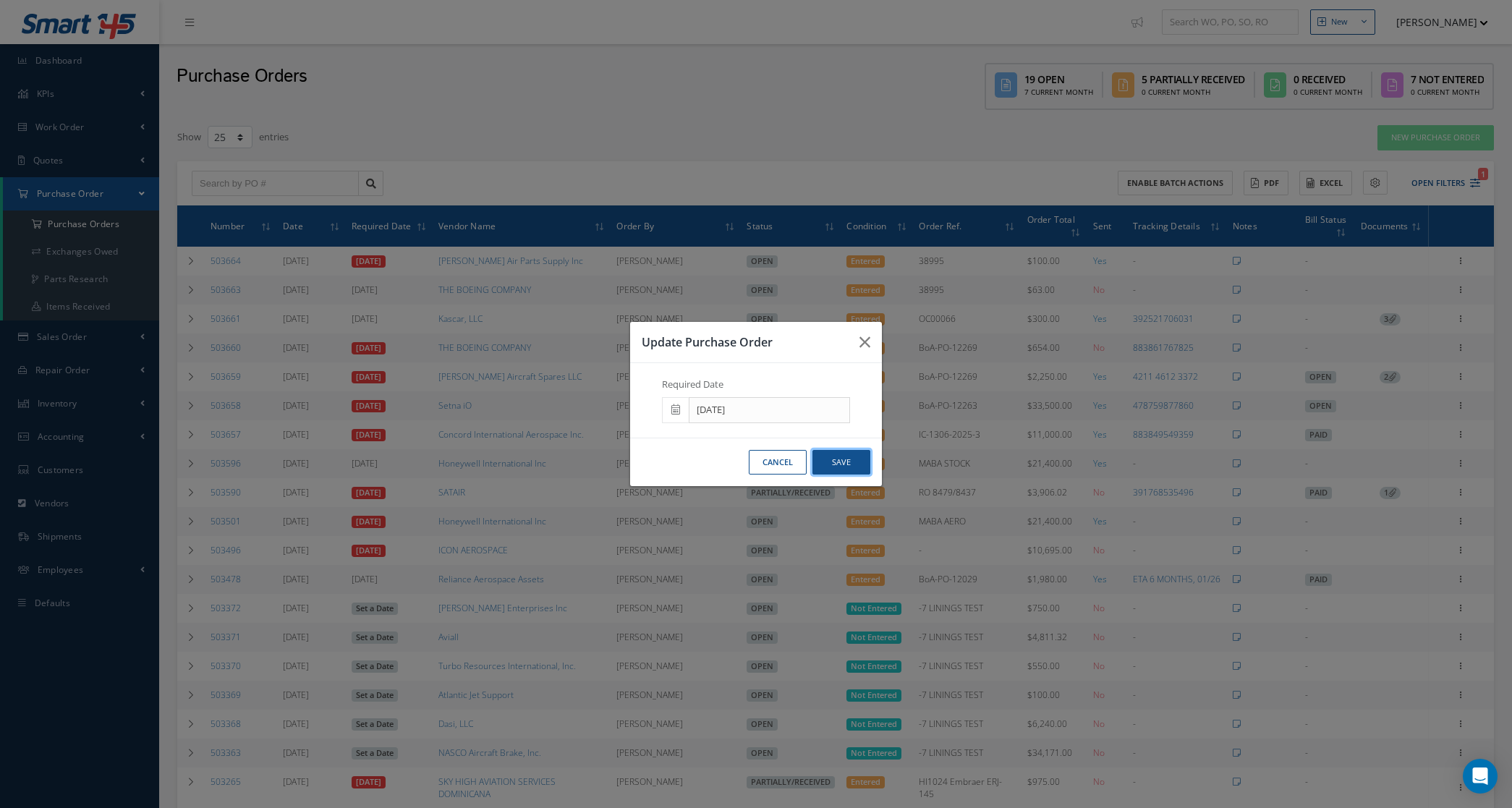
click at [823, 468] on button "Save" at bounding box center [841, 463] width 57 height 25
click at [844, 456] on div "New New Work Order New Purchase Order New Customer Quote New Sales Order New Re…" at bounding box center [836, 556] width 1353 height 1112
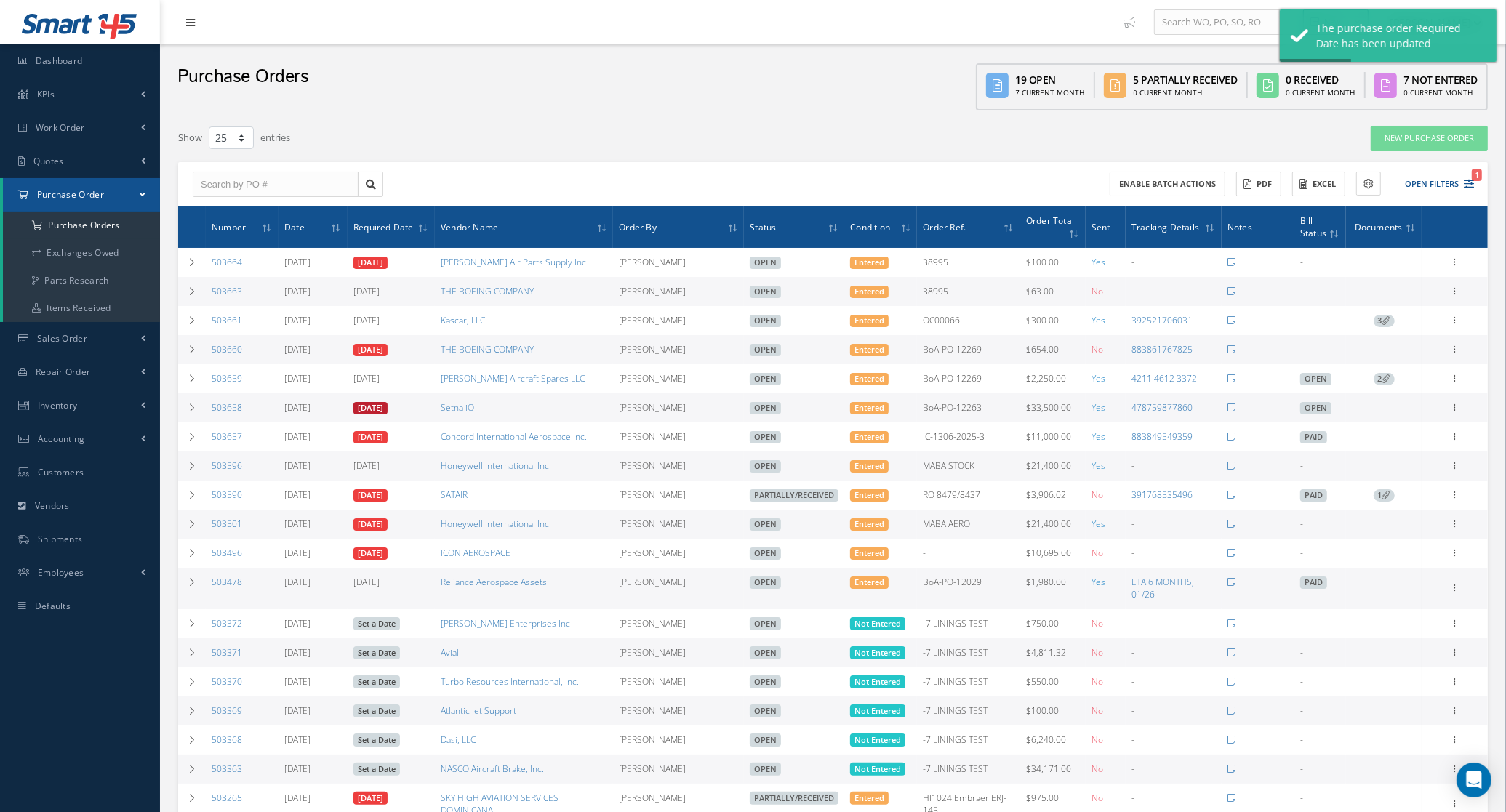
click at [373, 411] on link "08/25/2025" at bounding box center [370, 408] width 34 height 13
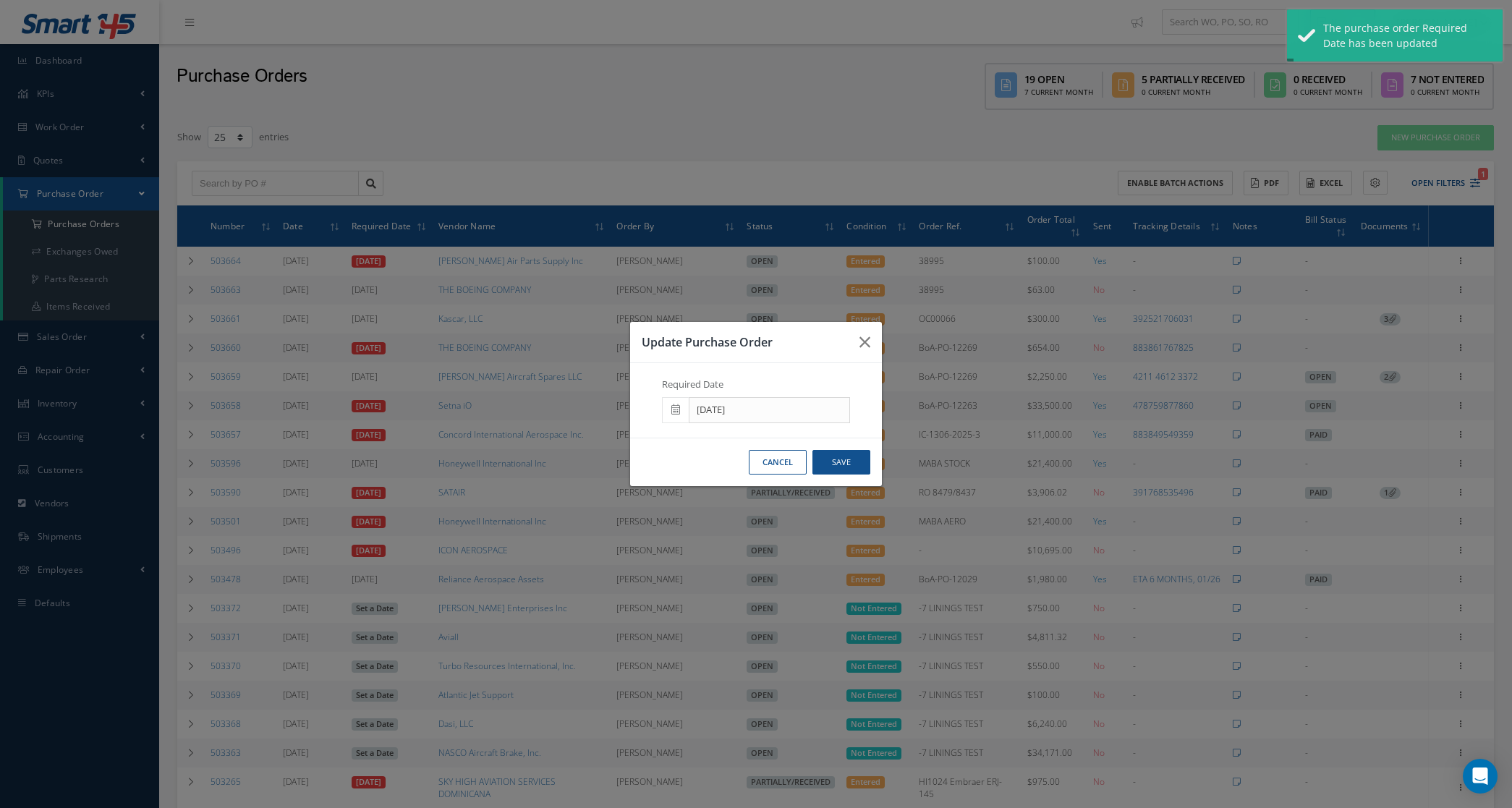
click at [670, 411] on span at bounding box center [676, 409] width 27 height 26
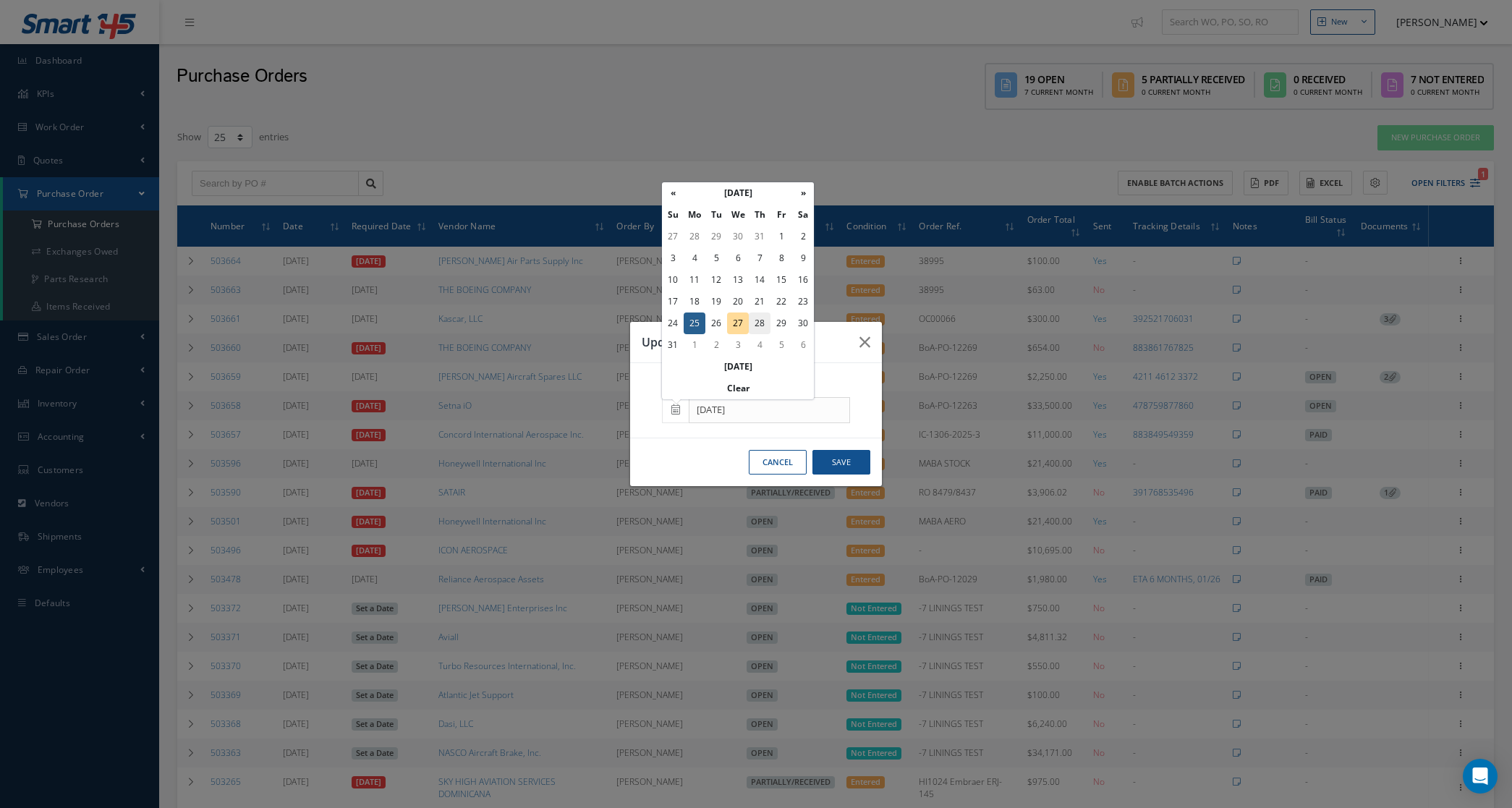
click at [757, 323] on td "28" at bounding box center [759, 323] width 22 height 22
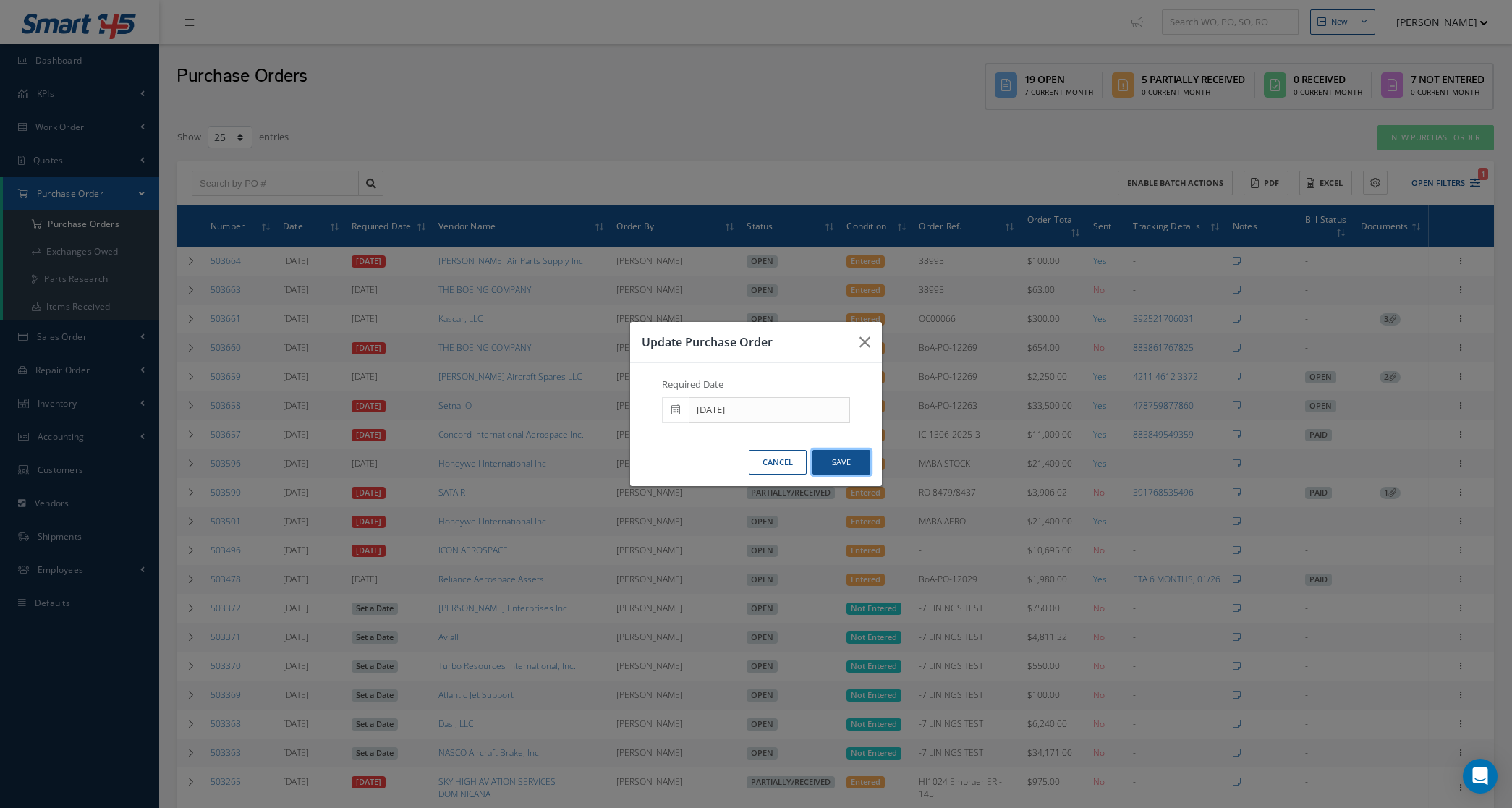
click at [841, 453] on button "Save" at bounding box center [841, 463] width 57 height 25
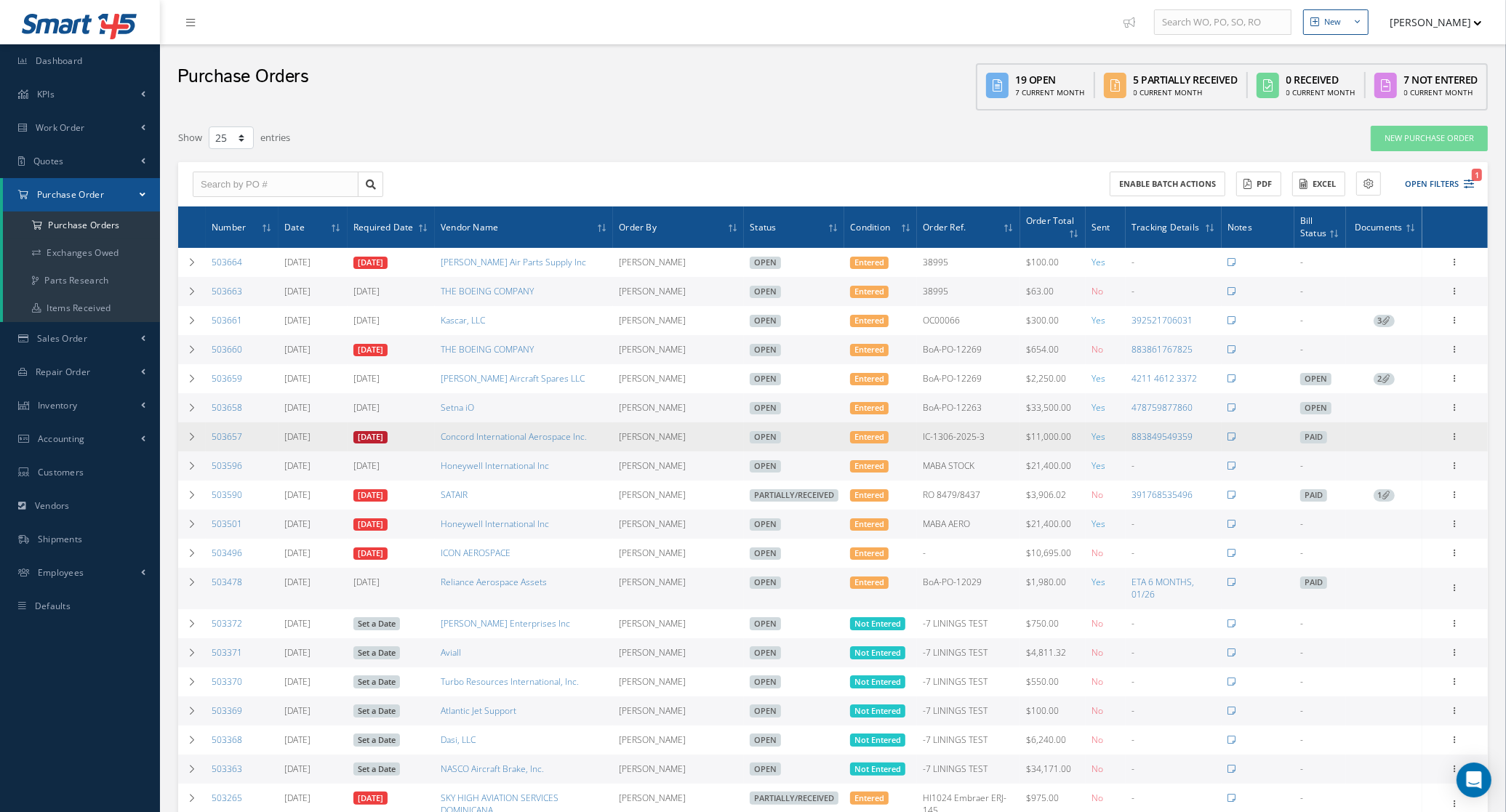
click at [387, 438] on link "08/25/2025" at bounding box center [370, 438] width 34 height 13
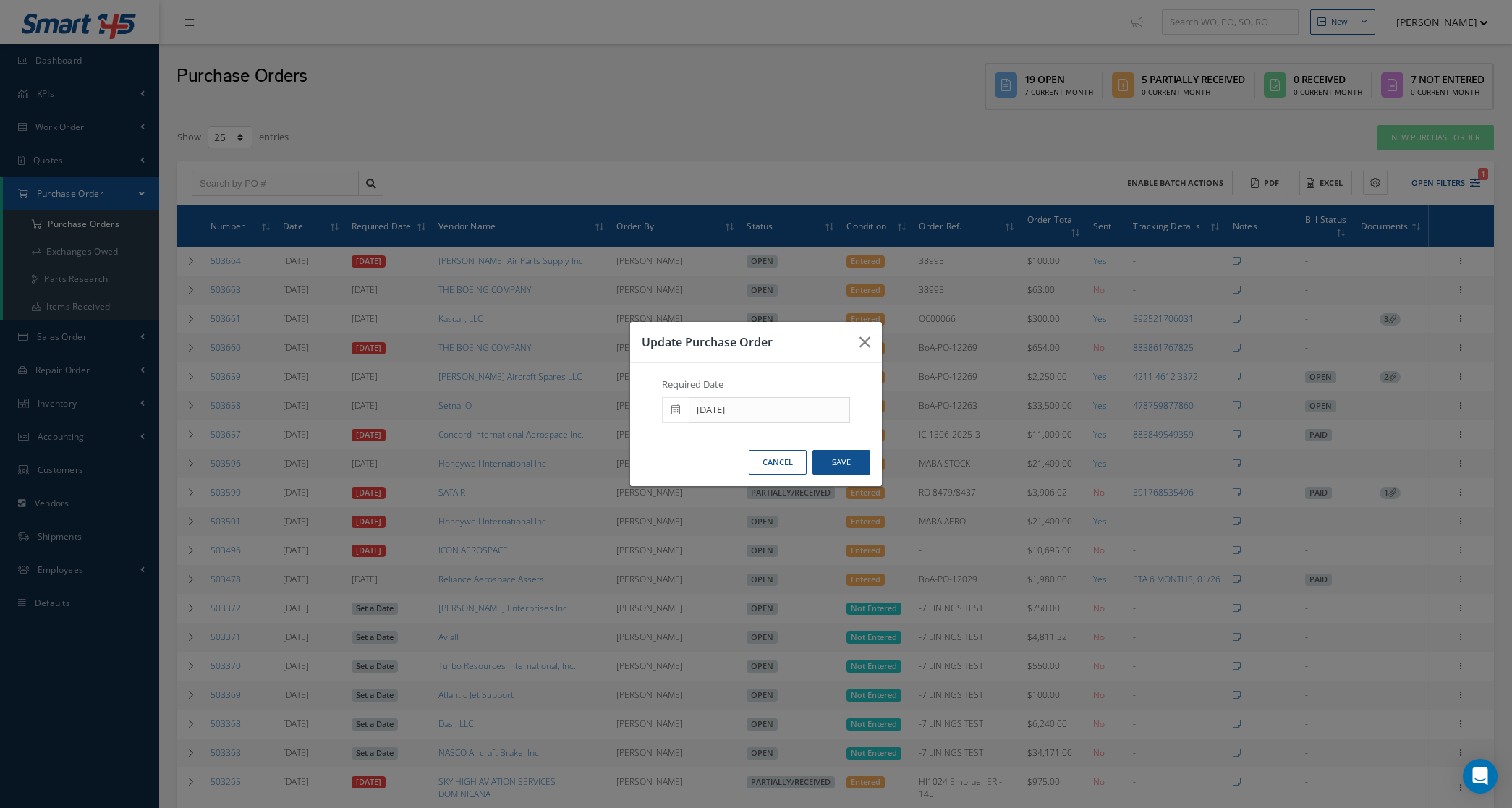
click at [680, 409] on icon at bounding box center [676, 409] width 9 height 11
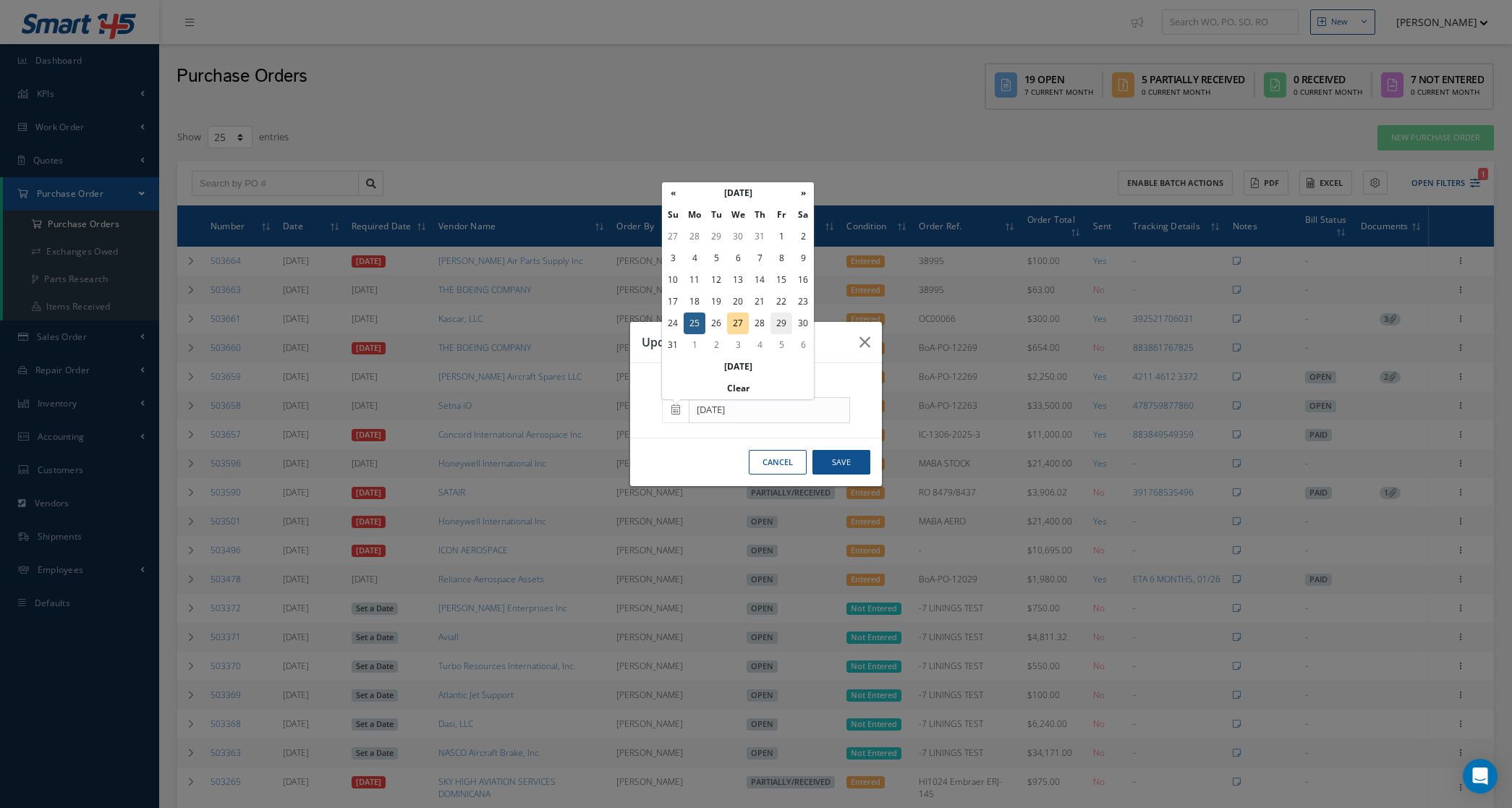
click at [785, 318] on td "29" at bounding box center [781, 323] width 22 height 22
type input "08/29/2025"
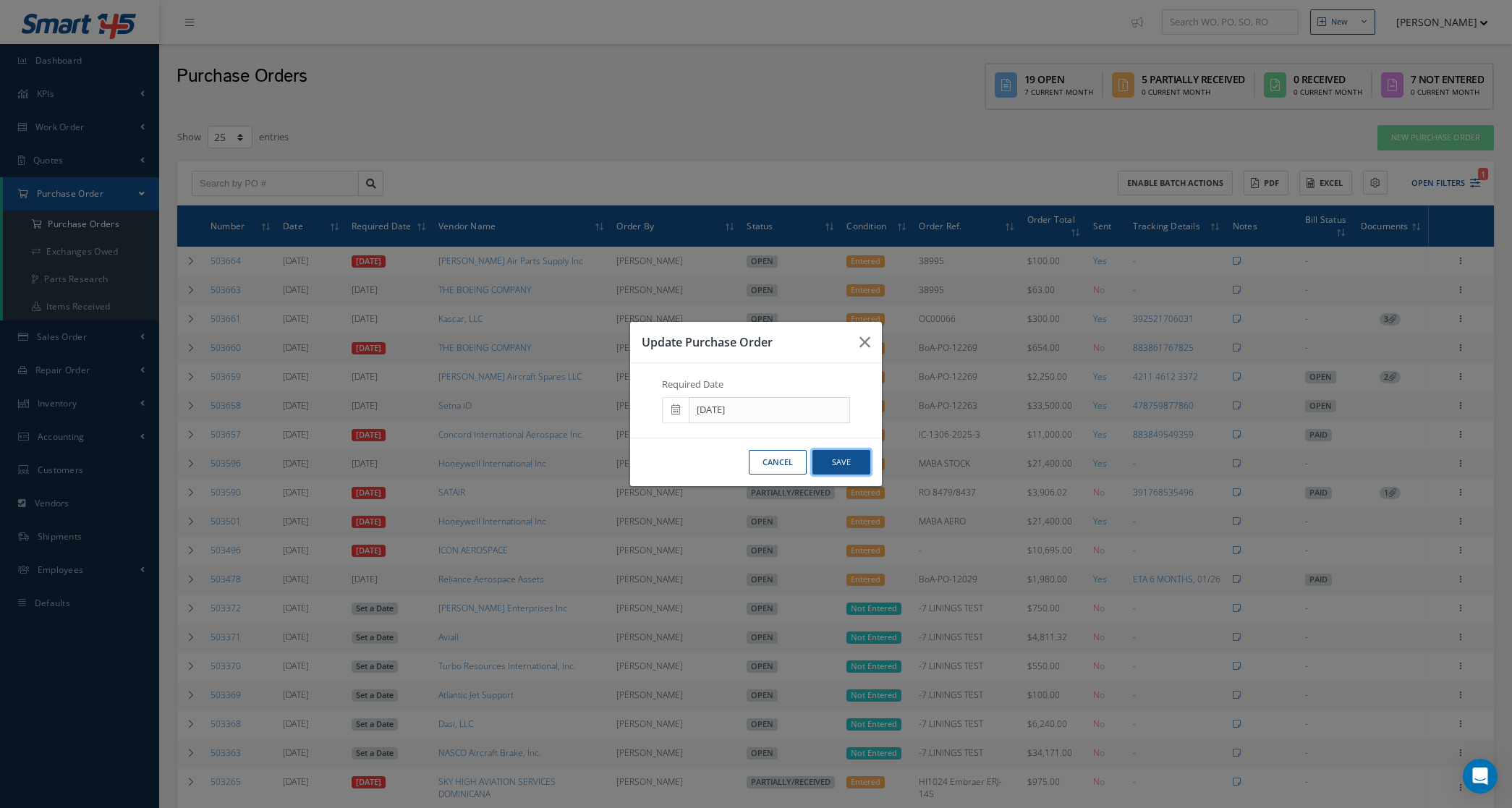
click at [834, 453] on button "Save" at bounding box center [841, 463] width 57 height 25
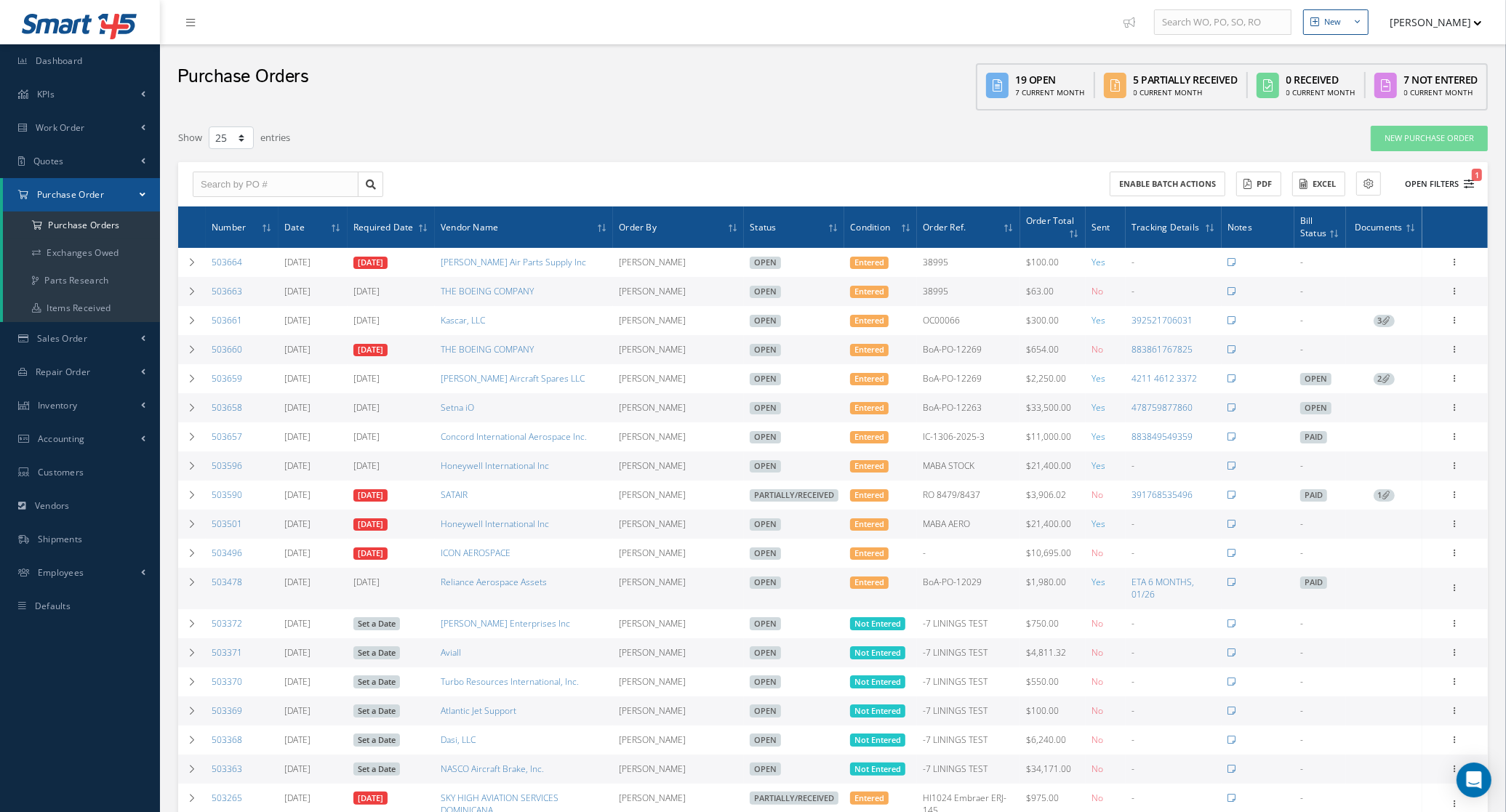
click at [1466, 179] on icon "1" at bounding box center [1469, 184] width 11 height 11
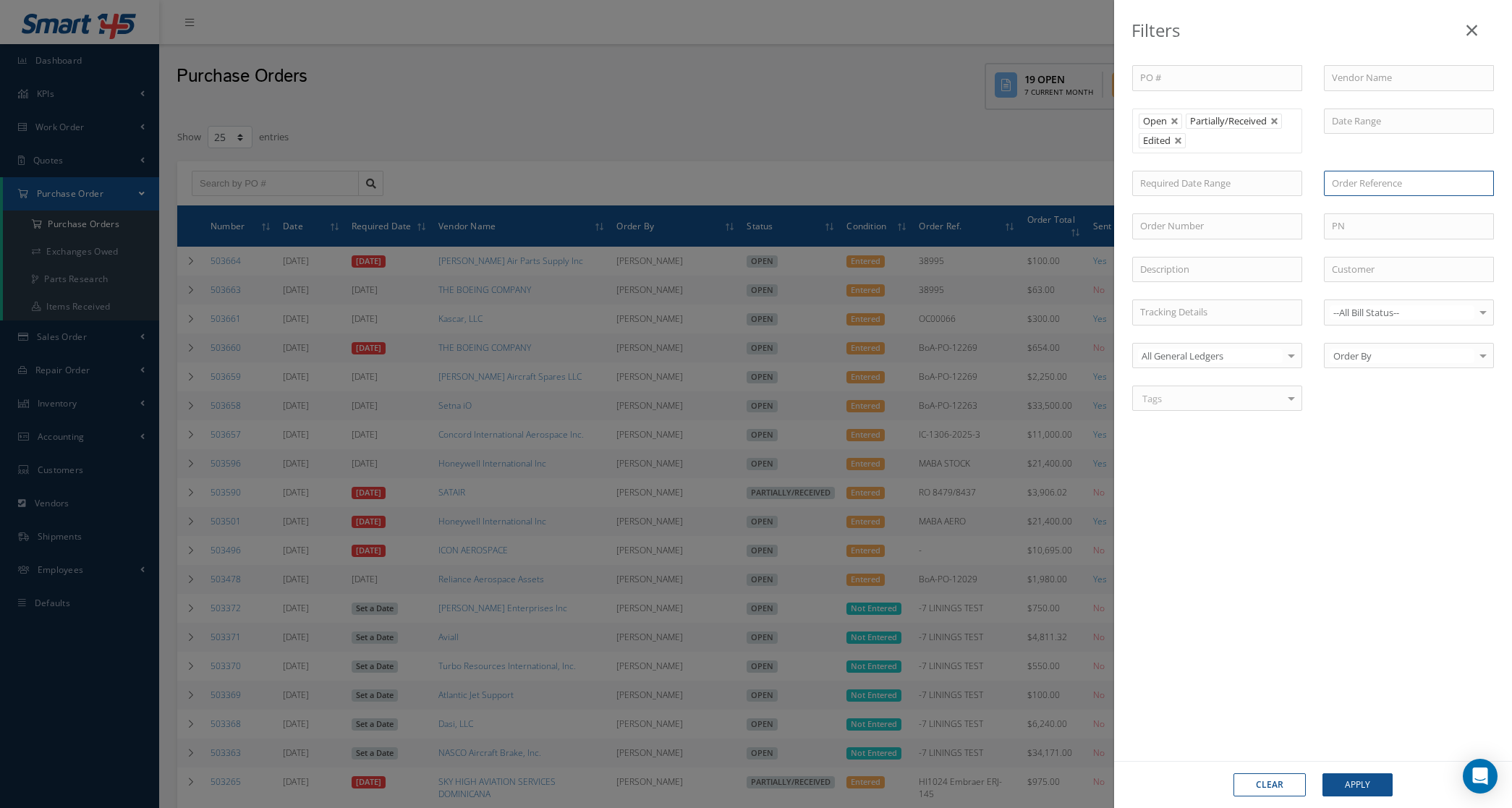
click at [1339, 181] on input "text" at bounding box center [1409, 183] width 170 height 26
paste input "" BoA-PO-12229""
click at [1349, 183] on input "" BoA-PO-12229"" at bounding box center [1409, 183] width 170 height 26
drag, startPoint x: 1349, startPoint y: 183, endPoint x: 1217, endPoint y: 196, distance: 132.6
click at [1217, 196] on div "PO # Vendor Name Open Partially/Received Received Canceled Edited Open Partiall…" at bounding box center [1313, 246] width 383 height 363
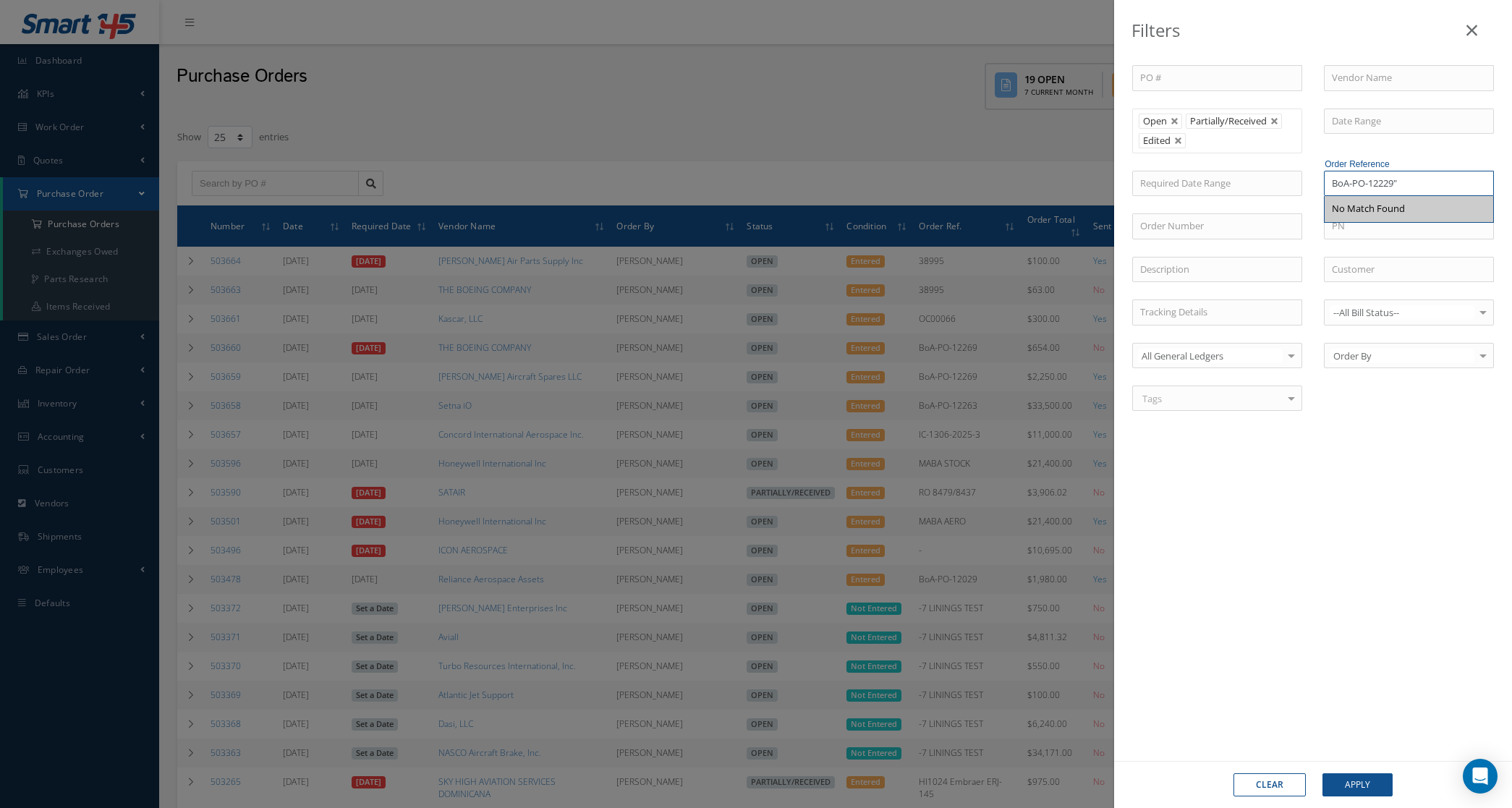
click at [1436, 182] on input "BoA-PO-12229"" at bounding box center [1409, 183] width 170 height 26
click at [1350, 183] on input "BoA-PO-12229" at bounding box center [1409, 183] width 170 height 26
drag, startPoint x: 1353, startPoint y: 181, endPoint x: 1264, endPoint y: 181, distance: 89.0
click at [1264, 181] on div "PO # Vendor Name Open Partially/Received Received Canceled Edited Open Partiall…" at bounding box center [1313, 246] width 383 height 363
type input "PO-12229"
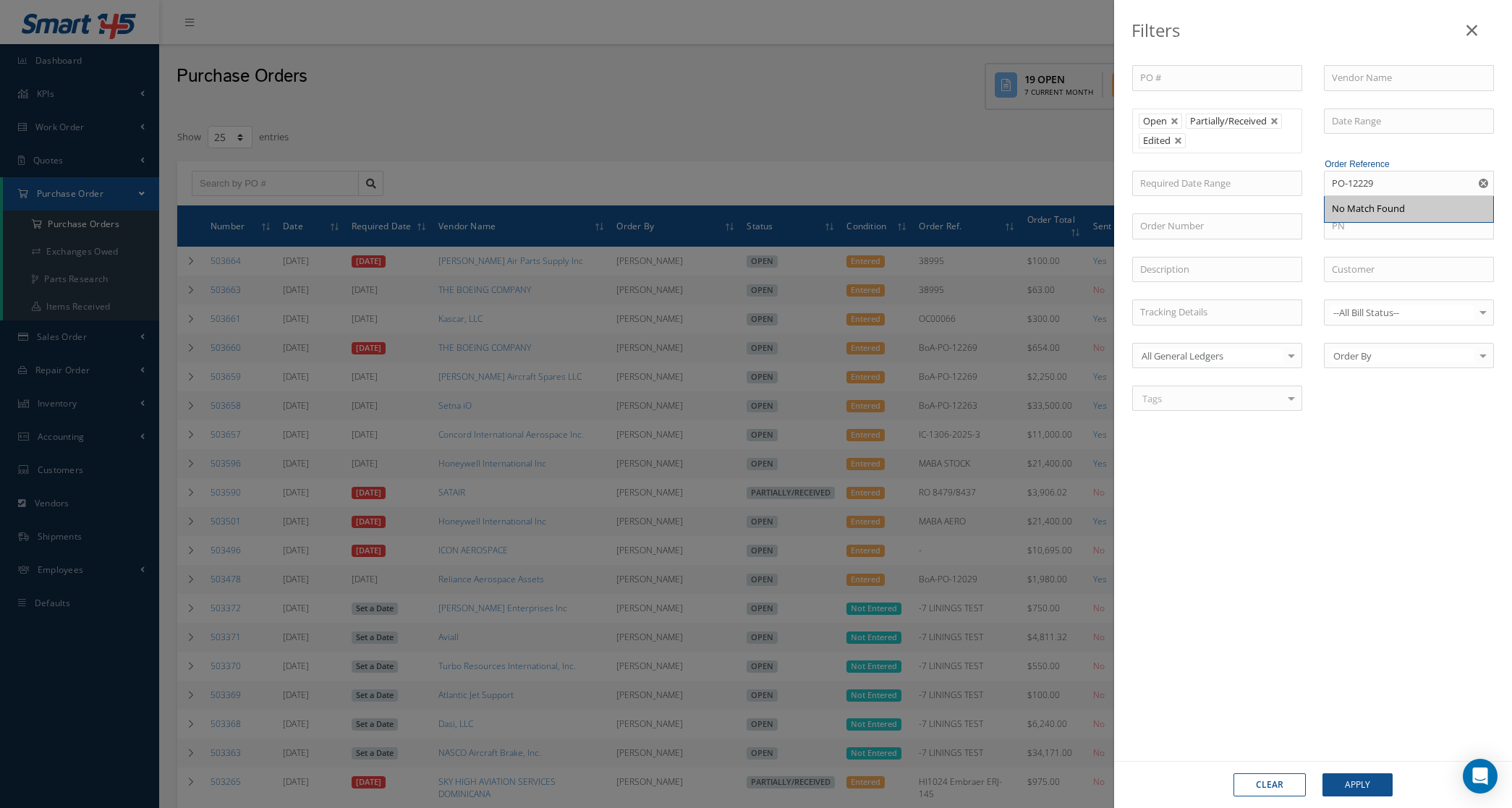
click at [1378, 547] on div "PO # Vendor Name Open Partially/Received Received Canceled Edited Open Partiall…" at bounding box center [1313, 400] width 398 height 727
click at [848, 121] on div "Filters PO # Vendor Name Open Partially/Received Received Canceled Edited Open …" at bounding box center [756, 404] width 1512 height 808
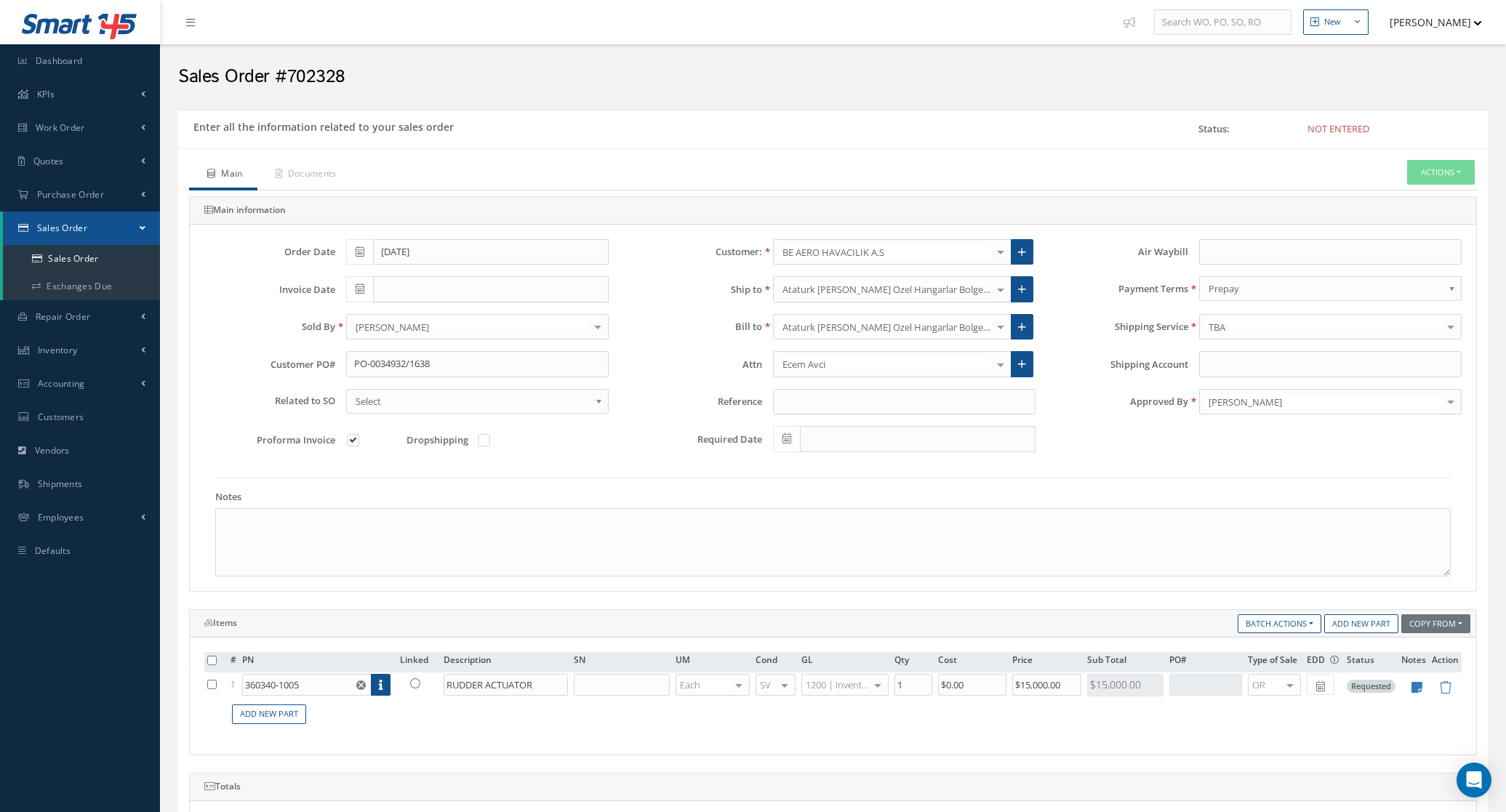
scroll to position [381, 0]
